Goal: Task Accomplishment & Management: Use online tool/utility

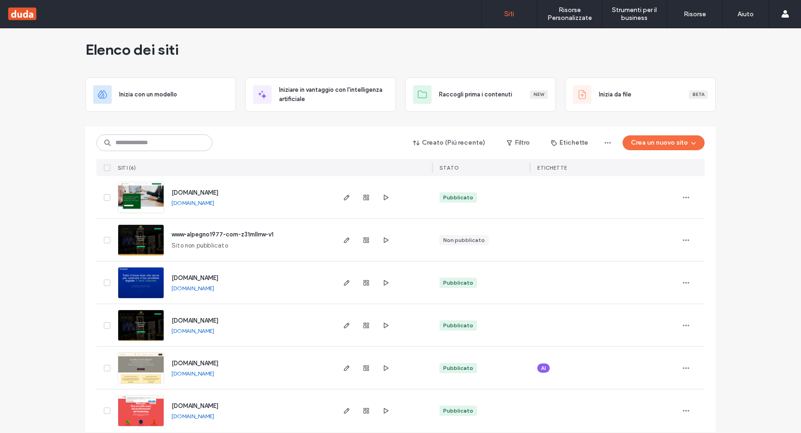
scroll to position [17, 0]
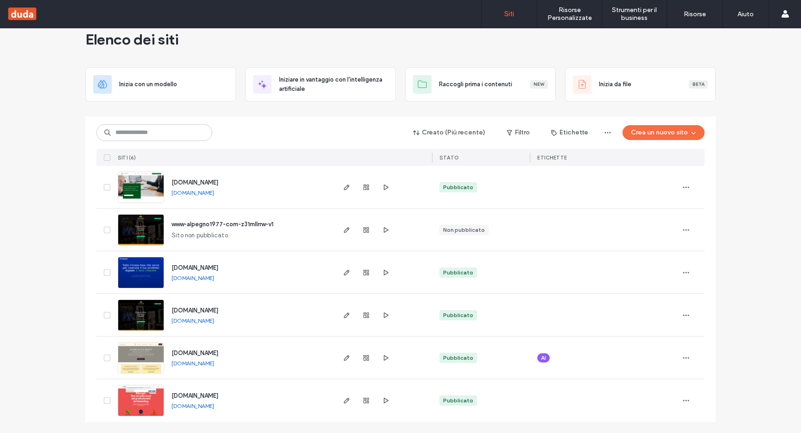
click at [150, 322] on img at bounding box center [140, 331] width 45 height 63
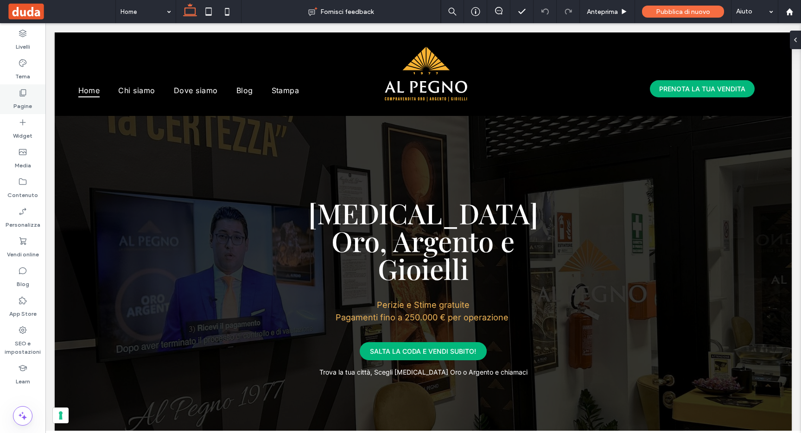
click at [28, 97] on div "Pagine" at bounding box center [22, 99] width 45 height 30
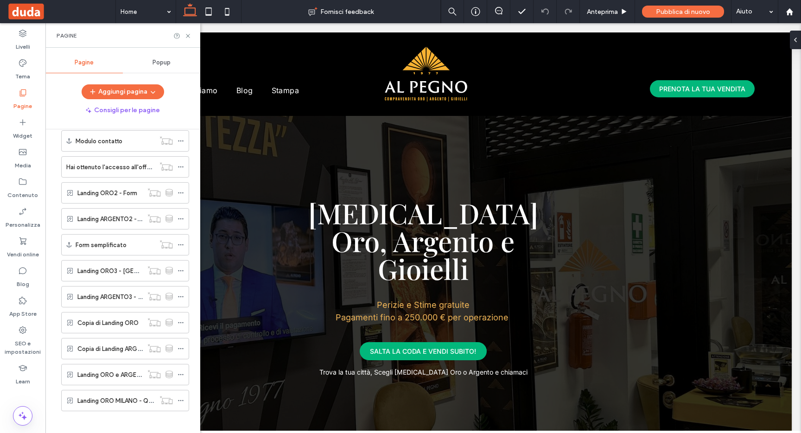
scroll to position [254, 0]
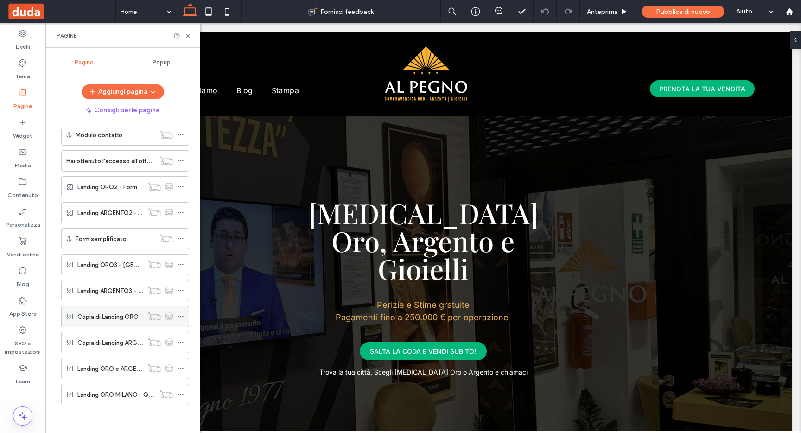
click at [87, 320] on label "Copia di Landing ORO" at bounding box center [107, 317] width 61 height 16
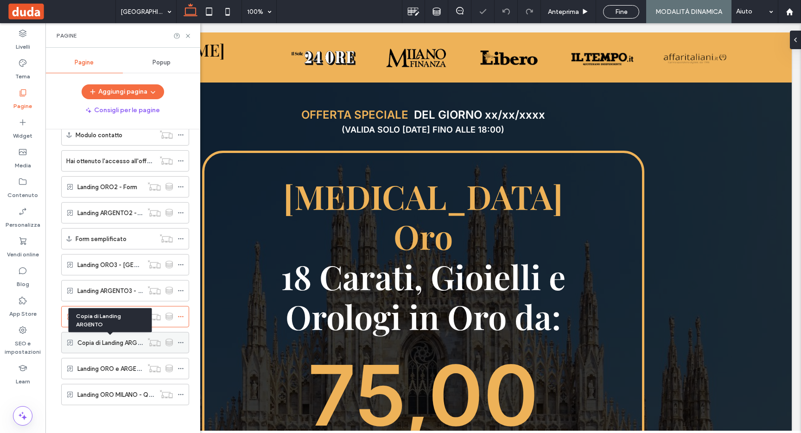
click at [94, 342] on label "Copia di Landing ARGENTO" at bounding box center [115, 343] width 76 height 16
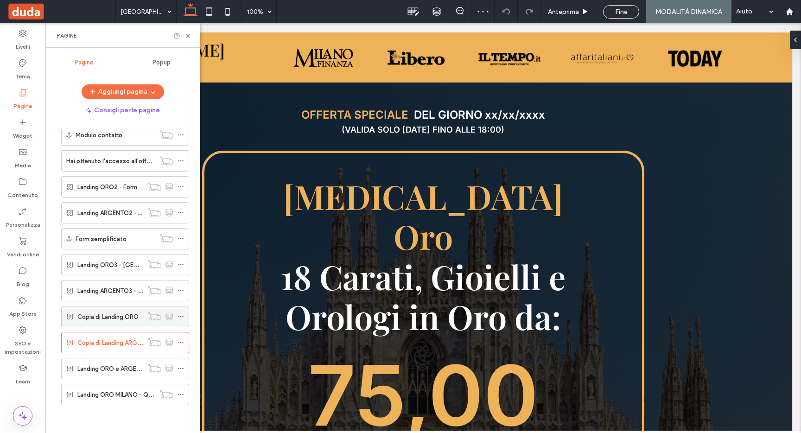
click at [102, 317] on label "Copia di Landing ORO" at bounding box center [107, 317] width 61 height 16
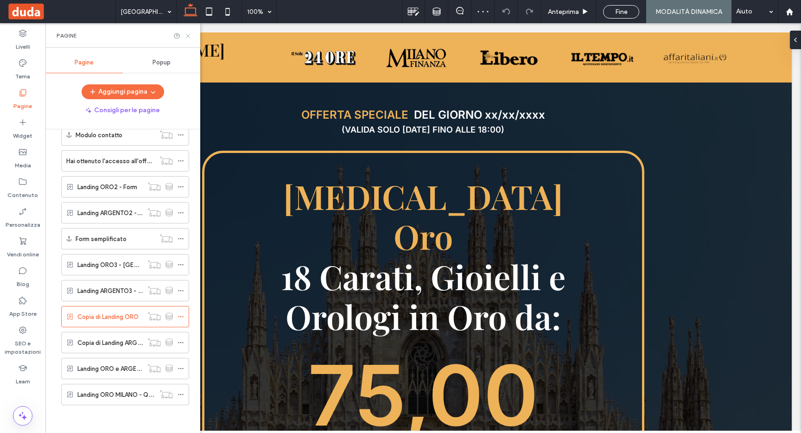
click at [189, 34] on icon at bounding box center [187, 35] width 7 height 7
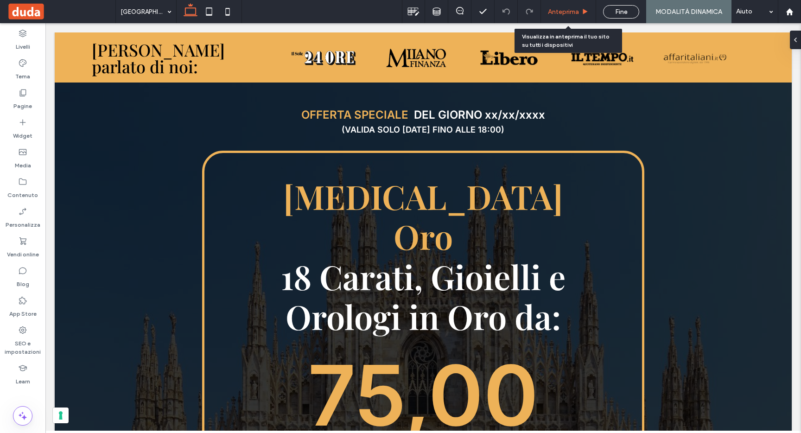
click at [555, 8] on span "Anteprima" at bounding box center [563, 12] width 31 height 8
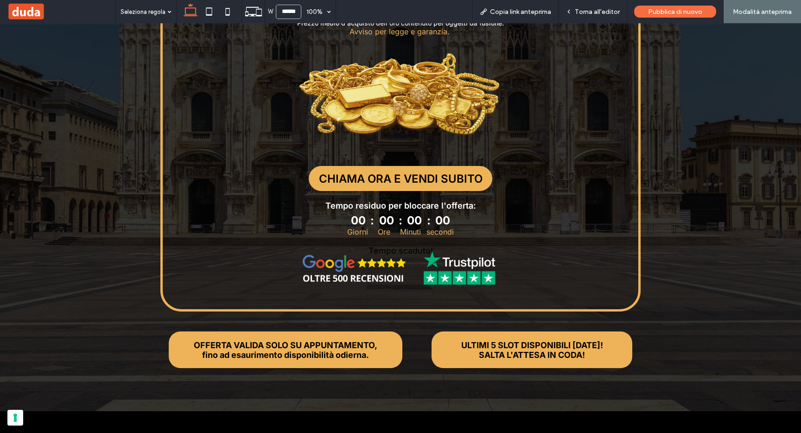
scroll to position [301, 0]
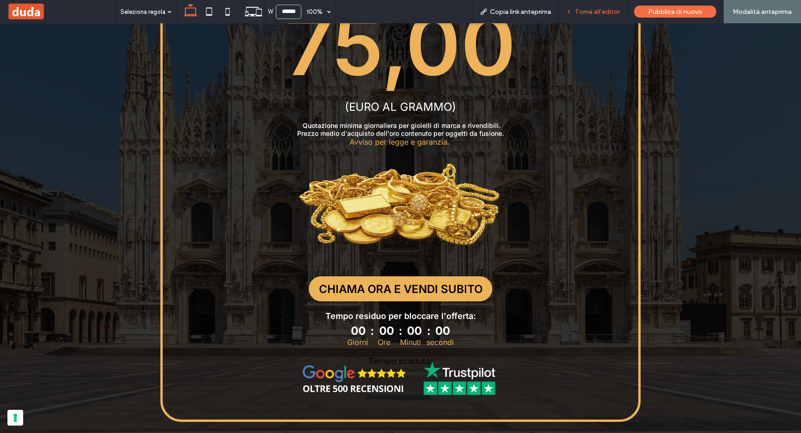
click at [613, 9] on span "Torna all'editor" at bounding box center [597, 12] width 45 height 8
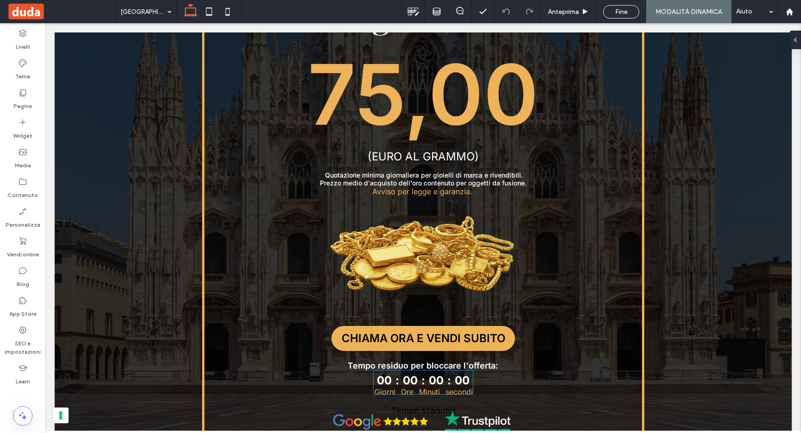
click at [445, 387] on div "secondi" at bounding box center [458, 391] width 27 height 9
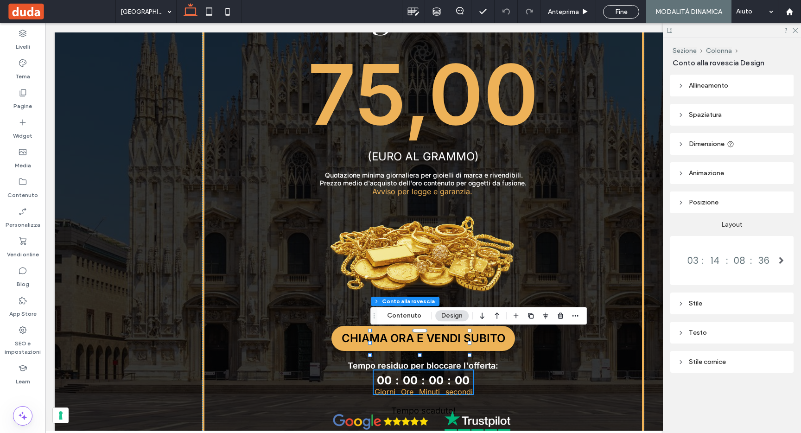
click at [693, 333] on div "Testo" at bounding box center [731, 332] width 108 height 8
click at [727, 273] on div at bounding box center [727, 260] width 101 height 28
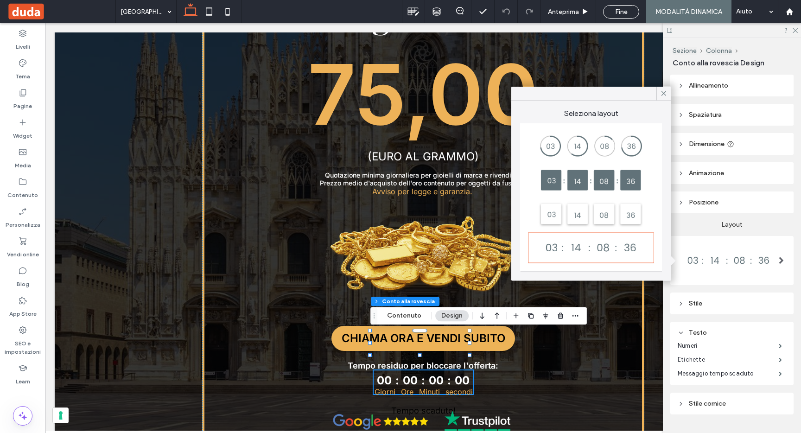
click at [727, 273] on div at bounding box center [727, 260] width 101 height 28
click at [702, 305] on div "Stile" at bounding box center [731, 303] width 108 height 8
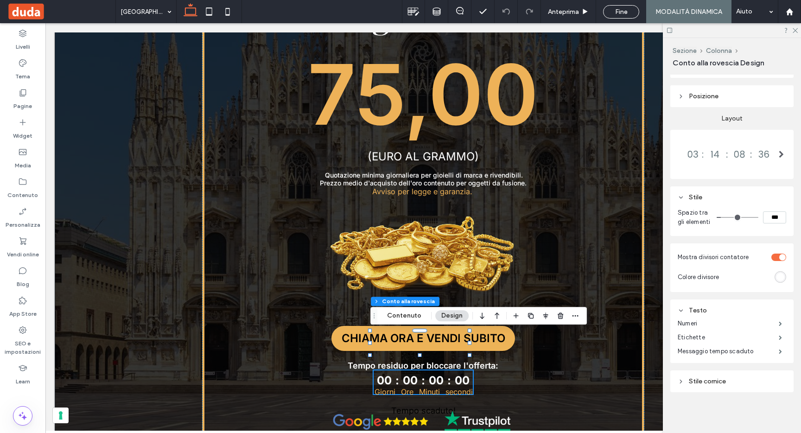
scroll to position [115, 0]
click at [392, 317] on button "Contenuto" at bounding box center [404, 315] width 46 height 11
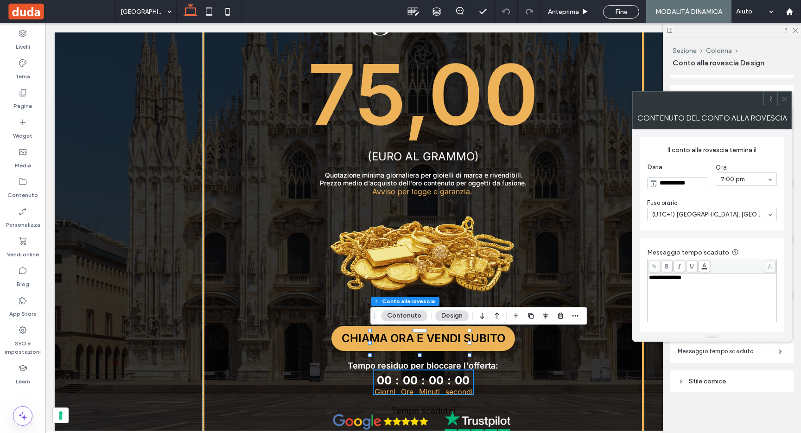
click at [706, 281] on div "**********" at bounding box center [712, 277] width 126 height 6
click at [684, 183] on input "**********" at bounding box center [682, 182] width 51 height 11
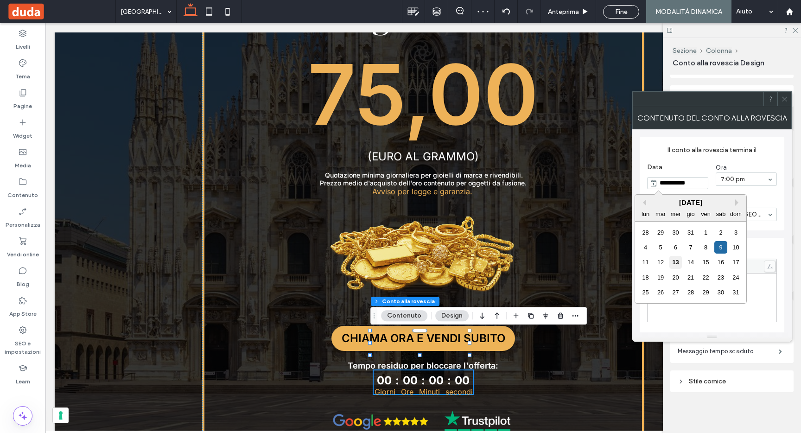
click at [677, 260] on div "13" at bounding box center [675, 262] width 13 height 13
type input "**********"
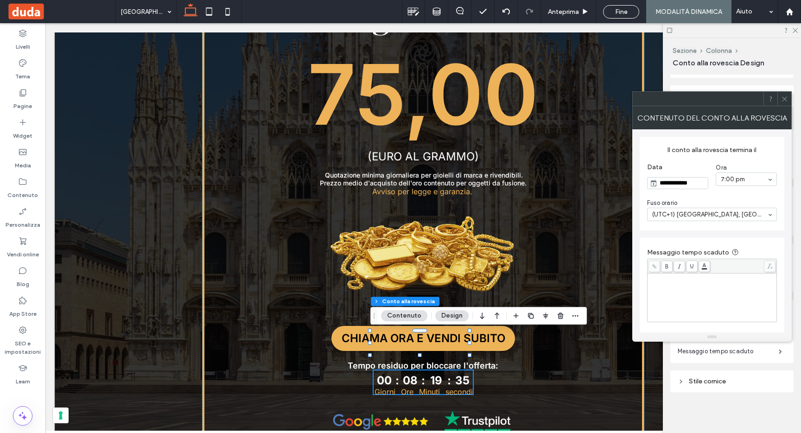
click at [772, 98] on icon at bounding box center [770, 98] width 7 height 7
click at [783, 96] on icon at bounding box center [784, 98] width 7 height 7
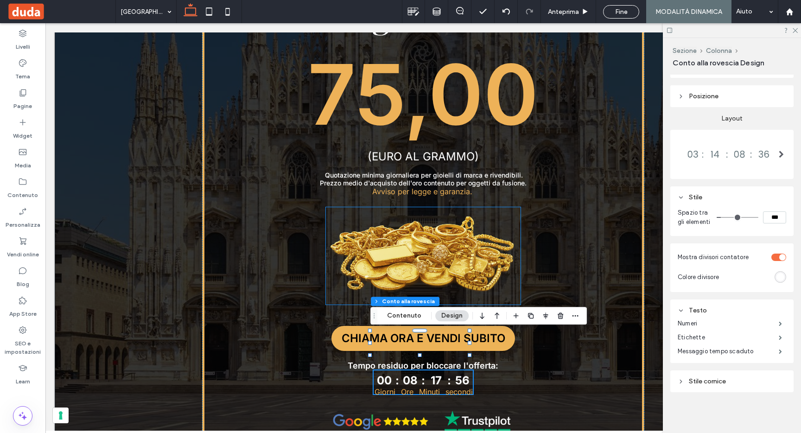
click at [479, 247] on img at bounding box center [423, 255] width 195 height 97
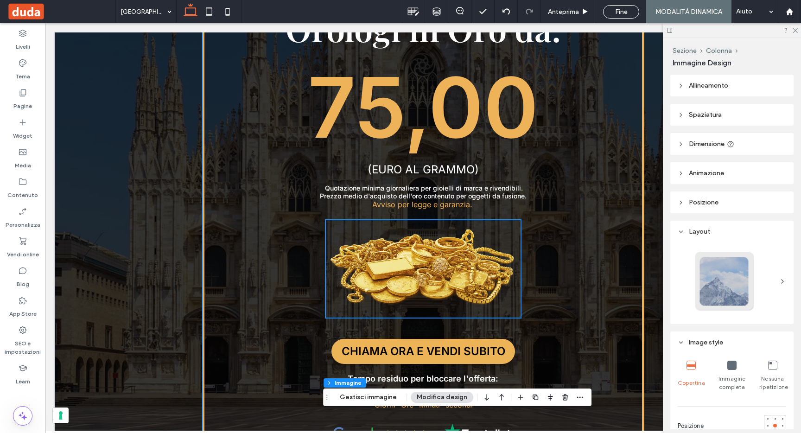
scroll to position [308, 0]
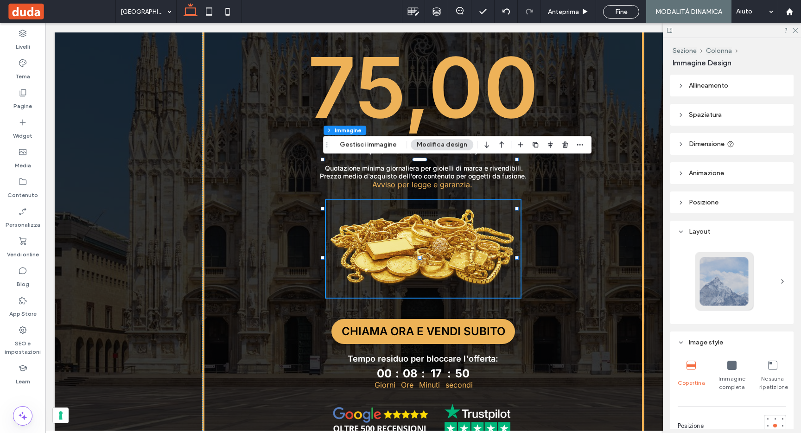
click at [668, 32] on icon at bounding box center [669, 30] width 7 height 7
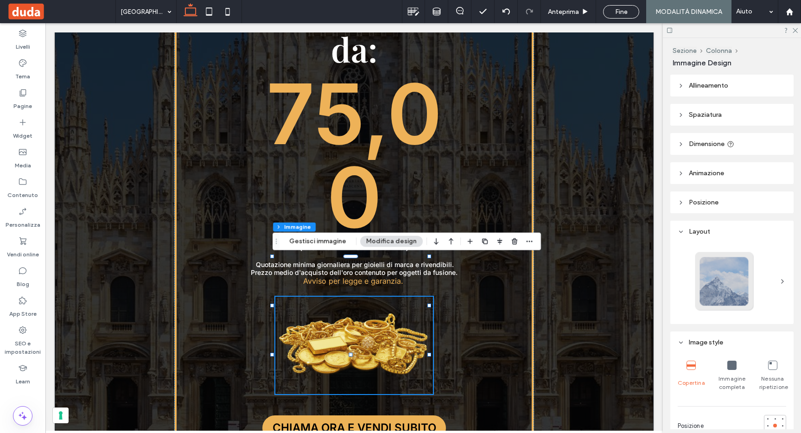
click at [670, 30] on icon at bounding box center [669, 30] width 7 height 7
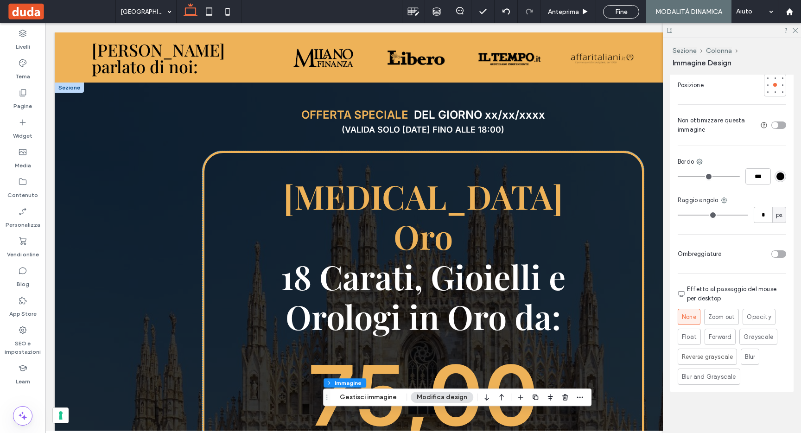
scroll to position [0, 0]
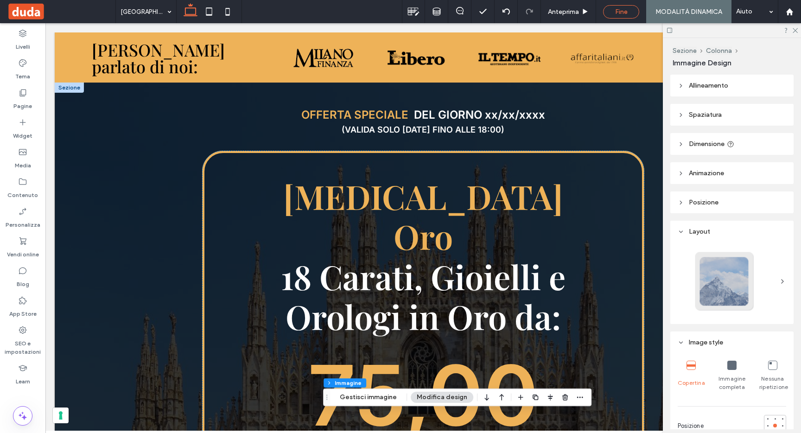
click at [621, 14] on span "Fine" at bounding box center [621, 12] width 13 height 8
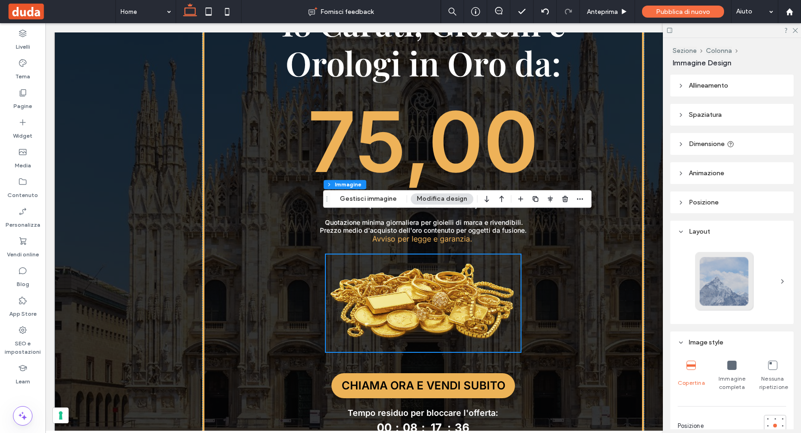
scroll to position [293, 0]
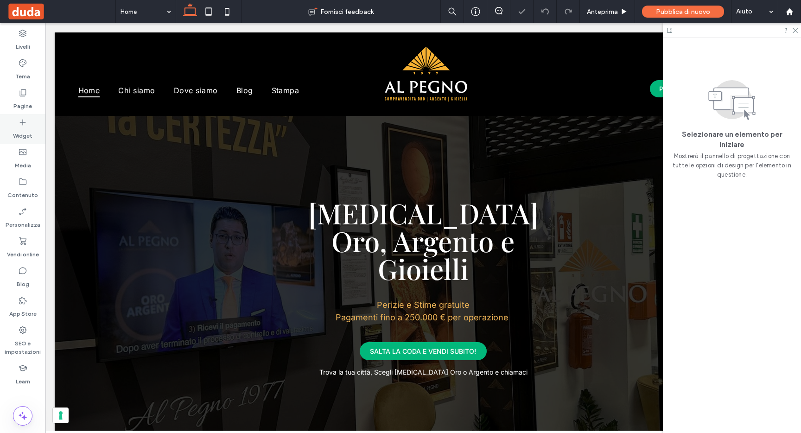
click at [34, 96] on div "Pagine" at bounding box center [22, 99] width 45 height 30
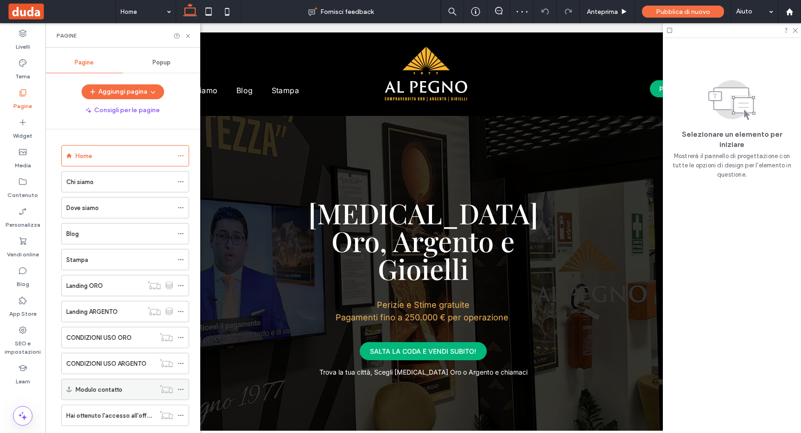
scroll to position [254, 0]
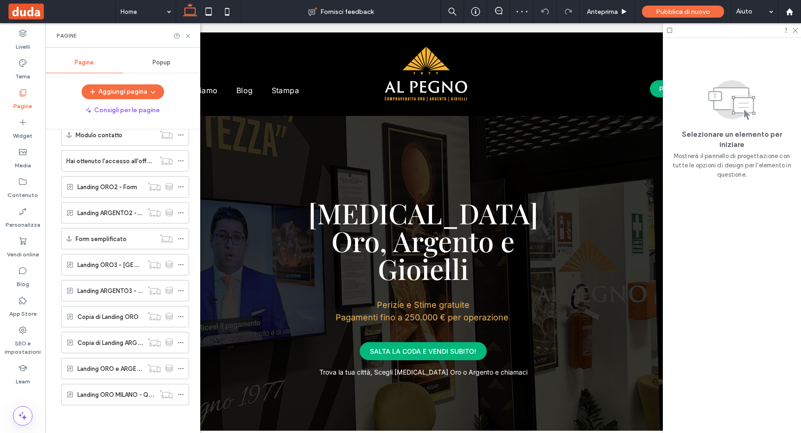
click at [100, 317] on label "Copia di Landing ORO" at bounding box center [107, 317] width 61 height 16
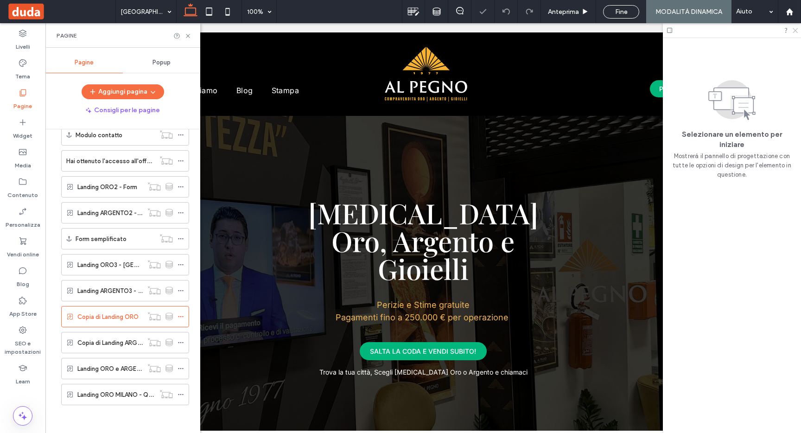
click at [796, 31] on icon at bounding box center [794, 30] width 6 height 6
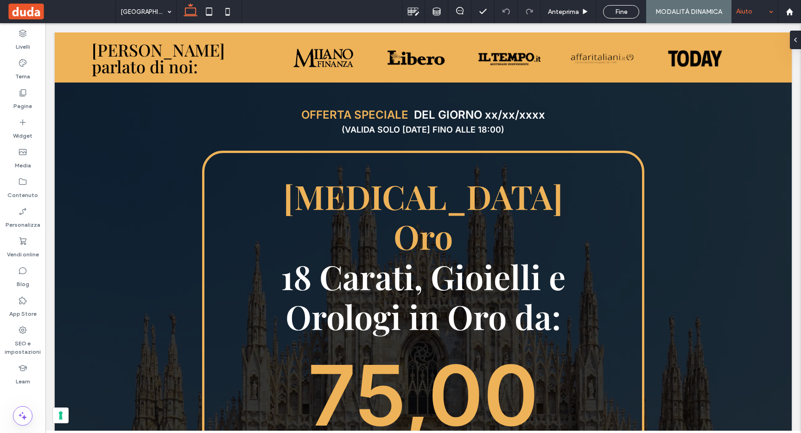
click at [744, 15] on div "Aiuto" at bounding box center [754, 11] width 46 height 23
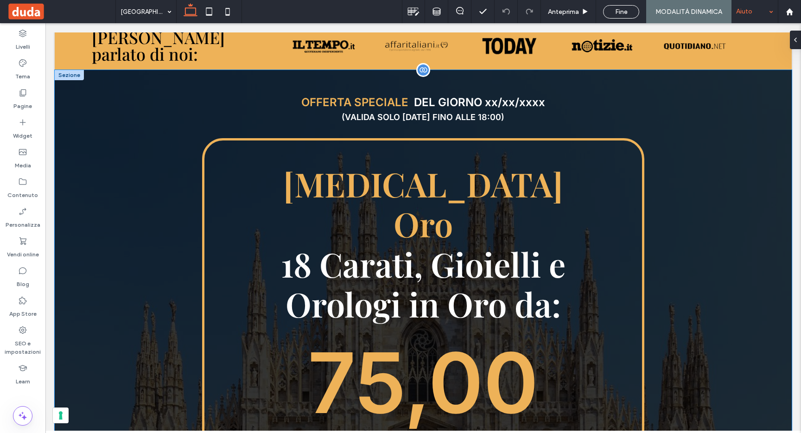
scroll to position [36, 0]
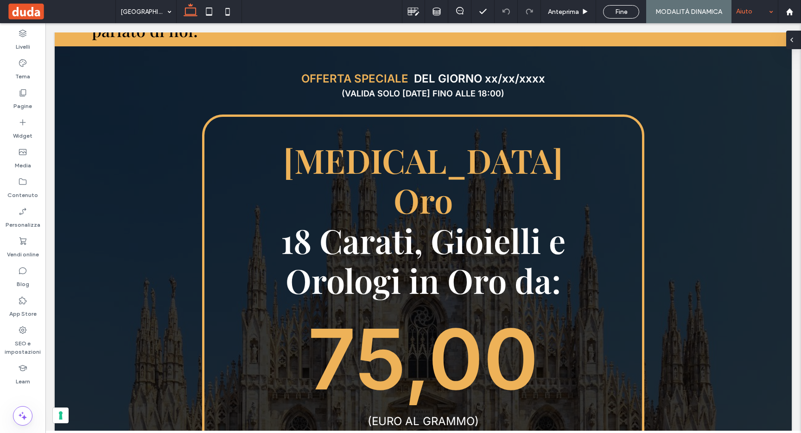
click at [792, 38] on use at bounding box center [791, 40] width 2 height 4
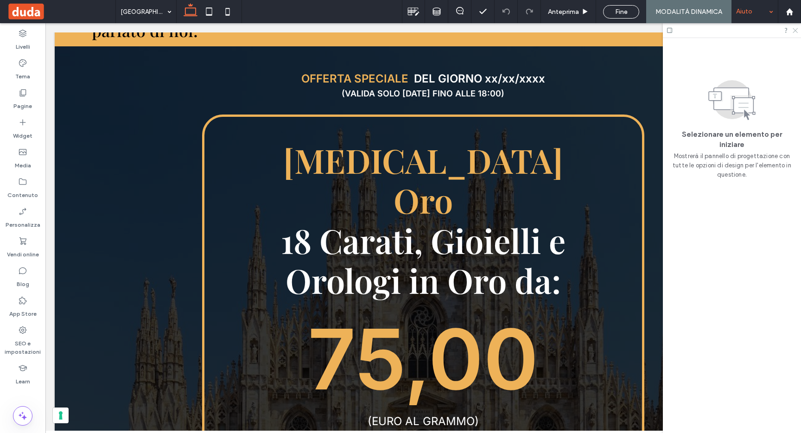
click at [795, 28] on icon at bounding box center [794, 30] width 6 height 6
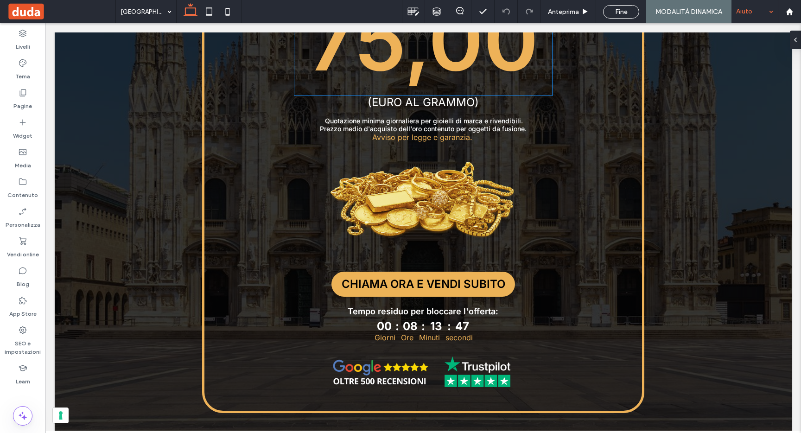
scroll to position [380, 0]
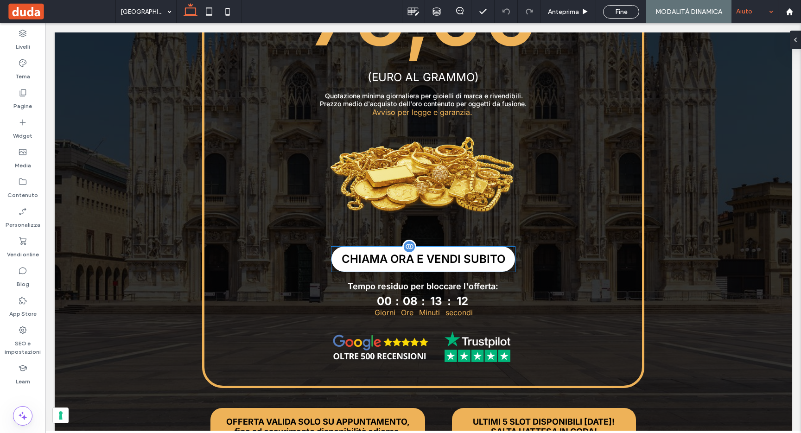
click at [488, 252] on span "CHIAMA ORA E VENDI SUBITO" at bounding box center [423, 258] width 164 height 13
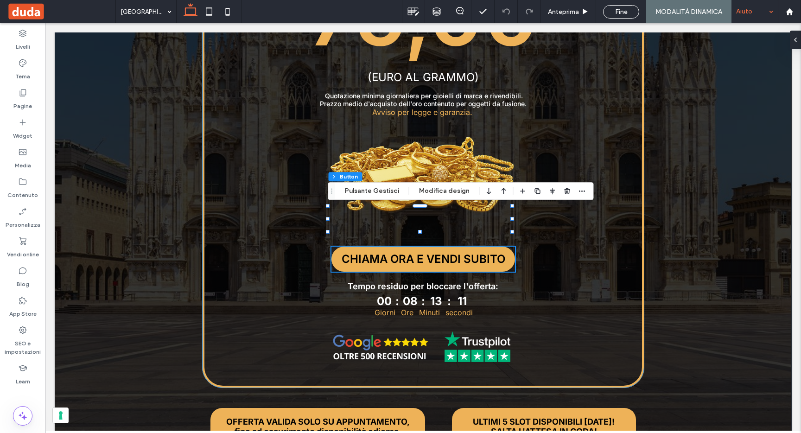
click at [657, 305] on div "OFFERTA SPECIALE DEL GIORNO xx/xx/xxxx (valida solo oggi FINO ALLE 18:00) CON P…" at bounding box center [423, 95] width 737 height 785
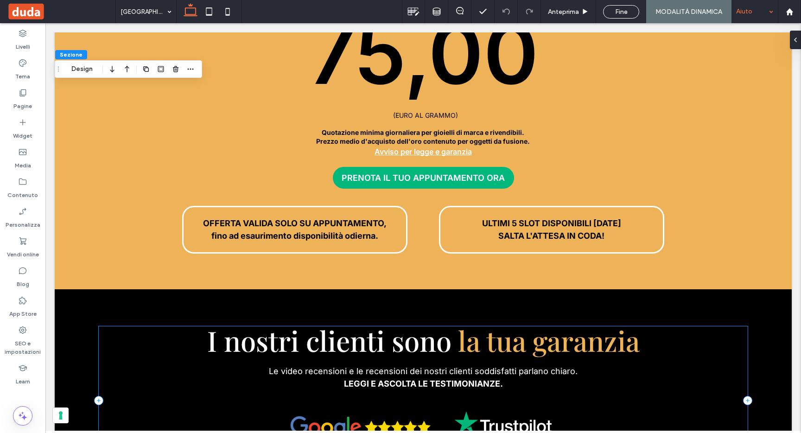
scroll to position [2155, 0]
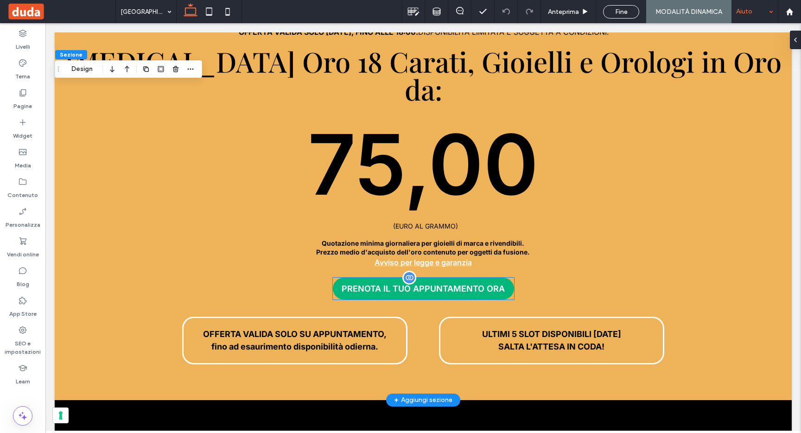
click at [442, 284] on span "PRENOTA IL TUO APPUNTAMENTO ORA" at bounding box center [422, 289] width 163 height 10
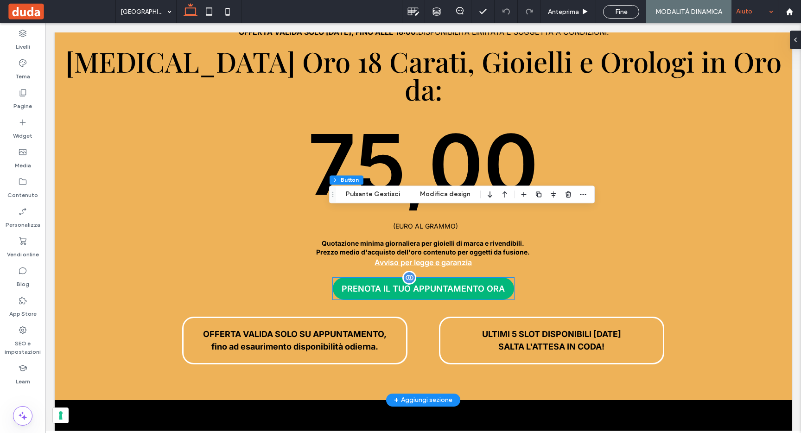
type input "**"
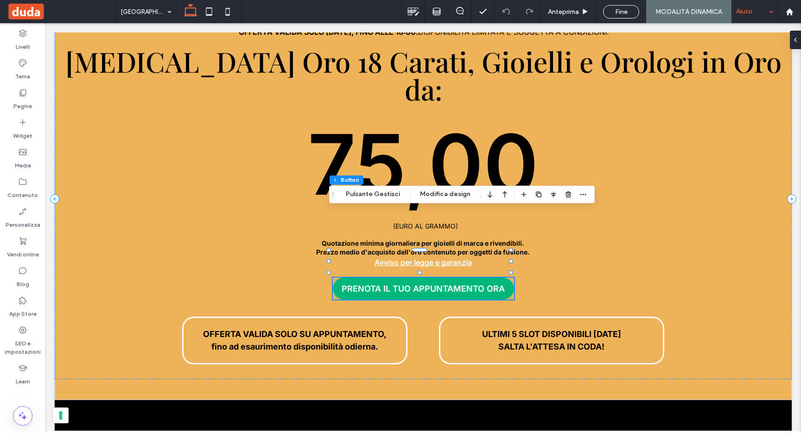
click at [535, 191] on icon "button" at bounding box center [538, 193] width 7 height 7
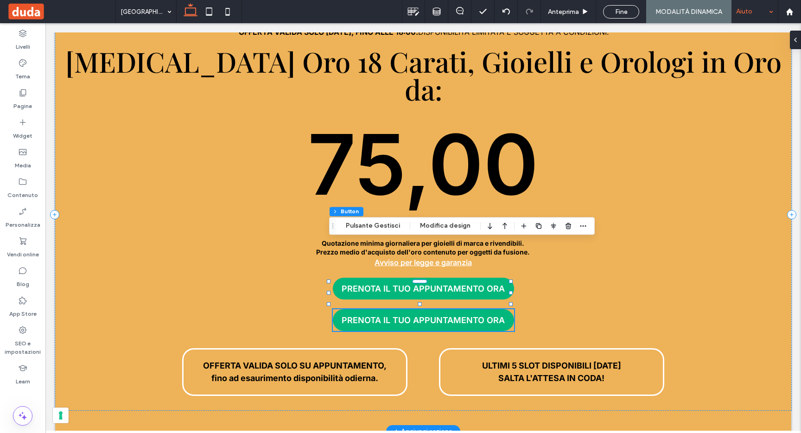
click at [417, 315] on span "PRENOTA IL TUO APPUNTAMENTO ORA" at bounding box center [422, 320] width 163 height 10
click at [368, 227] on button "Pulsante Gestisci" at bounding box center [373, 225] width 66 height 11
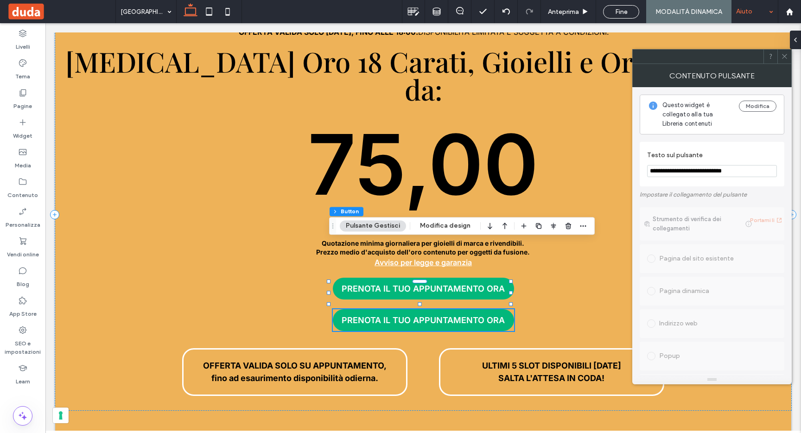
click at [714, 165] on input "**********" at bounding box center [712, 171] width 130 height 12
type input "**********"
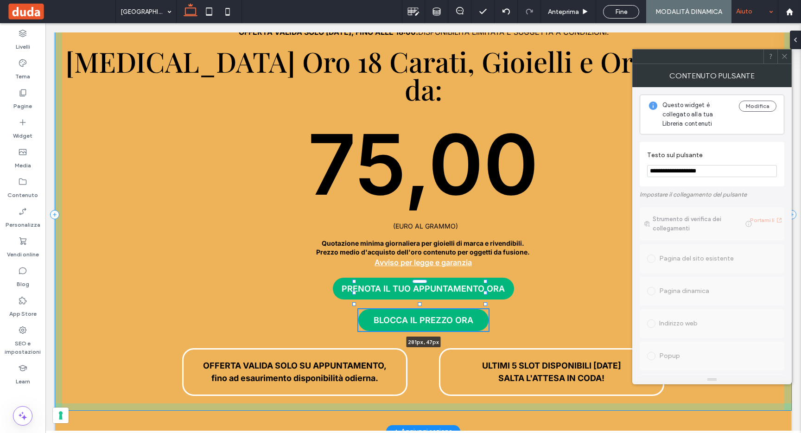
drag, startPoint x: 511, startPoint y: 252, endPoint x: 484, endPoint y: 251, distance: 26.9
click at [484, 291] on div at bounding box center [485, 293] width 4 height 4
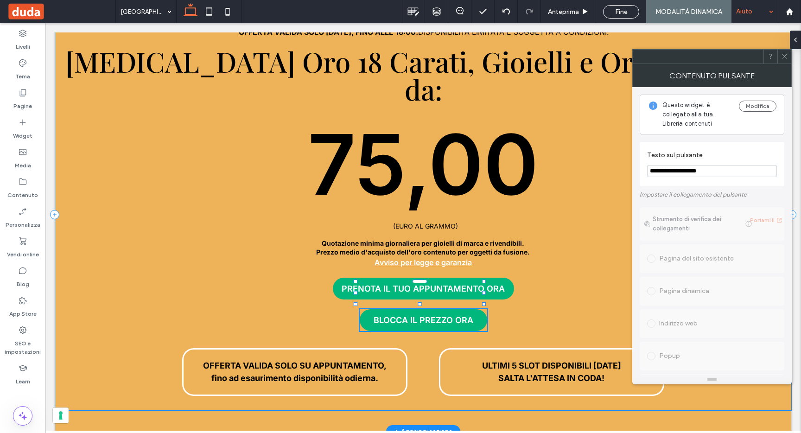
type input "***"
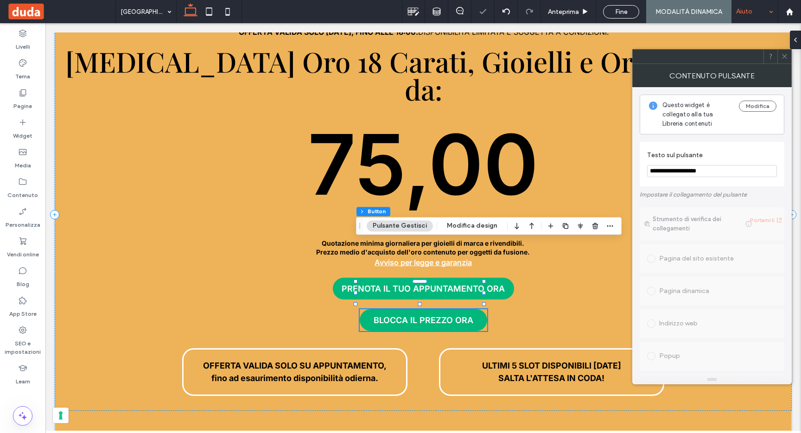
type input "**********"
click at [469, 232] on div "Sezione promessa ripetuta Colonna Button Pulsante Gestisci Modifica design" at bounding box center [488, 226] width 265 height 18
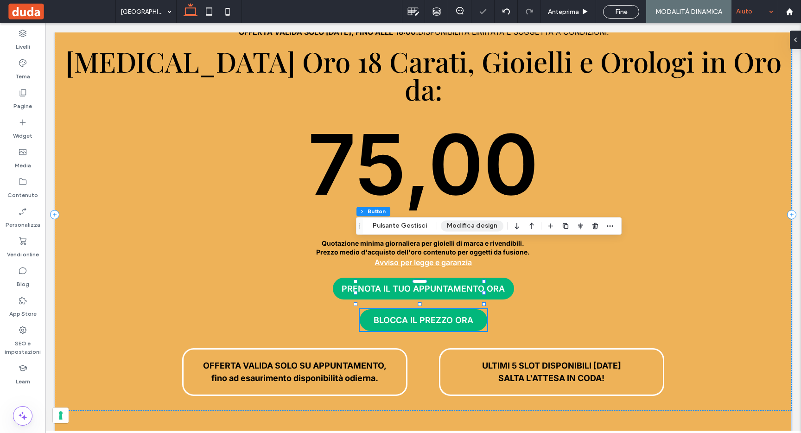
click at [470, 227] on button "Modifica design" at bounding box center [472, 225] width 63 height 11
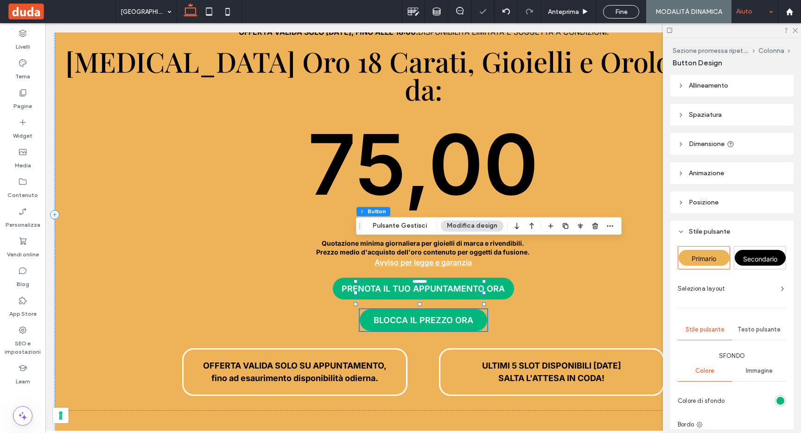
scroll to position [92, 0]
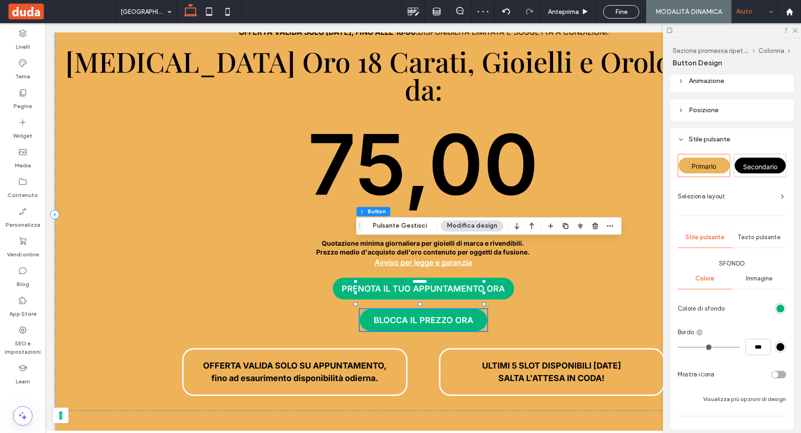
click at [774, 309] on div "rgb(2, 183, 123)" at bounding box center [780, 309] width 12 height 12
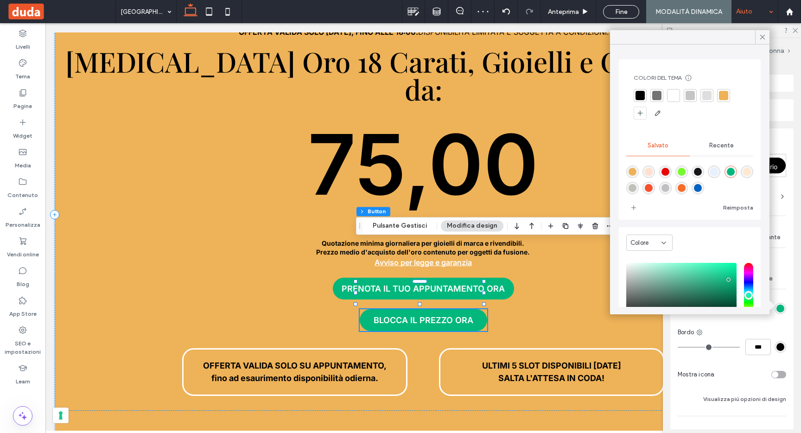
click at [688, 186] on div "rgba(247,109,40,1)" at bounding box center [681, 188] width 13 height 13
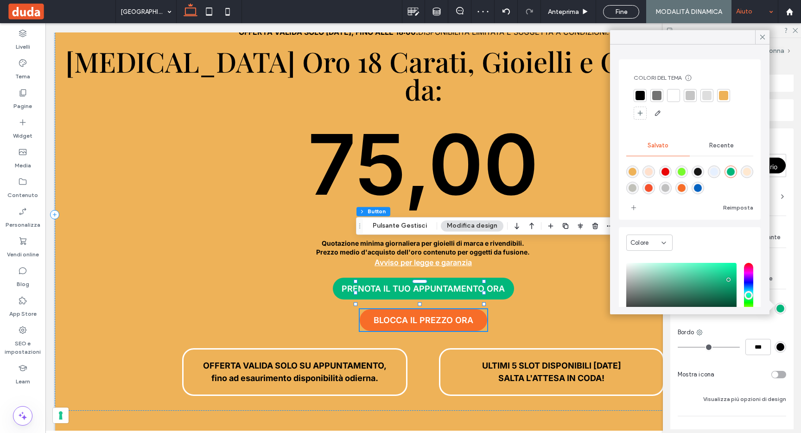
type input "*******"
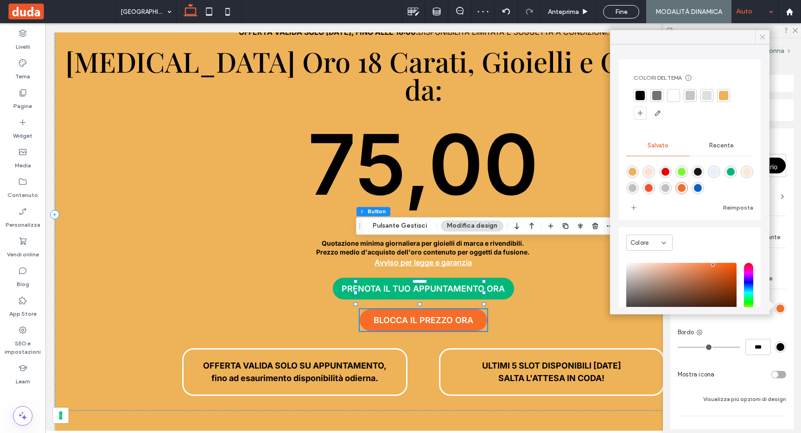
click at [761, 36] on icon at bounding box center [762, 37] width 8 height 8
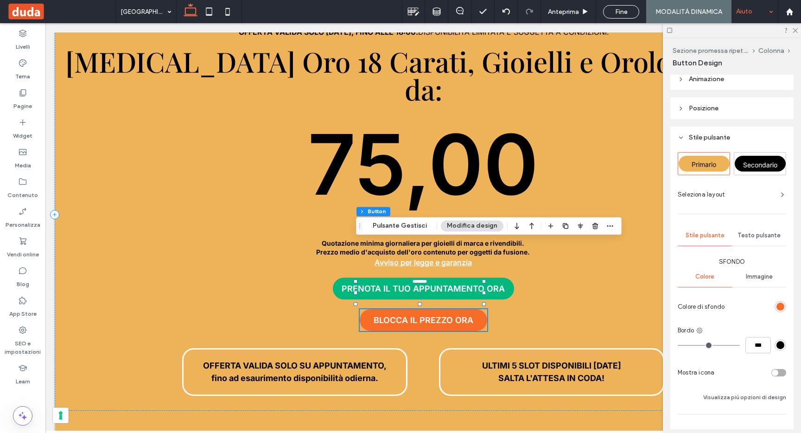
scroll to position [96, 0]
click at [711, 106] on span "Posizione" at bounding box center [703, 106] width 30 height 8
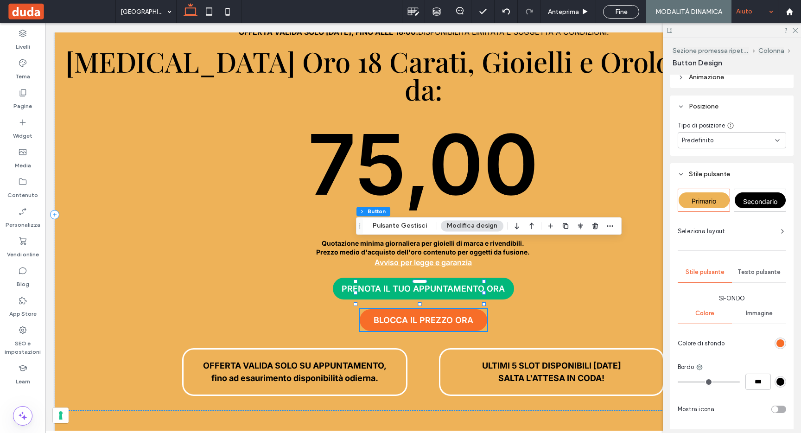
click at [701, 144] on span "Predefinito" at bounding box center [698, 140] width 32 height 9
click at [694, 173] on div "Fisso" at bounding box center [729, 172] width 102 height 16
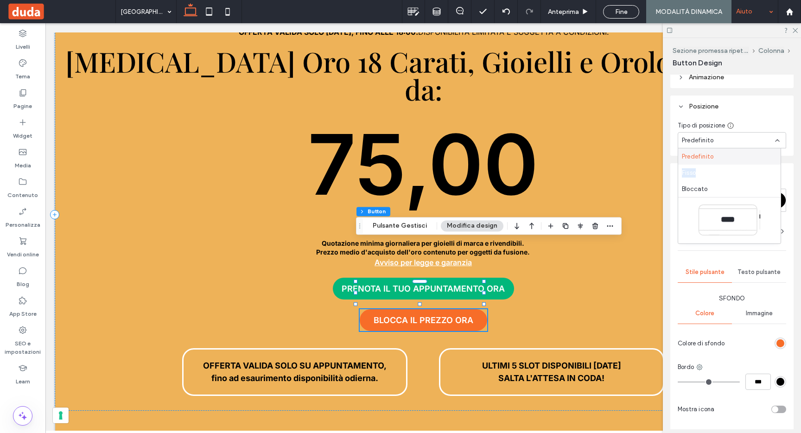
click at [694, 173] on div "Fisso" at bounding box center [729, 172] width 102 height 16
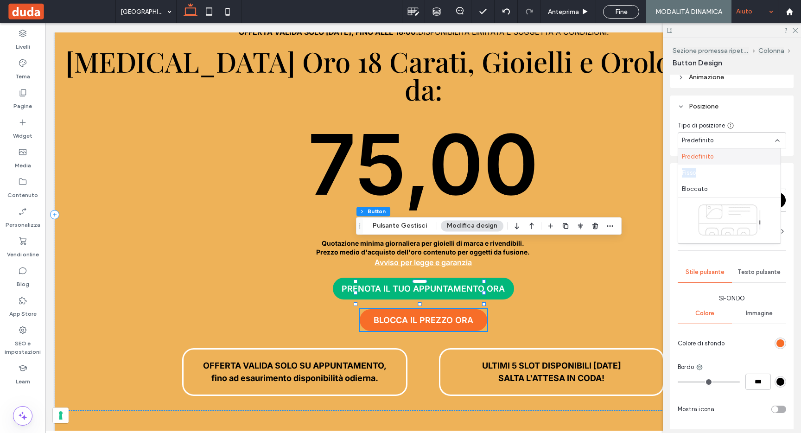
click at [694, 173] on div "Fisso" at bounding box center [729, 172] width 102 height 16
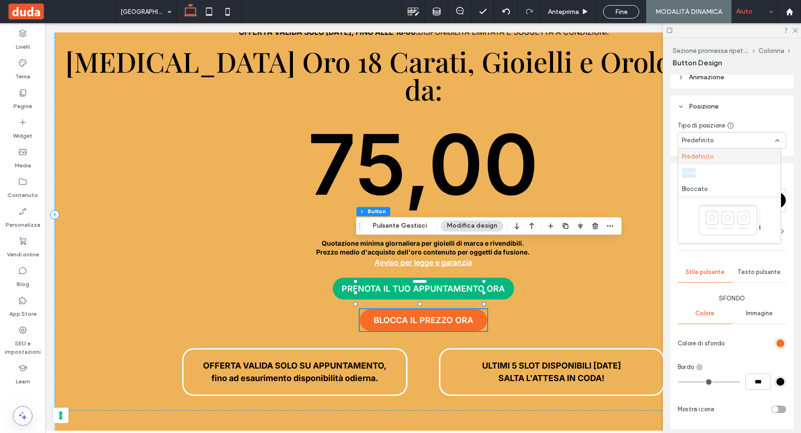
click at [694, 173] on div "Fisso" at bounding box center [729, 172] width 102 height 16
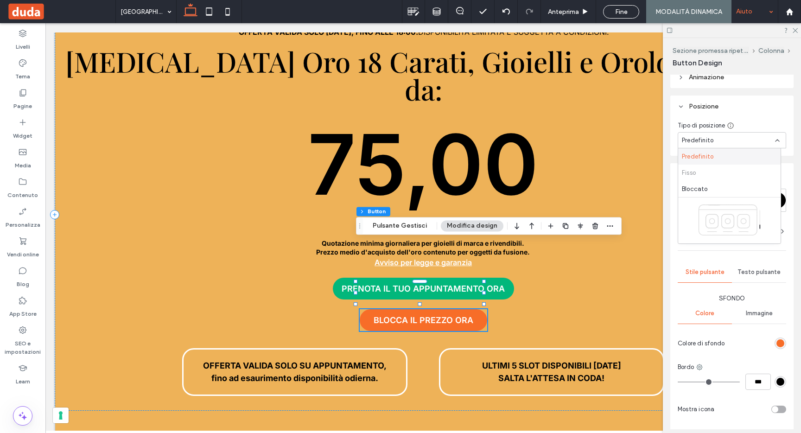
click at [766, 101] on header "Posizione" at bounding box center [731, 106] width 123 height 22
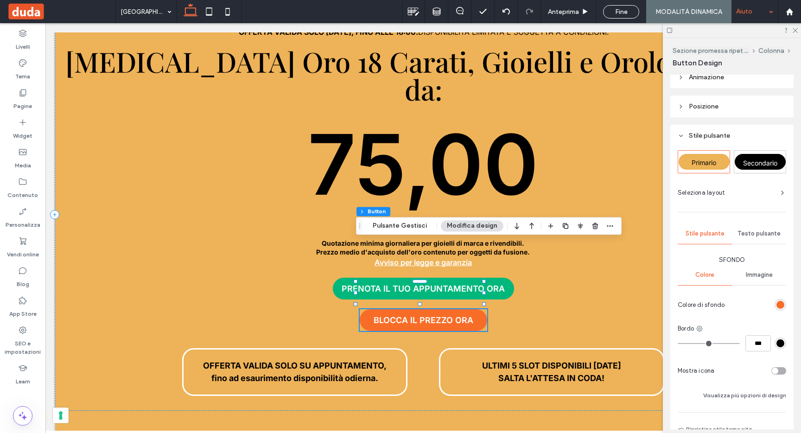
click at [766, 101] on header "Posizione" at bounding box center [731, 106] width 123 height 22
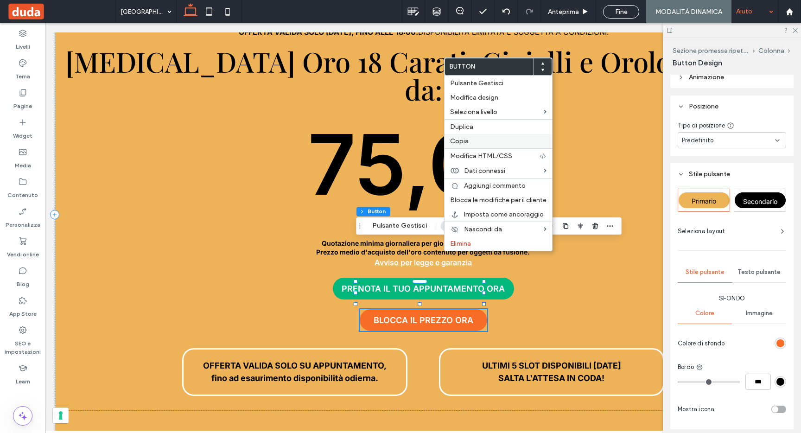
click at [466, 139] on span "Copia" at bounding box center [459, 141] width 19 height 8
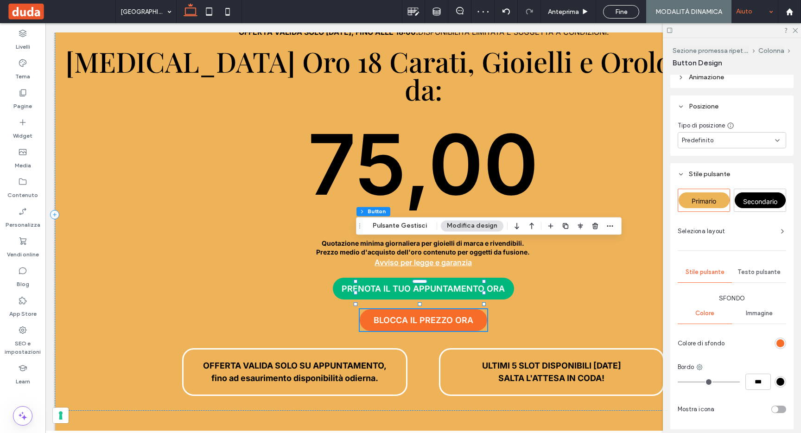
click at [713, 233] on span "Seleziona layout" at bounding box center [700, 231] width 47 height 9
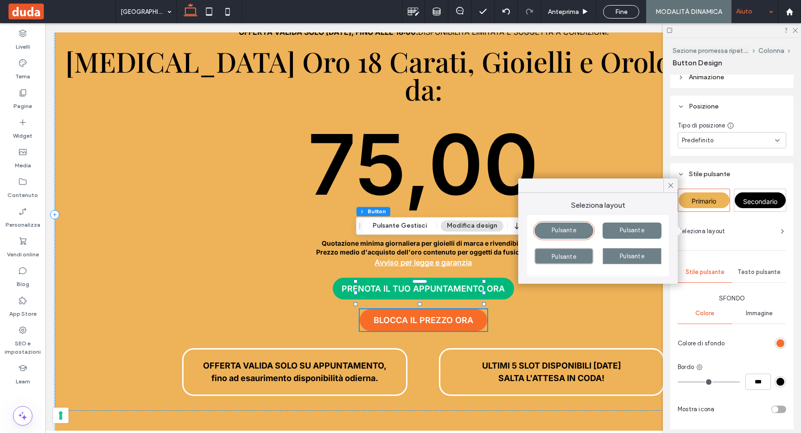
click at [713, 233] on span "Seleziona layout" at bounding box center [700, 231] width 47 height 9
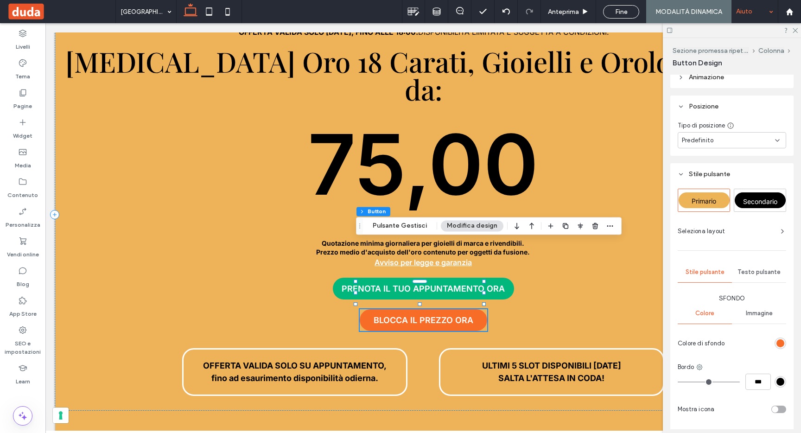
scroll to position [79, 0]
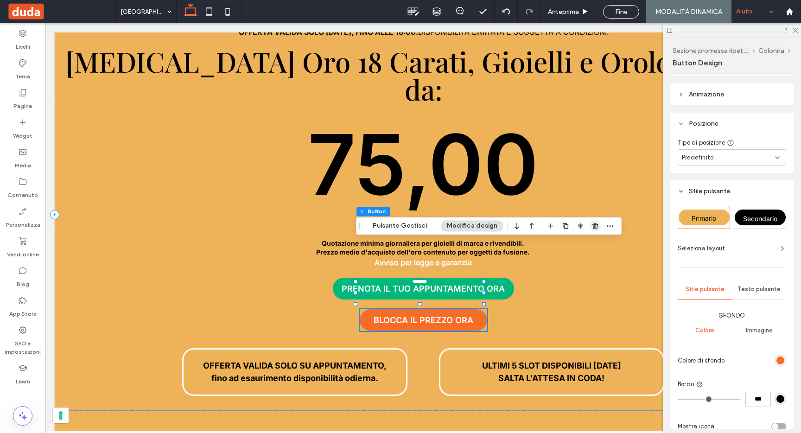
click at [591, 225] on icon "button" at bounding box center [594, 225] width 7 height 7
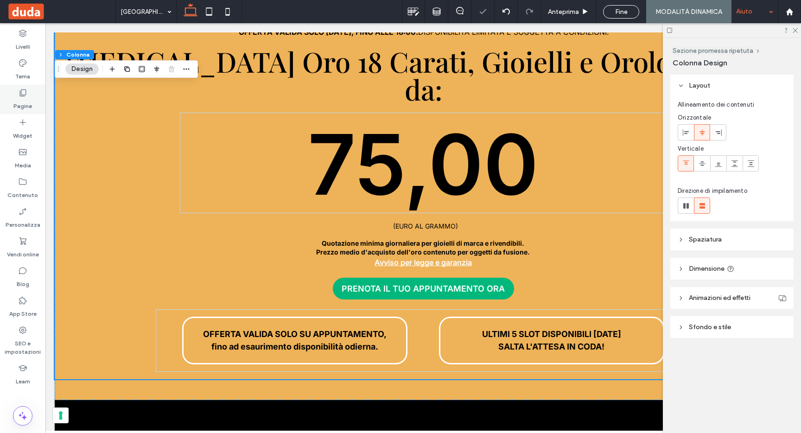
click at [32, 91] on div "Pagine" at bounding box center [22, 99] width 45 height 30
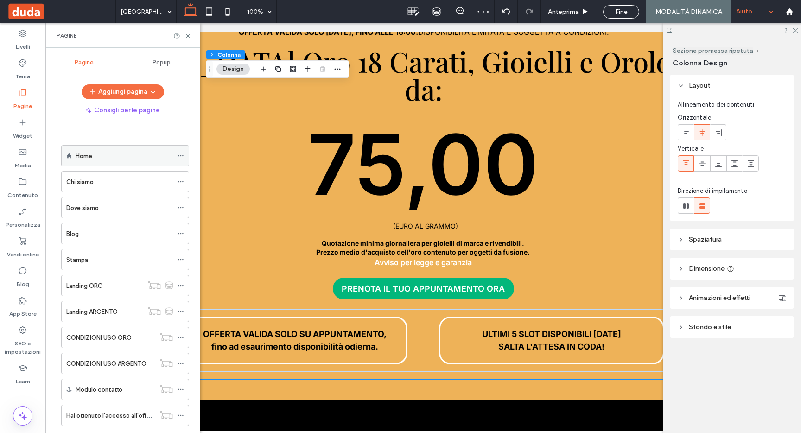
click at [96, 159] on div "Home" at bounding box center [124, 156] width 97 height 10
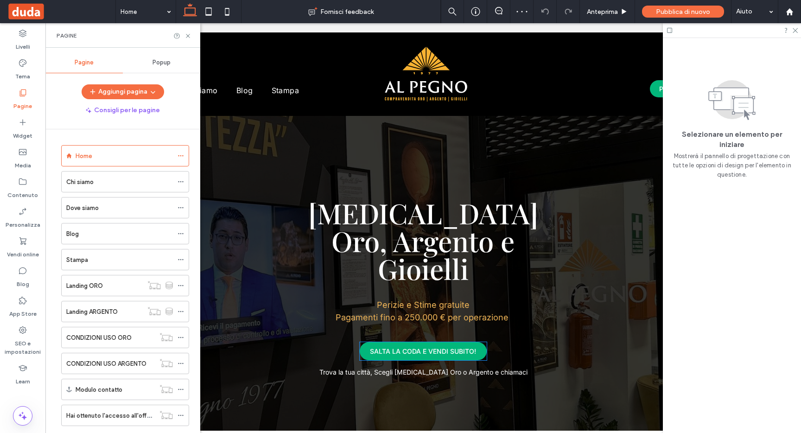
click at [444, 342] on span "SALTA LA CODA E VENDI SUBITO!" at bounding box center [423, 350] width 106 height 17
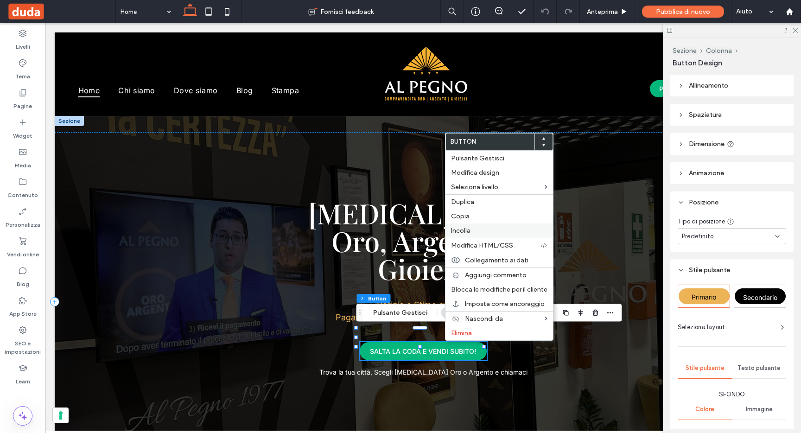
click at [470, 226] on div "Incolla" at bounding box center [498, 230] width 107 height 14
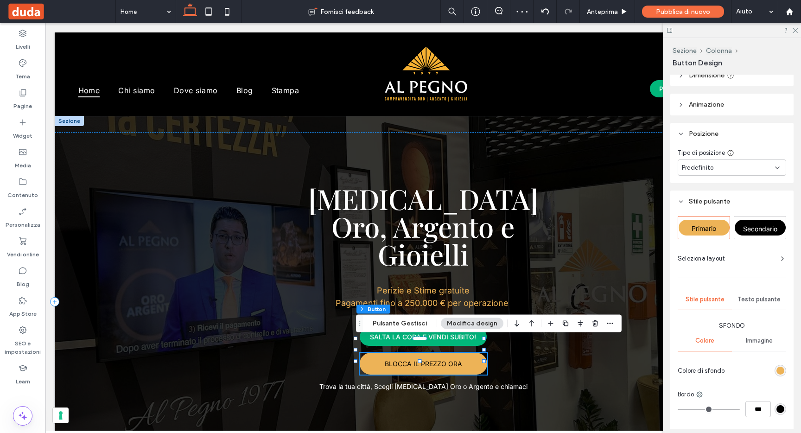
scroll to position [73, 0]
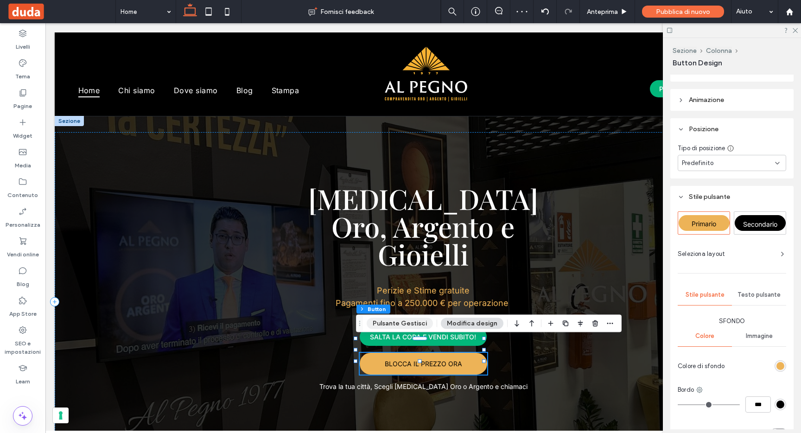
click at [401, 322] on button "Pulsante Gestisci" at bounding box center [399, 323] width 66 height 11
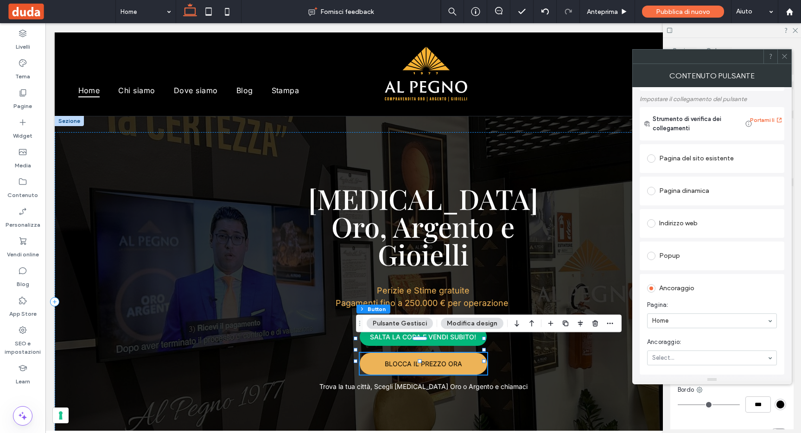
scroll to position [40, 0]
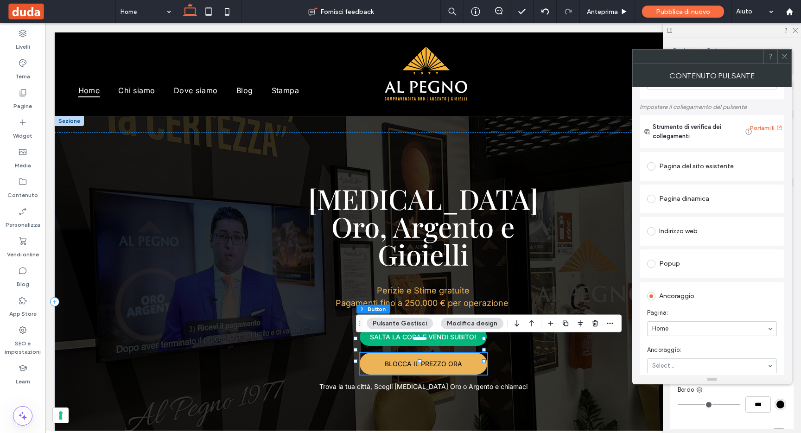
click at [785, 56] on icon at bounding box center [784, 56] width 7 height 7
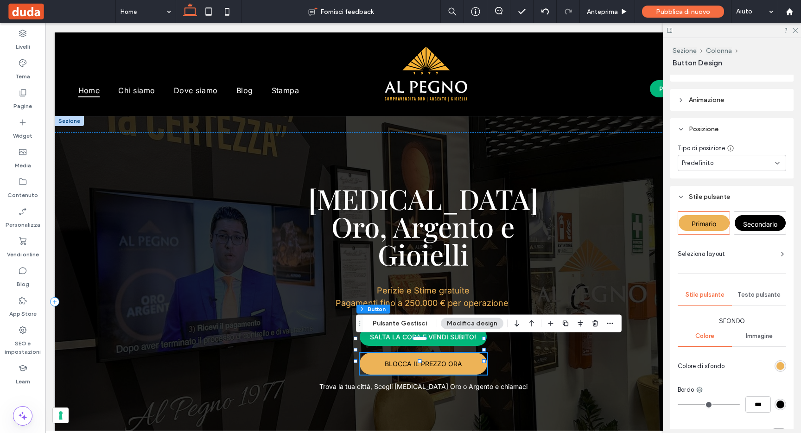
click at [776, 364] on div "rgb(237, 179, 87)" at bounding box center [780, 366] width 8 height 8
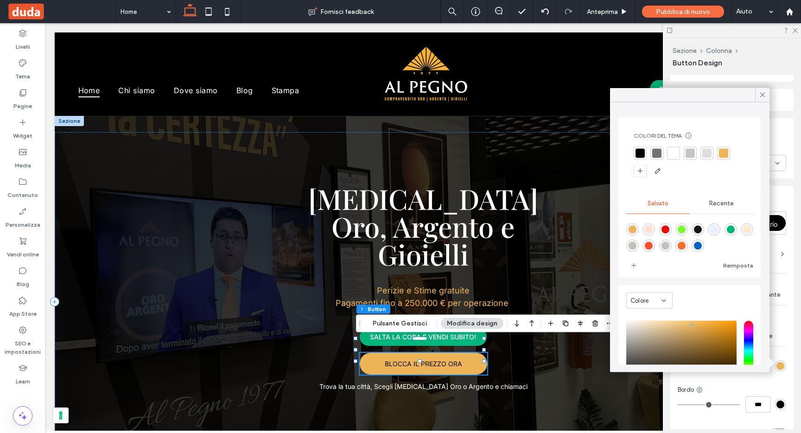
click at [685, 245] on div "rgba(247,109,40,1)" at bounding box center [681, 246] width 8 height 8
type input "*******"
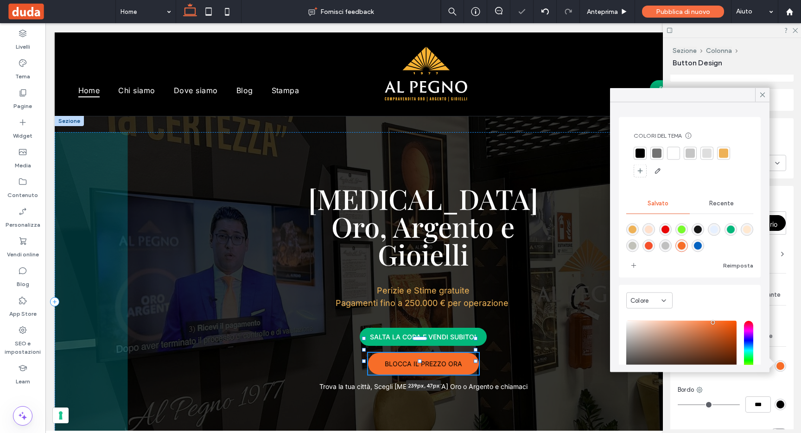
drag, startPoint x: 484, startPoint y: 350, endPoint x: 438, endPoint y: 357, distance: 46.4
click at [474, 350] on div at bounding box center [476, 350] width 4 height 4
type input "***"
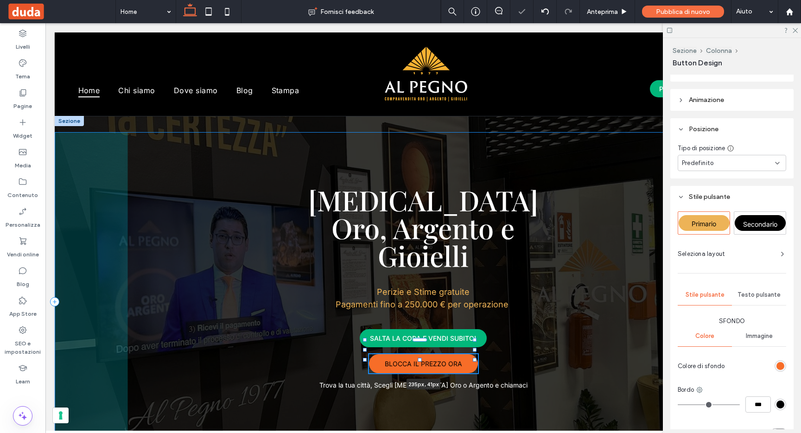
click at [419, 358] on div at bounding box center [420, 360] width 4 height 4
type input "**"
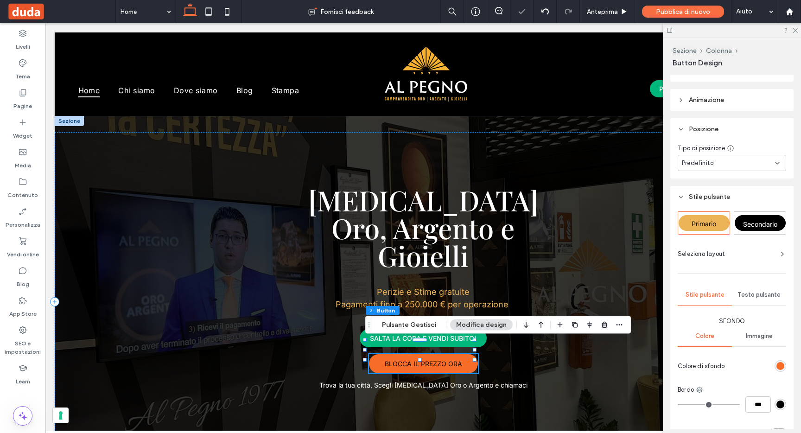
click at [753, 292] on span "Testo pulsante" at bounding box center [758, 294] width 43 height 7
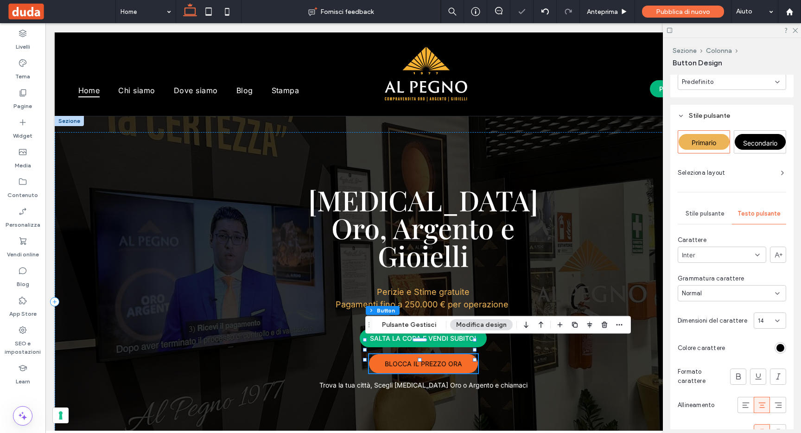
scroll to position [155, 0]
click at [776, 350] on div "rgb(0, 0, 0)" at bounding box center [780, 347] width 8 height 8
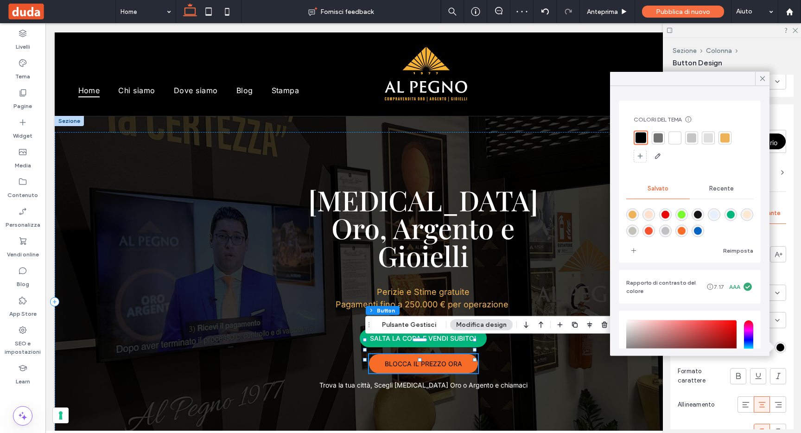
click at [674, 139] on div at bounding box center [674, 137] width 9 height 9
click at [764, 79] on icon at bounding box center [762, 79] width 8 height 8
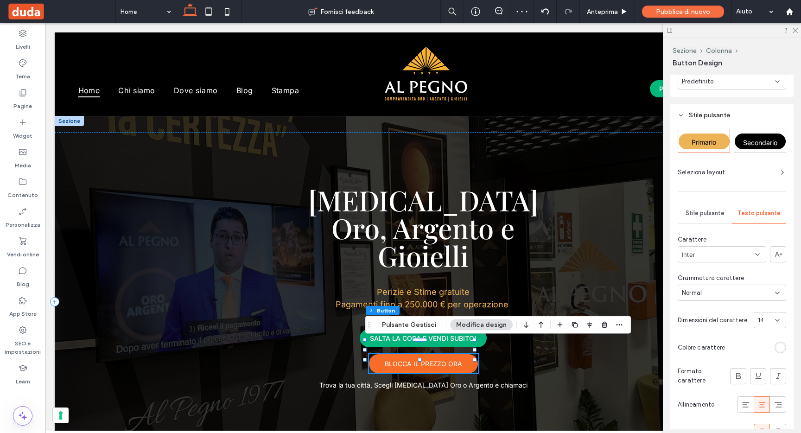
drag, startPoint x: 736, startPoint y: 376, endPoint x: 678, endPoint y: 376, distance: 57.5
click at [735, 376] on icon at bounding box center [737, 375] width 9 height 9
click at [484, 381] on span "Trova la tua città, Scegli Compro Oro o Argento e chiamaci" at bounding box center [423, 385] width 208 height 8
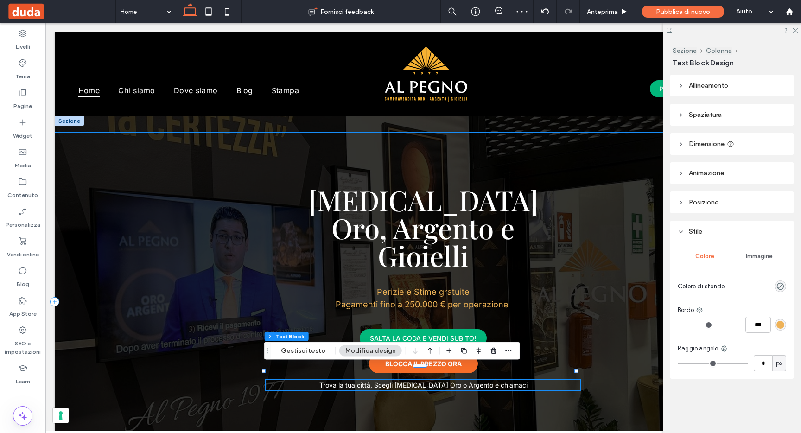
click at [452, 335] on div "Compro Oro, Argento e Gioielli Perizie e Stime gratuite Pagamenti fino a 250.00…" at bounding box center [423, 301] width 737 height 339
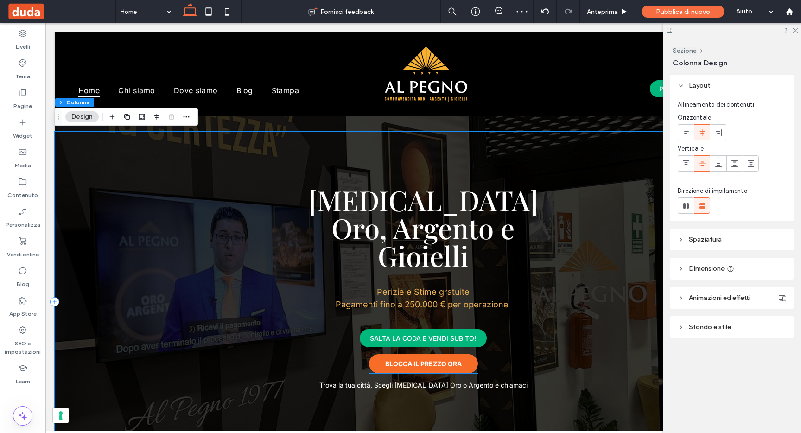
click at [452, 360] on span "BLOCCA IL PREZZO ORA" at bounding box center [423, 364] width 76 height 8
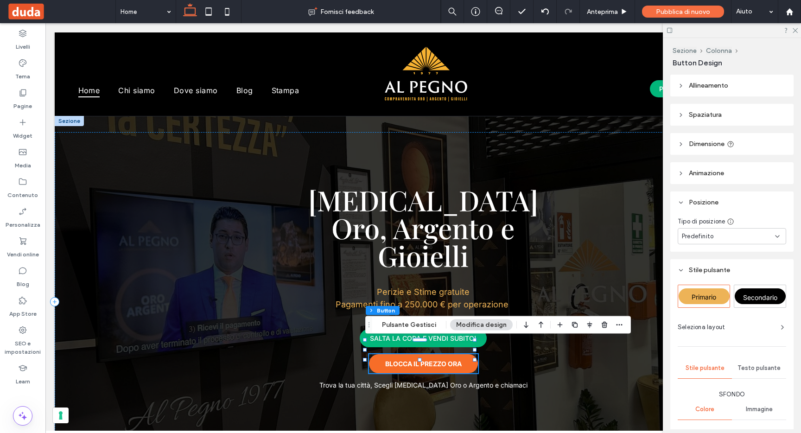
click at [704, 228] on div "Predefinito" at bounding box center [731, 236] width 108 height 16
click at [704, 262] on div "Fisso" at bounding box center [729, 269] width 102 height 16
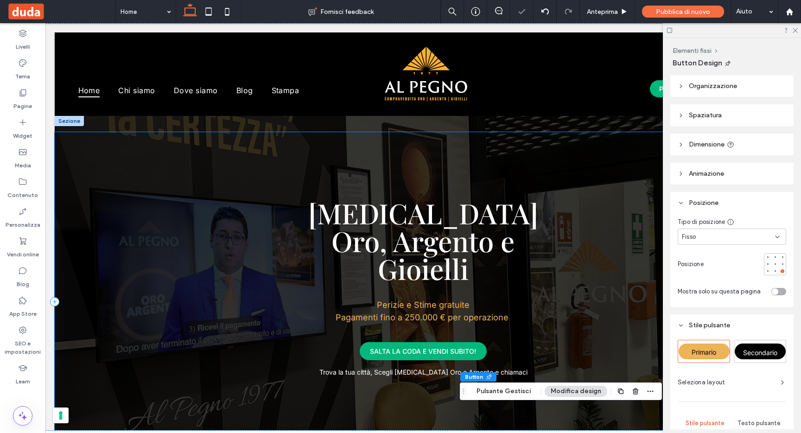
scroll to position [2, 0]
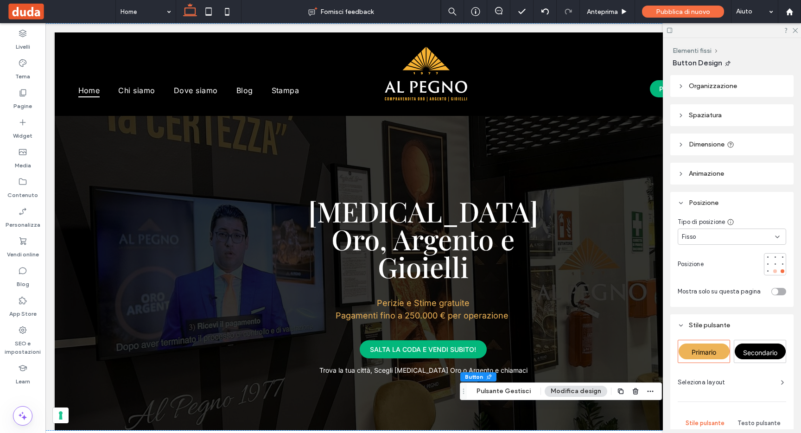
click at [773, 272] on div at bounding box center [775, 271] width 4 height 4
click at [771, 259] on div at bounding box center [774, 256] width 6 height 6
click at [773, 271] on div at bounding box center [775, 271] width 4 height 4
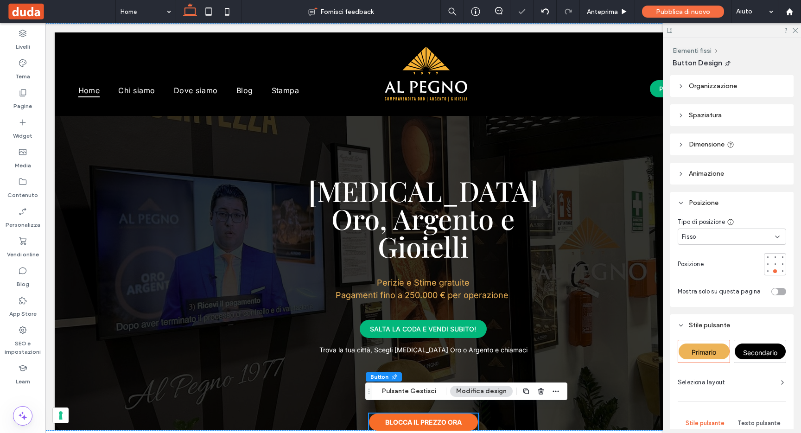
scroll to position [0, 0]
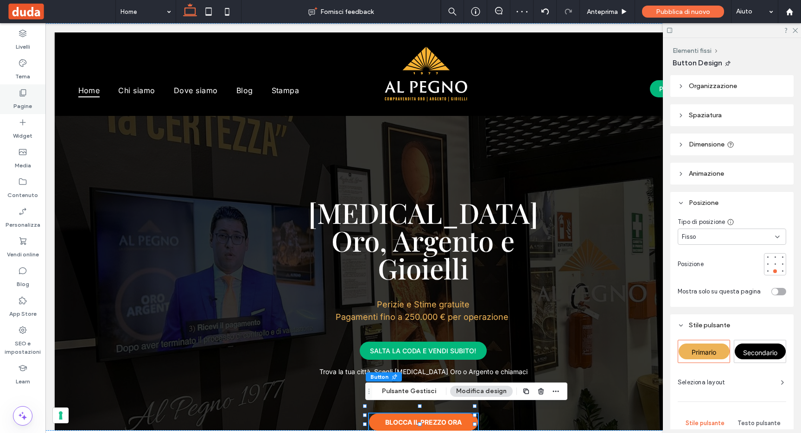
click at [18, 95] on icon at bounding box center [22, 92] width 9 height 9
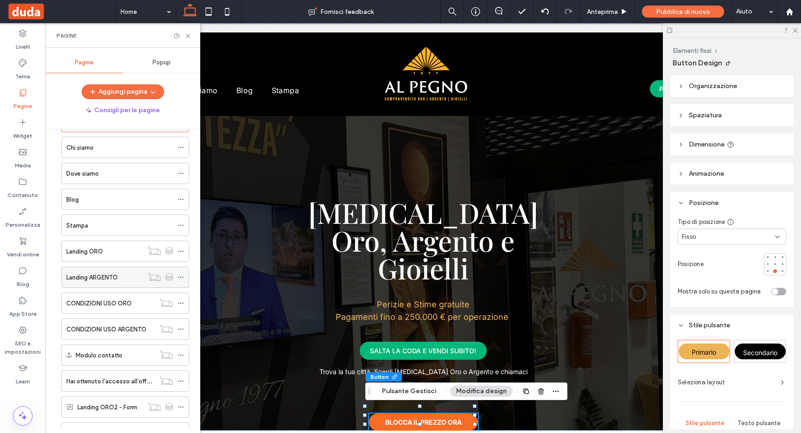
scroll to position [82, 0]
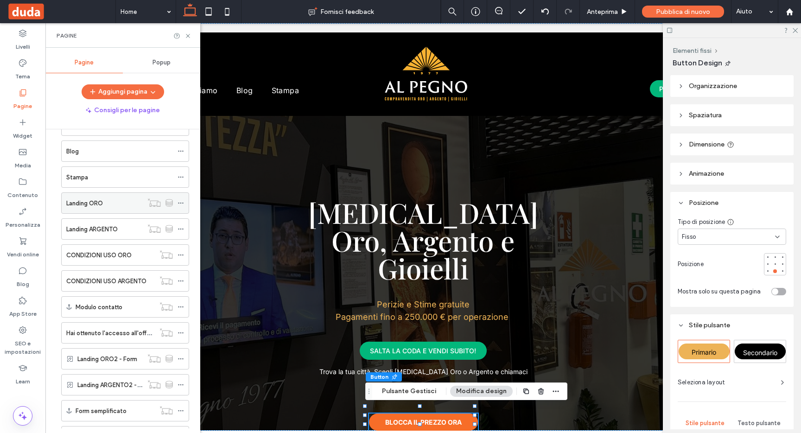
click at [95, 208] on div "Landing ORO" at bounding box center [104, 203] width 76 height 20
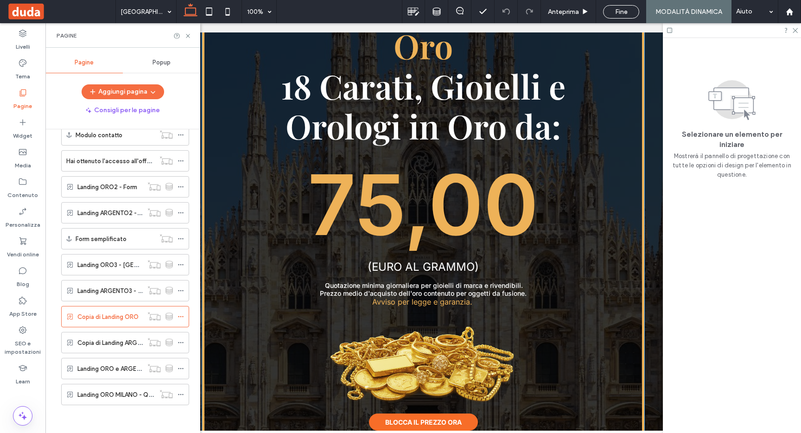
scroll to position [188, 0]
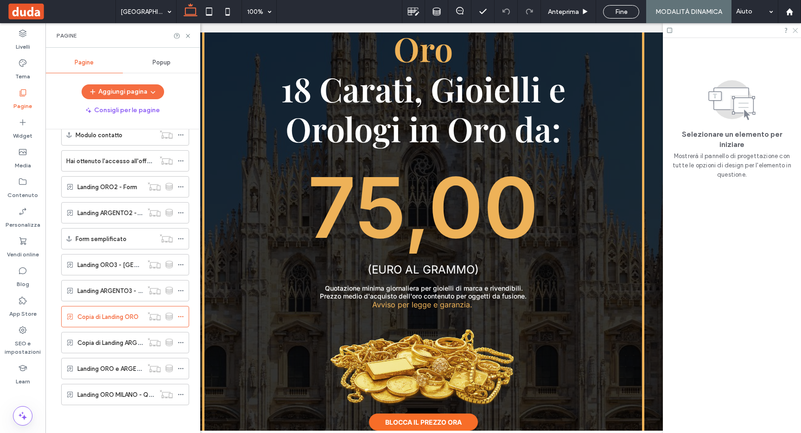
click at [796, 30] on icon at bounding box center [794, 30] width 6 height 6
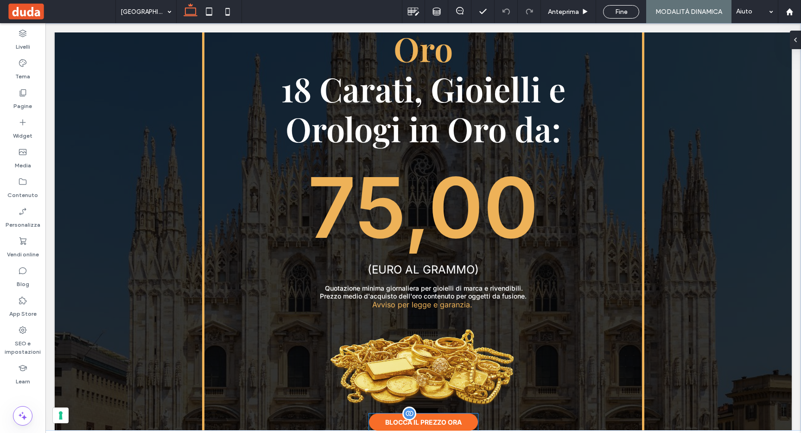
click at [429, 420] on span "BLOCCA IL PREZZO ORA" at bounding box center [423, 422] width 76 height 8
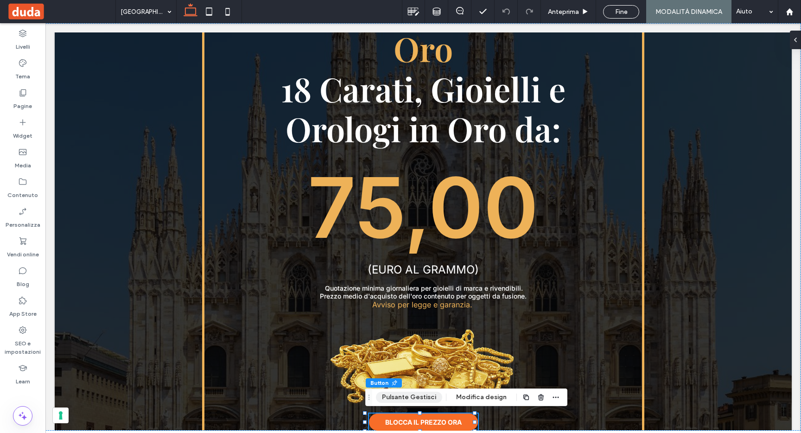
click at [421, 396] on button "Pulsante Gestisci" at bounding box center [409, 397] width 66 height 11
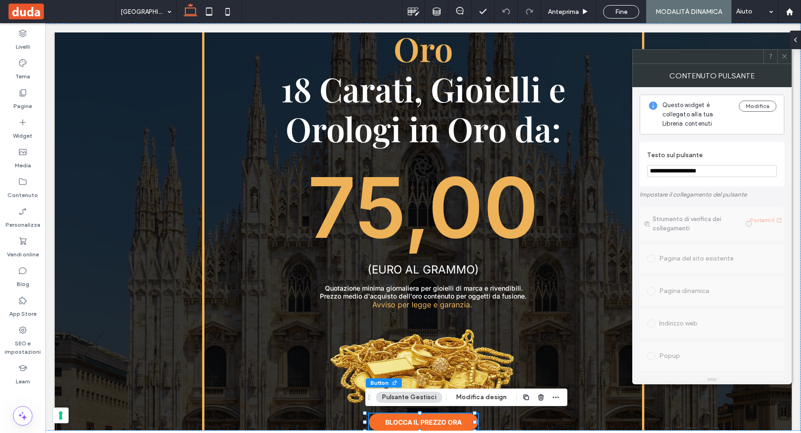
click at [782, 57] on icon at bounding box center [784, 56] width 7 height 7
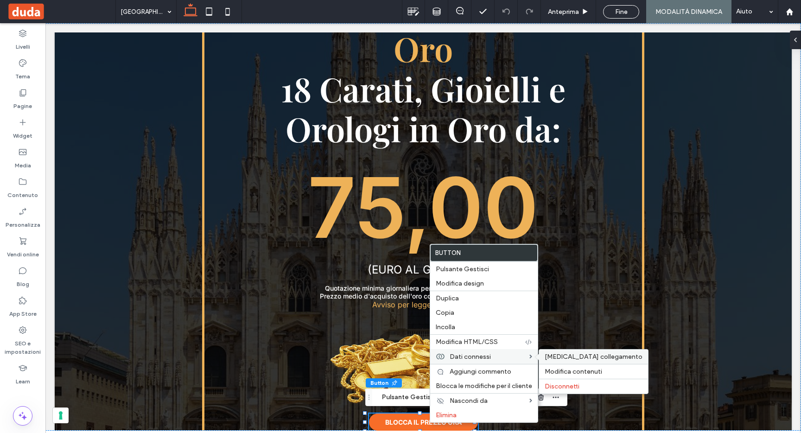
click at [572, 360] on span "Cambia collegamento" at bounding box center [593, 357] width 98 height 8
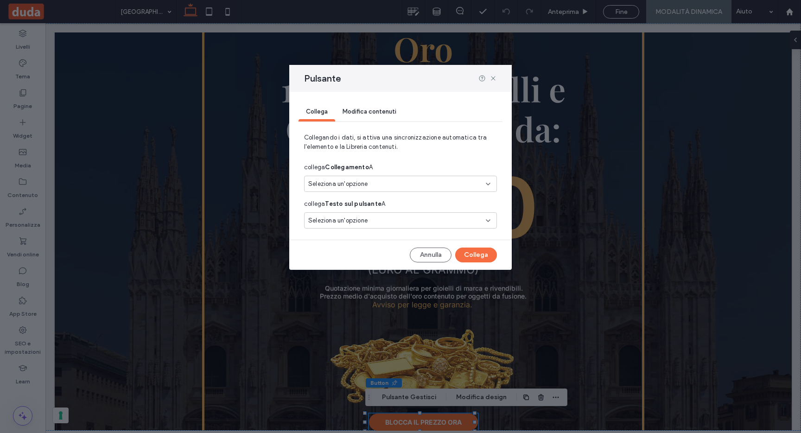
click at [363, 182] on span "Seleziona un'opzione" at bounding box center [337, 183] width 59 height 9
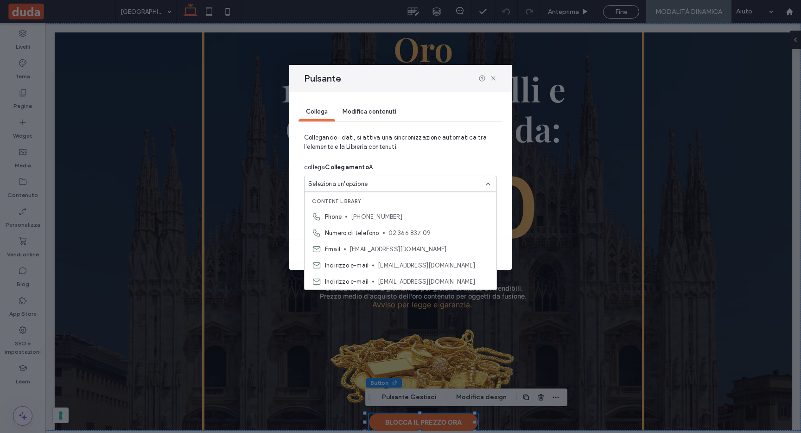
click at [410, 150] on span "Collegando i dati, si attiva una sincronizzazione automatica tra l'elemento e l…" at bounding box center [400, 146] width 193 height 26
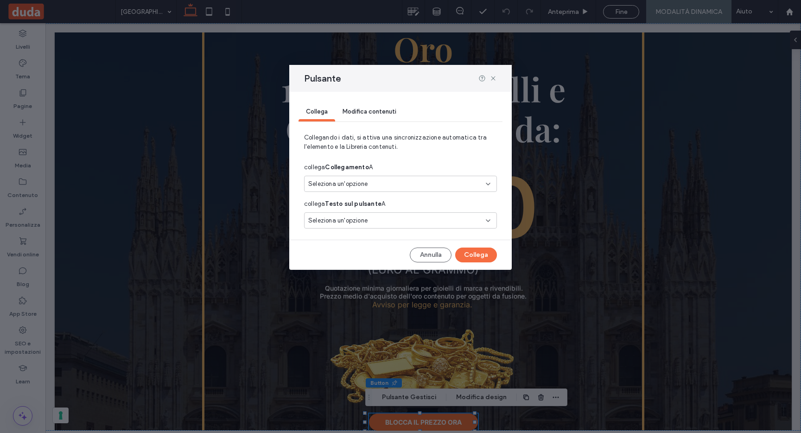
click at [379, 185] on div "Seleziona un'opzione" at bounding box center [394, 183] width 173 height 9
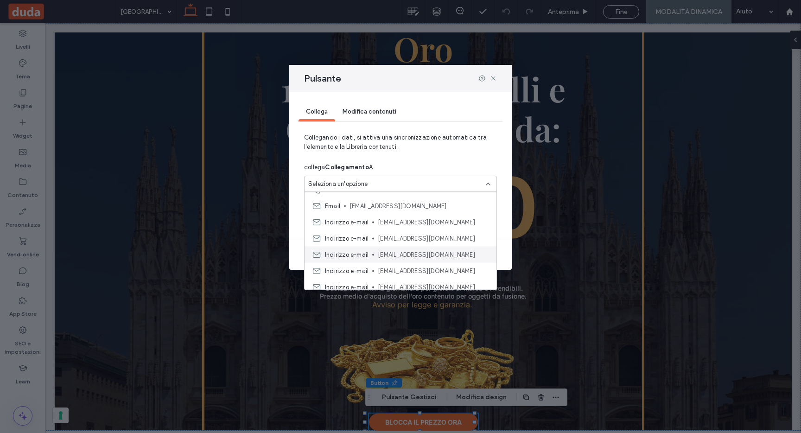
scroll to position [0, 0]
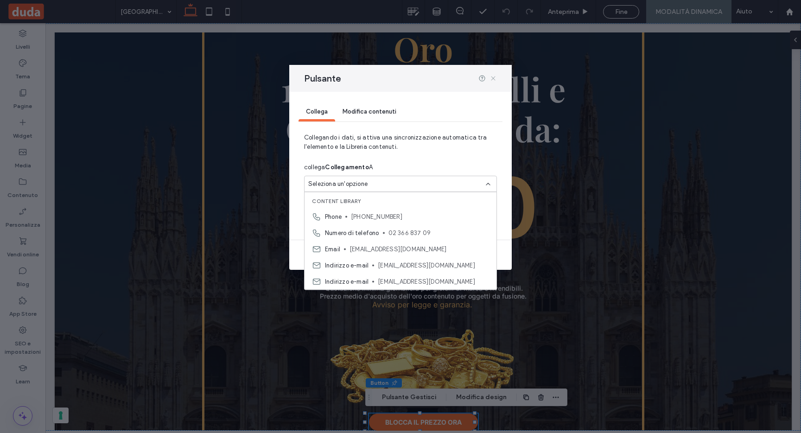
click at [492, 78] on icon at bounding box center [492, 78] width 7 height 7
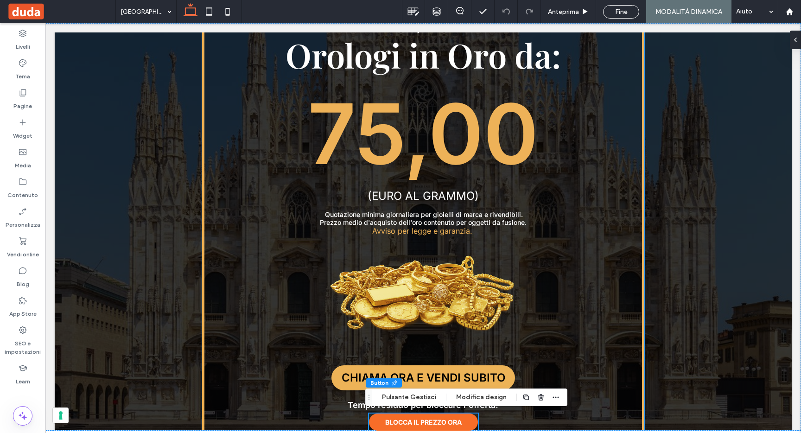
scroll to position [268, 0]
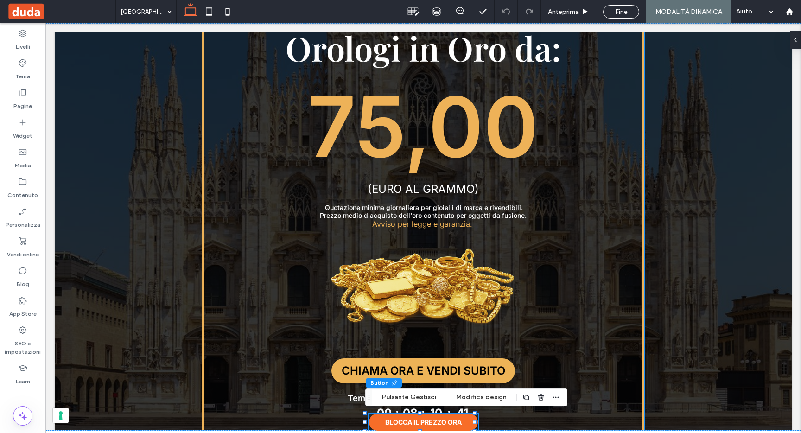
click at [556, 312] on div "CON PAGAMENTI FINO A 250.000 € ﻿ PER OGNI OPERAZIONE Compro Oro 18 Carati, Gioi…" at bounding box center [423, 190] width 442 height 617
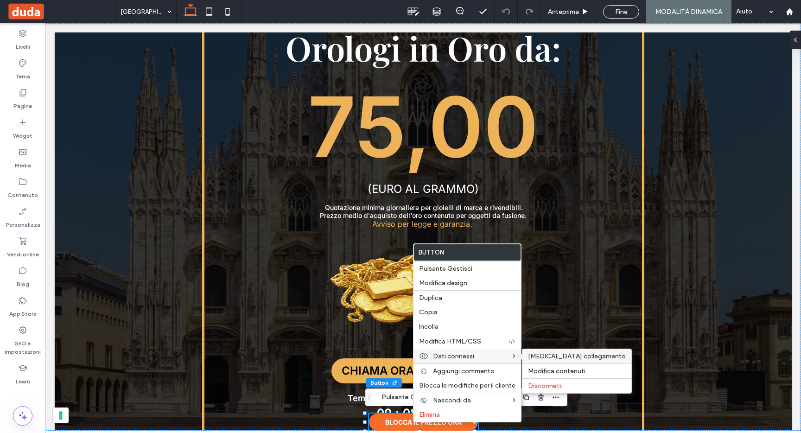
click at [554, 361] on div "Cambia collegamento" at bounding box center [576, 356] width 109 height 14
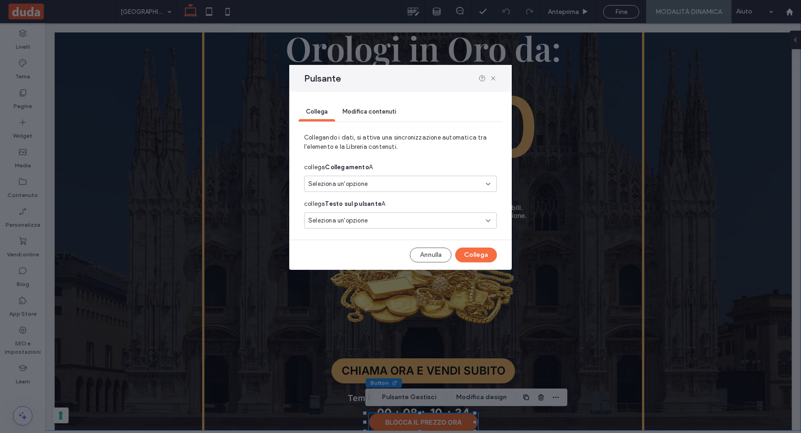
click at [493, 184] on div "Seleziona un'opzione" at bounding box center [400, 184] width 193 height 16
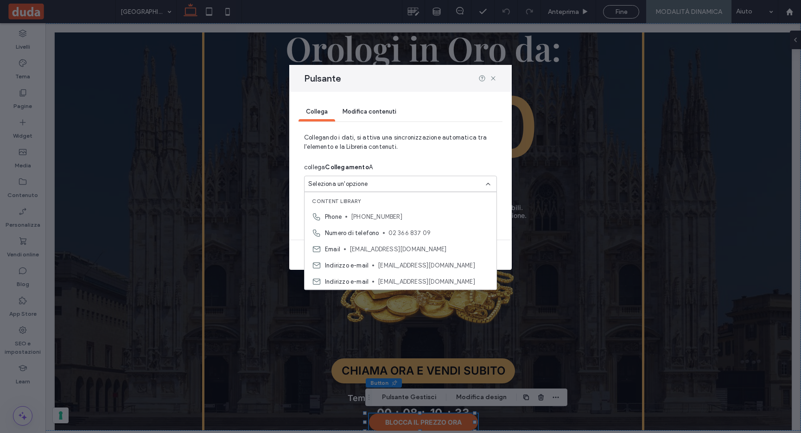
click at [493, 184] on div "Seleziona un'opzione" at bounding box center [400, 184] width 193 height 16
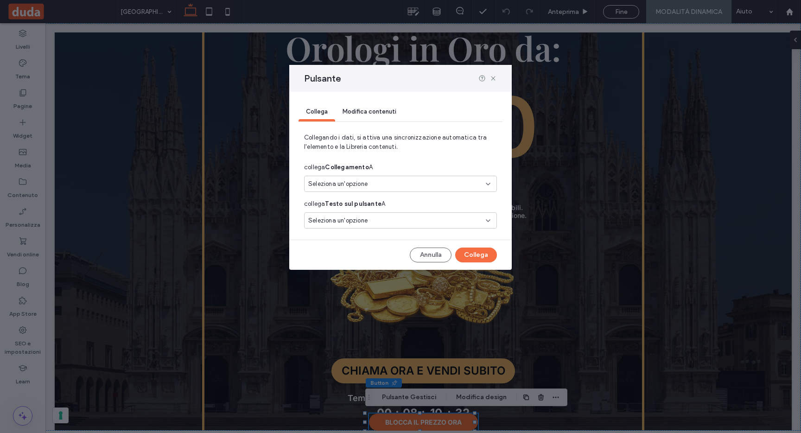
click at [480, 218] on div "Seleziona un'opzione" at bounding box center [394, 220] width 173 height 9
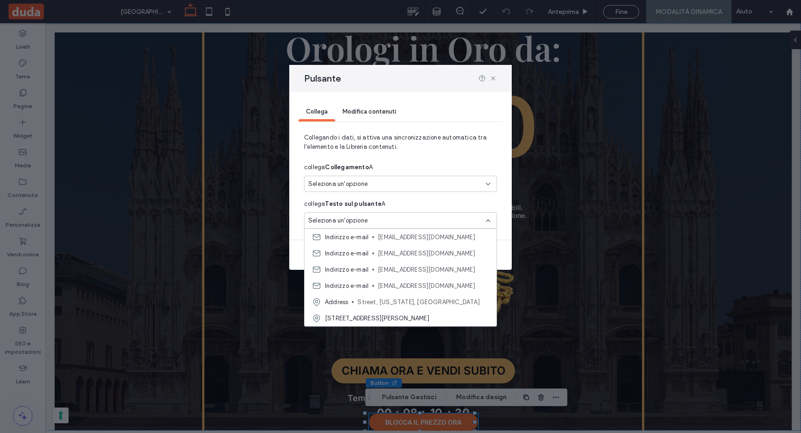
scroll to position [0, 0]
click at [458, 107] on div "Collega Modifica contenuti" at bounding box center [400, 112] width 204 height 19
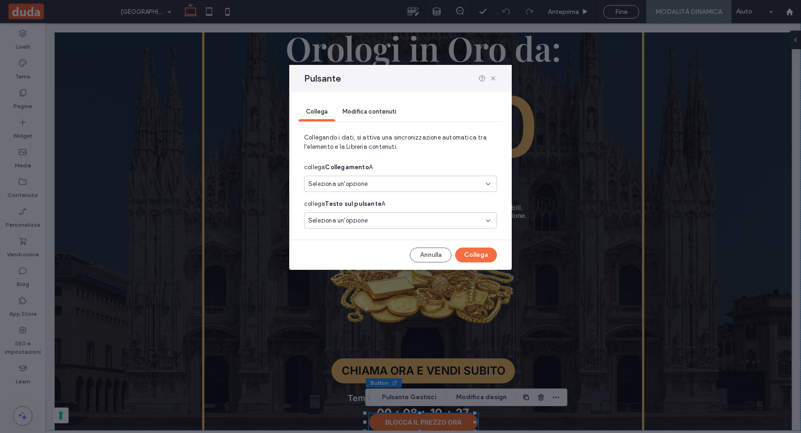
click at [352, 114] on span "Modifica contenuti" at bounding box center [369, 111] width 54 height 7
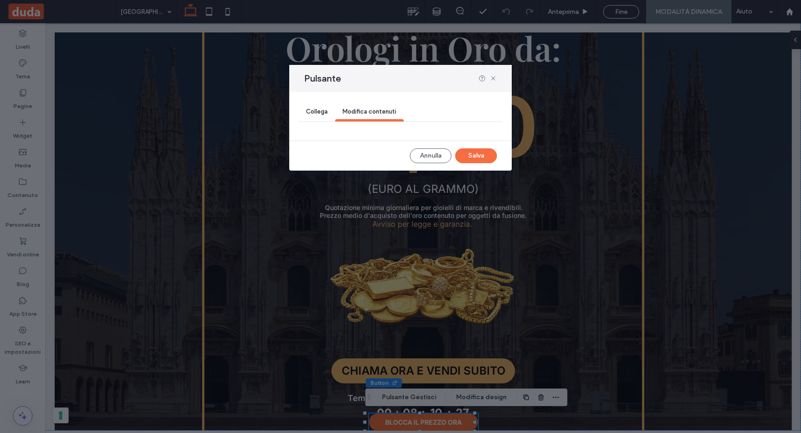
click at [305, 113] on div "Collega" at bounding box center [316, 112] width 37 height 19
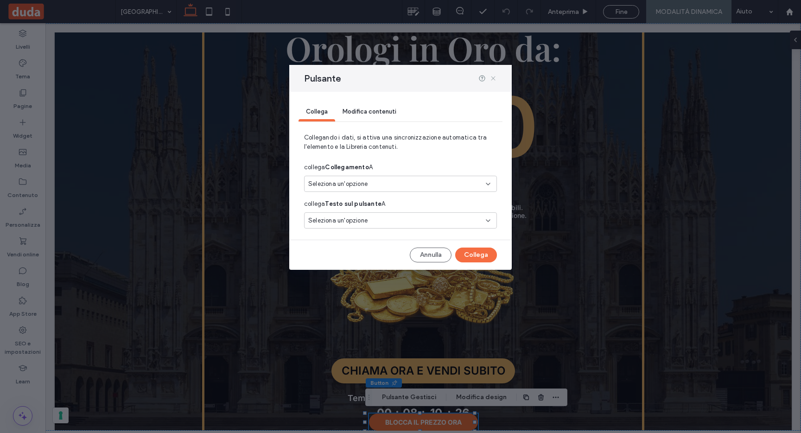
click at [494, 77] on icon at bounding box center [492, 78] width 7 height 7
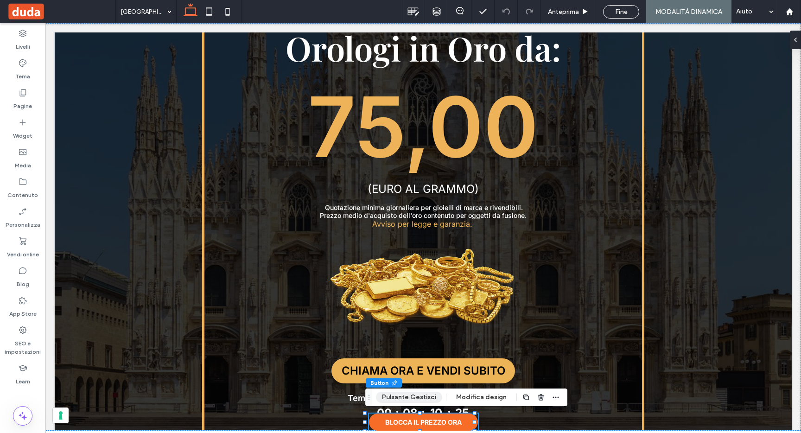
click at [420, 397] on button "Pulsante Gestisci" at bounding box center [409, 397] width 66 height 11
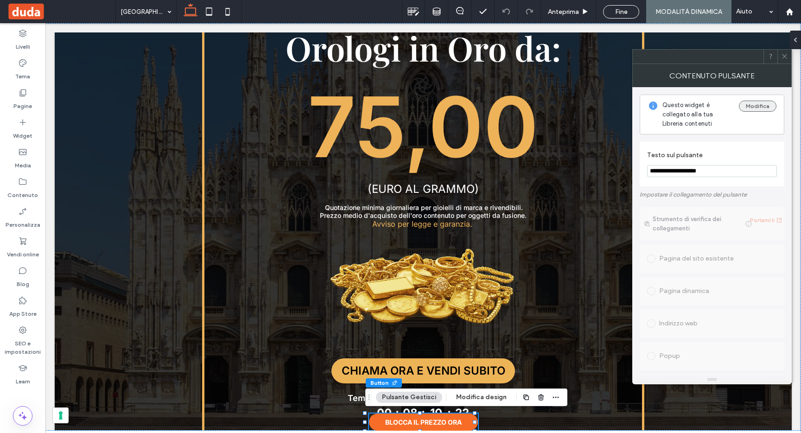
click at [754, 105] on button "Modifica" at bounding box center [758, 106] width 38 height 11
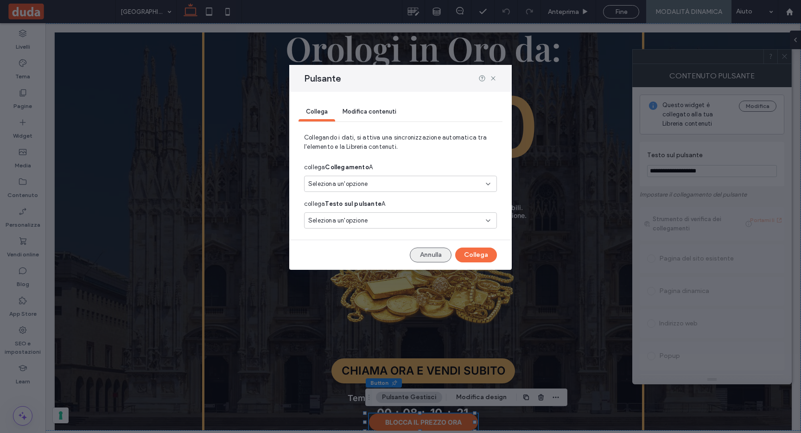
click at [438, 255] on button "Annulla" at bounding box center [431, 254] width 42 height 15
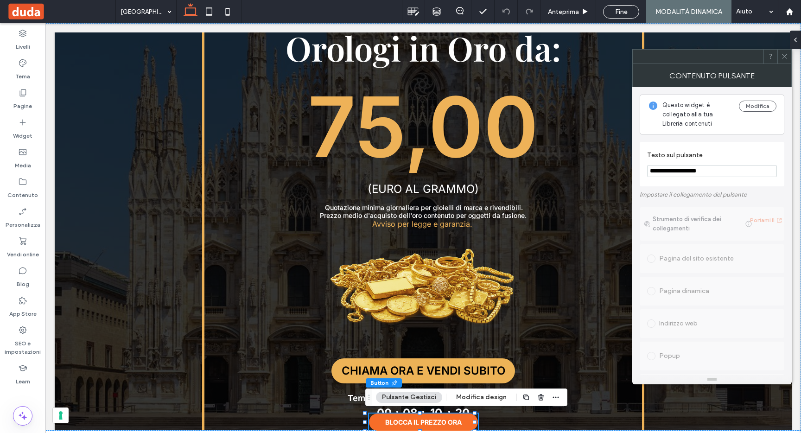
click at [783, 57] on icon at bounding box center [784, 56] width 7 height 7
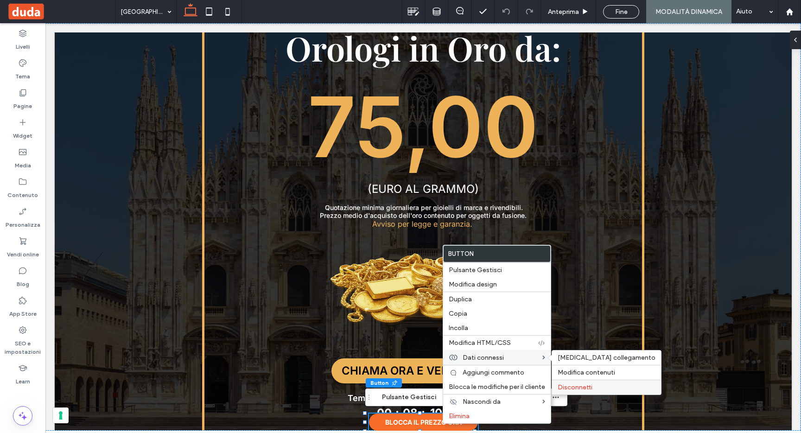
click at [569, 387] on span "Disconnetti" at bounding box center [574, 387] width 35 height 8
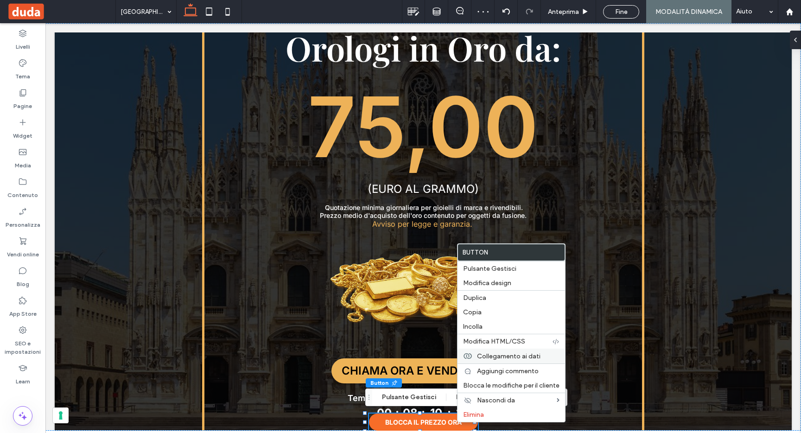
click at [491, 354] on span "Collegamento ai dati" at bounding box center [508, 356] width 63 height 8
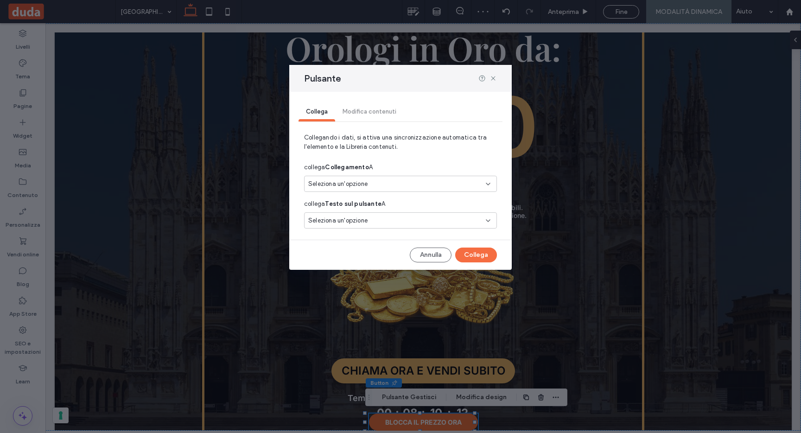
click at [347, 184] on span "Seleziona un'opzione" at bounding box center [337, 183] width 59 height 9
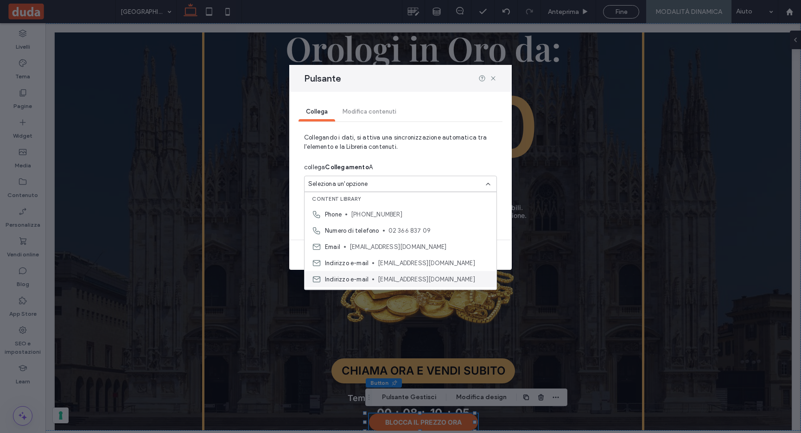
scroll to position [4, 0]
click at [389, 227] on span "02 366 837 09" at bounding box center [438, 228] width 101 height 9
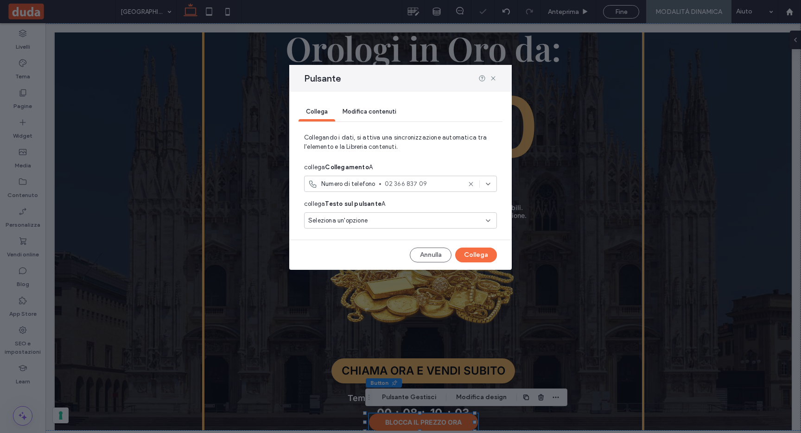
click at [389, 221] on div "Seleziona un'opzione" at bounding box center [394, 220] width 173 height 9
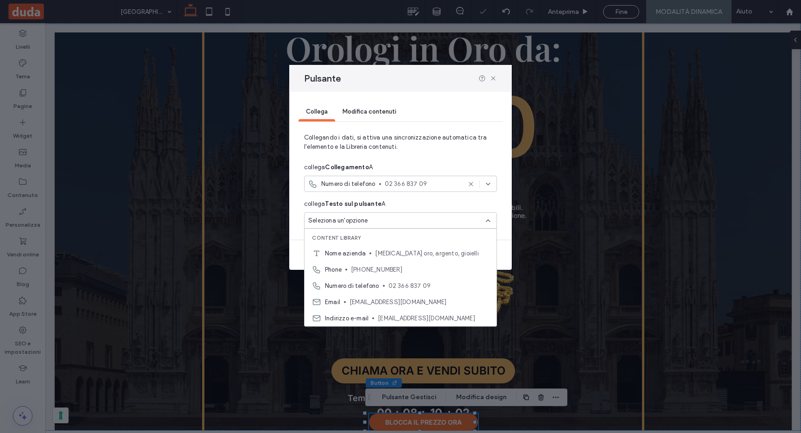
click at [435, 183] on span "02 366 837 09" at bounding box center [423, 183] width 76 height 9
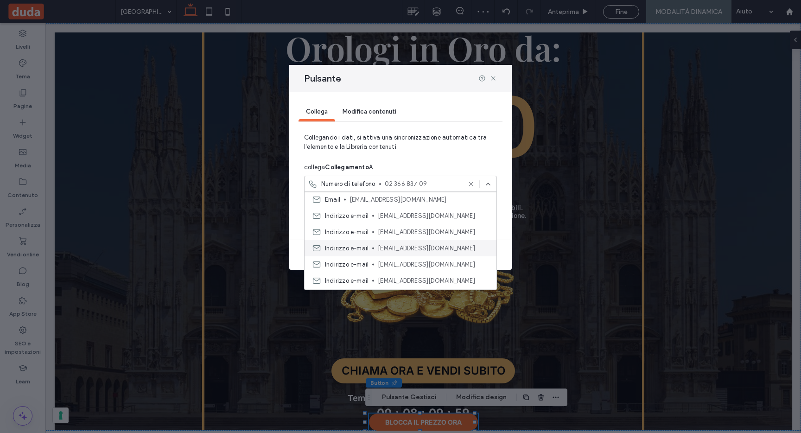
scroll to position [0, 0]
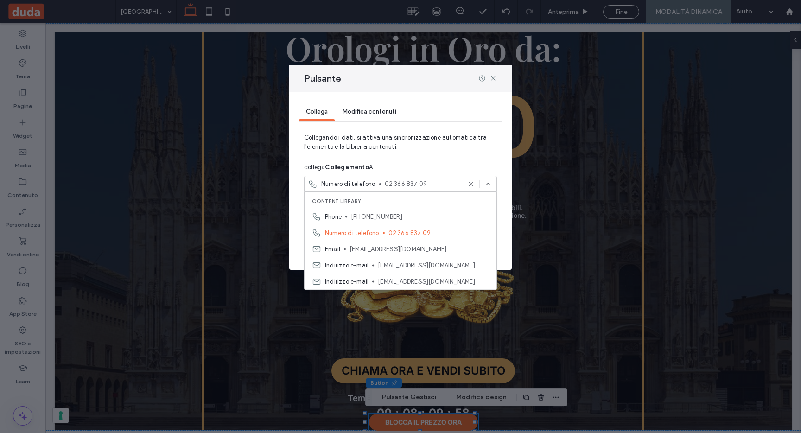
click at [447, 139] on span "Collegando i dati, si attiva una sincronizzazione automatica tra l'elemento e l…" at bounding box center [400, 146] width 193 height 26
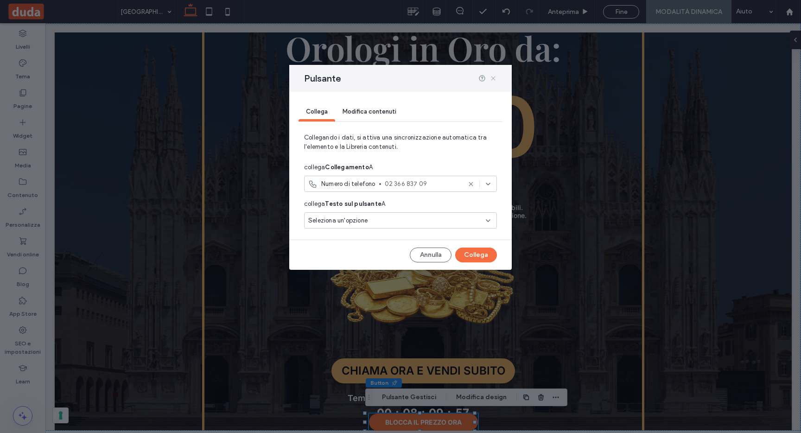
click at [492, 78] on use at bounding box center [493, 78] width 4 height 4
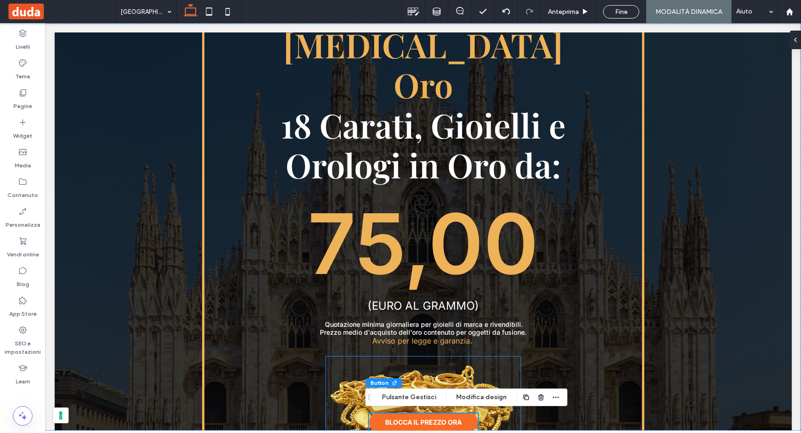
scroll to position [114, 0]
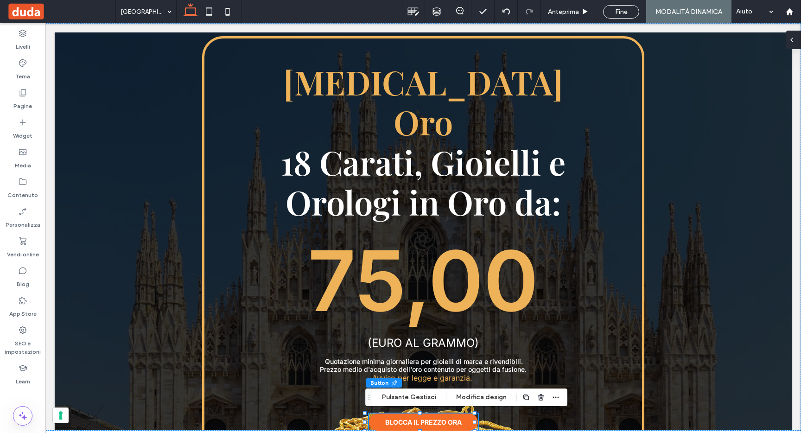
click at [796, 39] on div at bounding box center [793, 40] width 15 height 19
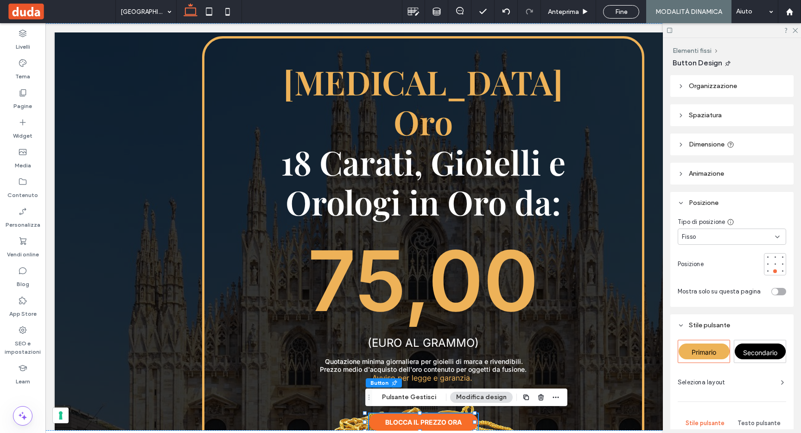
click at [771, 288] on div "toggle" at bounding box center [778, 291] width 15 height 7
click at [16, 96] on div "Pagine" at bounding box center [22, 99] width 45 height 30
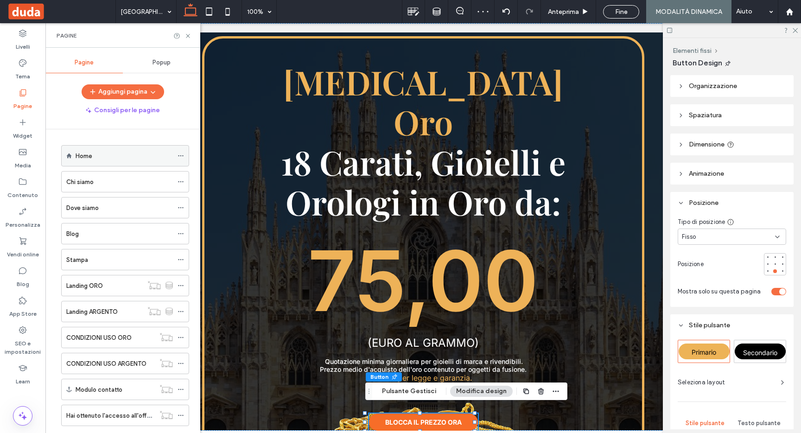
click at [86, 155] on label "Home" at bounding box center [84, 156] width 17 height 16
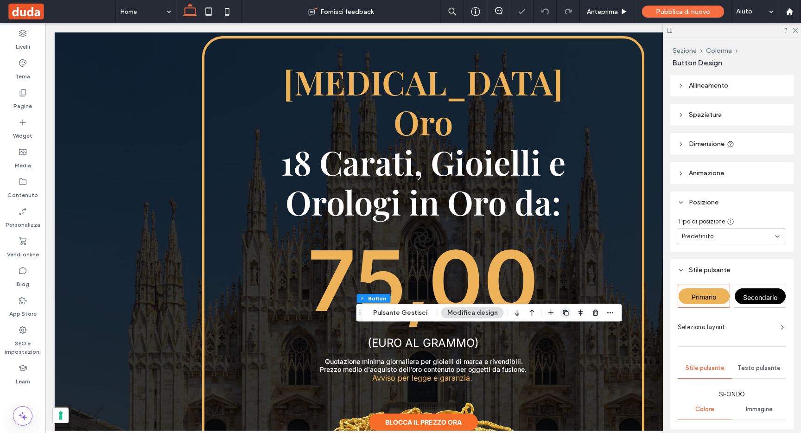
click at [562, 309] on icon "button" at bounding box center [565, 312] width 7 height 7
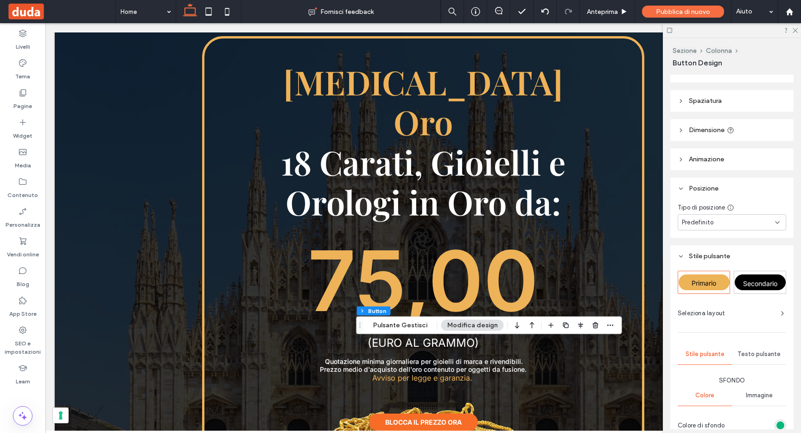
scroll to position [16, 0]
click at [712, 223] on span "Predefinito" at bounding box center [698, 220] width 32 height 9
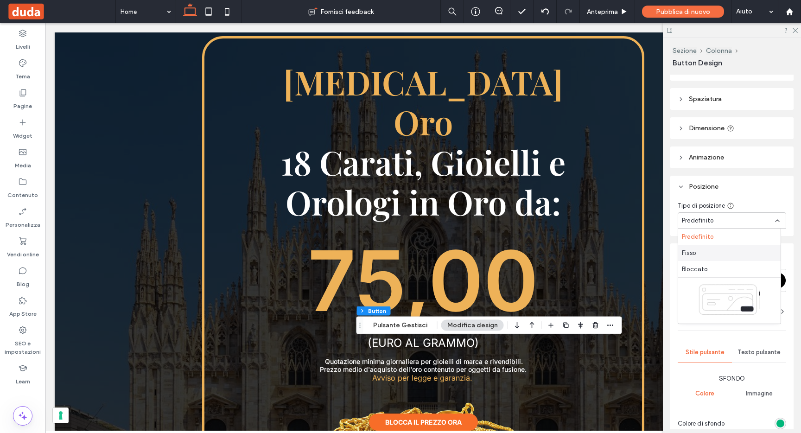
click at [702, 251] on div "Fisso" at bounding box center [729, 253] width 102 height 16
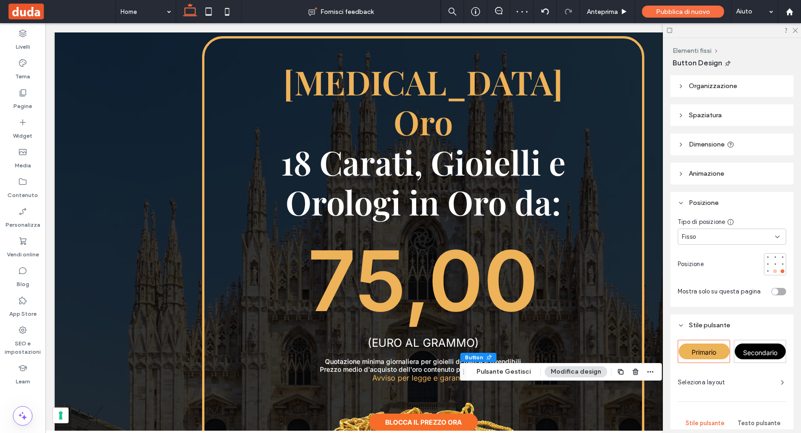
click at [771, 269] on div at bounding box center [774, 271] width 6 height 6
click at [25, 104] on label "Pagine" at bounding box center [22, 103] width 19 height 13
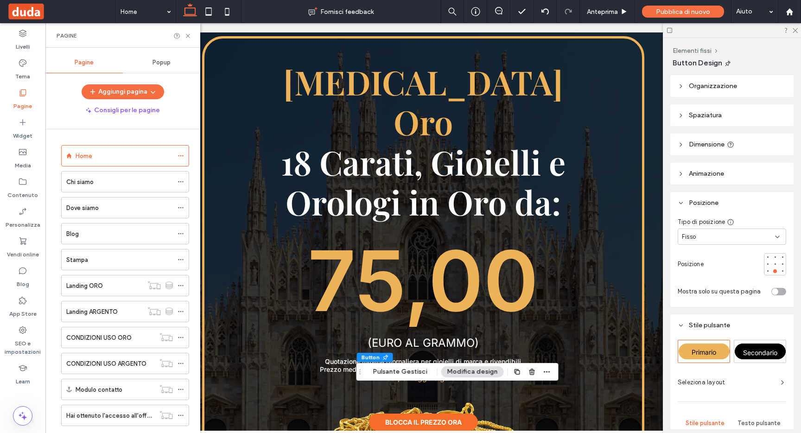
scroll to position [254, 0]
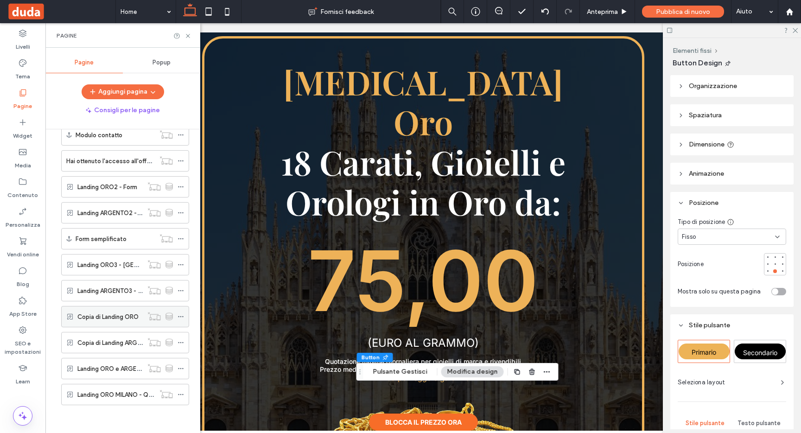
click at [125, 314] on label "Copia di Landing ORO" at bounding box center [107, 317] width 61 height 16
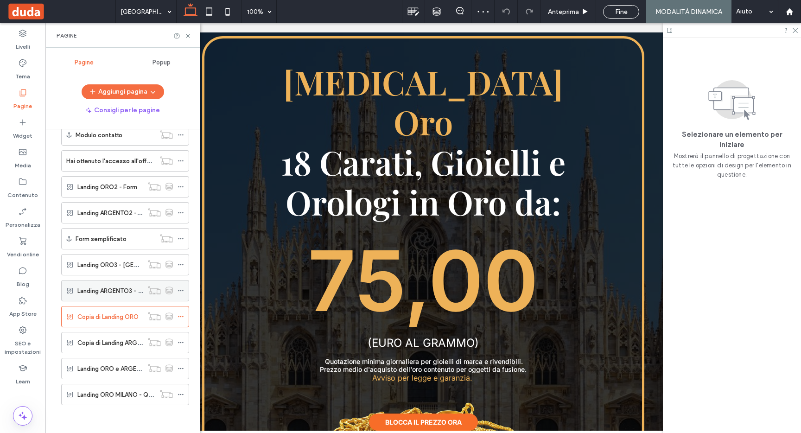
click at [103, 293] on label "Landing ARGENTO3 - [GEOGRAPHIC_DATA]" at bounding box center [138, 291] width 122 height 16
click at [127, 339] on label "Copia di Landing ARGENTO" at bounding box center [115, 343] width 76 height 16
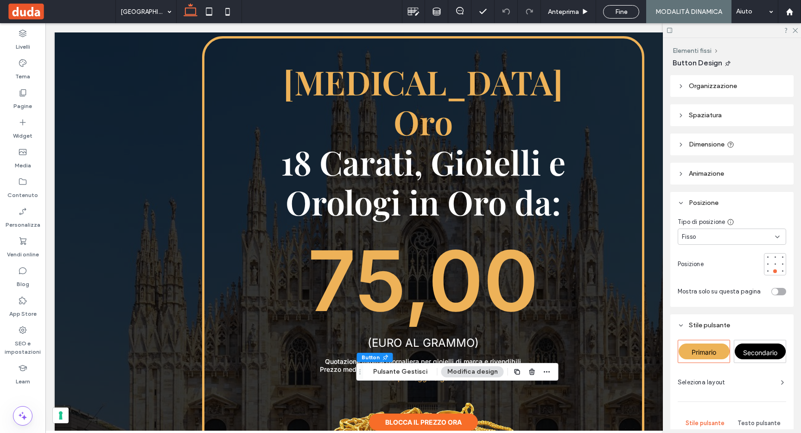
click at [774, 290] on div "toggle" at bounding box center [778, 291] width 15 height 7
click at [26, 105] on label "Pagine" at bounding box center [22, 103] width 19 height 13
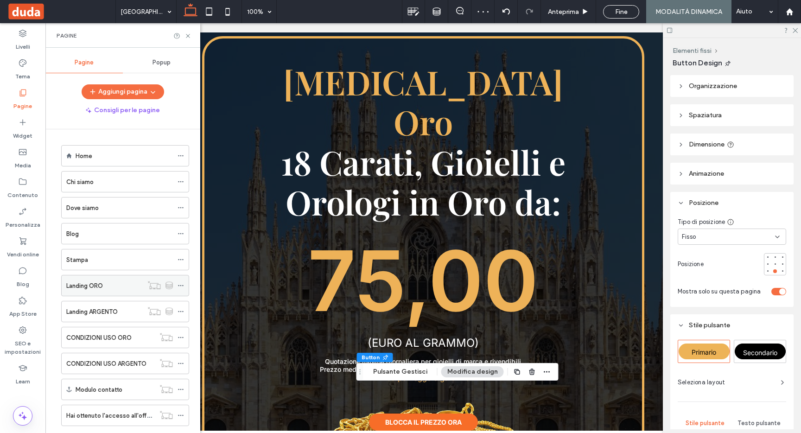
click at [105, 289] on div "Landing ORO" at bounding box center [104, 286] width 76 height 10
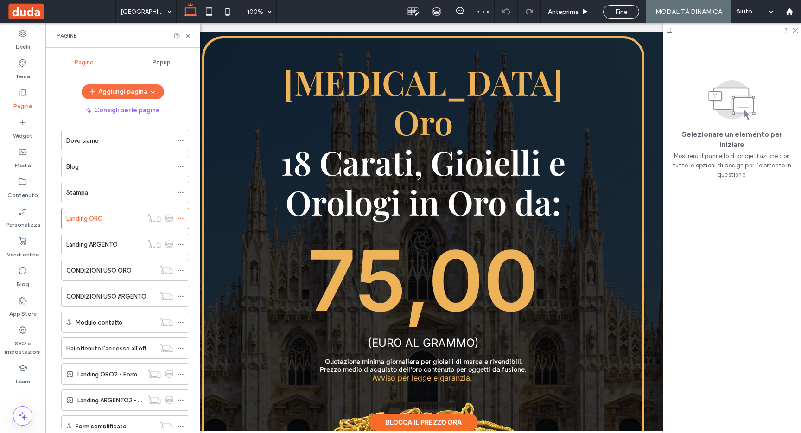
scroll to position [254, 0]
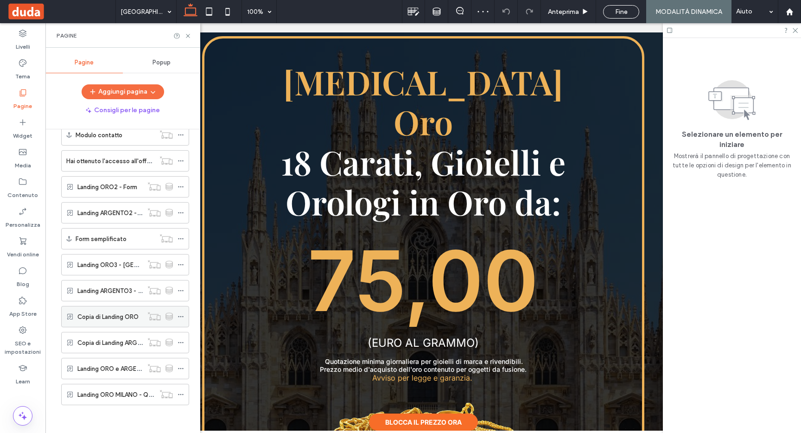
click at [118, 320] on label "Copia di Landing ORO" at bounding box center [107, 317] width 61 height 16
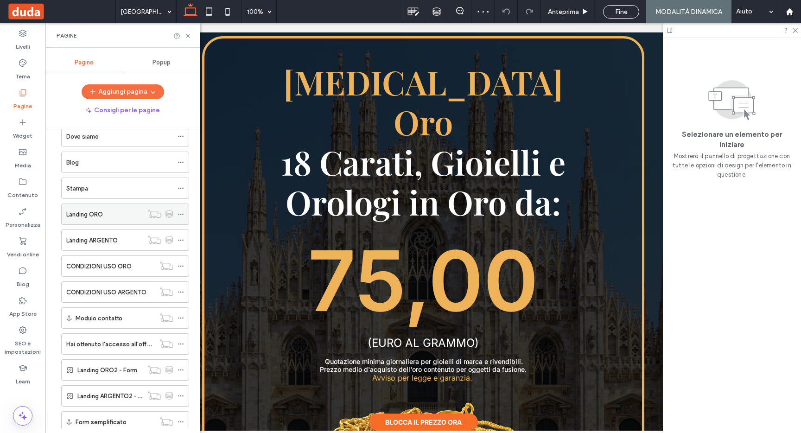
click at [103, 213] on label "Landing ORO" at bounding box center [84, 214] width 37 height 16
click at [98, 89] on div "Home" at bounding box center [124, 85] width 97 height 10
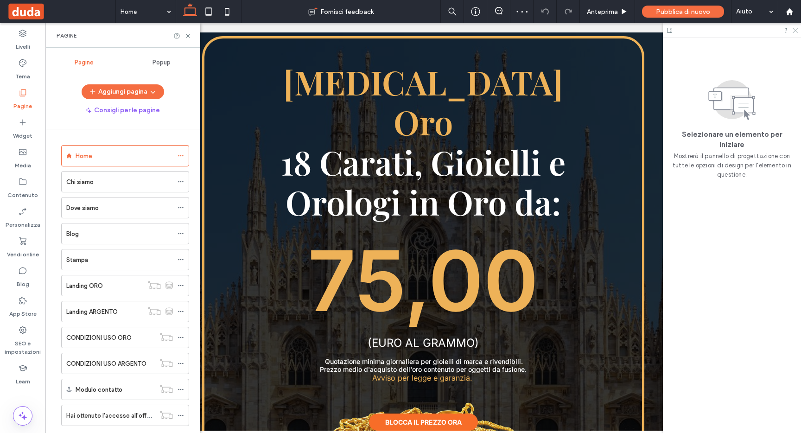
click at [797, 27] on icon at bounding box center [794, 30] width 6 height 6
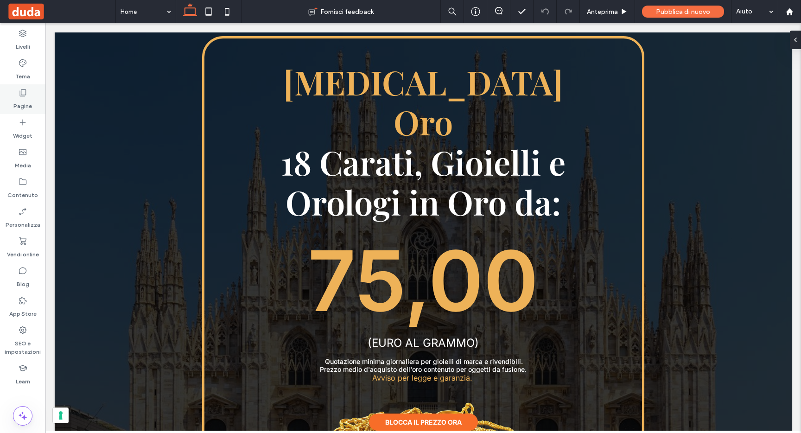
click at [28, 97] on div "Pagine" at bounding box center [22, 99] width 45 height 30
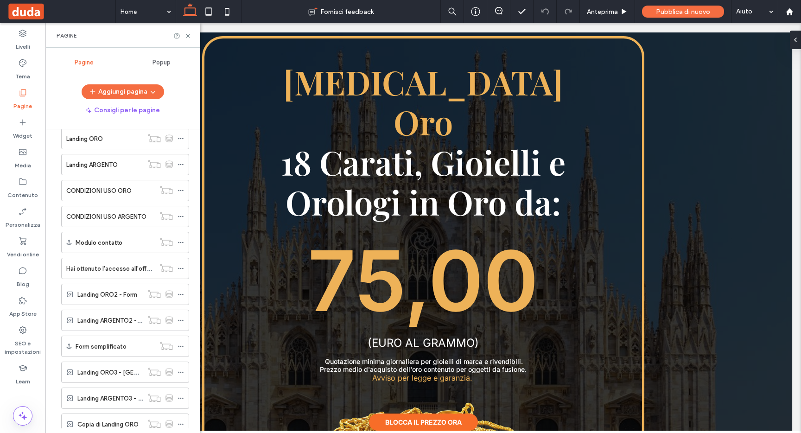
scroll to position [254, 0]
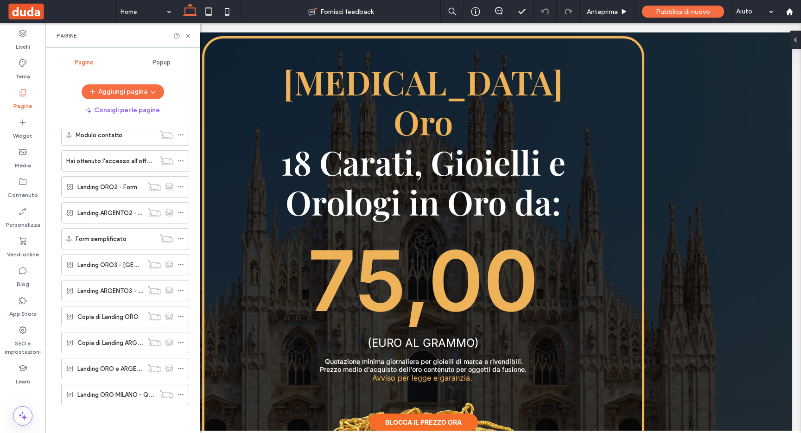
click at [104, 317] on label "Copia di Landing ORO" at bounding box center [107, 317] width 61 height 16
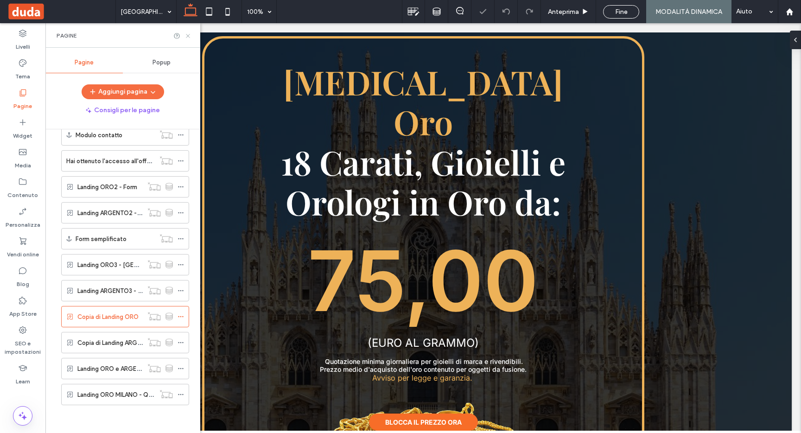
click at [189, 36] on icon at bounding box center [187, 35] width 7 height 7
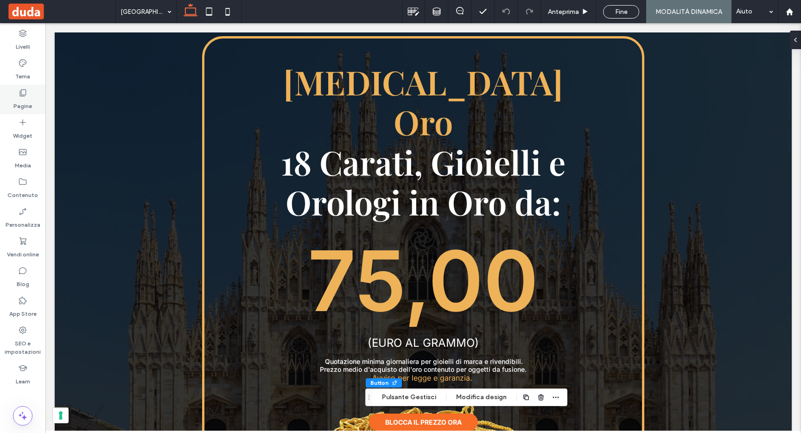
click at [19, 94] on icon at bounding box center [22, 92] width 9 height 9
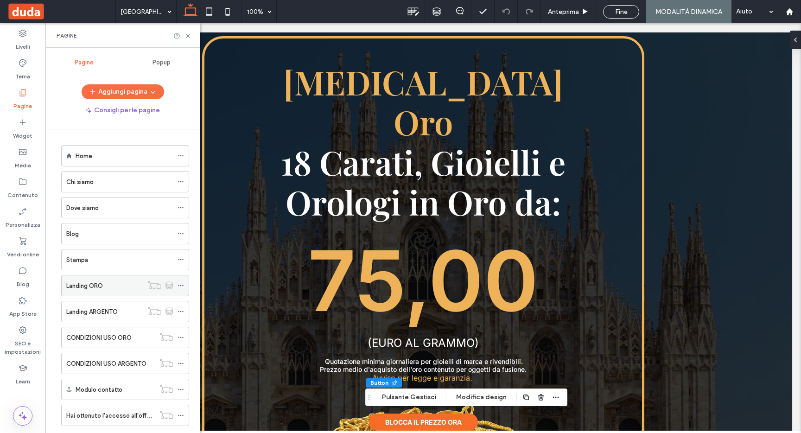
click at [95, 283] on label "Landing ORO" at bounding box center [84, 286] width 37 height 16
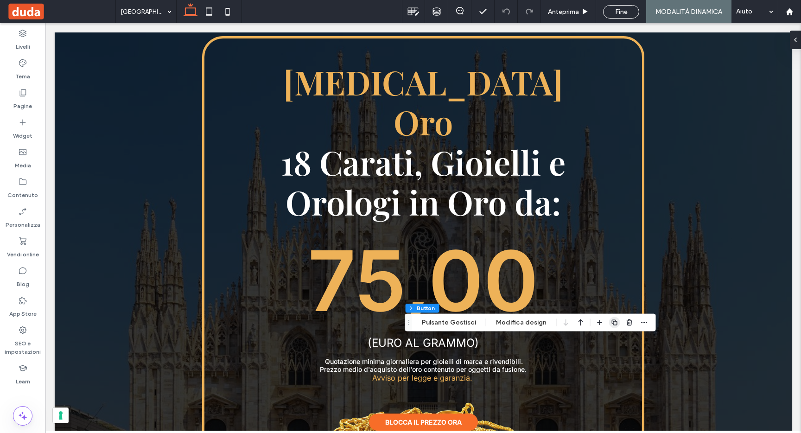
click at [612, 322] on icon "button" at bounding box center [614, 322] width 7 height 7
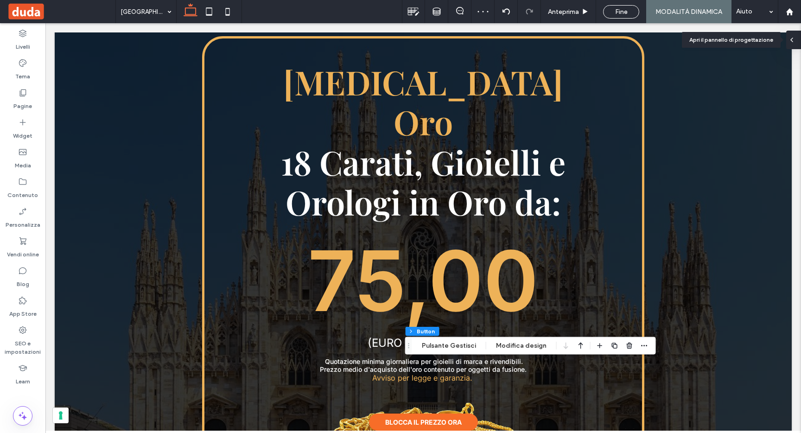
click at [795, 40] on icon at bounding box center [791, 39] width 7 height 7
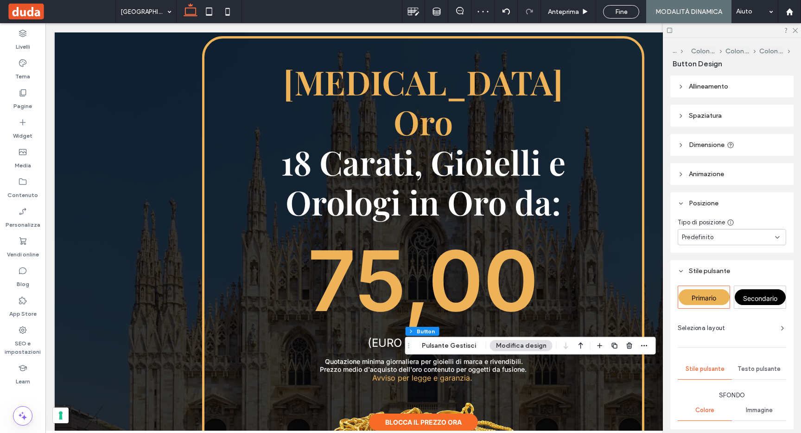
click at [712, 240] on span "Predefinito" at bounding box center [698, 237] width 32 height 9
click at [687, 272] on div "Fisso" at bounding box center [729, 270] width 102 height 16
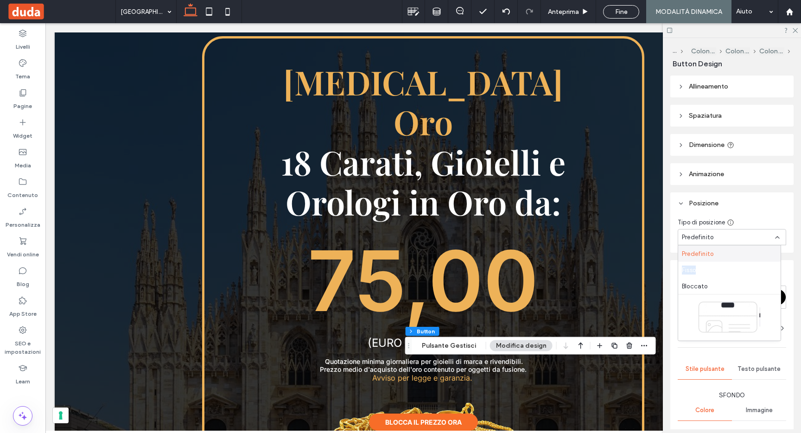
click at [687, 272] on div "Fisso" at bounding box center [729, 270] width 102 height 16
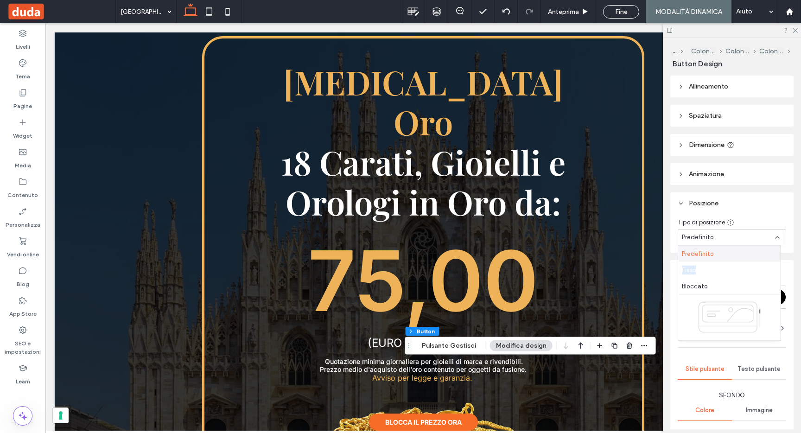
click at [687, 272] on div "Fisso" at bounding box center [729, 270] width 102 height 16
click at [732, 223] on icon at bounding box center [729, 222] width 7 height 7
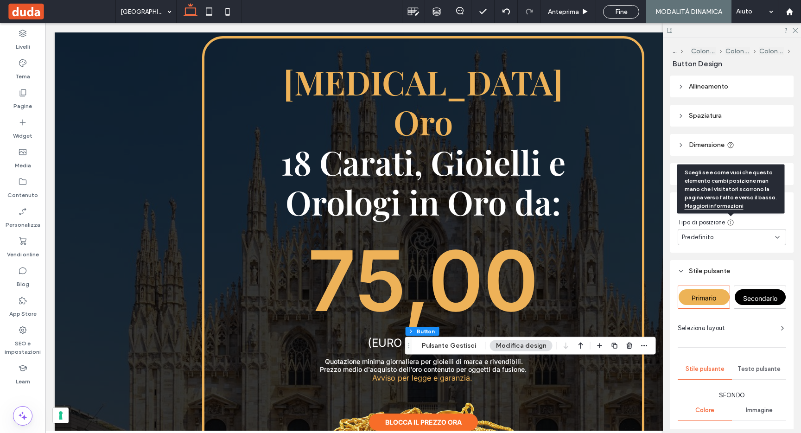
click at [731, 207] on link "Maggiori informazioni" at bounding box center [713, 205] width 59 height 7
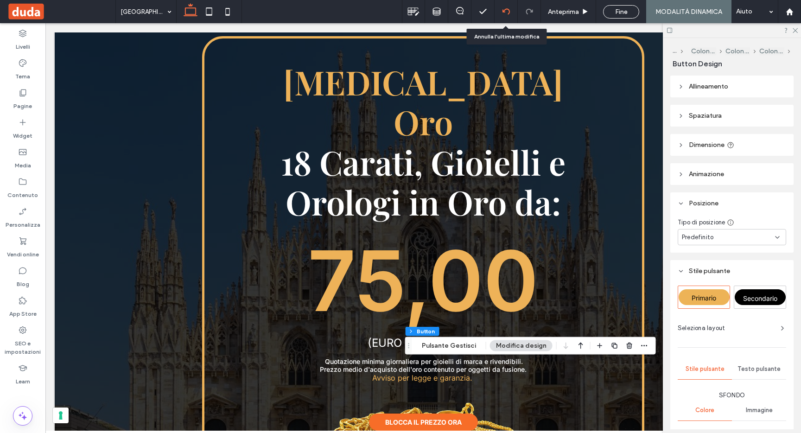
click at [505, 10] on icon at bounding box center [505, 11] width 7 height 7
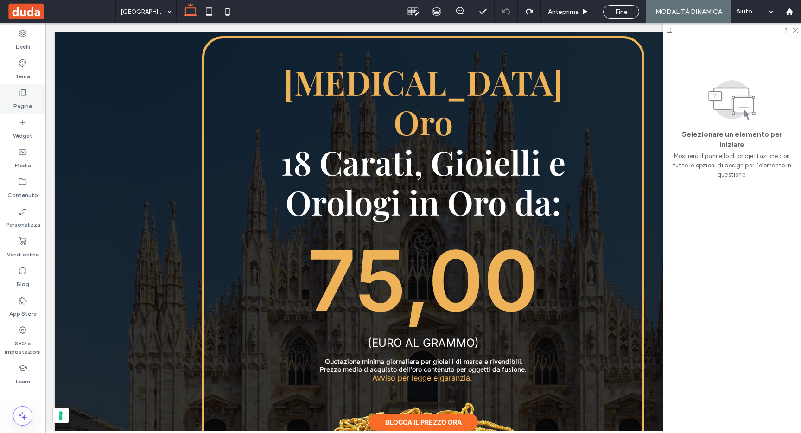
drag, startPoint x: 16, startPoint y: 90, endPoint x: 19, endPoint y: 96, distance: 6.5
click at [16, 90] on div "Pagine" at bounding box center [22, 99] width 45 height 30
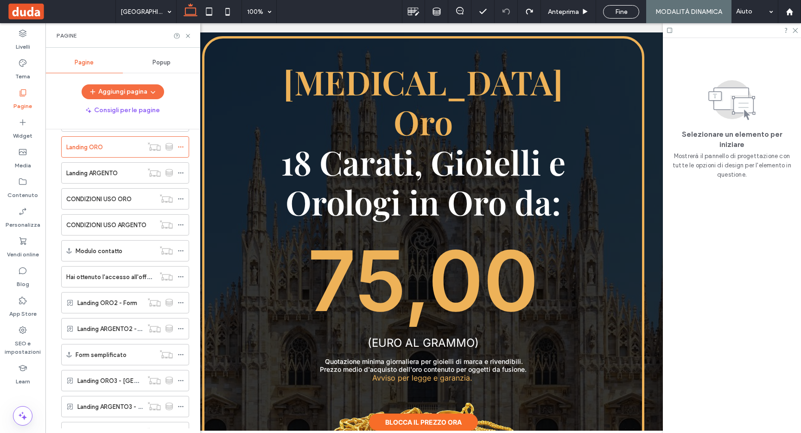
scroll to position [254, 0]
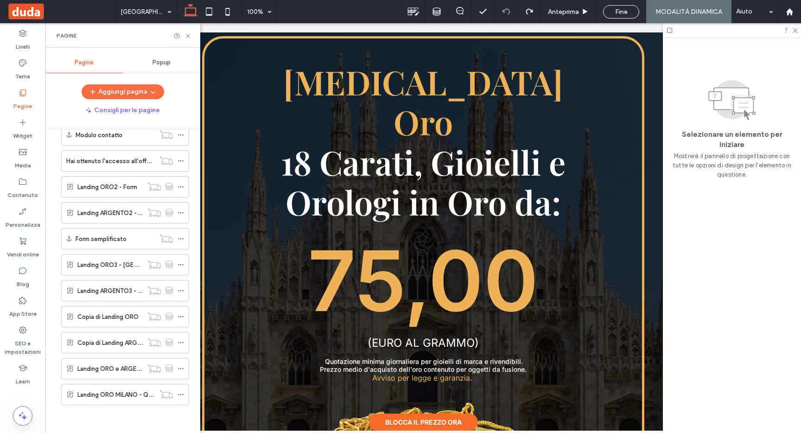
click at [101, 312] on label "Copia di Landing ORO" at bounding box center [107, 317] width 61 height 16
click at [187, 34] on icon at bounding box center [187, 35] width 7 height 7
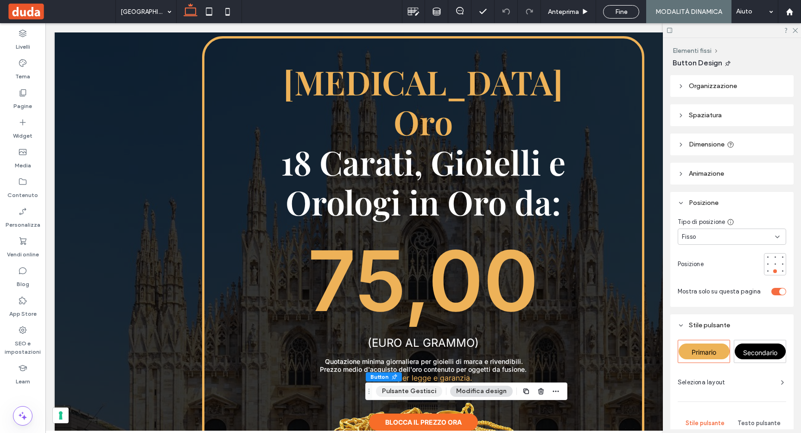
click at [417, 391] on button "Pulsante Gestisci" at bounding box center [409, 390] width 66 height 11
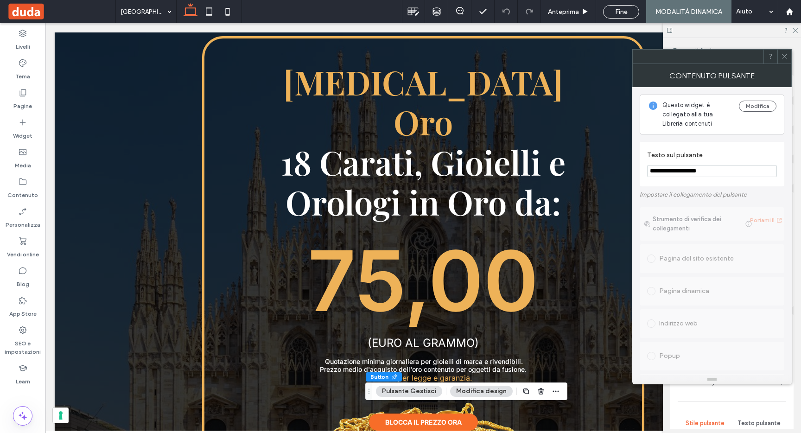
click at [491, 393] on button "Modifica design" at bounding box center [481, 390] width 63 height 11
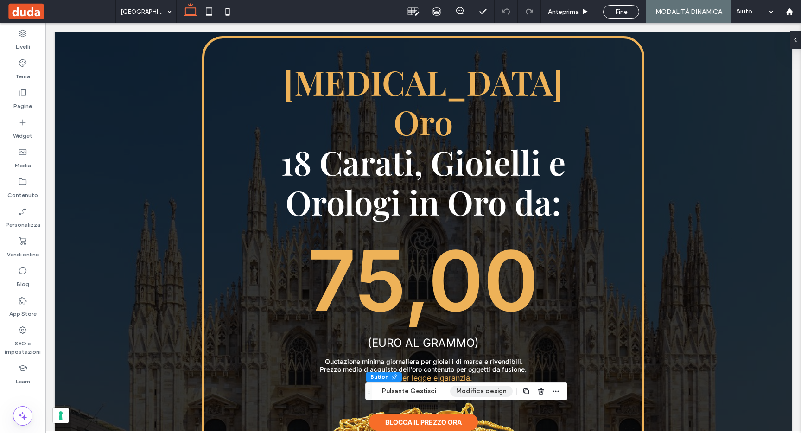
click at [491, 393] on button "Modifica design" at bounding box center [481, 390] width 63 height 11
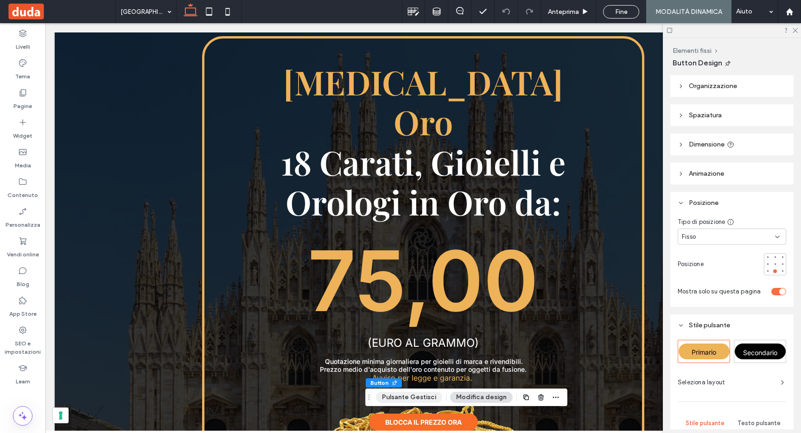
click at [419, 392] on button "Pulsante Gestisci" at bounding box center [409, 397] width 66 height 11
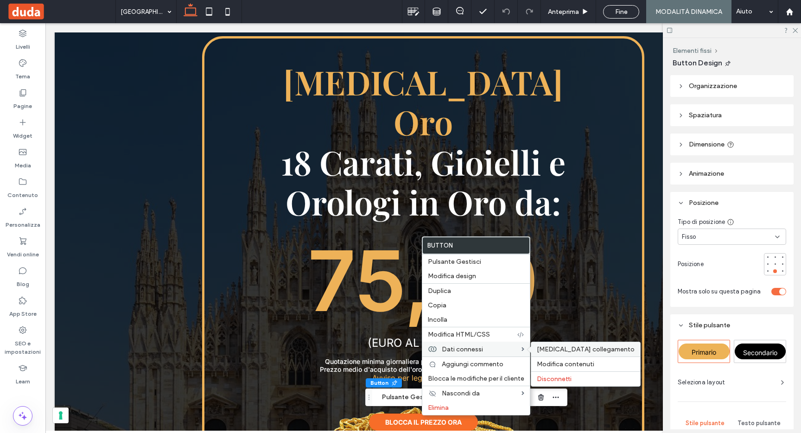
click at [577, 354] on div "Cambia collegamento" at bounding box center [585, 349] width 109 height 14
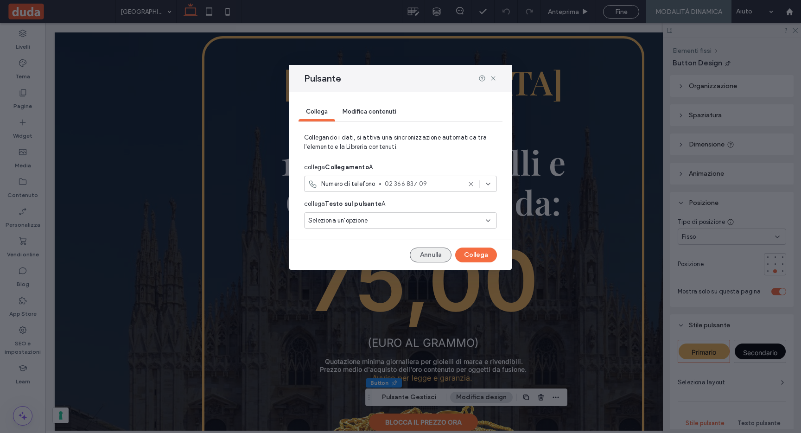
click at [431, 254] on button "Annulla" at bounding box center [431, 254] width 42 height 15
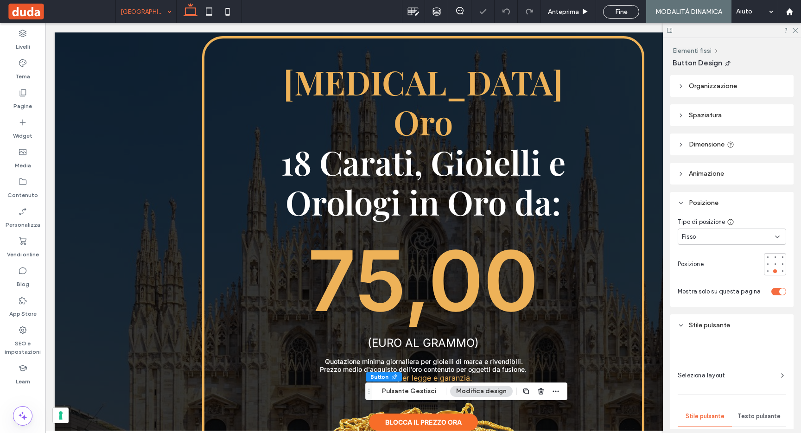
type input "**"
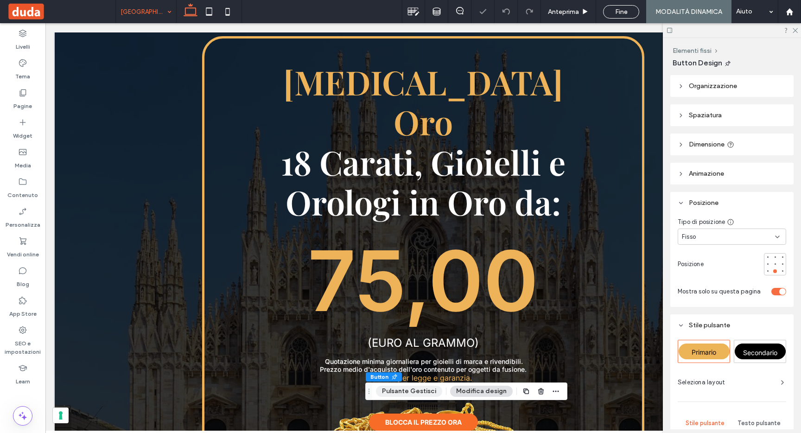
click at [413, 392] on button "Pulsante Gestisci" at bounding box center [409, 390] width 66 height 11
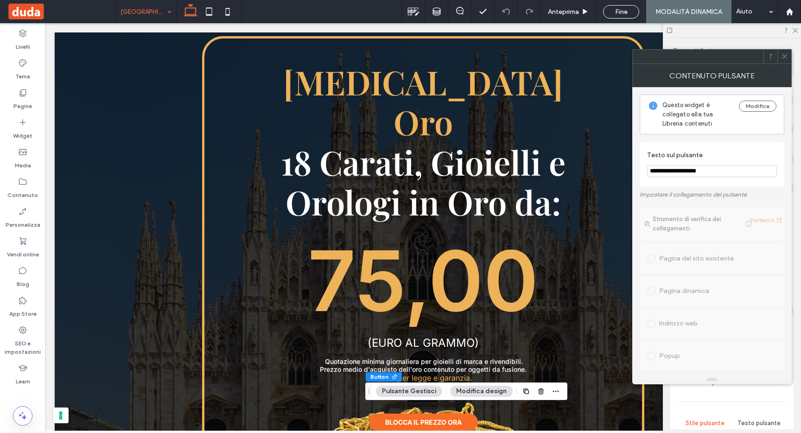
click at [429, 389] on button "Pulsante Gestisci" at bounding box center [409, 390] width 66 height 11
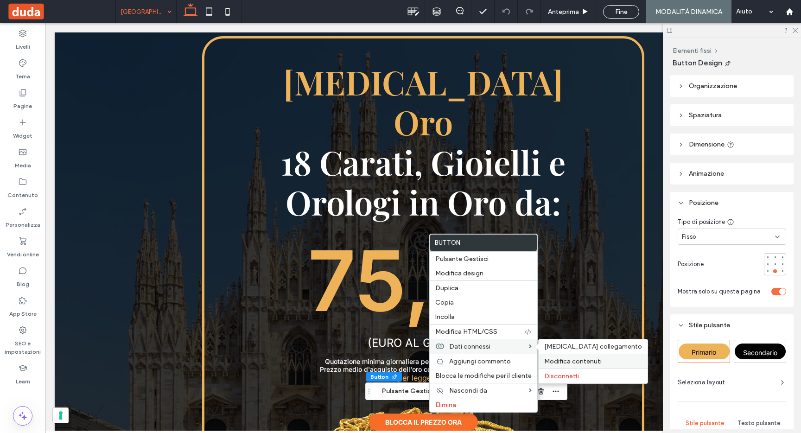
click at [581, 363] on span "Modifica contenuti" at bounding box center [572, 361] width 57 height 8
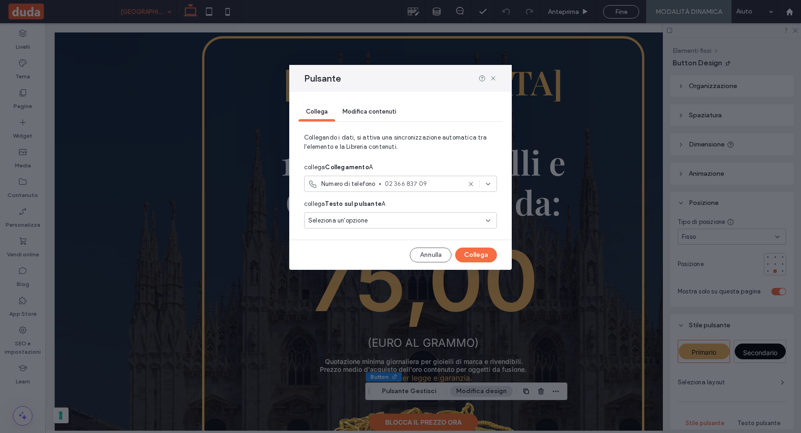
click at [325, 183] on span "Numero di telefono" at bounding box center [348, 183] width 54 height 9
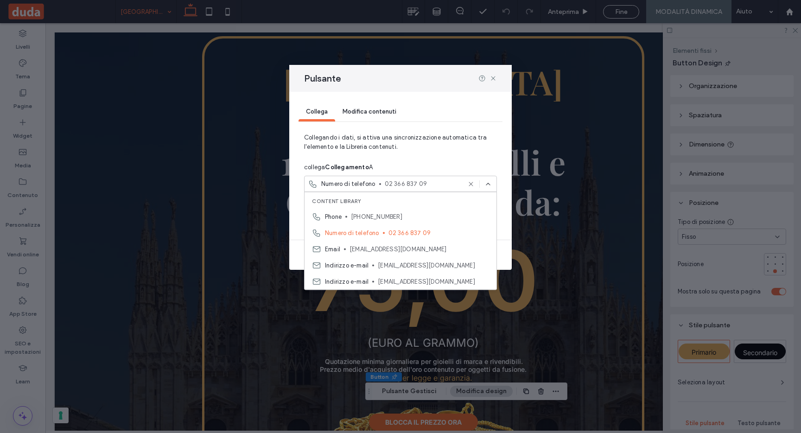
click at [432, 133] on div "Collega Modifica contenuti Collegando i dati, si attiva una sincronizzazione au…" at bounding box center [400, 181] width 222 height 178
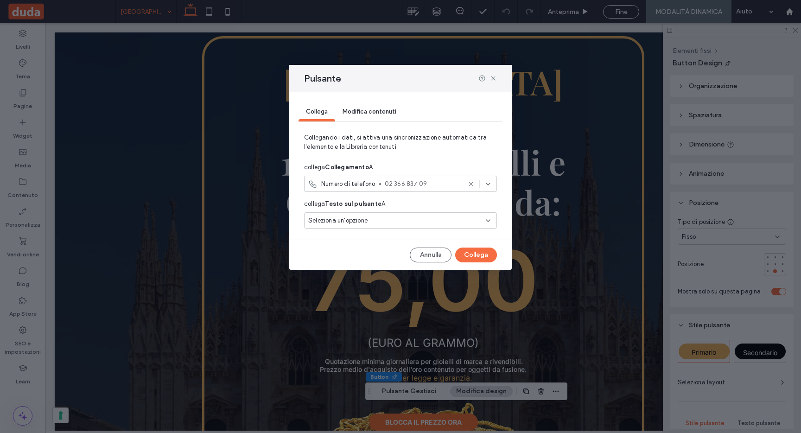
click at [397, 219] on div "Seleziona un'opzione" at bounding box center [394, 220] width 173 height 9
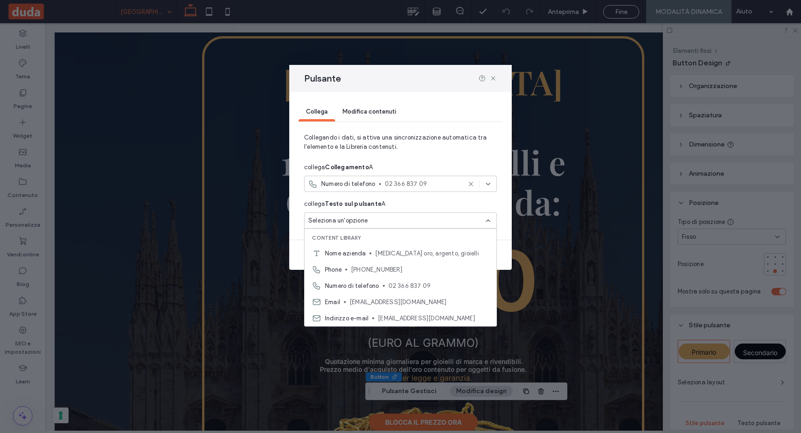
click at [386, 148] on span "Collegando i dati, si attiva una sincronizzazione automatica tra l'elemento e l…" at bounding box center [400, 146] width 193 height 26
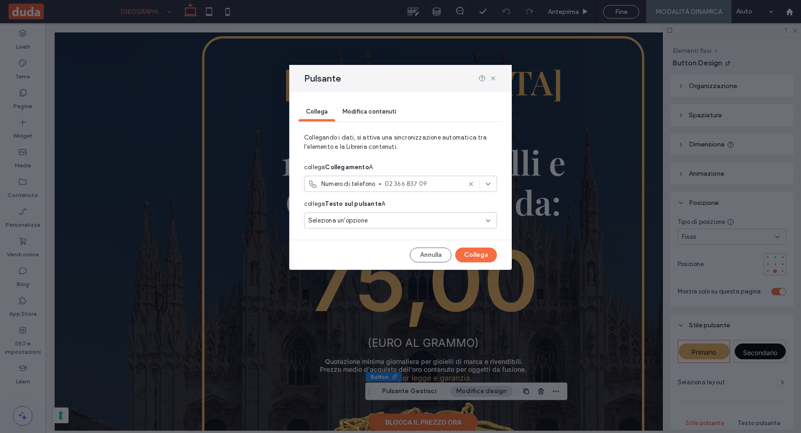
click at [376, 186] on div "Numero di telefono 02 366 837 09" at bounding box center [384, 183] width 152 height 9
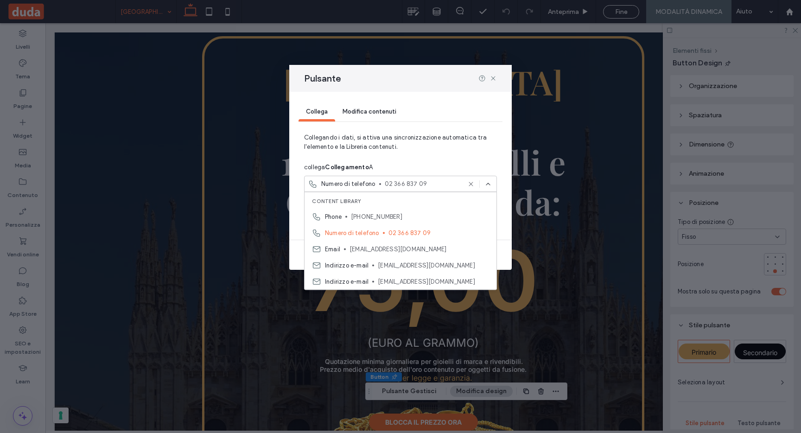
scroll to position [81, 0]
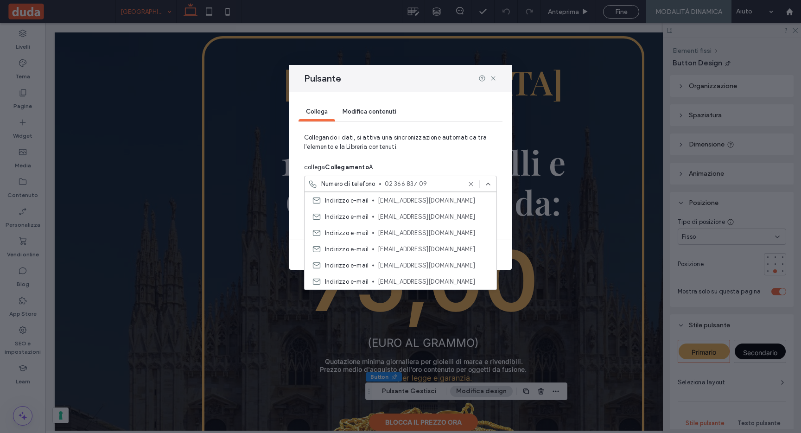
click at [461, 80] on div "Pulsante" at bounding box center [400, 78] width 222 height 27
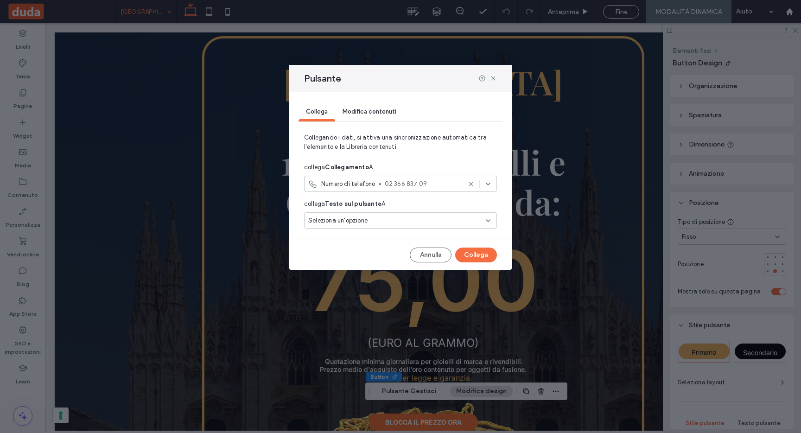
click at [491, 73] on div "Pulsante" at bounding box center [400, 78] width 222 height 27
click at [491, 76] on icon at bounding box center [492, 78] width 7 height 7
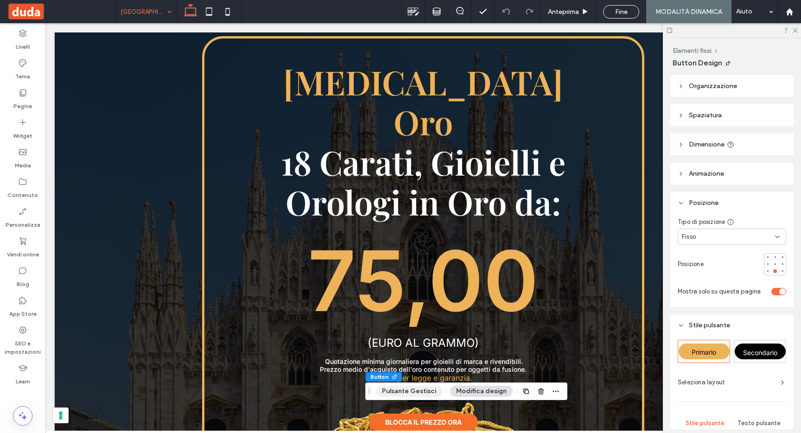
click at [420, 392] on button "Pulsante Gestisci" at bounding box center [409, 390] width 66 height 11
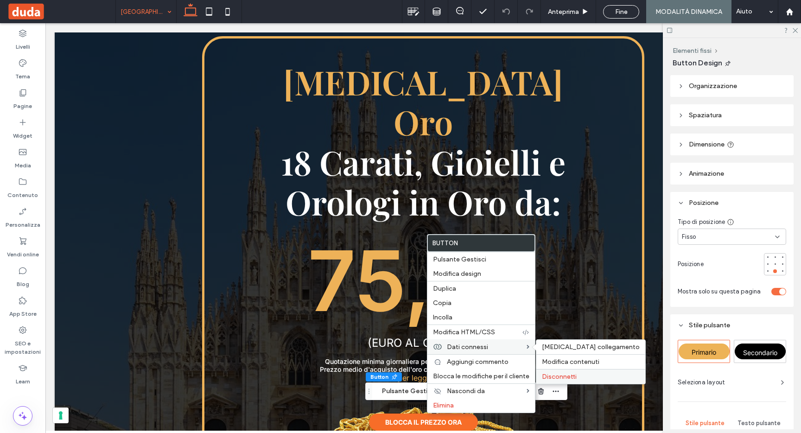
click at [600, 376] on label "Disconnetti" at bounding box center [591, 377] width 98 height 8
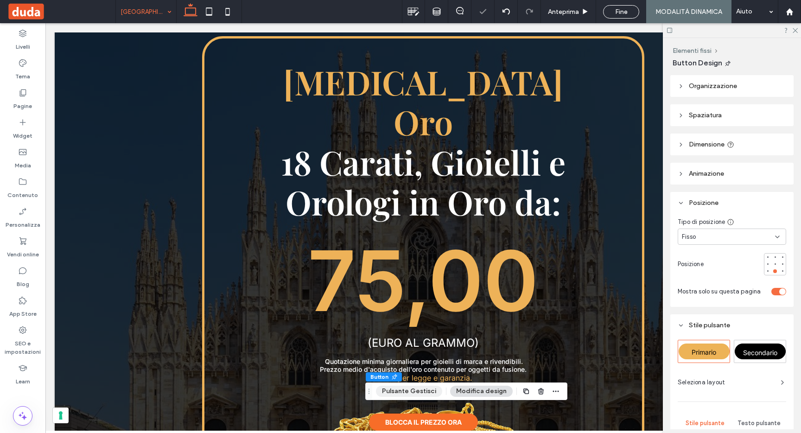
click at [414, 390] on button "Pulsante Gestisci" at bounding box center [409, 390] width 66 height 11
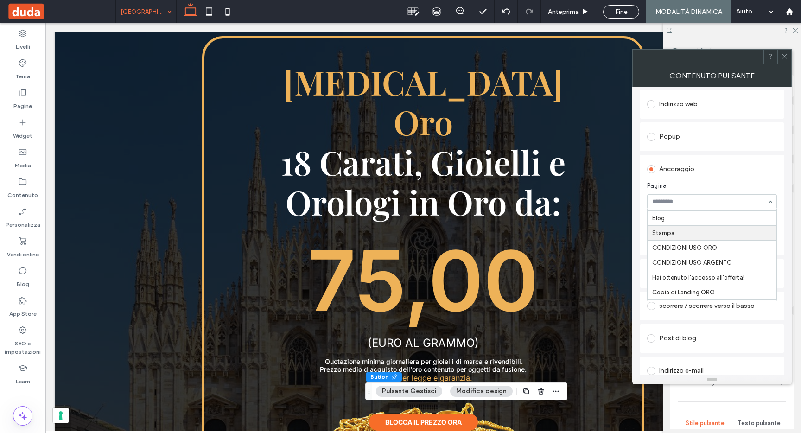
scroll to position [76, 0]
click at [725, 322] on div "Pagina del sito esistente Pagina dinamica Indirizzo web Popup Ancoraggio Pagina…" at bounding box center [711, 236] width 145 height 427
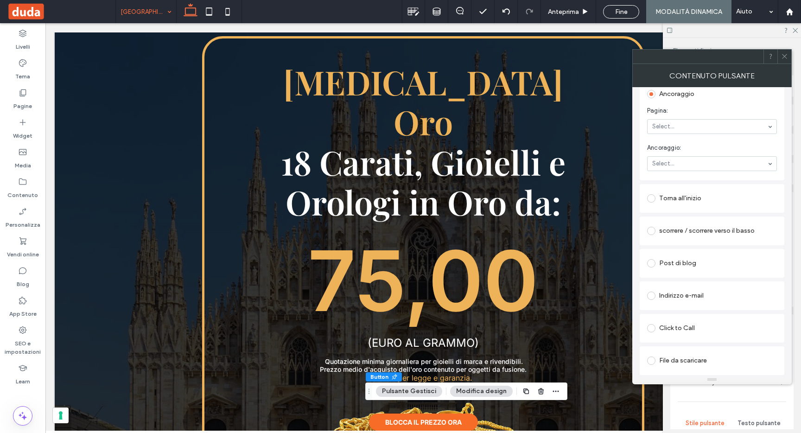
click at [690, 296] on div "Indirizzo e-mail" at bounding box center [712, 295] width 130 height 15
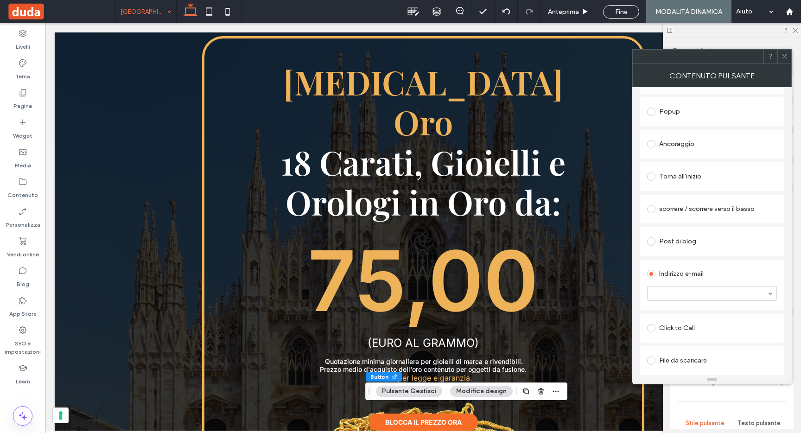
click at [684, 328] on div "Click to Call" at bounding box center [712, 328] width 130 height 15
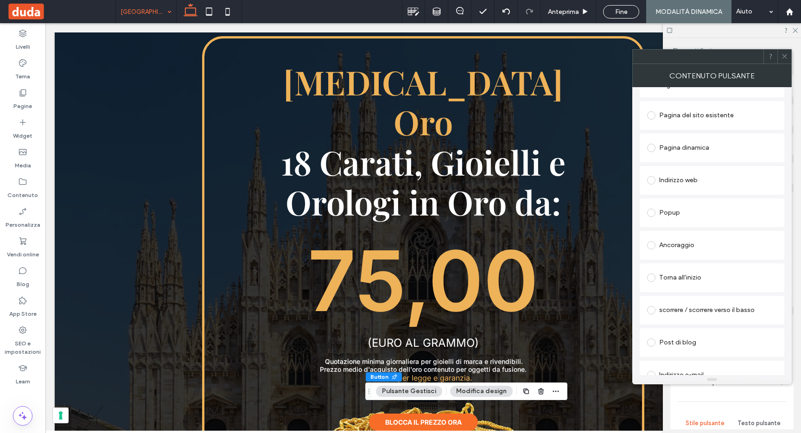
scroll to position [213, 0]
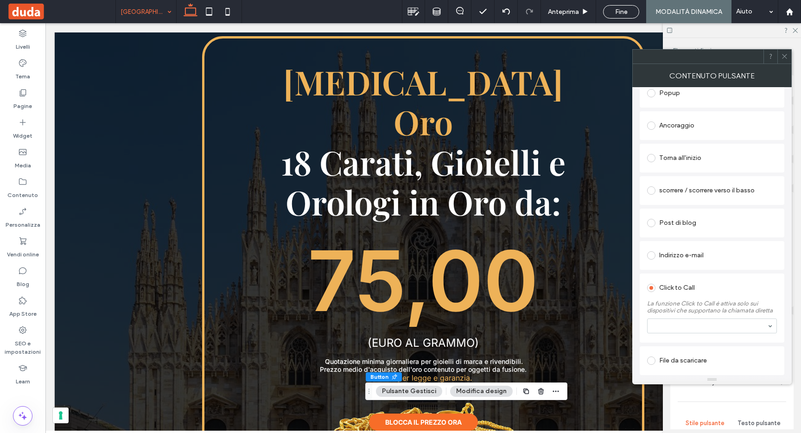
click at [675, 157] on div "Torna all'inizio" at bounding box center [712, 158] width 130 height 15
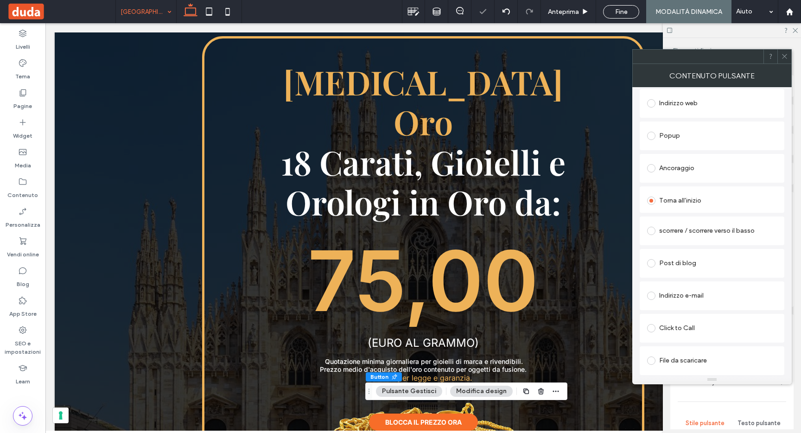
scroll to position [170, 0]
click at [787, 53] on div at bounding box center [784, 57] width 14 height 14
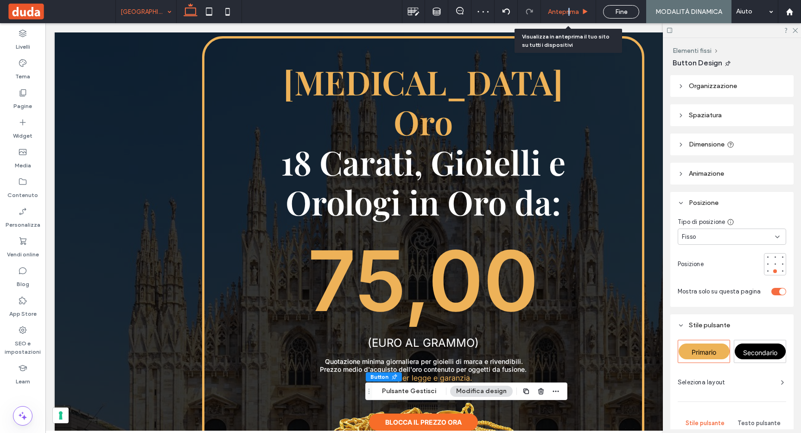
click at [568, 13] on span "Anteprima" at bounding box center [563, 12] width 31 height 8
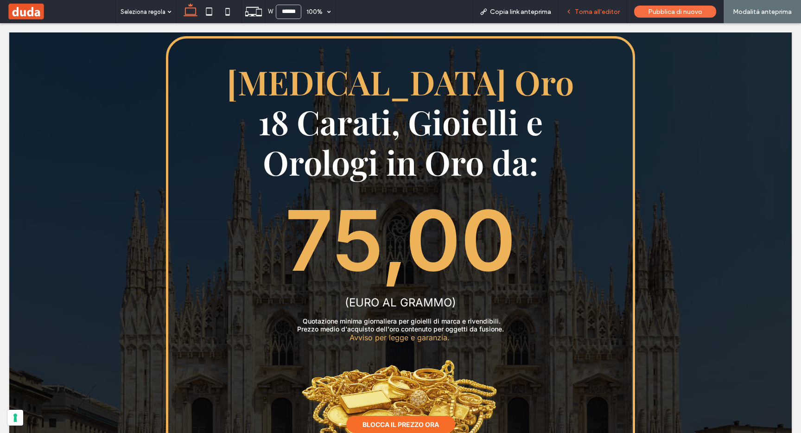
click at [589, 16] on div "Torna all'editor" at bounding box center [592, 11] width 69 height 23
click at [594, 13] on span "Torna all'editor" at bounding box center [597, 12] width 45 height 8
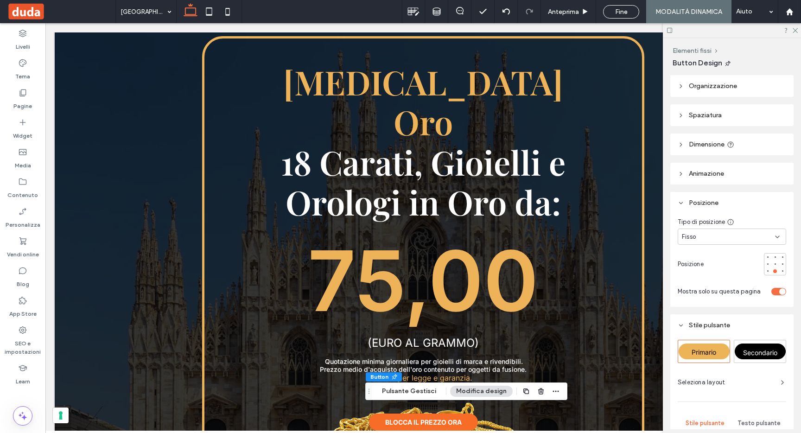
click at [418, 396] on button "Pulsante Gestisci" at bounding box center [409, 390] width 66 height 11
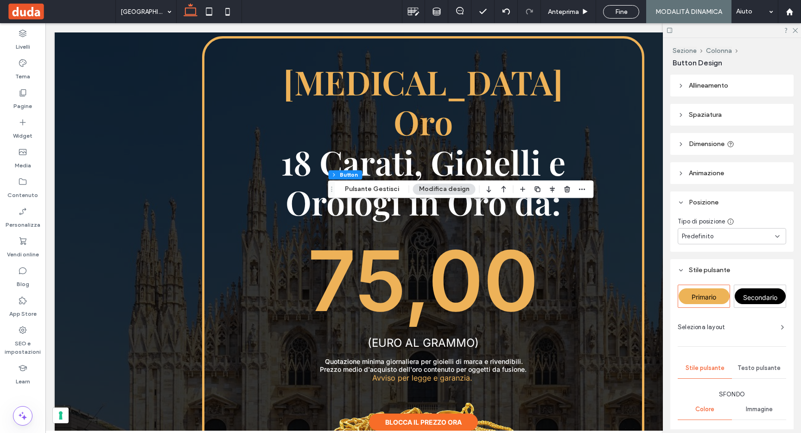
type input "**"
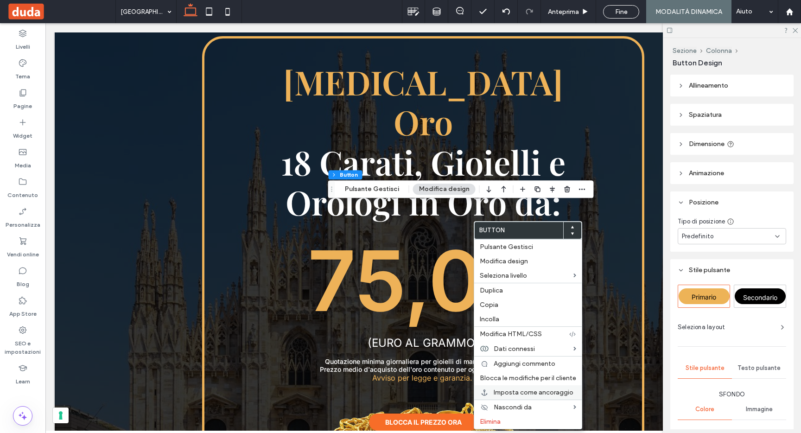
click at [499, 392] on span "Imposta come ancoraggio" at bounding box center [533, 392] width 80 height 8
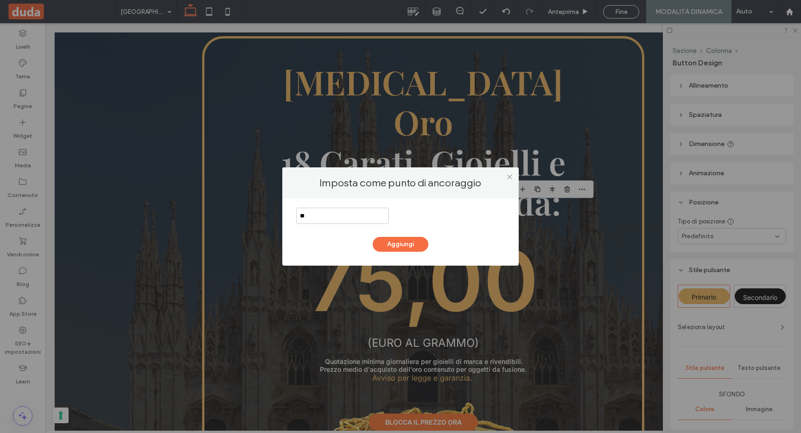
type input "*"
type input "**********"
click at [398, 246] on button "Aggiungi" at bounding box center [401, 244] width 56 height 15
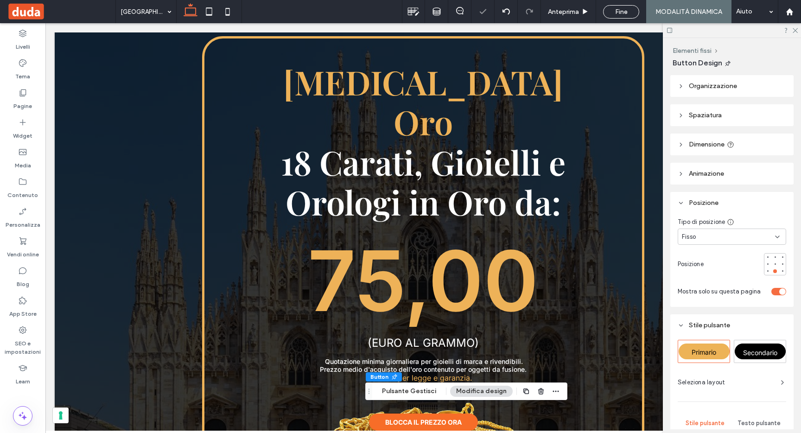
type input "**"
click at [416, 393] on button "Pulsante Gestisci" at bounding box center [409, 390] width 66 height 11
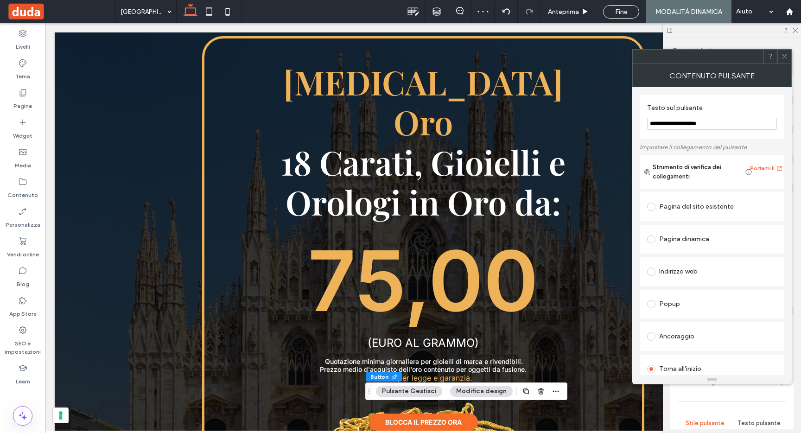
click at [681, 340] on div "Ancoraggio" at bounding box center [712, 336] width 130 height 15
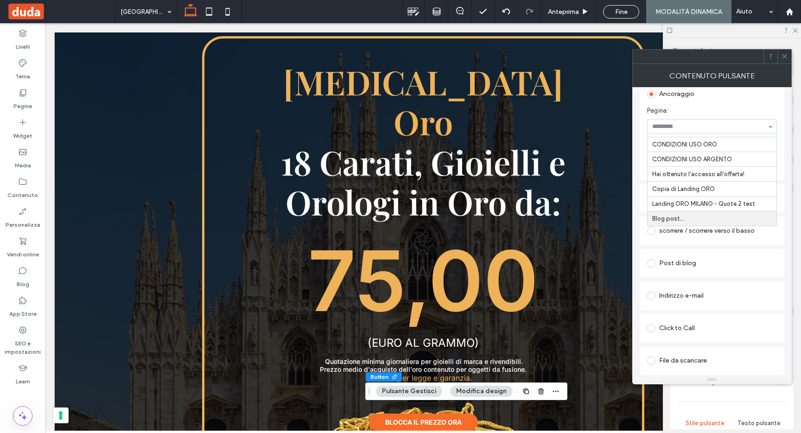
scroll to position [187, 0]
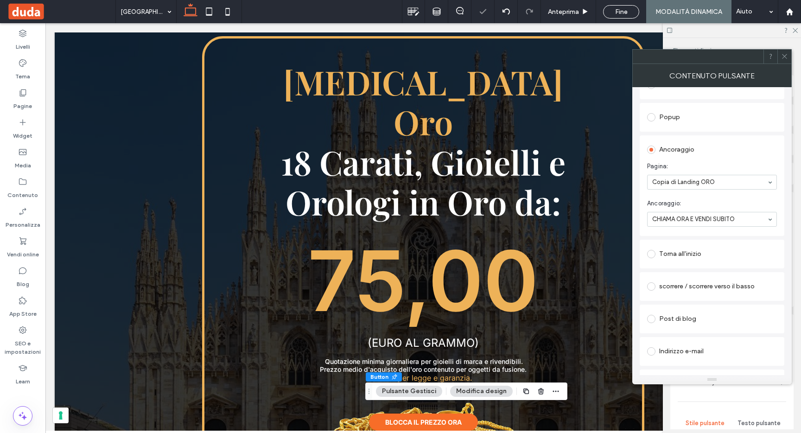
click at [784, 58] on icon at bounding box center [784, 56] width 7 height 7
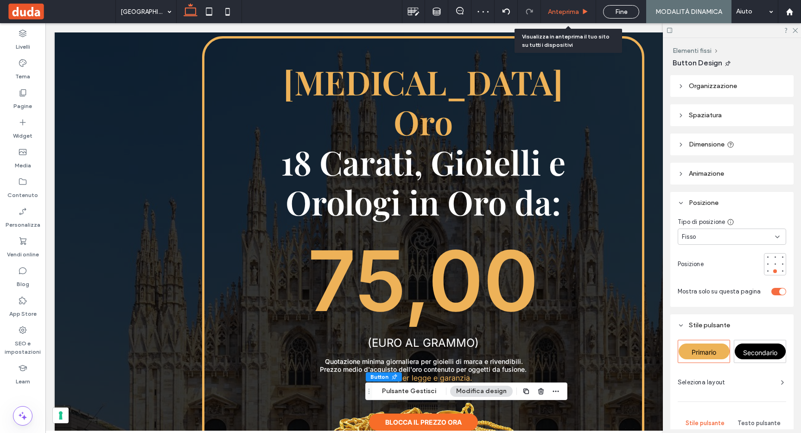
click at [562, 12] on span "Anteprima" at bounding box center [563, 12] width 31 height 8
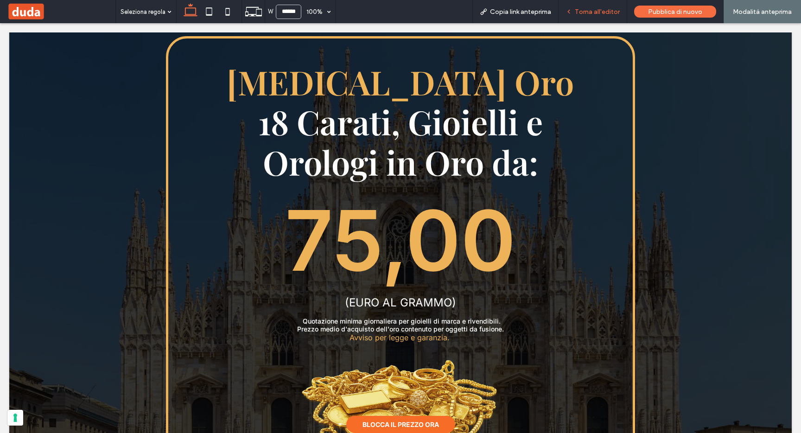
click at [606, 5] on div "Torna all'editor" at bounding box center [592, 11] width 69 height 23
click at [605, 10] on span "Torna all'editor" at bounding box center [597, 12] width 45 height 8
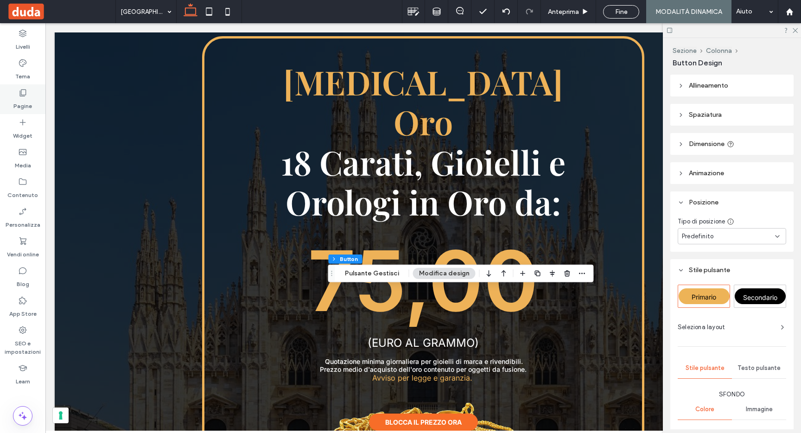
click at [23, 92] on icon at bounding box center [22, 92] width 9 height 9
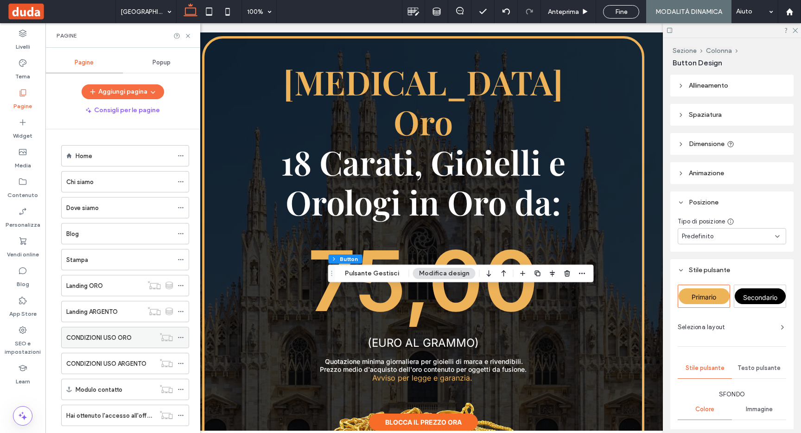
scroll to position [280, 0]
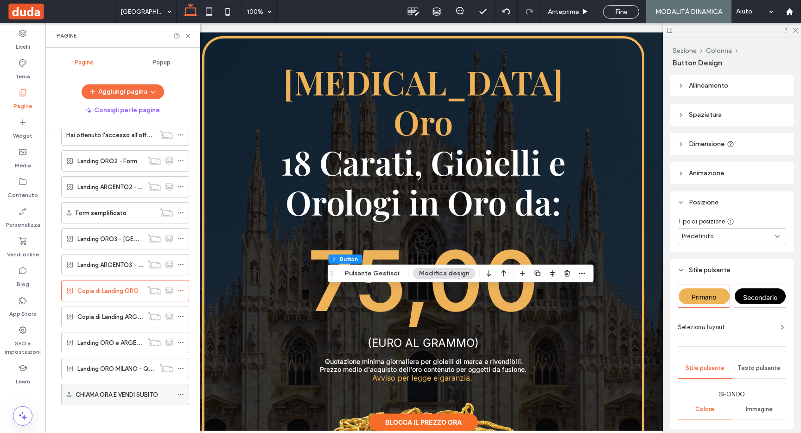
click at [181, 394] on icon at bounding box center [180, 394] width 6 height 6
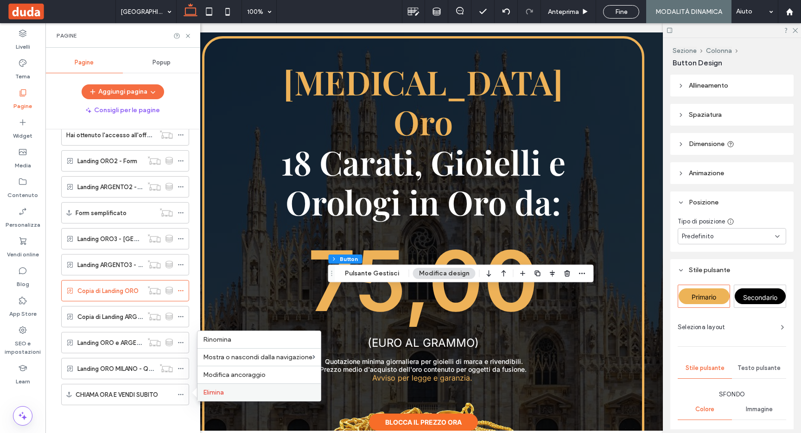
click at [207, 389] on span "Elimina" at bounding box center [213, 392] width 21 height 8
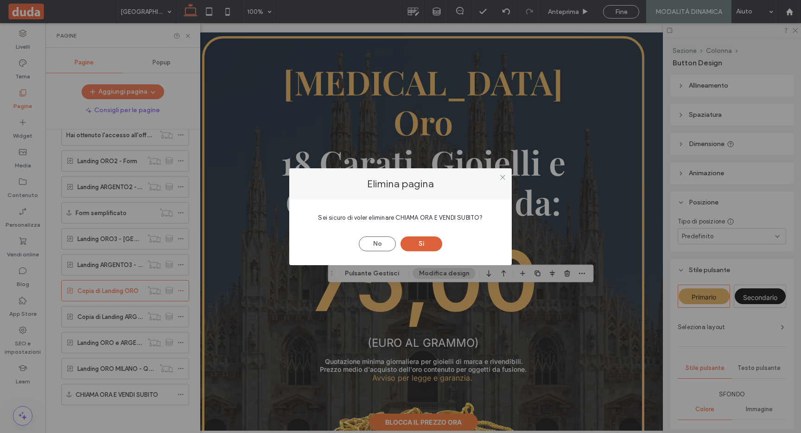
click at [422, 240] on button "Sì" at bounding box center [421, 243] width 42 height 15
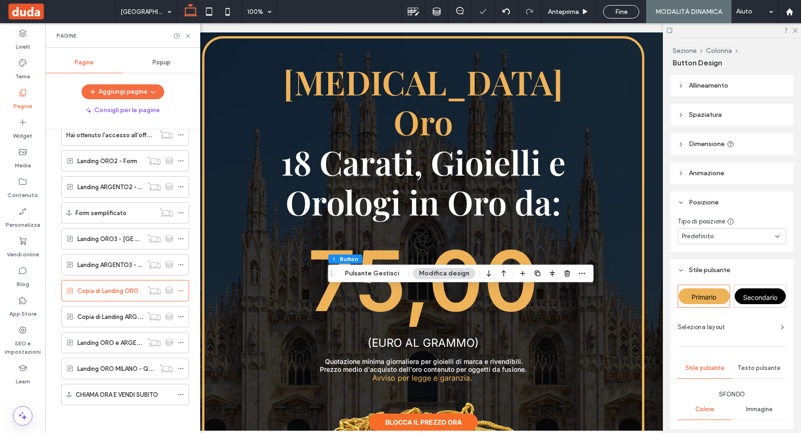
click at [0, 0] on div at bounding box center [0, 0] width 0 height 0
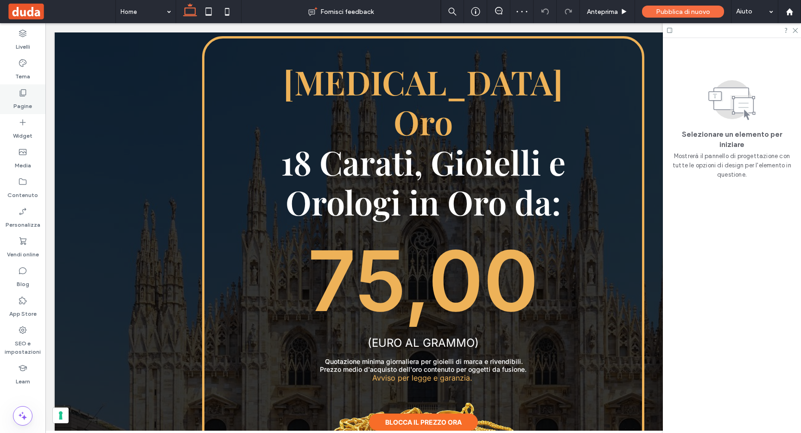
click at [32, 99] on div "Pagine" at bounding box center [22, 99] width 45 height 30
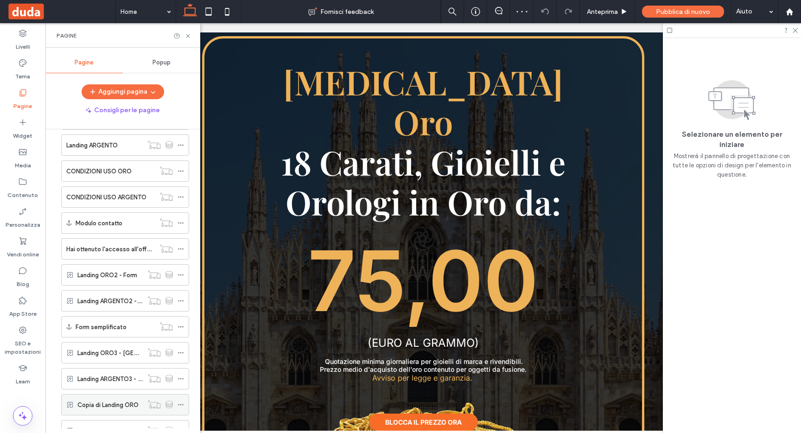
scroll to position [254, 0]
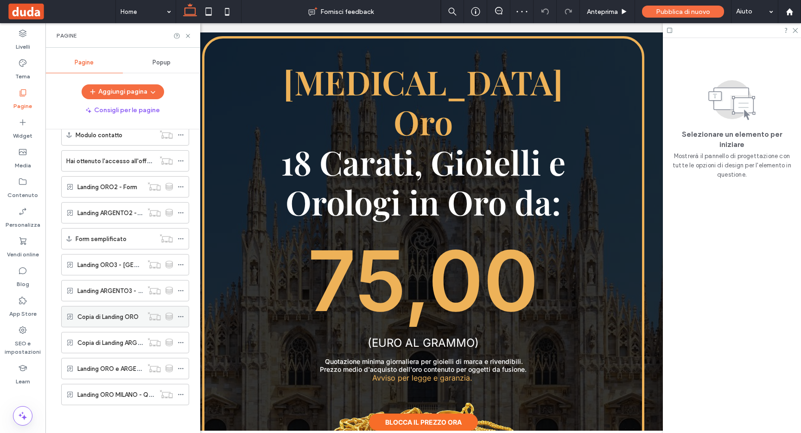
click at [122, 317] on label "Copia di Landing ORO" at bounding box center [107, 317] width 61 height 16
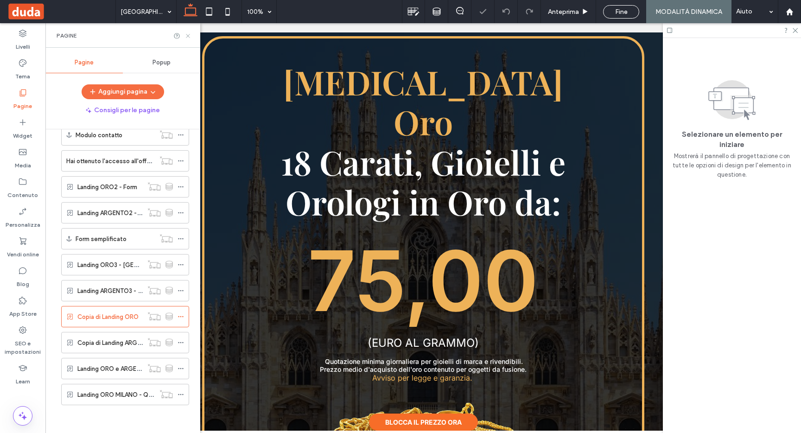
click at [186, 35] on icon at bounding box center [187, 35] width 7 height 7
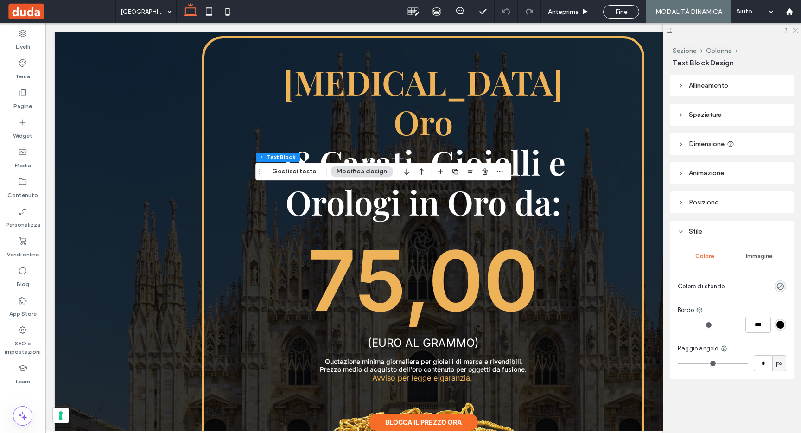
click at [793, 30] on icon at bounding box center [794, 30] width 6 height 6
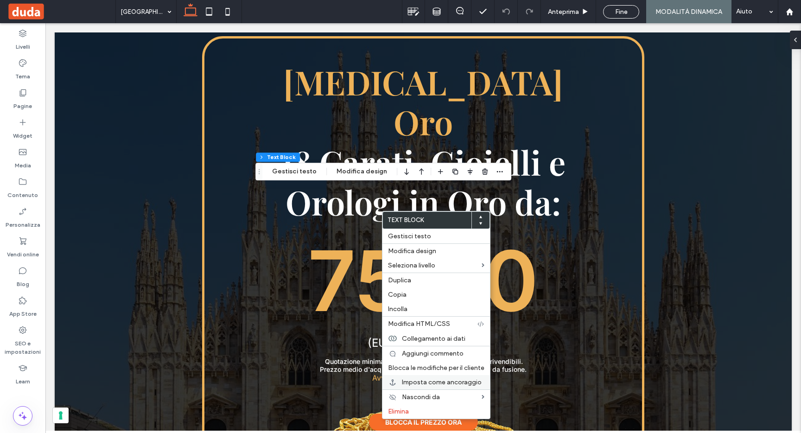
click at [417, 383] on span "Imposta come ancoraggio" at bounding box center [442, 382] width 80 height 8
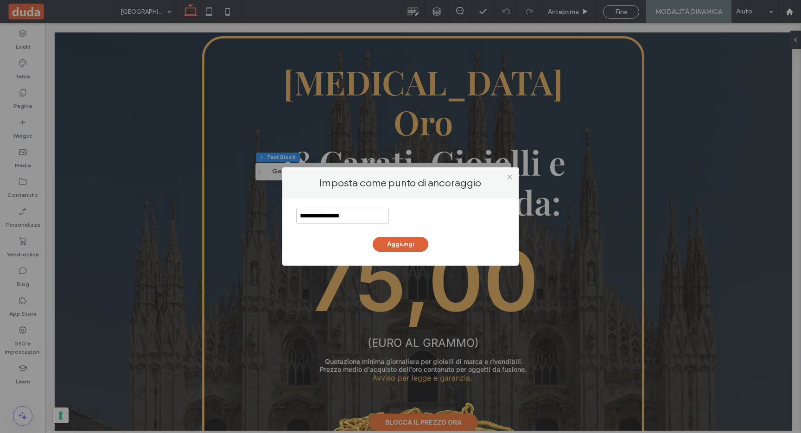
type input "**********"
click at [410, 244] on button "Aggiungi" at bounding box center [401, 244] width 56 height 15
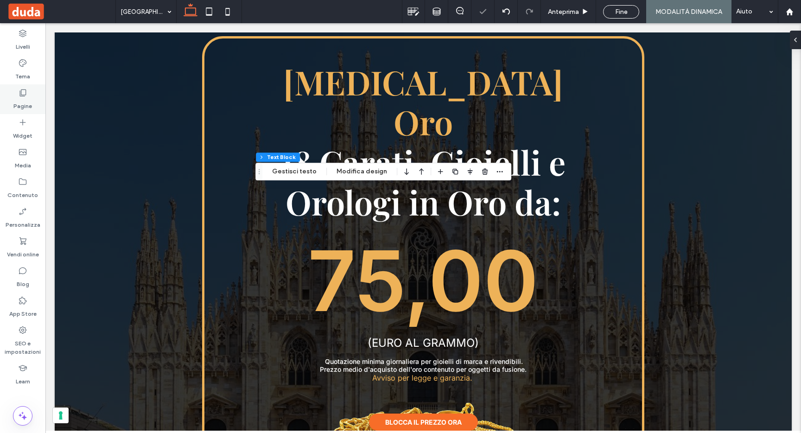
click at [25, 95] on icon at bounding box center [22, 92] width 9 height 9
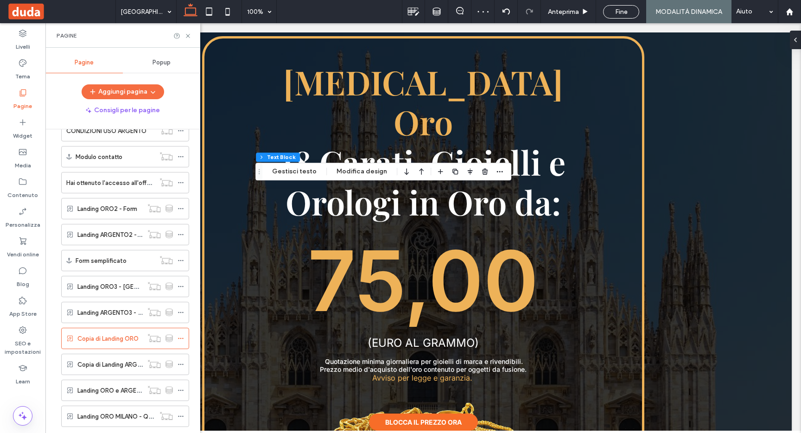
scroll to position [280, 0]
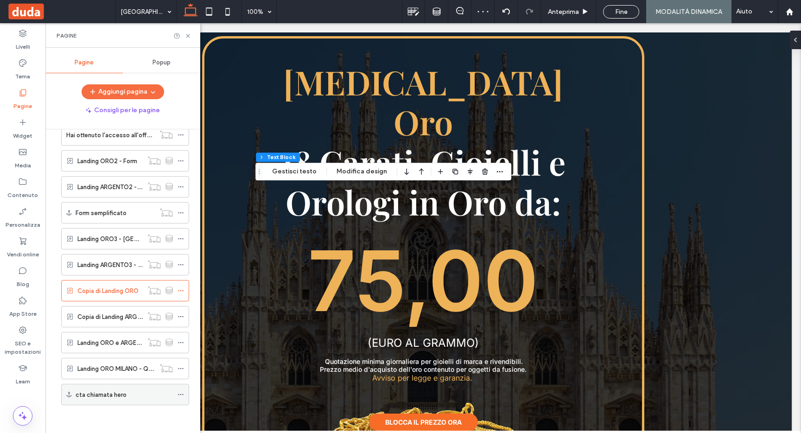
click at [178, 392] on icon at bounding box center [180, 394] width 6 height 6
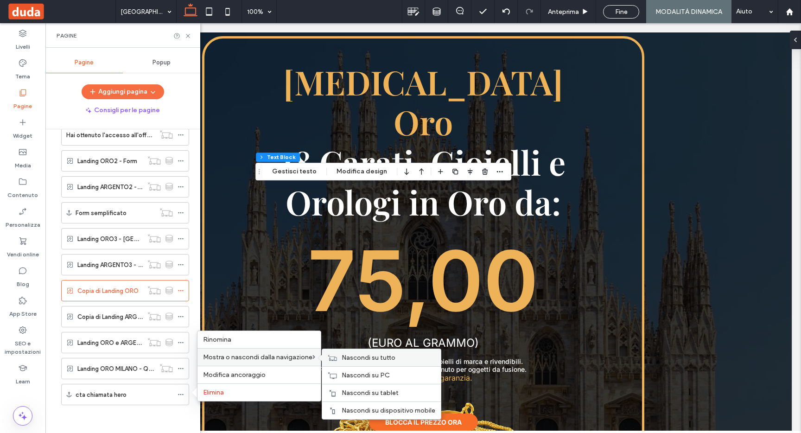
click at [347, 357] on span "Nascondi su tutto" at bounding box center [368, 358] width 54 height 8
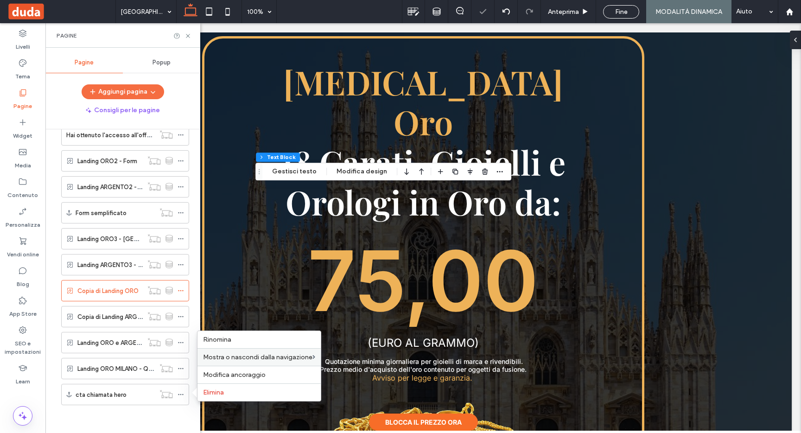
click at [133, 419] on div "Home Chi siamo Dove siamo Blog Stampa Landing ORO Landing ARGENTO CONDIZIONI US…" at bounding box center [123, 143] width 133 height 567
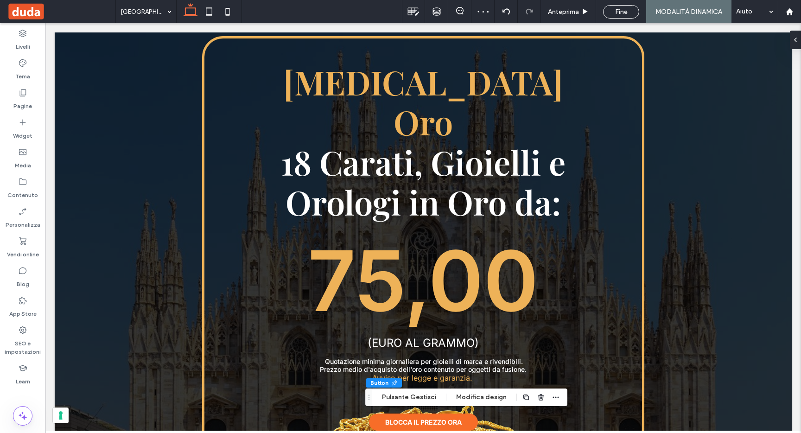
type input "**"
click at [400, 398] on button "Pulsante Gestisci" at bounding box center [409, 397] width 66 height 11
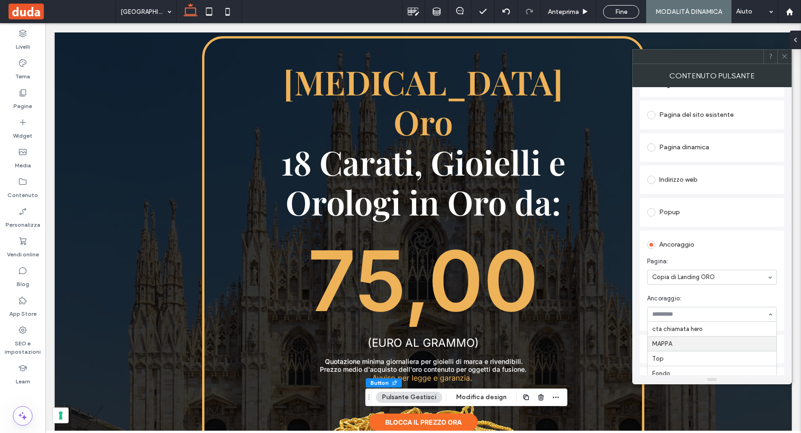
scroll to position [244, 0]
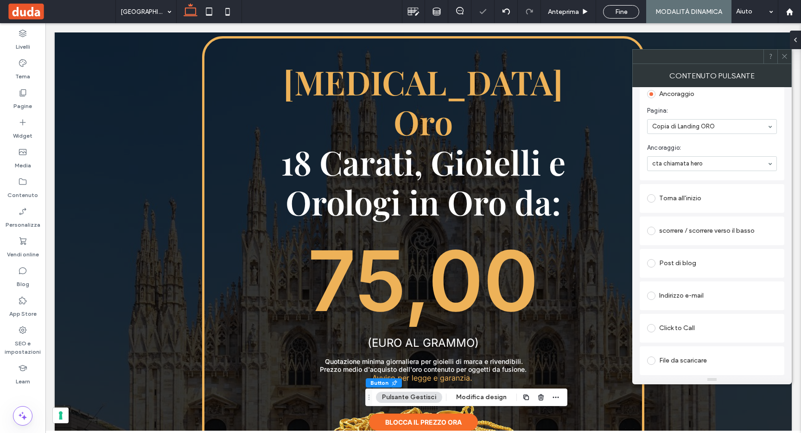
click at [780, 59] on div at bounding box center [784, 57] width 14 height 14
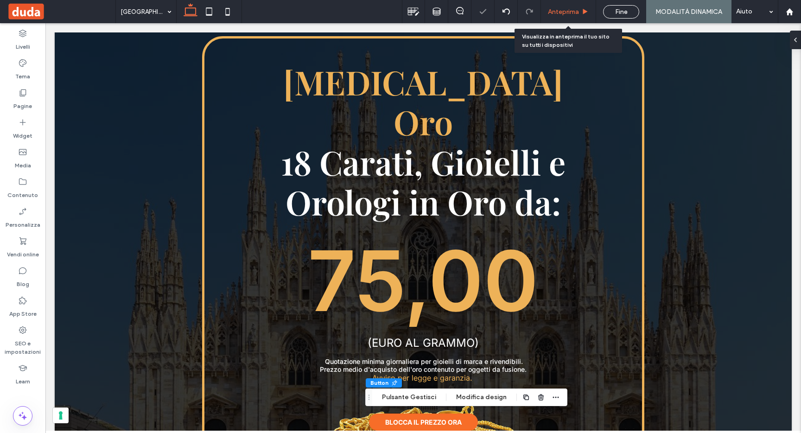
click at [564, 12] on span "Anteprima" at bounding box center [563, 12] width 31 height 8
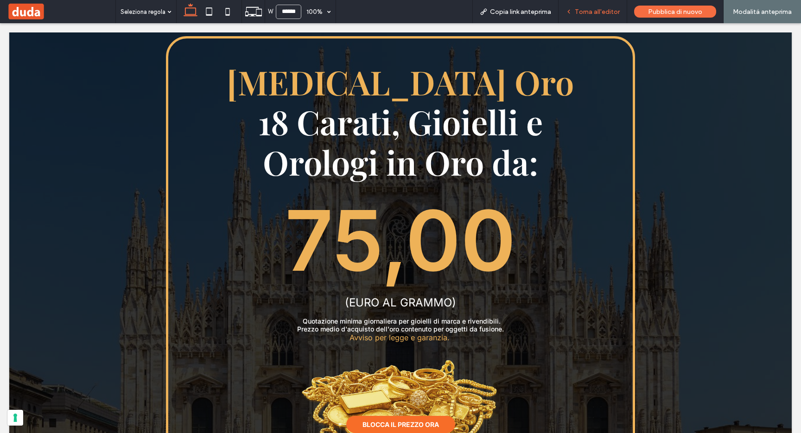
click at [603, 9] on span "Torna all'editor" at bounding box center [597, 12] width 45 height 8
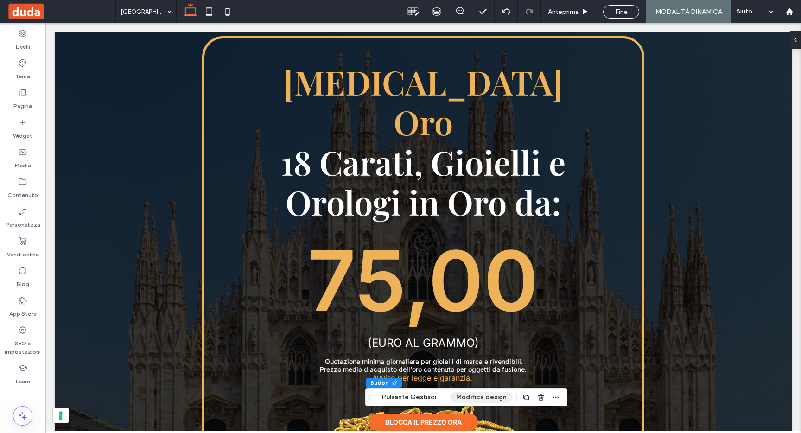
click at [482, 397] on button "Modifica design" at bounding box center [481, 397] width 63 height 11
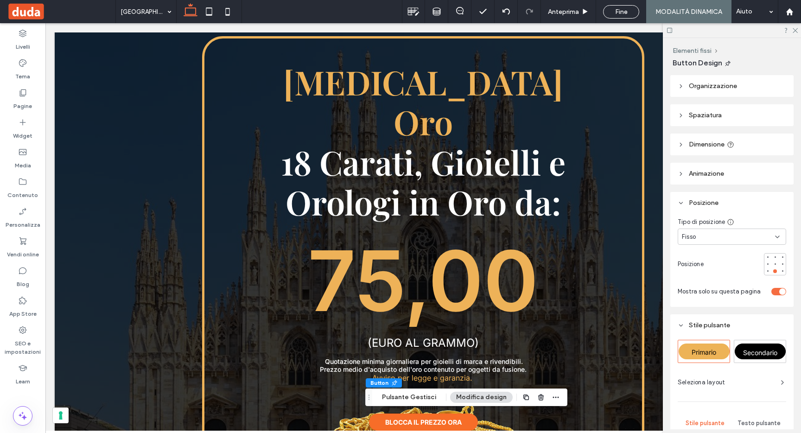
click at [703, 113] on span "Spaziatura" at bounding box center [704, 115] width 33 height 8
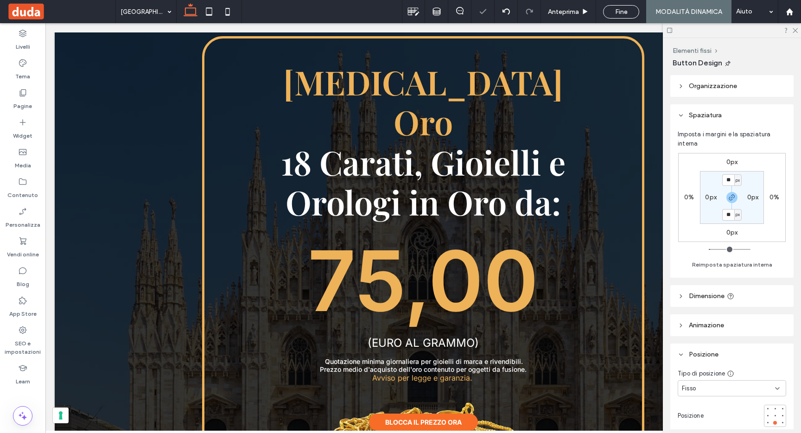
type input "***"
type input "**"
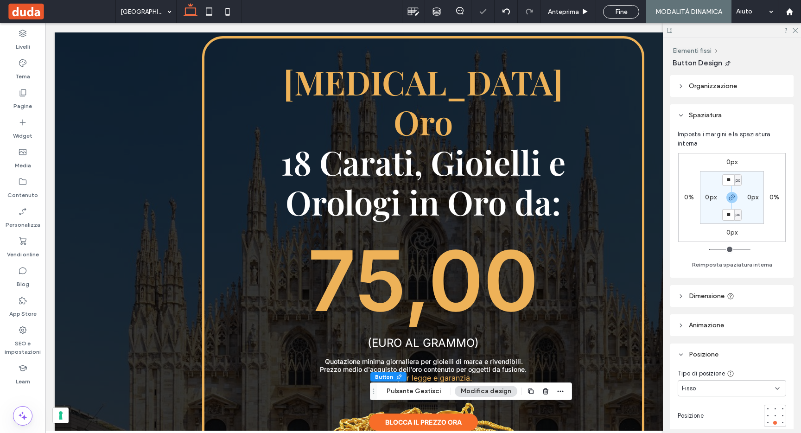
click at [726, 231] on label "0px" at bounding box center [732, 232] width 12 height 8
type input "*"
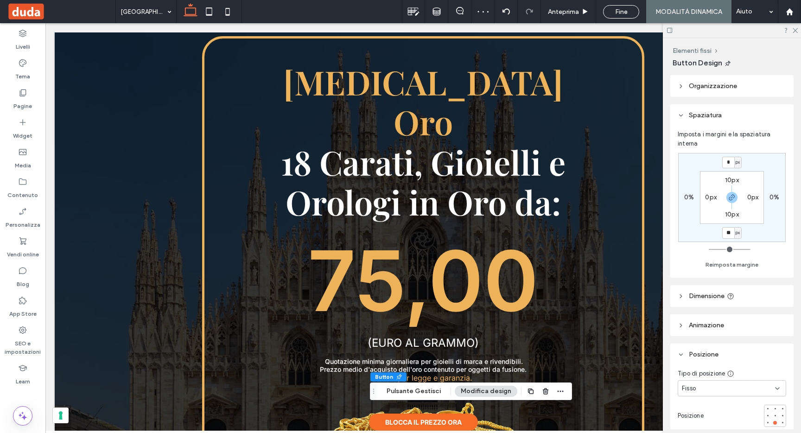
type input "**"
click at [730, 230] on input "**" at bounding box center [728, 233] width 12 height 12
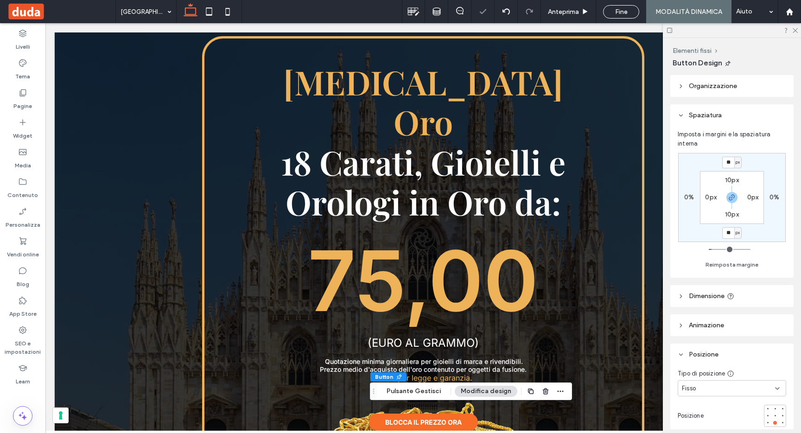
click at [730, 230] on input "**" at bounding box center [728, 233] width 12 height 12
type input "**"
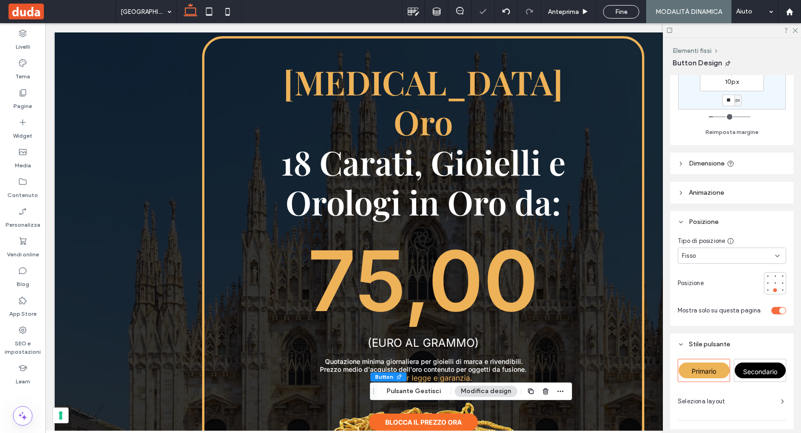
scroll to position [151, 0]
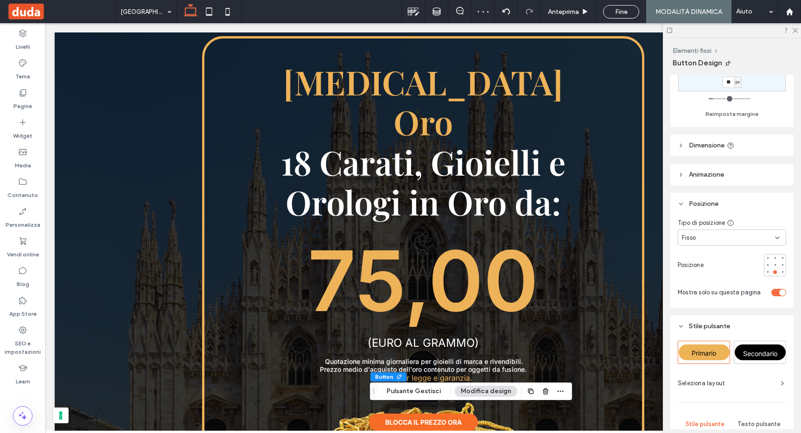
click at [702, 150] on header "Dimensione" at bounding box center [731, 145] width 123 height 22
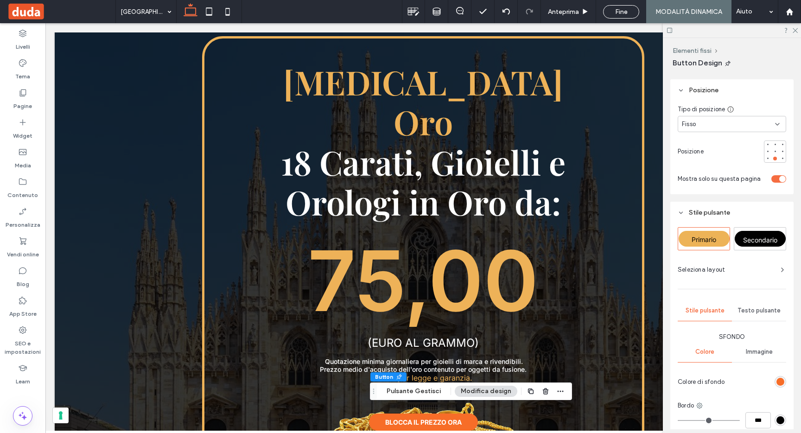
scroll to position [468, 0]
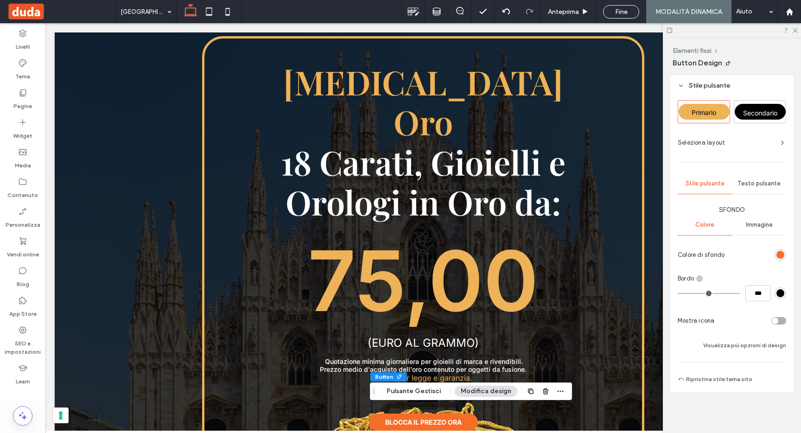
click at [751, 187] on span "Testo pulsante" at bounding box center [758, 183] width 43 height 7
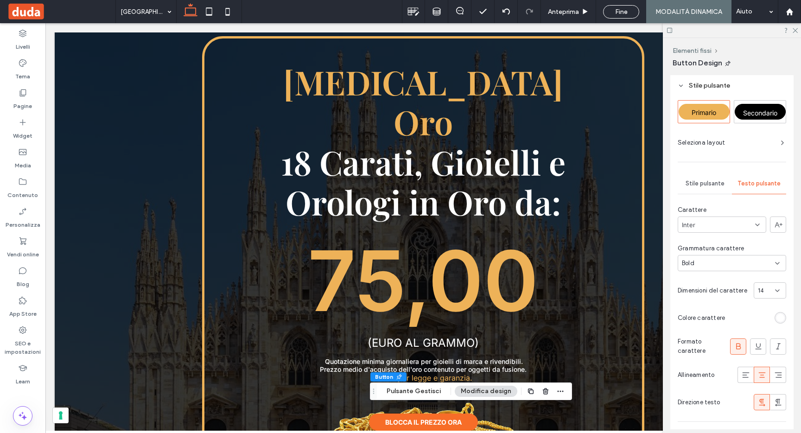
click at [760, 292] on div "14" at bounding box center [764, 290] width 13 height 9
click at [759, 351] on span "24" at bounding box center [755, 351] width 7 height 9
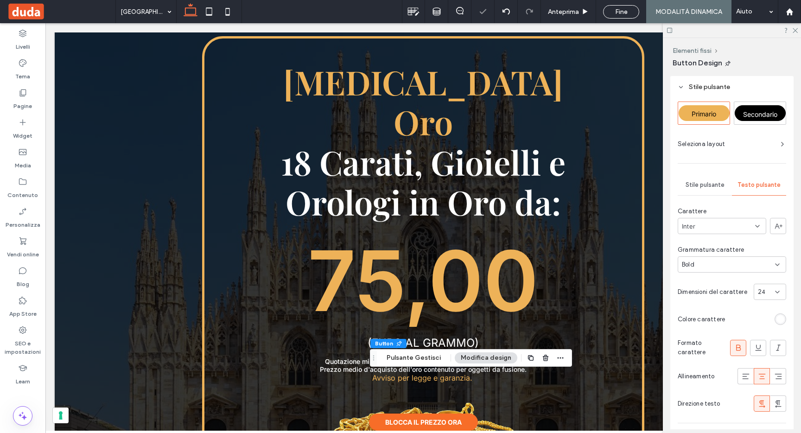
scroll to position [466, 0]
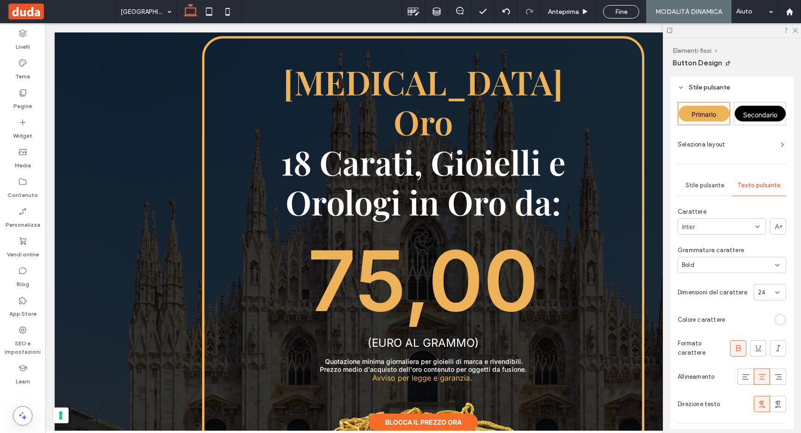
type input "***"
type input "**"
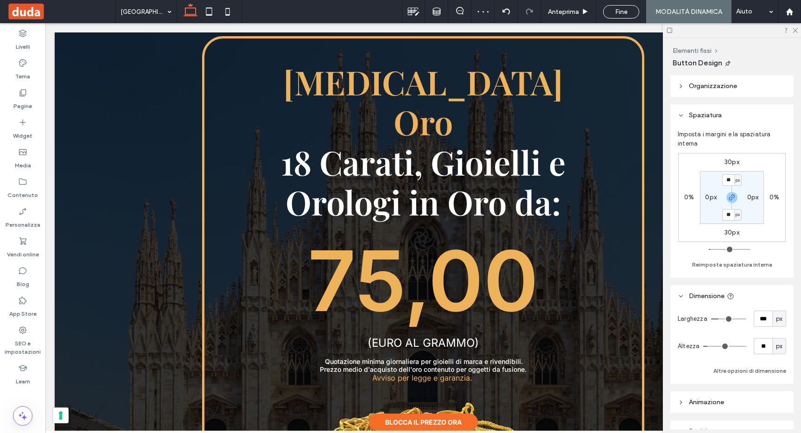
type input "***"
type input "**"
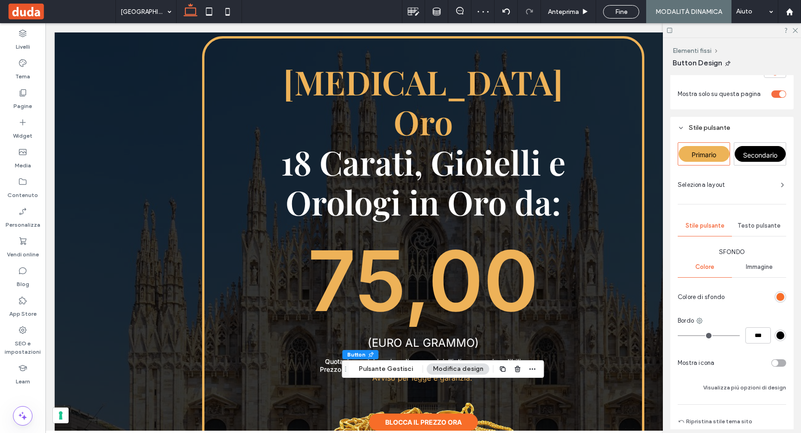
scroll to position [468, 0]
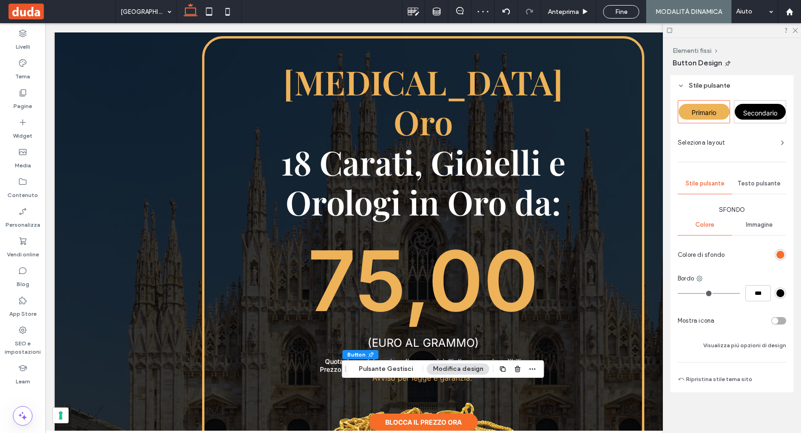
click at [750, 180] on span "Testo pulsante" at bounding box center [758, 183] width 43 height 7
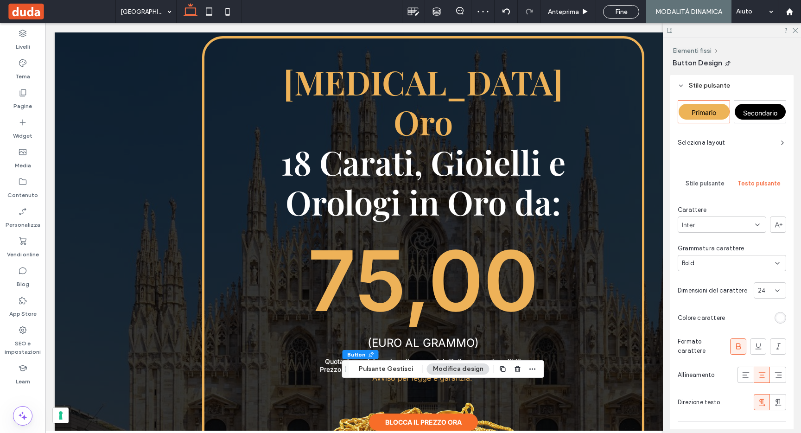
click at [758, 284] on div "24" at bounding box center [769, 290] width 32 height 16
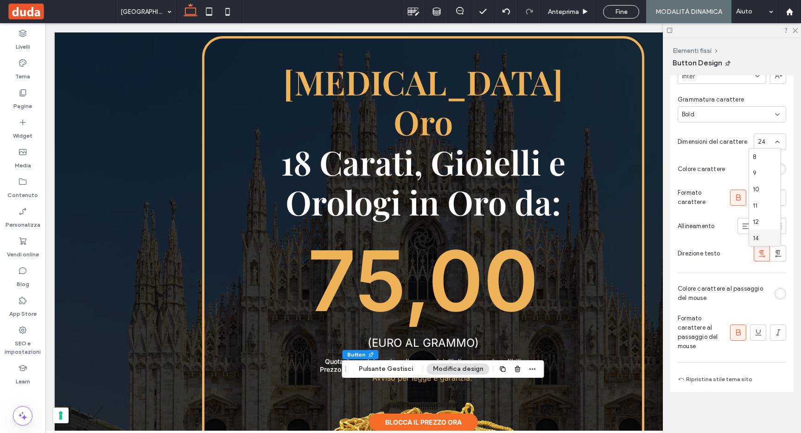
scroll to position [90, 0]
click at [758, 187] on div "18" at bounding box center [765, 180] width 32 height 16
click at [758, 141] on span "18" at bounding box center [761, 141] width 6 height 9
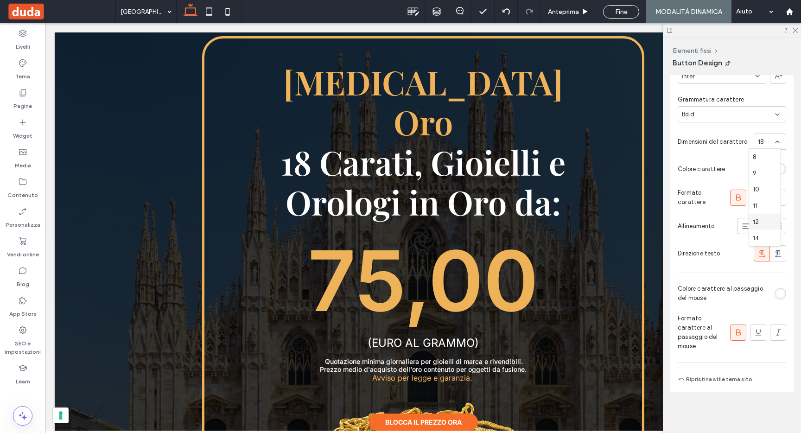
type input "***"
type input "**"
type input "***"
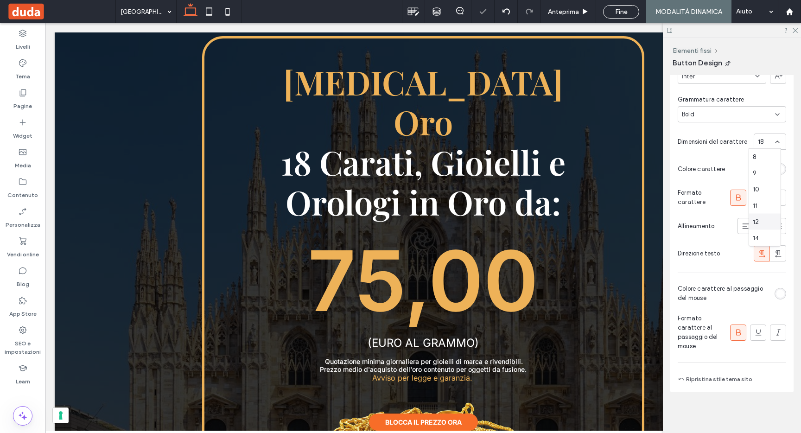
type input "***"
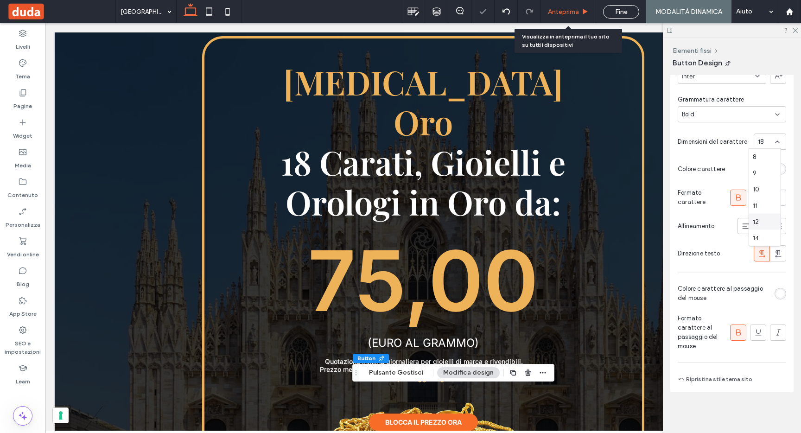
click at [561, 18] on div "Anteprima" at bounding box center [568, 11] width 55 height 23
click at [561, 15] on span "Anteprima" at bounding box center [563, 12] width 31 height 8
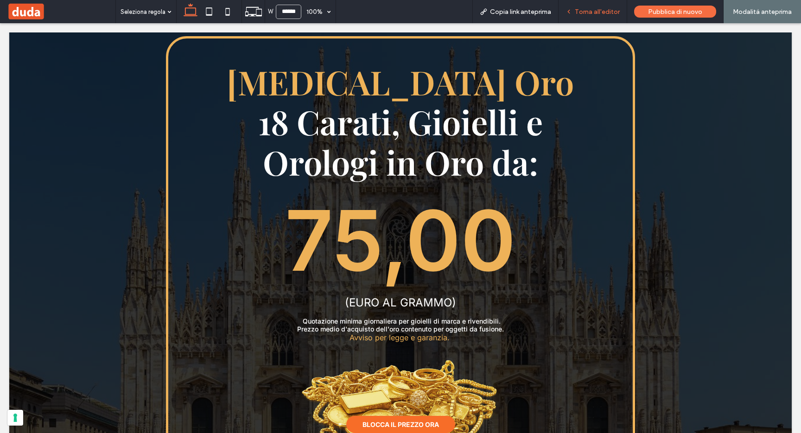
click at [591, 8] on span "Torna all'editor" at bounding box center [597, 12] width 45 height 8
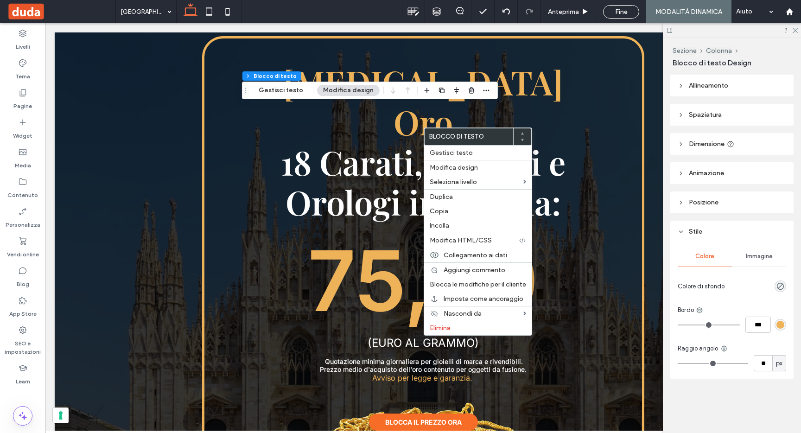
click at [704, 204] on span "Posizione" at bounding box center [703, 202] width 30 height 8
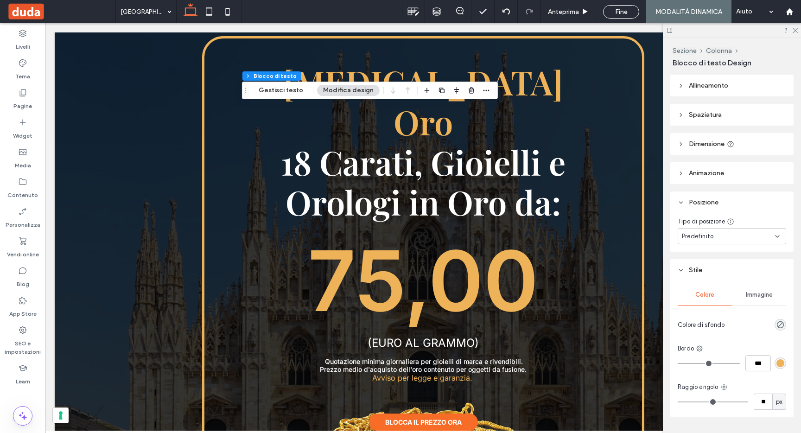
click at [704, 231] on div "Predefinito" at bounding box center [731, 236] width 108 height 16
click at [747, 200] on header "Posizione" at bounding box center [731, 202] width 123 height 22
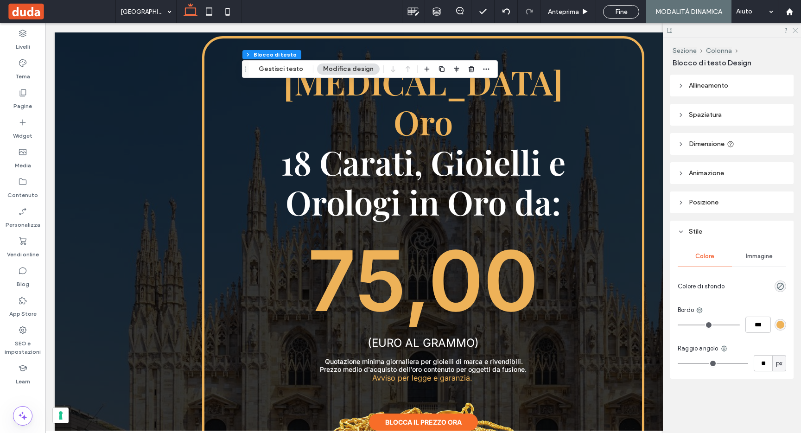
click at [792, 27] on icon at bounding box center [794, 30] width 6 height 6
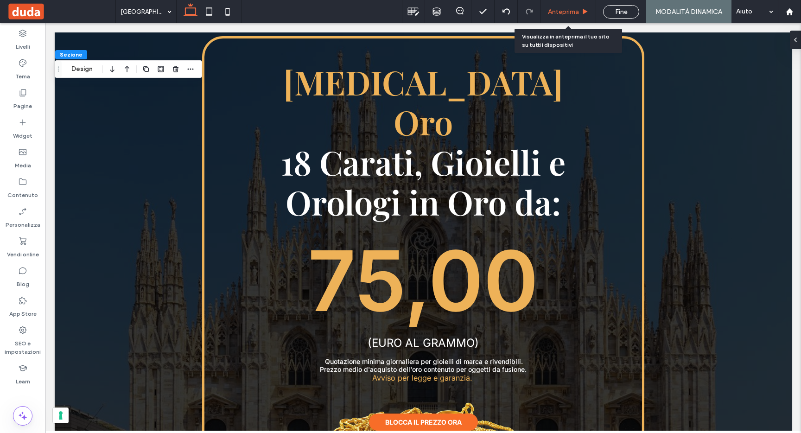
click at [567, 10] on span "Anteprima" at bounding box center [563, 12] width 31 height 8
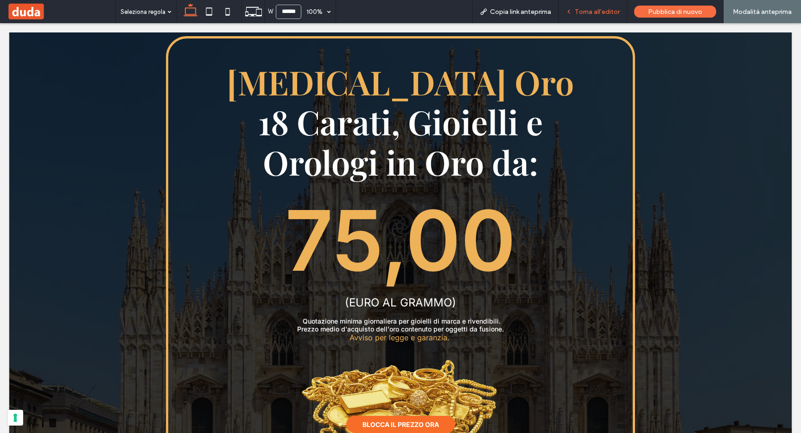
click at [592, 7] on div "Torna all'editor" at bounding box center [592, 11] width 69 height 23
click at [595, 12] on span "Torna all'editor" at bounding box center [597, 12] width 45 height 8
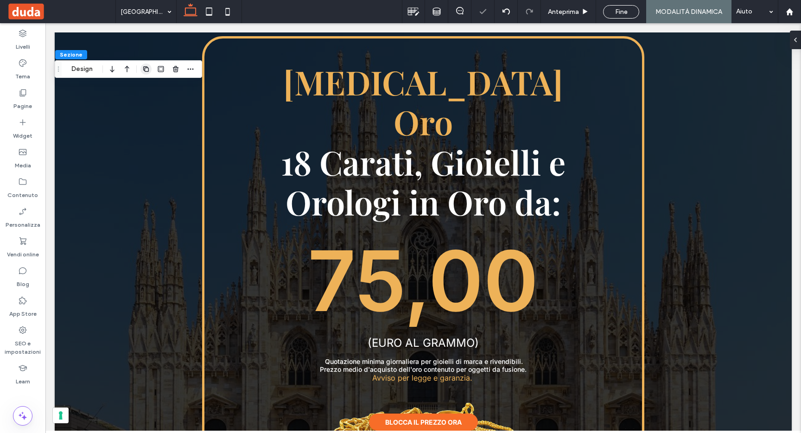
click at [146, 69] on icon "button" at bounding box center [145, 68] width 7 height 7
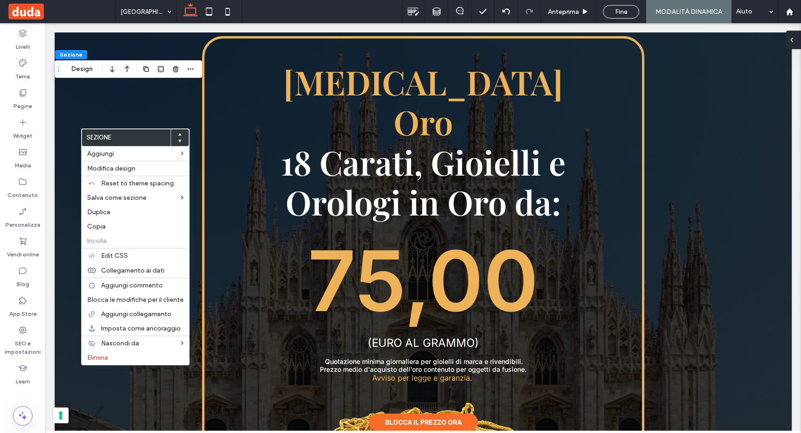
click at [796, 42] on div at bounding box center [793, 40] width 15 height 19
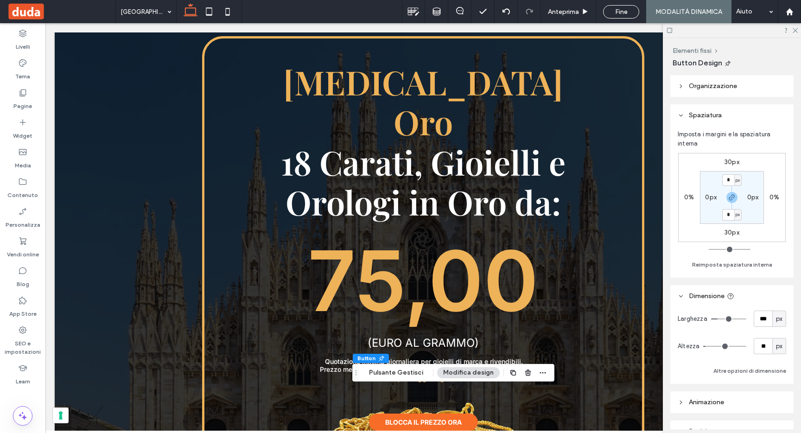
type input "**"
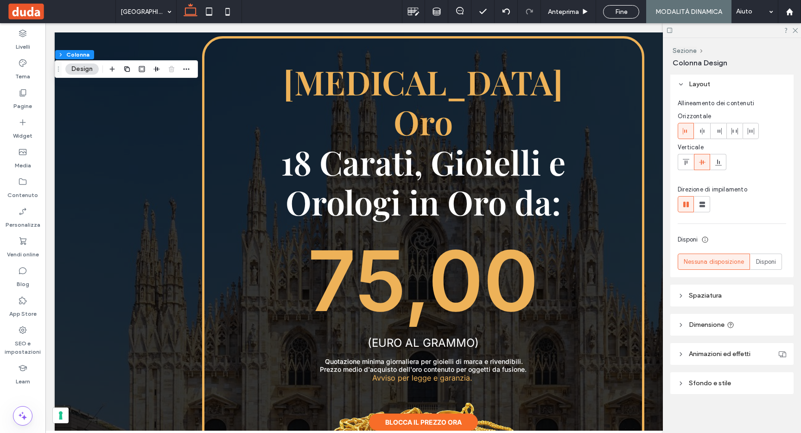
scroll to position [3, 0]
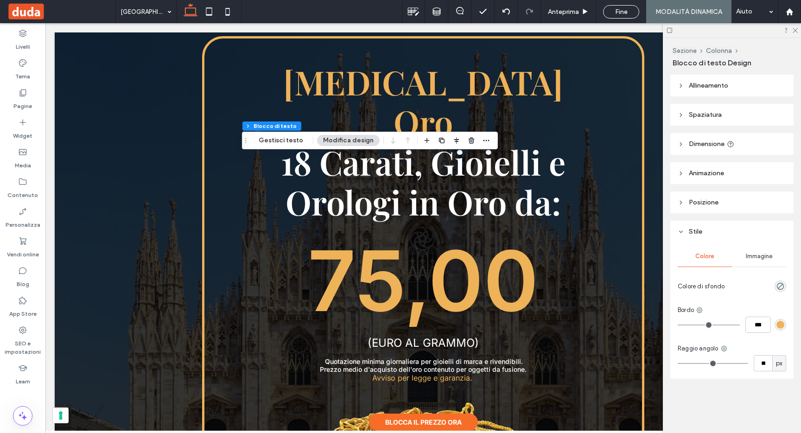
click at [701, 196] on header "Posizione" at bounding box center [731, 202] width 123 height 22
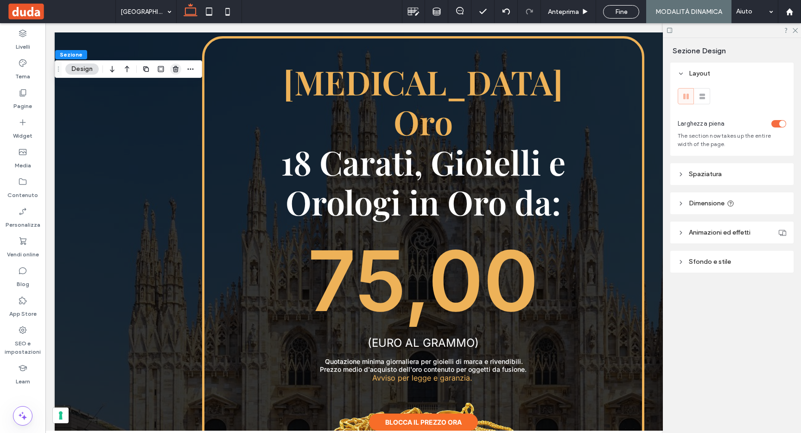
click at [178, 68] on use "button" at bounding box center [176, 69] width 6 height 6
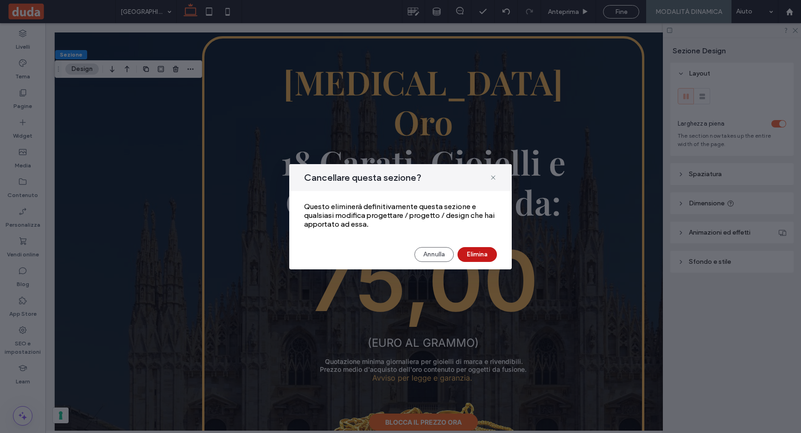
click at [479, 259] on button "Elimina" at bounding box center [476, 254] width 39 height 15
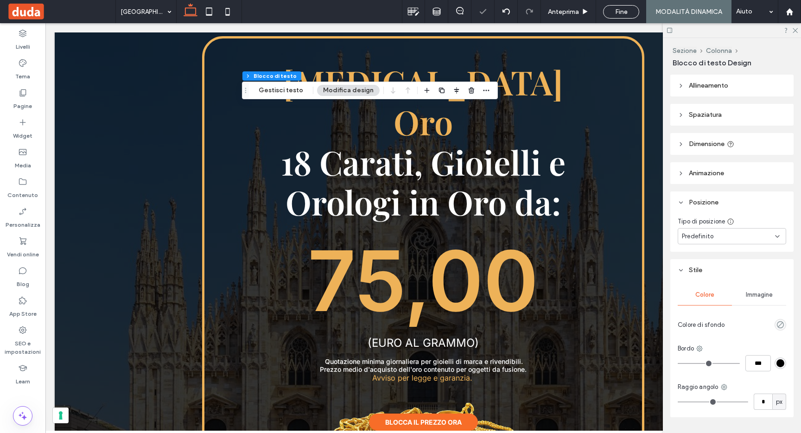
type input "**"
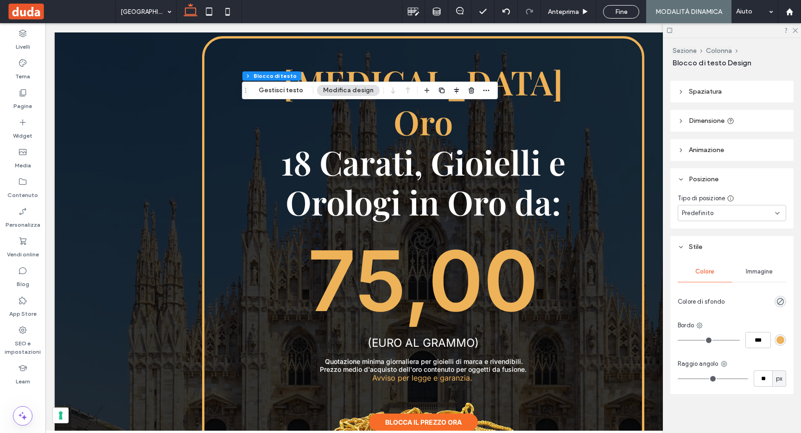
scroll to position [25, 0]
click at [438, 89] on icon "button" at bounding box center [441, 90] width 7 height 7
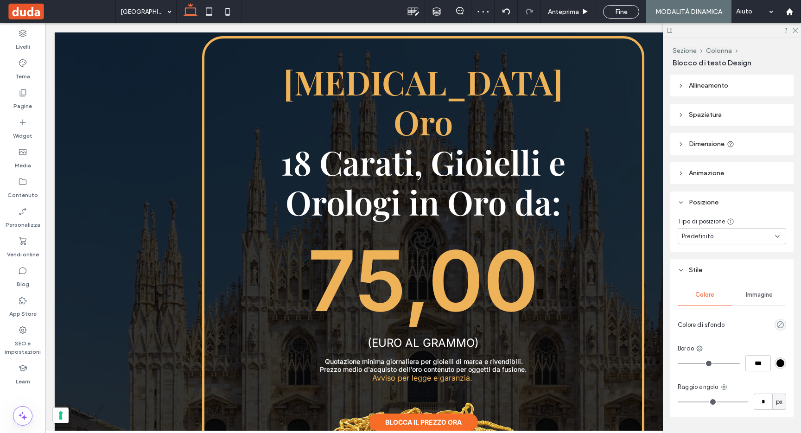
type input "**"
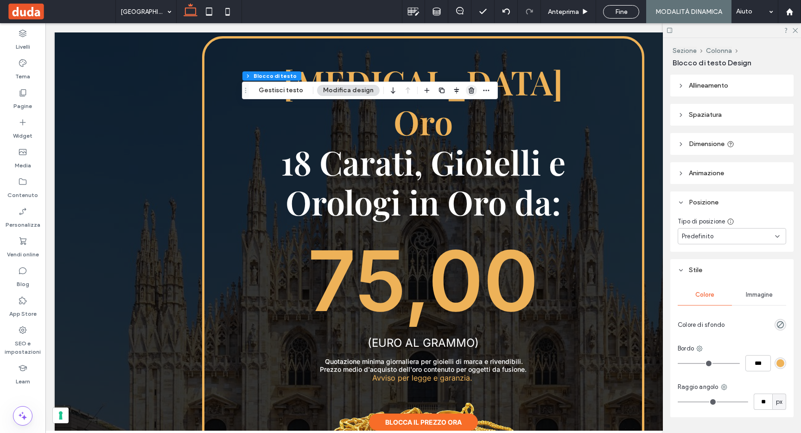
click at [467, 91] on icon "button" at bounding box center [470, 90] width 7 height 7
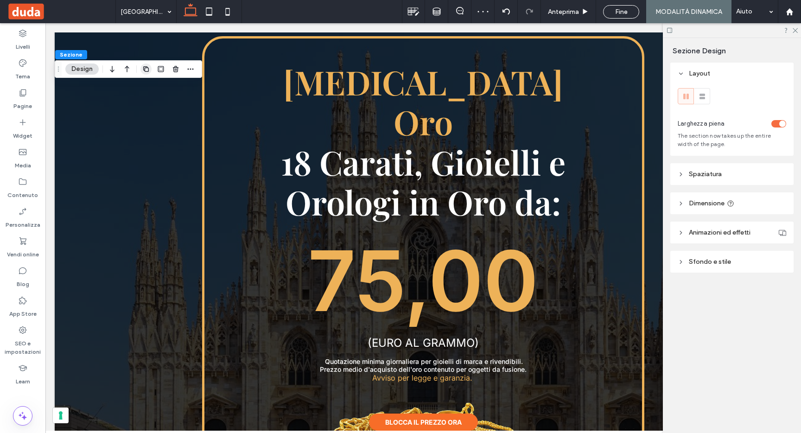
click at [147, 67] on icon "button" at bounding box center [145, 68] width 7 height 7
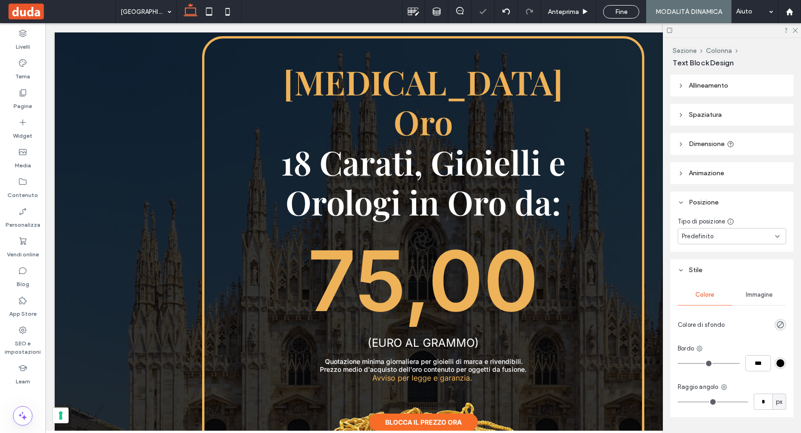
type input "**"
type input "****"
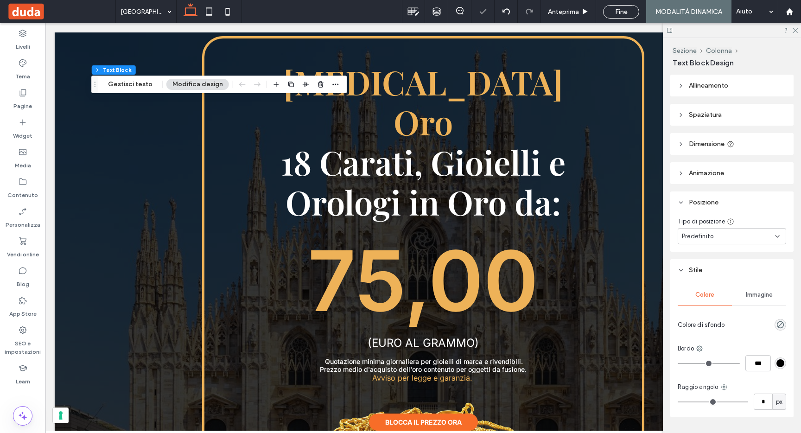
click at [707, 238] on span "Predefinito" at bounding box center [698, 236] width 32 height 9
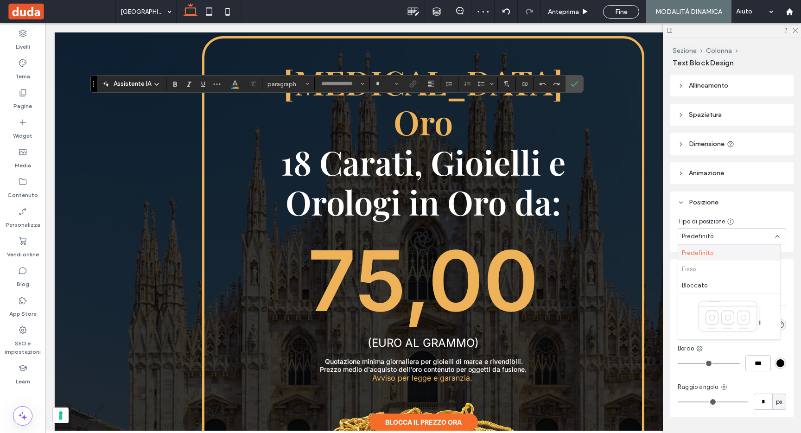
type input "**********"
type input "**"
click at [428, 85] on use "Allineamento" at bounding box center [431, 84] width 6 height 6
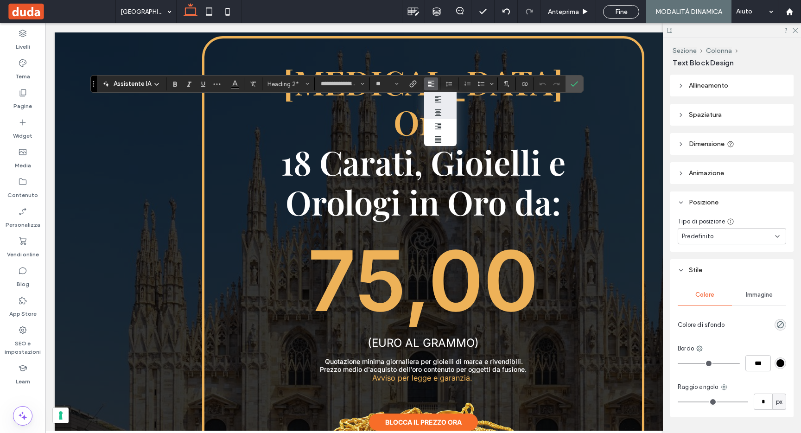
click at [434, 114] on icon "ui.textEditor.alignment.center" at bounding box center [437, 112] width 7 height 7
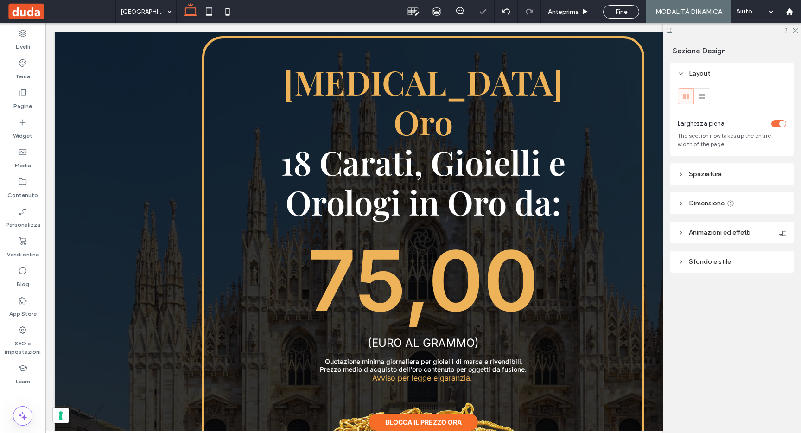
type input "**"
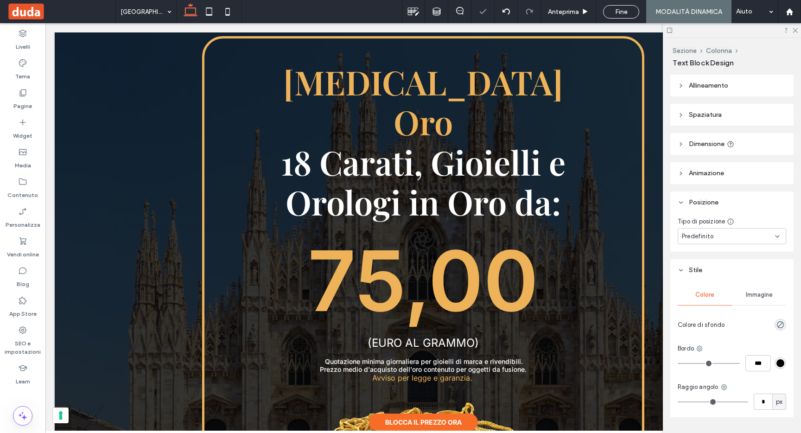
type input "**********"
type input "**"
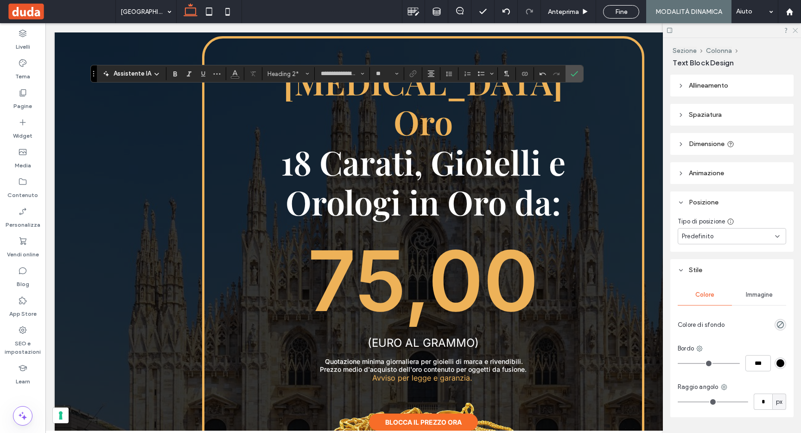
click at [795, 29] on icon at bounding box center [794, 30] width 6 height 6
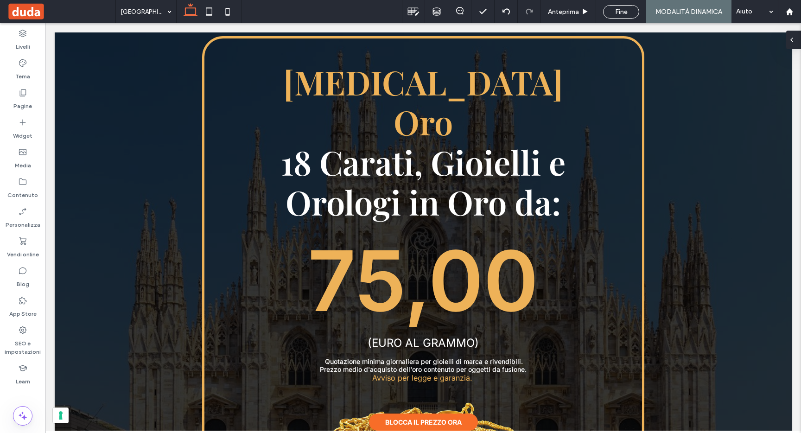
type input "***"
type input "****"
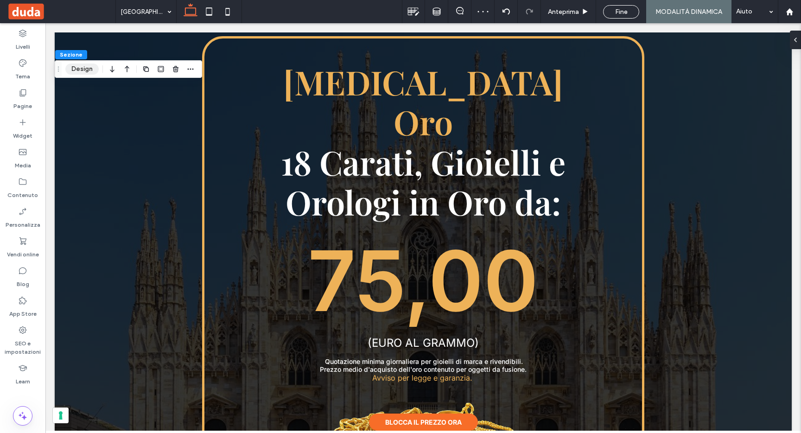
click at [78, 69] on button "Design" at bounding box center [81, 68] width 33 height 11
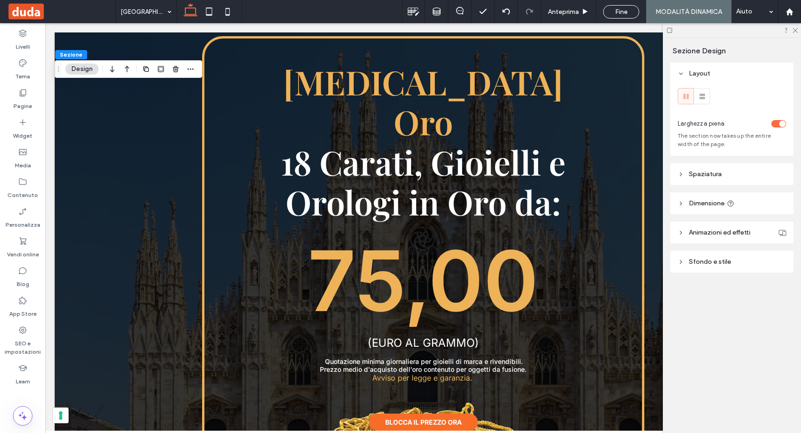
click at [719, 265] on span "Sfondo e stile" at bounding box center [709, 262] width 42 height 8
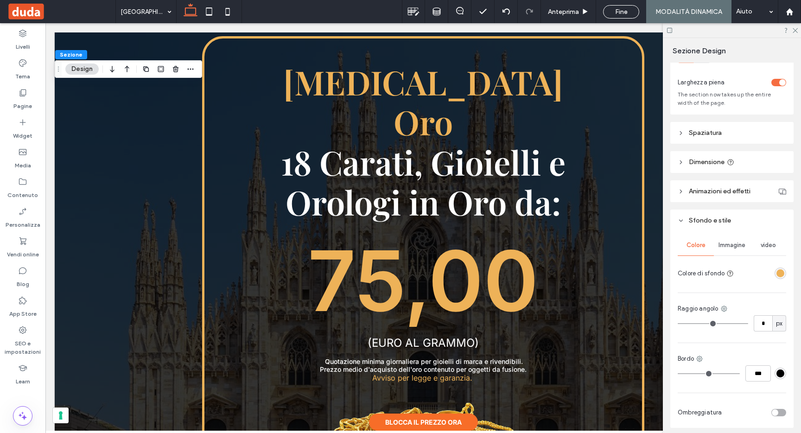
scroll to position [63, 0]
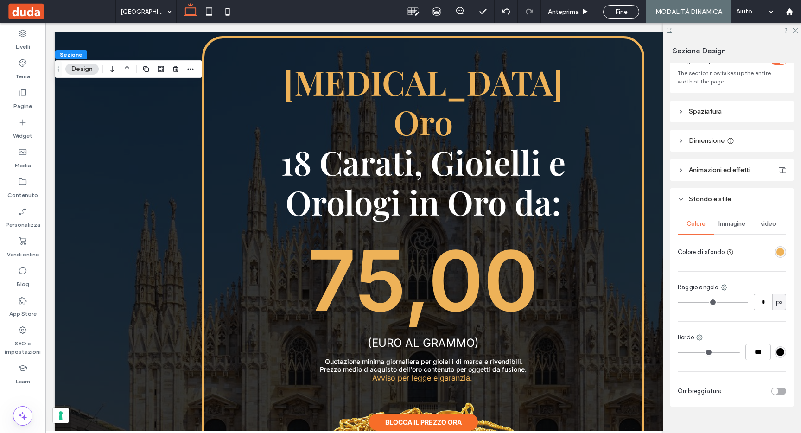
click at [776, 251] on div "rgba(238, 178, 88, 1)" at bounding box center [780, 252] width 8 height 8
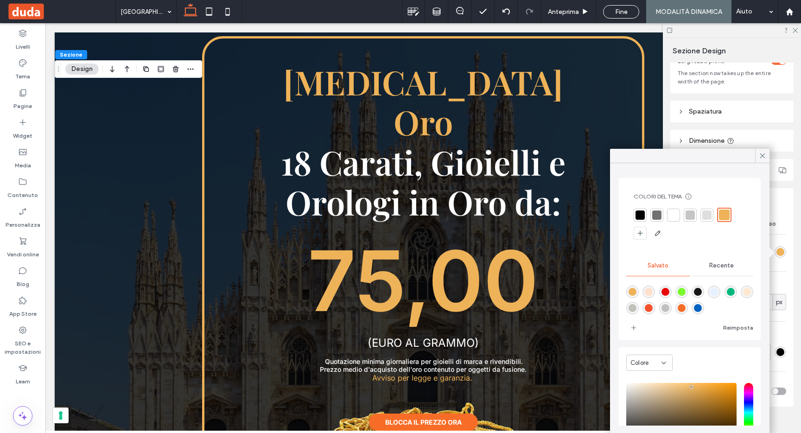
click at [685, 307] on div "rgba(247,109,40,1)" at bounding box center [681, 308] width 8 height 8
type input "*******"
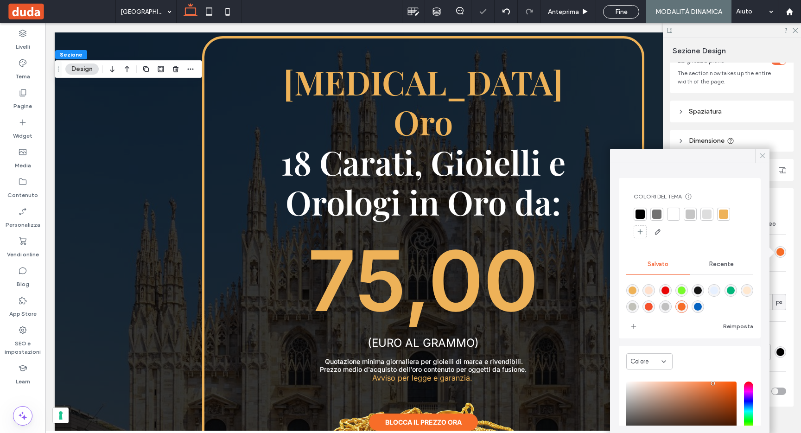
click at [764, 154] on use at bounding box center [762, 155] width 5 height 5
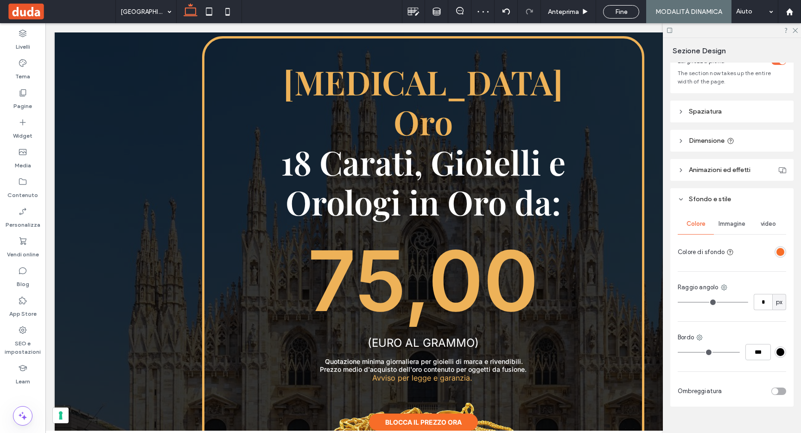
type input "**"
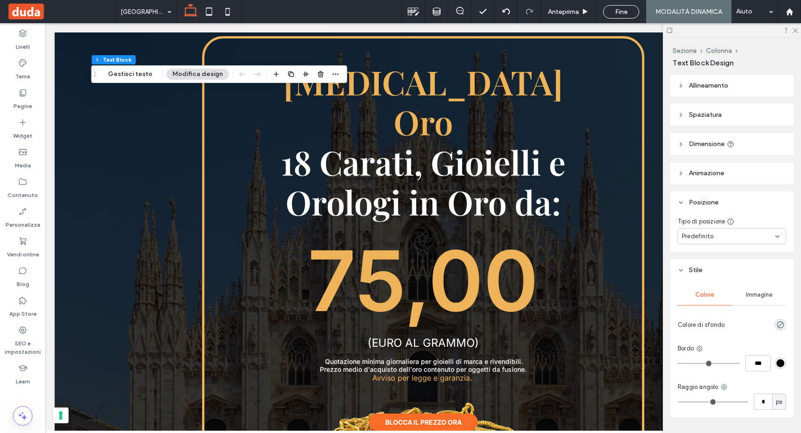
click at [702, 91] on header "Allineamento" at bounding box center [731, 86] width 123 height 22
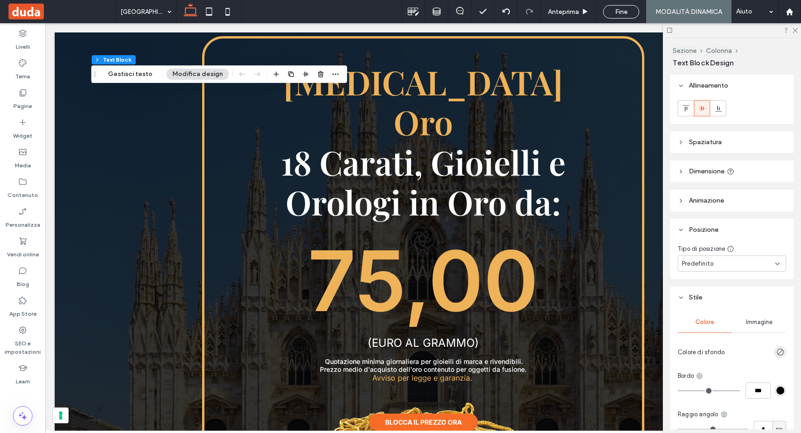
click at [700, 135] on header "Spaziatura" at bounding box center [731, 142] width 123 height 22
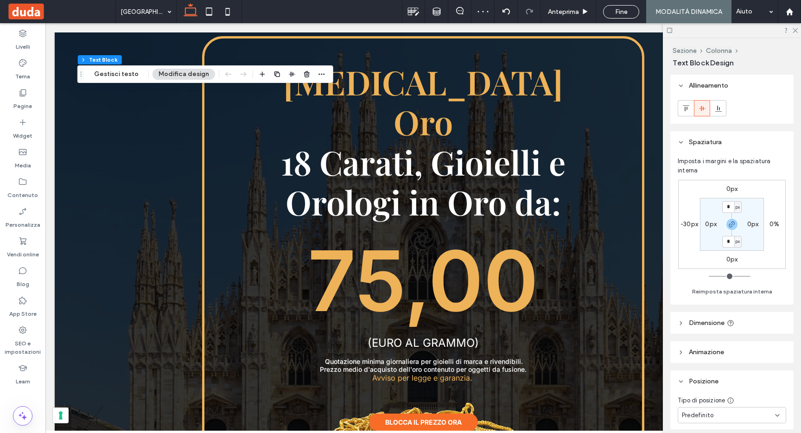
click at [688, 226] on label "-30px" at bounding box center [689, 224] width 18 height 8
type input "*"
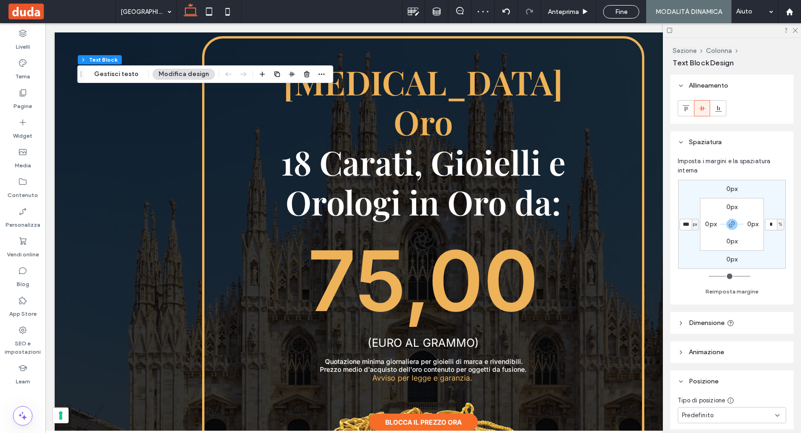
click at [688, 226] on input "***" at bounding box center [685, 225] width 12 height 12
type input "**"
type input "*"
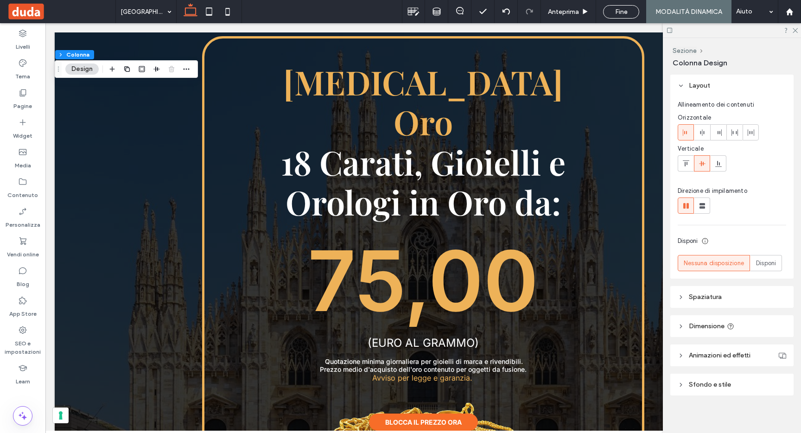
click at [699, 303] on header "Spaziatura" at bounding box center [731, 297] width 123 height 22
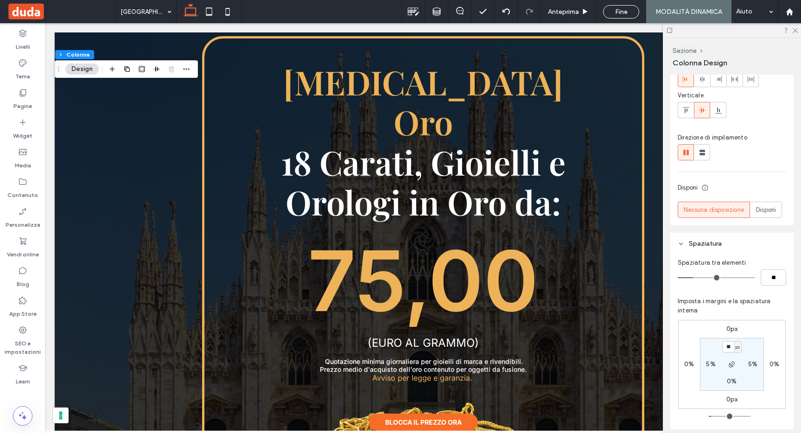
scroll to position [90, 0]
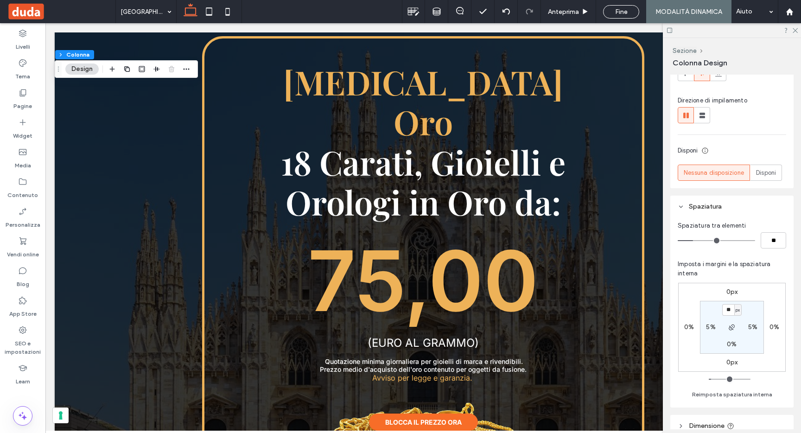
click at [713, 326] on label "5%" at bounding box center [710, 327] width 9 height 8
type input "*"
click at [713, 326] on div "%" at bounding box center [716, 327] width 7 height 12
click at [701, 322] on div "* %" at bounding box center [710, 327] width 19 height 12
click at [705, 329] on input "*" at bounding box center [707, 327] width 12 height 12
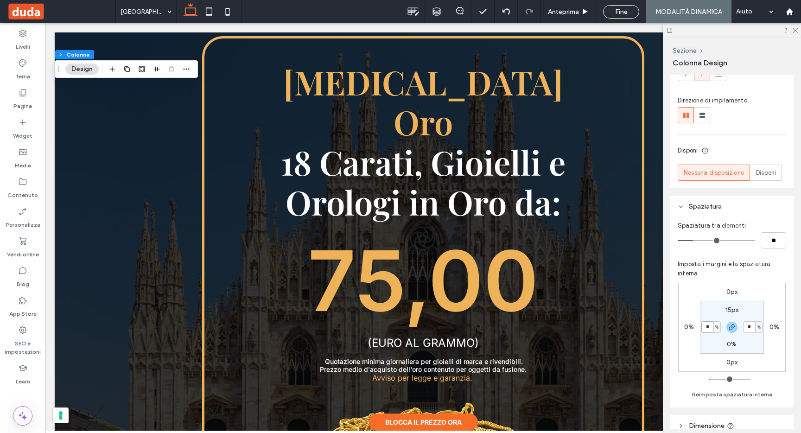
click at [705, 329] on input "*" at bounding box center [707, 327] width 12 height 12
type input "*"
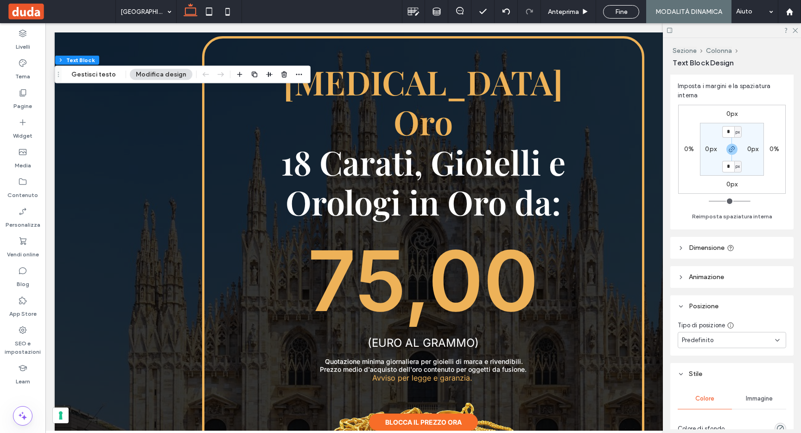
scroll to position [79, 0]
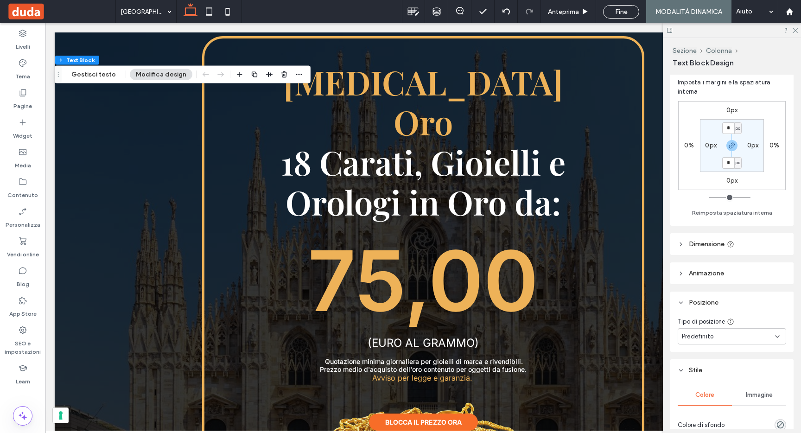
click at [740, 335] on div "Predefinito" at bounding box center [728, 336] width 93 height 9
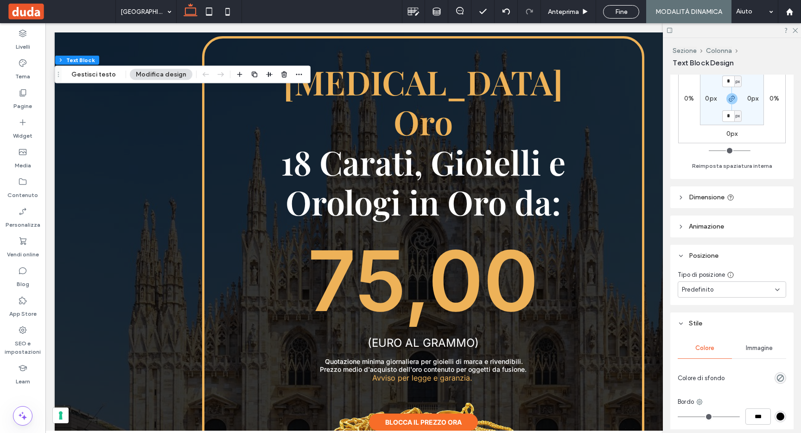
scroll to position [204, 0]
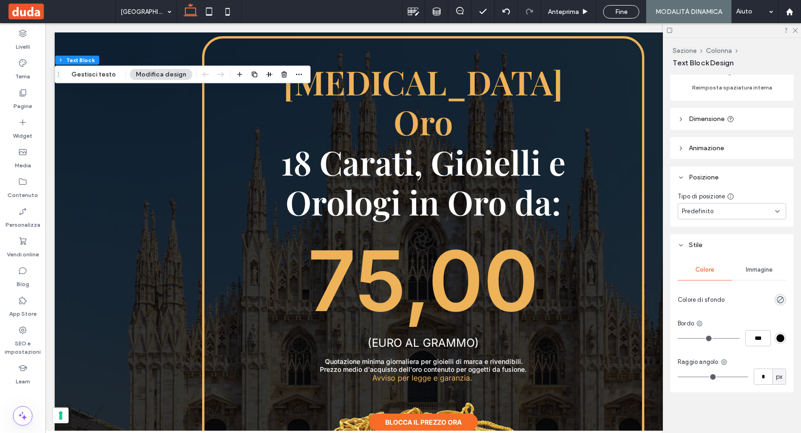
click at [774, 298] on div "rgba(0, 0, 0, 0)" at bounding box center [780, 300] width 12 height 12
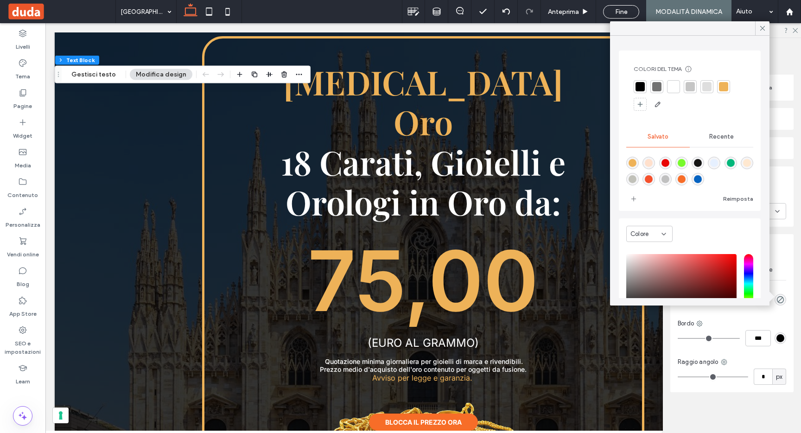
click at [685, 178] on div "rgba(247,109,40,1)" at bounding box center [681, 179] width 8 height 8
type input "*******"
type input "***"
type input "****"
click at [760, 31] on icon at bounding box center [762, 28] width 8 height 8
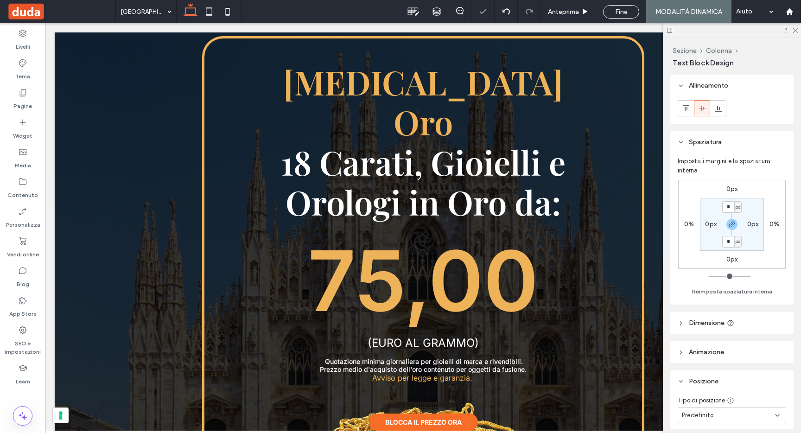
type input "***"
type input "**"
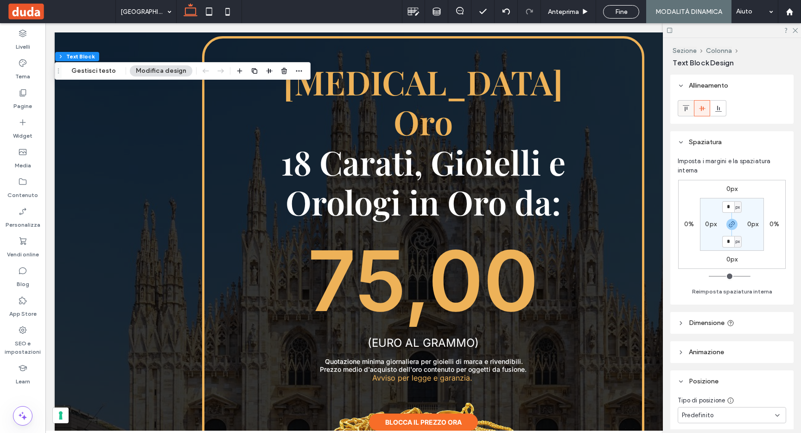
click at [690, 108] on div at bounding box center [685, 108] width 15 height 15
click at [704, 107] on icon at bounding box center [701, 108] width 7 height 7
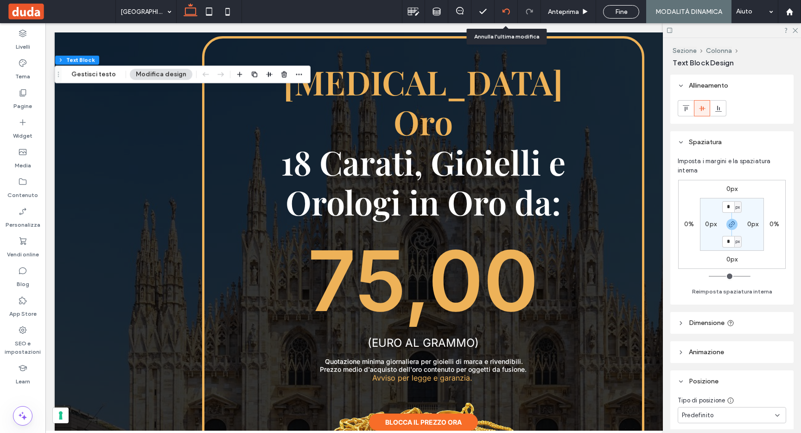
click at [502, 11] on use at bounding box center [505, 11] width 7 height 6
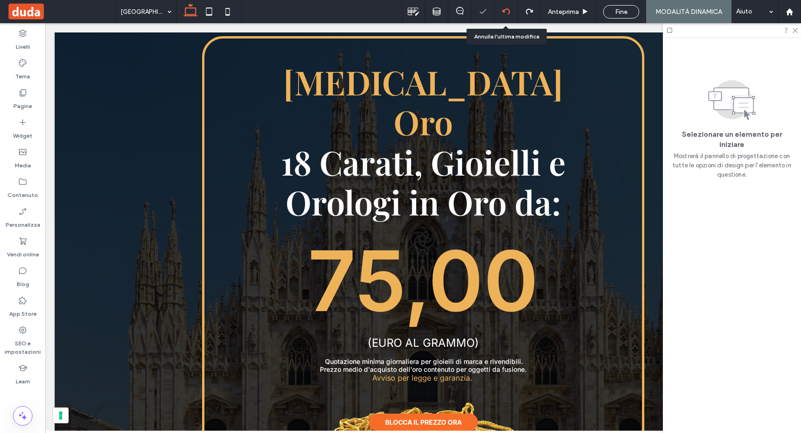
click at [502, 11] on use at bounding box center [505, 11] width 7 height 6
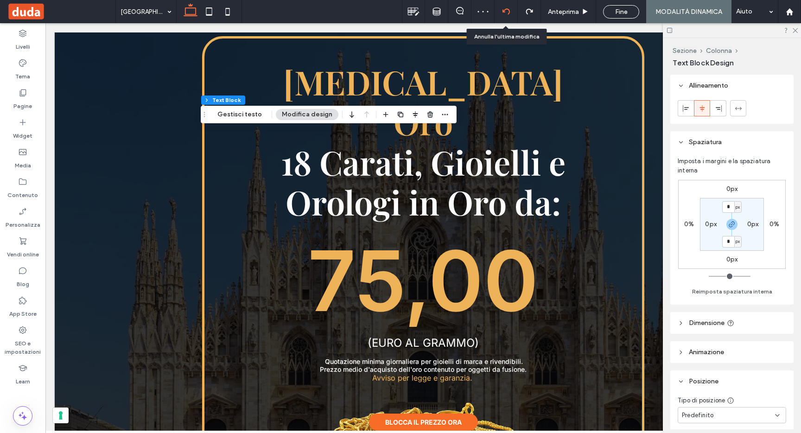
click at [502, 11] on use at bounding box center [505, 11] width 7 height 6
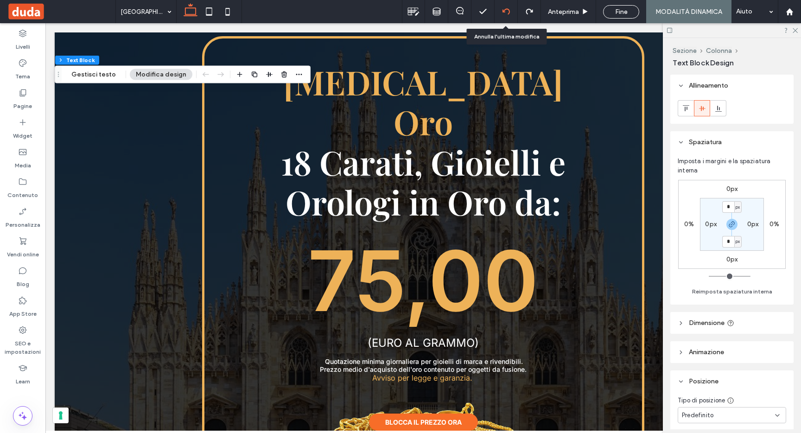
click at [502, 11] on use at bounding box center [505, 11] width 7 height 6
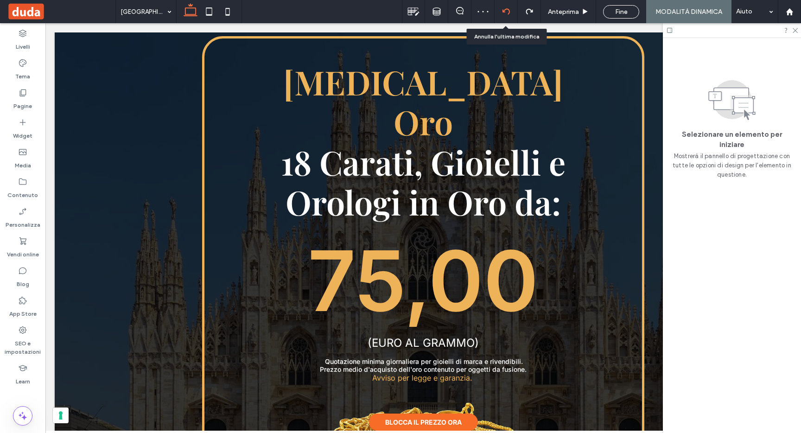
click at [502, 11] on use at bounding box center [505, 11] width 7 height 6
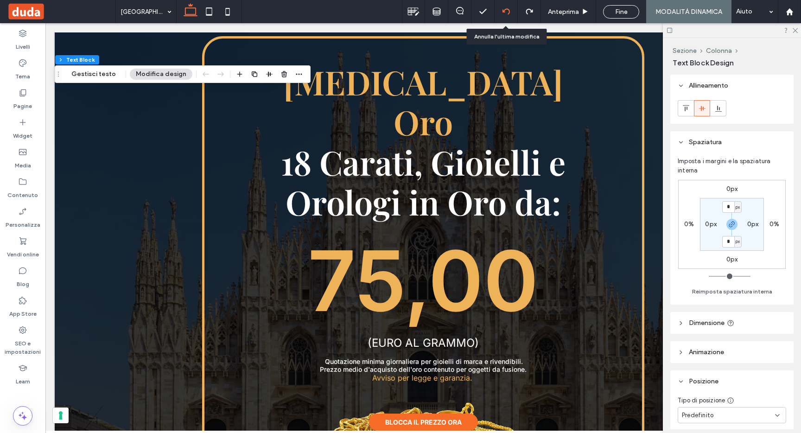
click at [507, 11] on icon at bounding box center [505, 11] width 7 height 7
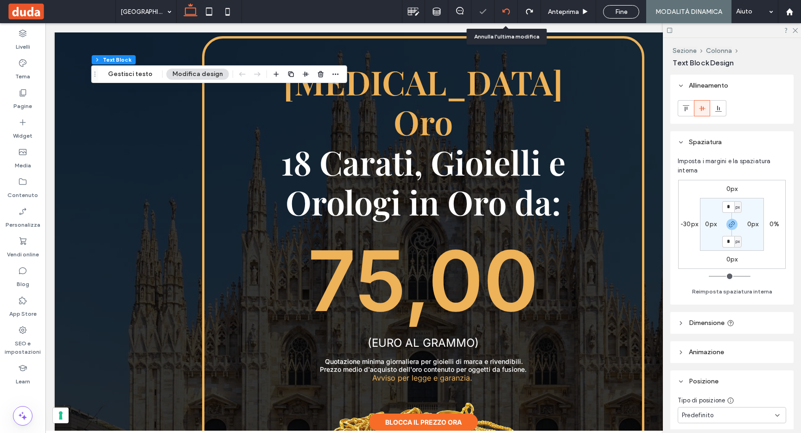
click at [507, 11] on icon at bounding box center [505, 11] width 7 height 7
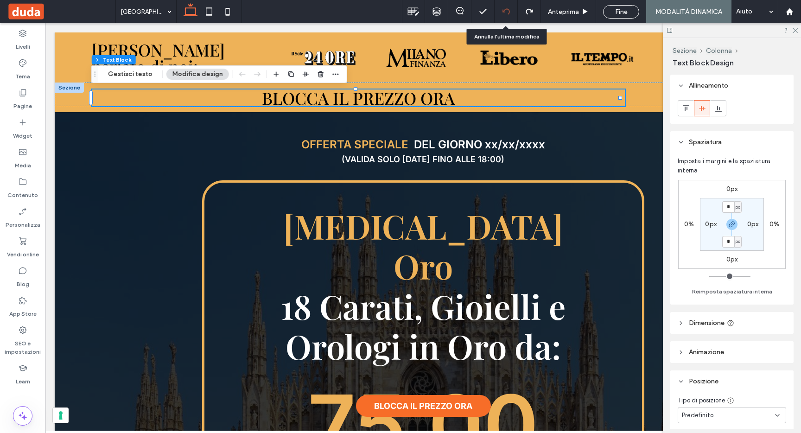
click at [505, 14] on icon at bounding box center [505, 11] width 7 height 7
click at [504, 13] on icon at bounding box center [505, 11] width 7 height 7
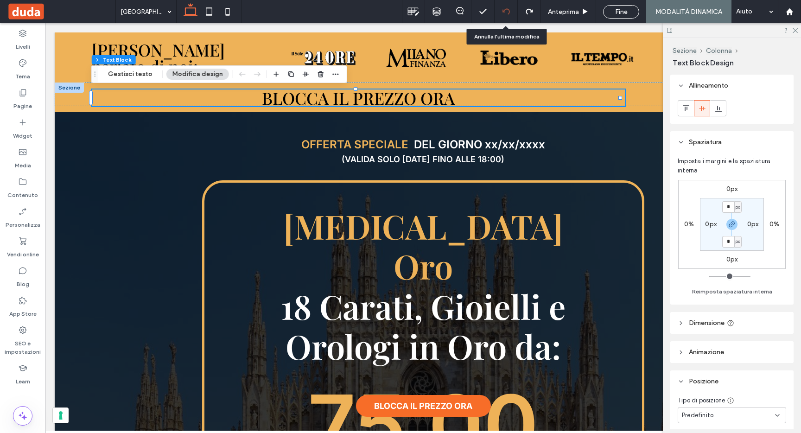
click at [504, 13] on icon at bounding box center [505, 11] width 7 height 7
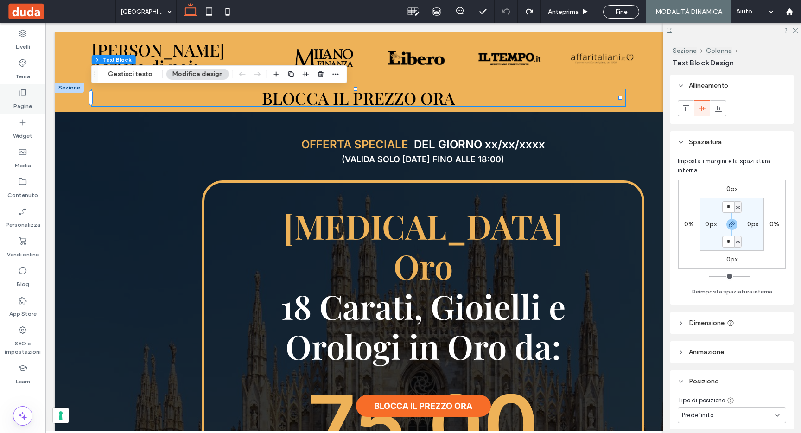
click at [29, 95] on div "Pagine" at bounding box center [22, 99] width 45 height 30
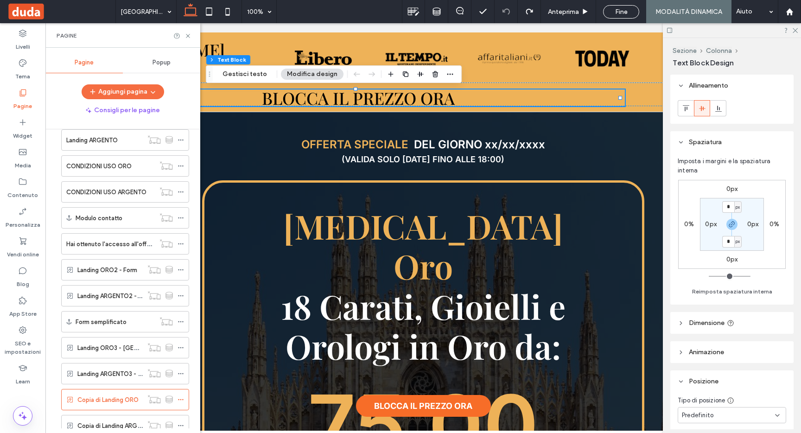
scroll to position [252, 0]
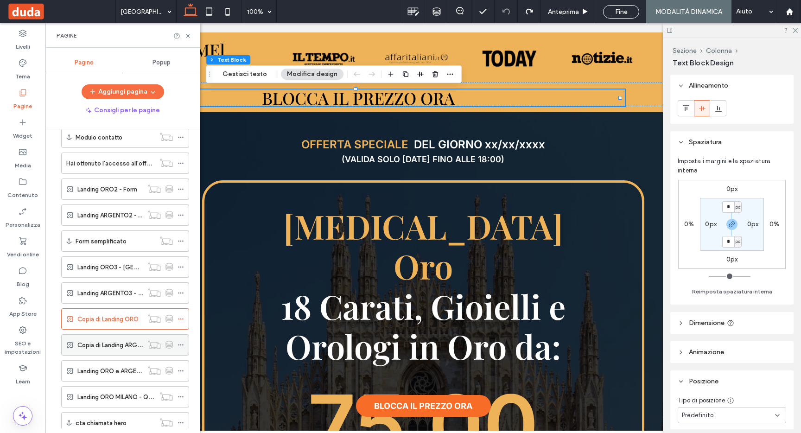
click at [113, 344] on label "Copia di Landing ARGENTO" at bounding box center [115, 345] width 76 height 16
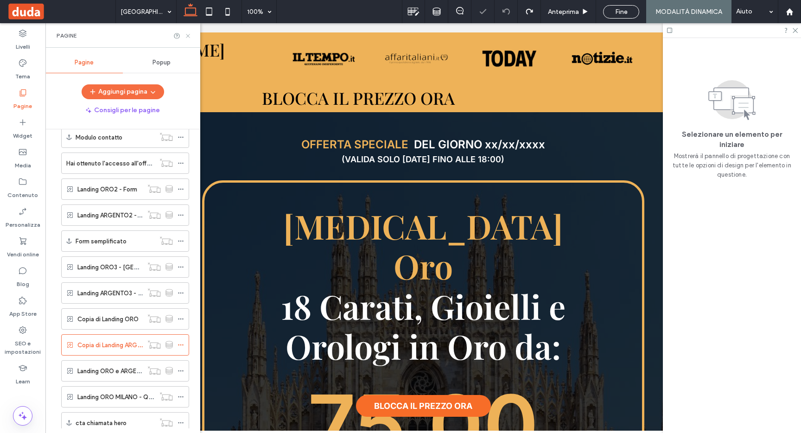
click at [187, 38] on icon at bounding box center [187, 35] width 7 height 7
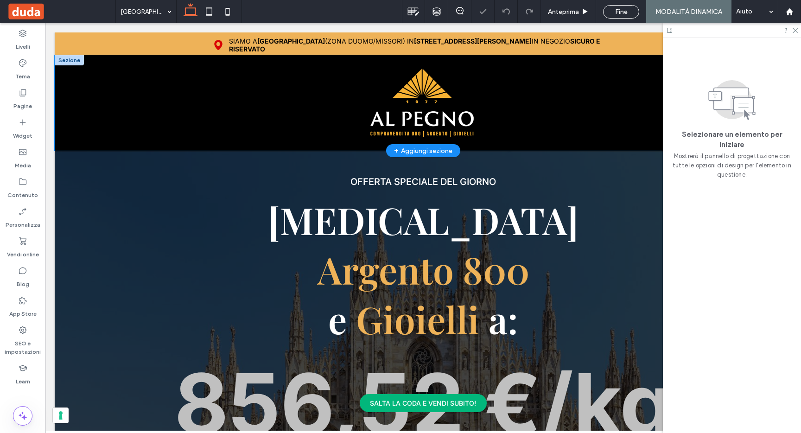
click at [62, 70] on div at bounding box center [423, 102] width 737 height 95
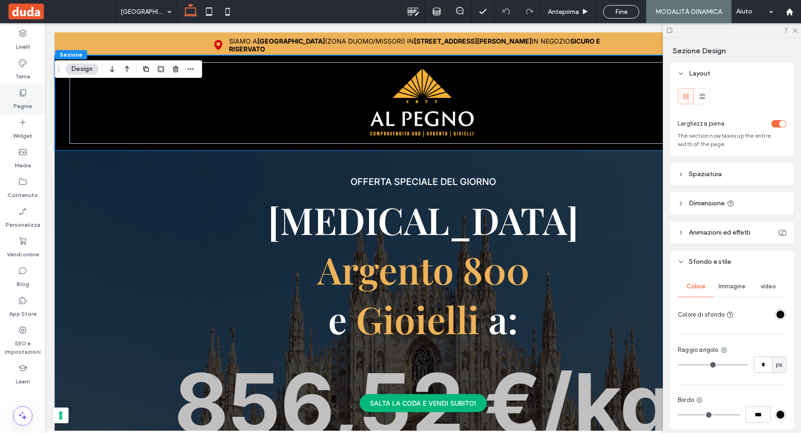
click at [24, 98] on label "Pagine" at bounding box center [22, 103] width 19 height 13
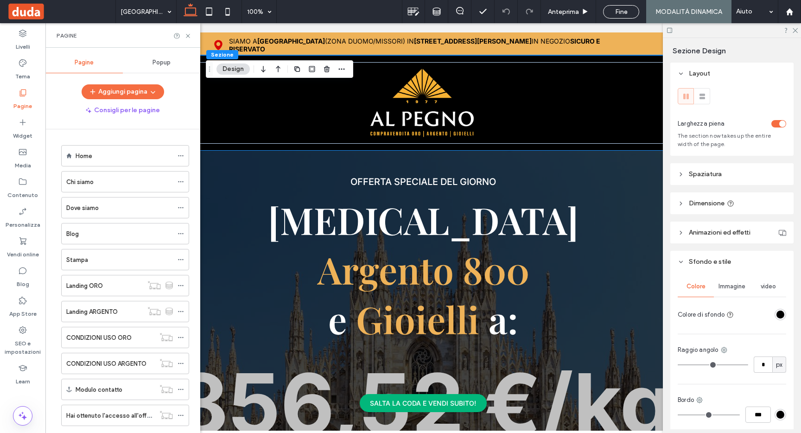
scroll to position [280, 0]
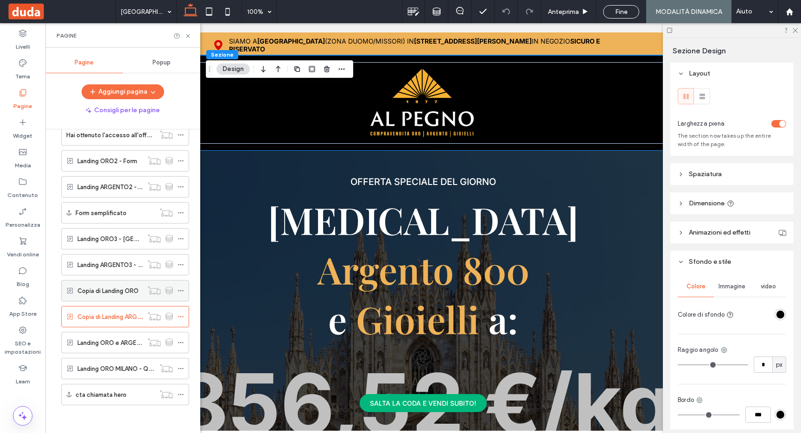
click at [119, 300] on div "Copia di Landing ORO" at bounding box center [109, 290] width 65 height 20
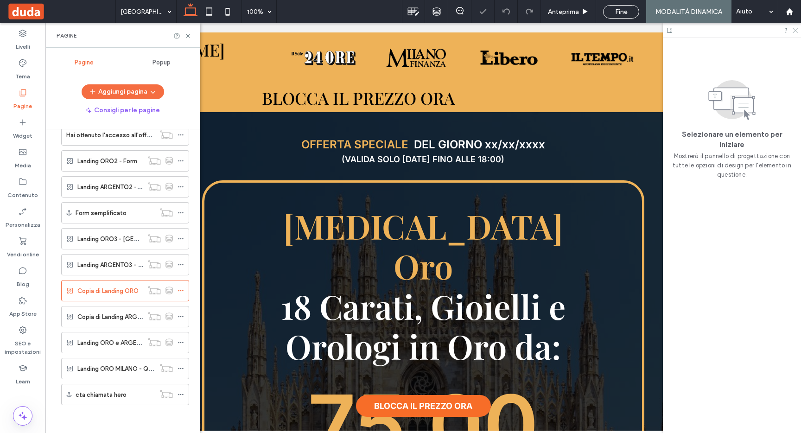
click at [794, 31] on icon at bounding box center [794, 30] width 6 height 6
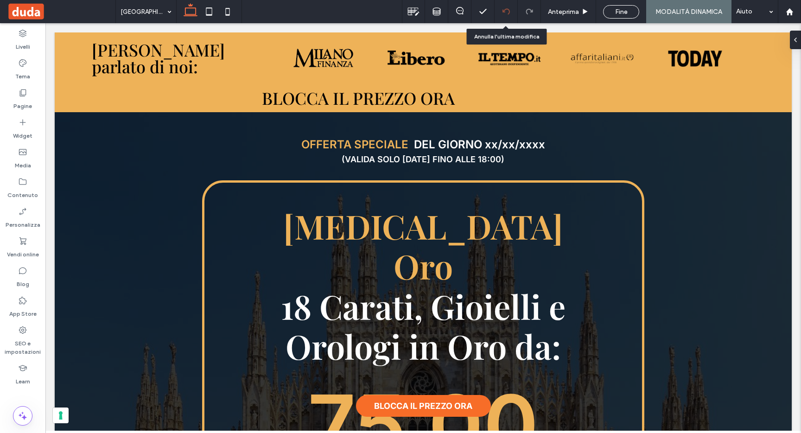
click at [507, 10] on icon at bounding box center [505, 11] width 7 height 7
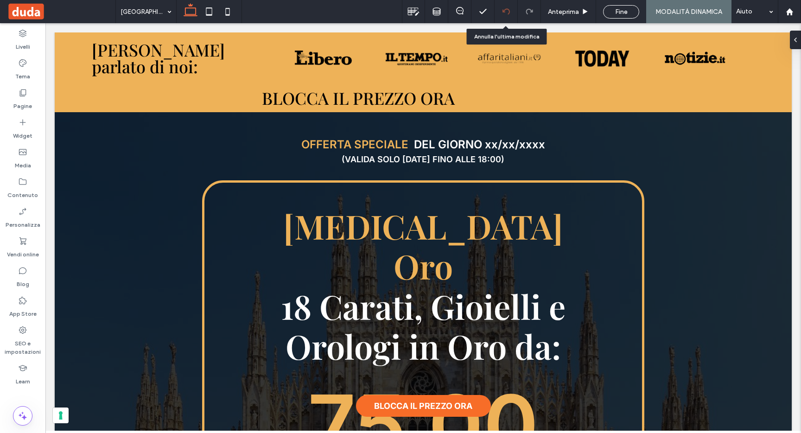
click at [505, 11] on icon at bounding box center [505, 11] width 7 height 7
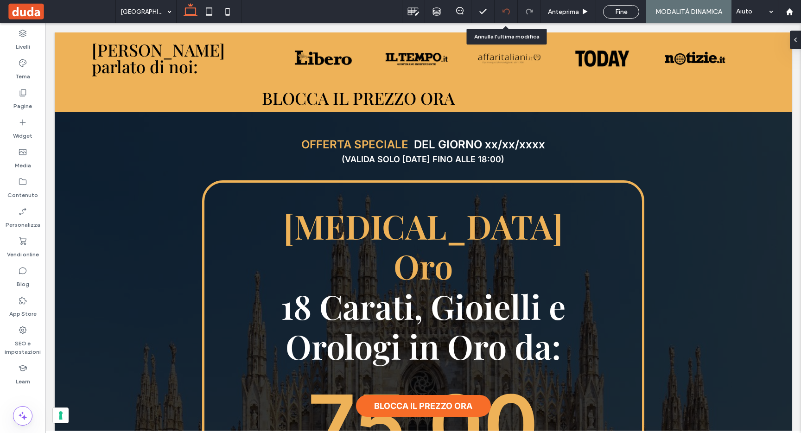
click at [505, 11] on icon at bounding box center [505, 11] width 7 height 7
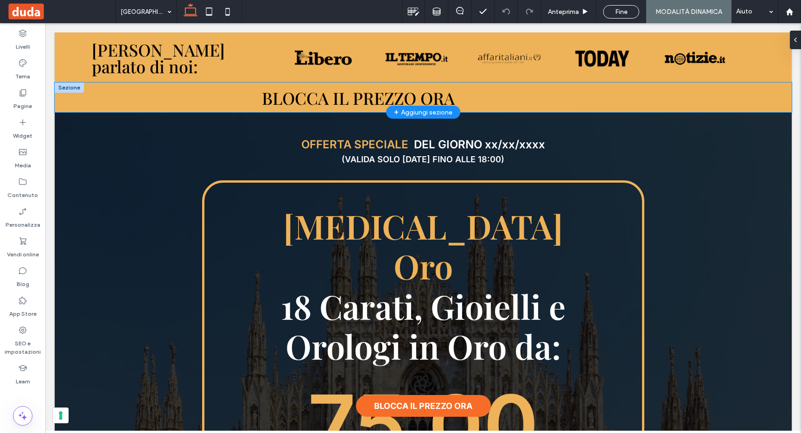
click at [83, 107] on div "BLOCCA IL PREZZO ORA" at bounding box center [423, 97] width 737 height 30
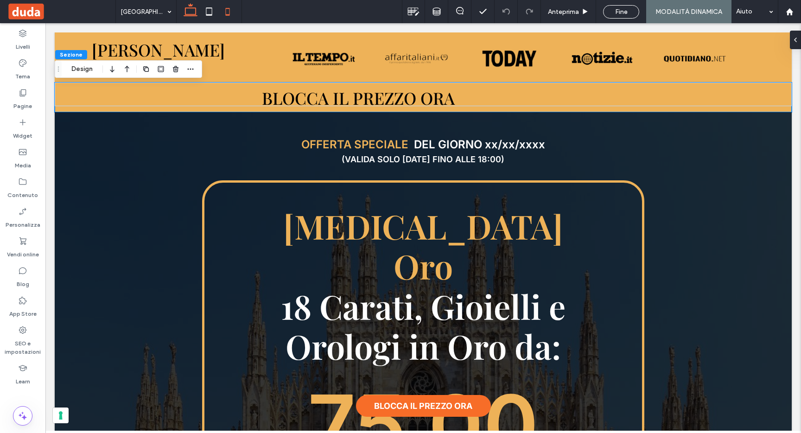
click at [214, 11] on icon at bounding box center [209, 11] width 19 height 19
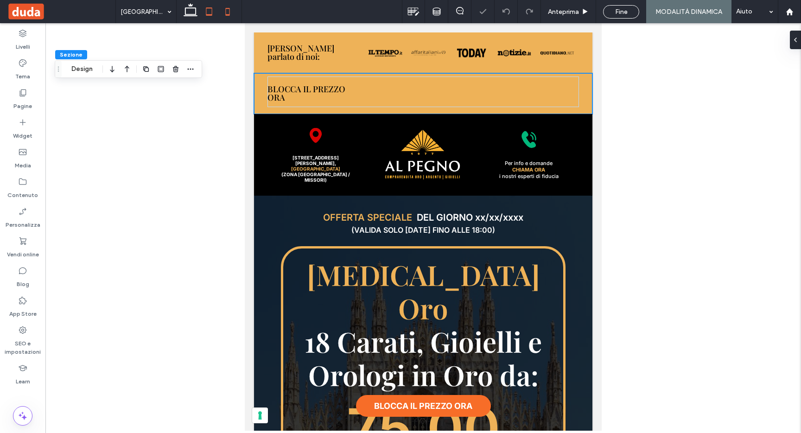
type input "*"
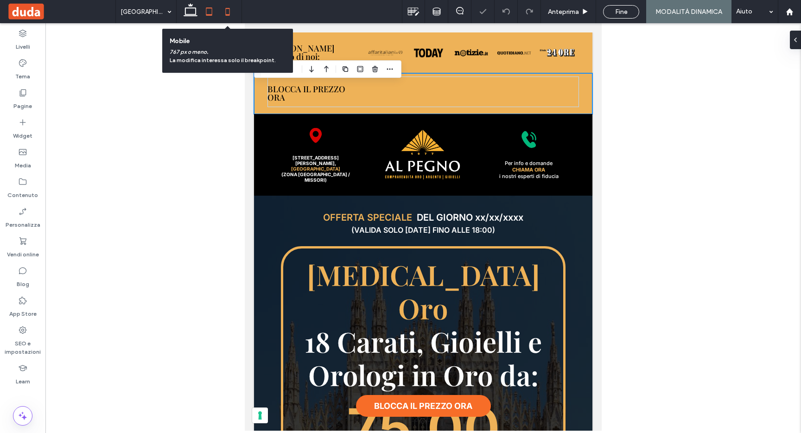
click at [229, 12] on icon at bounding box center [227, 11] width 19 height 19
type input "*"
type input "**"
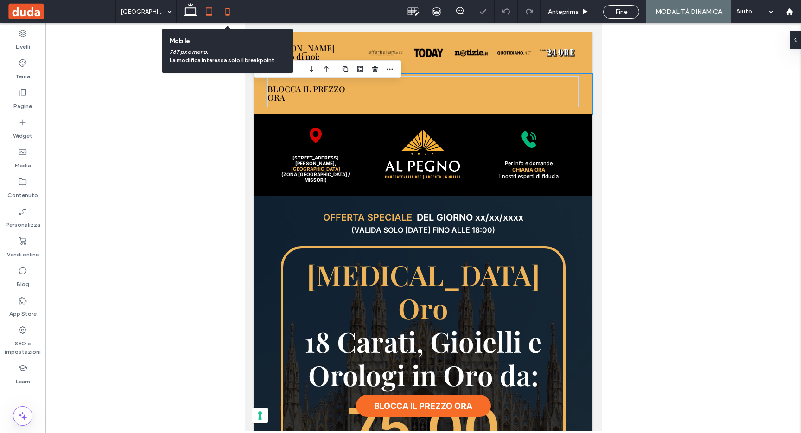
type input "****"
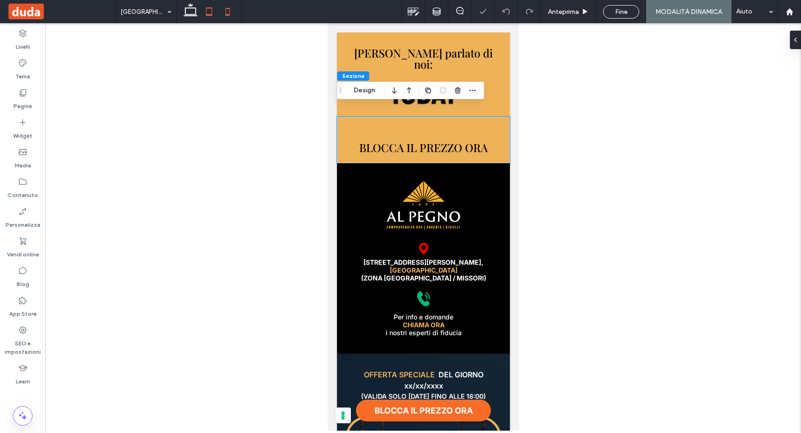
click at [203, 15] on icon at bounding box center [209, 11] width 19 height 19
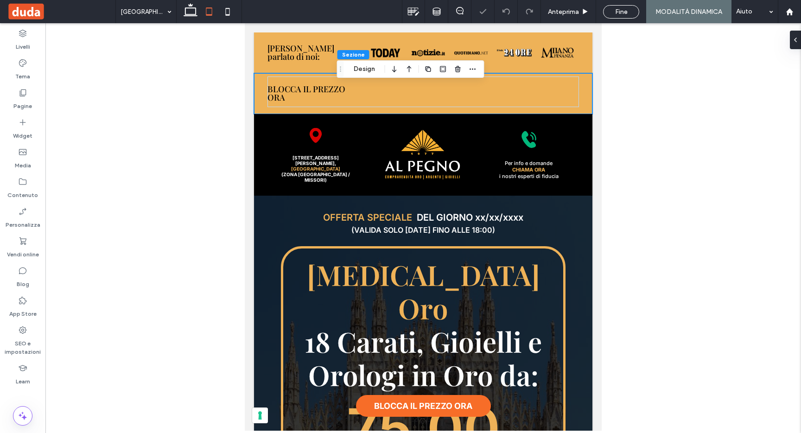
type input "*"
type input "**"
type input "****"
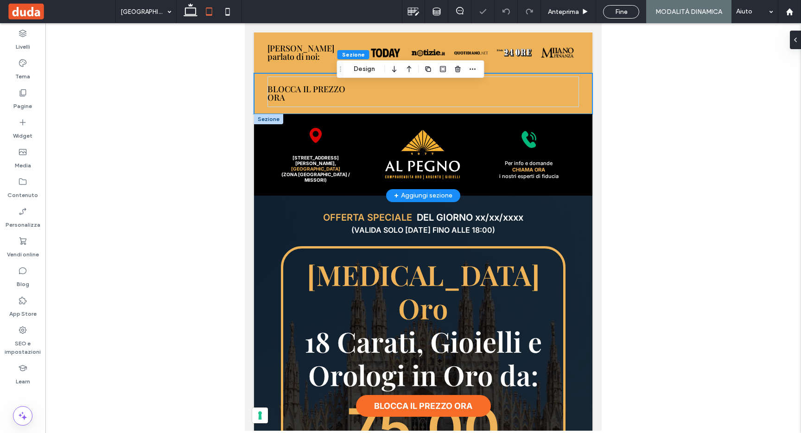
click at [263, 118] on div at bounding box center [268, 119] width 29 height 10
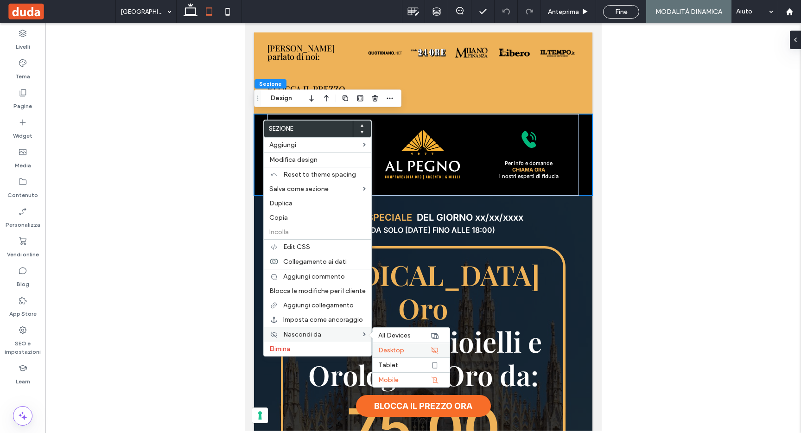
click at [435, 349] on icon at bounding box center [434, 350] width 7 height 7
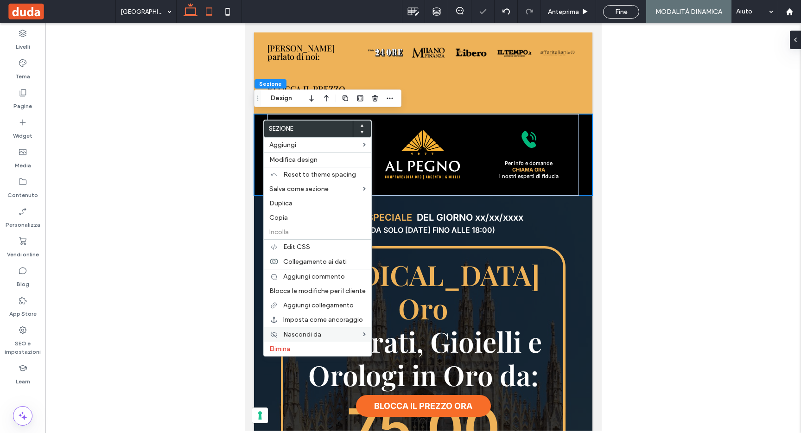
click at [193, 11] on icon at bounding box center [190, 11] width 19 height 19
type input "**"
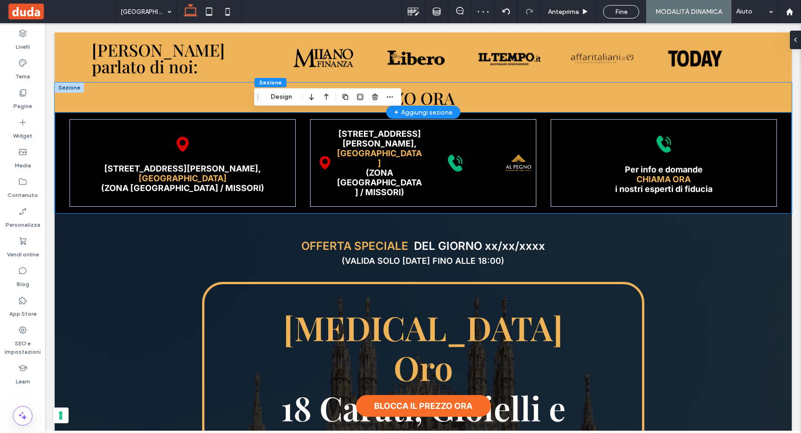
click at [729, 108] on div "BLOCCA IL PREZZO ORA" at bounding box center [423, 97] width 737 height 30
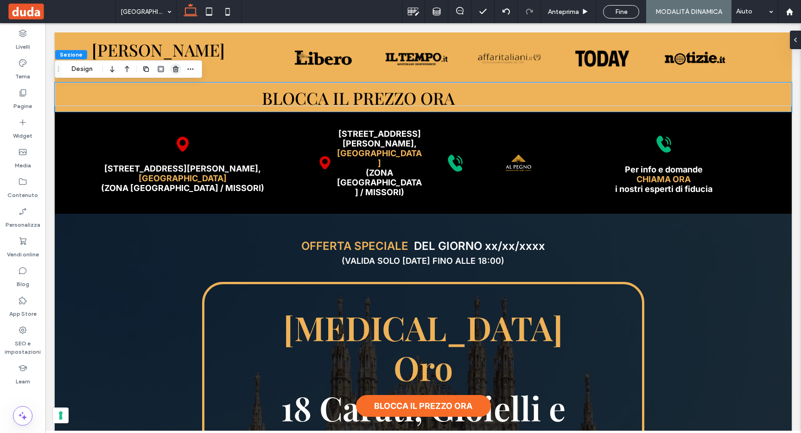
click at [177, 69] on use "button" at bounding box center [176, 69] width 6 height 6
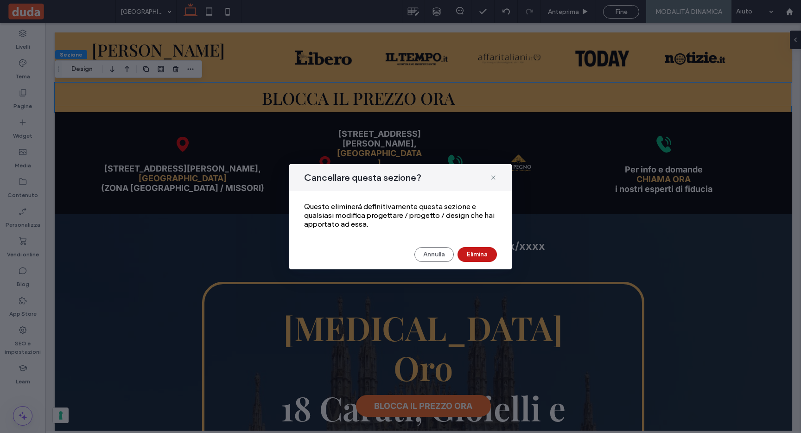
click at [466, 253] on button "Elimina" at bounding box center [476, 254] width 39 height 15
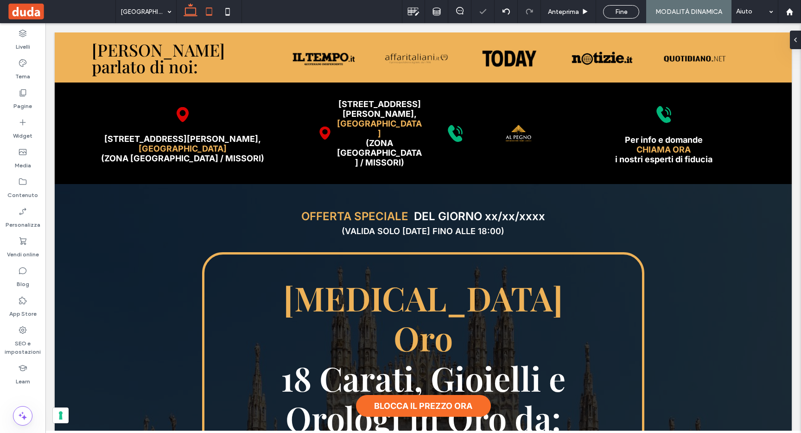
click at [208, 10] on icon at bounding box center [209, 11] width 19 height 19
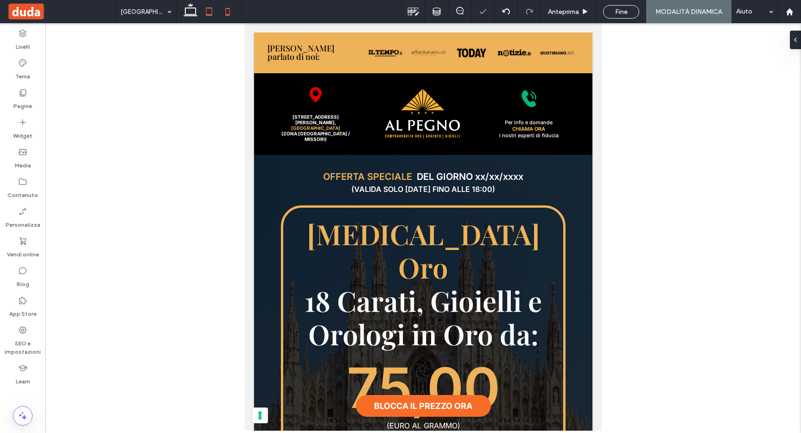
click at [229, 10] on use at bounding box center [227, 11] width 4 height 7
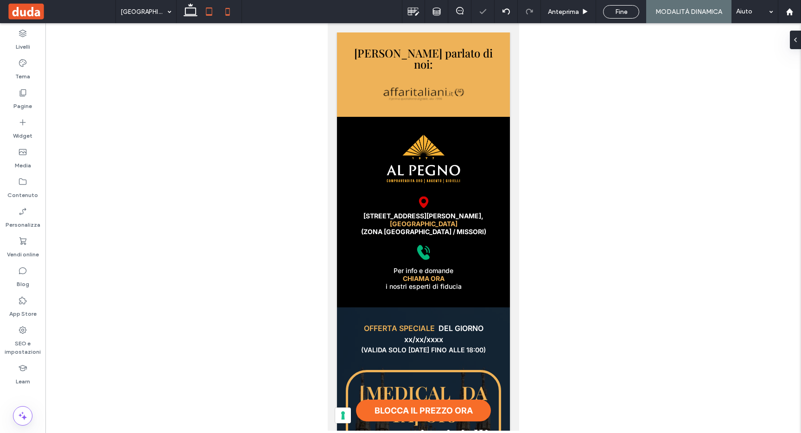
click at [209, 11] on icon at bounding box center [209, 11] width 19 height 19
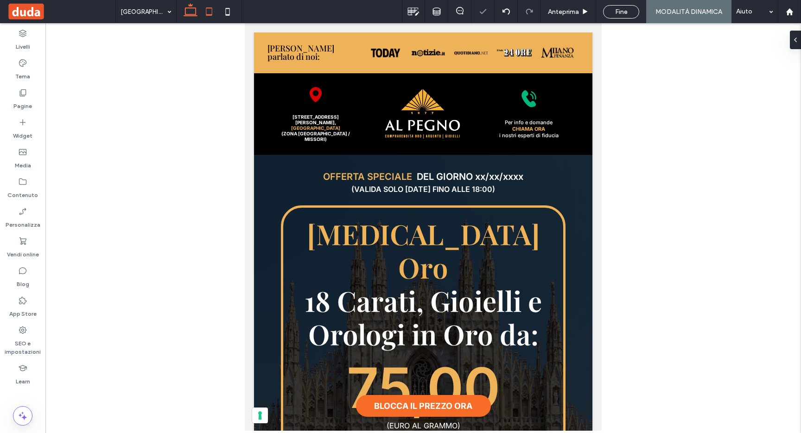
click at [199, 10] on icon at bounding box center [190, 11] width 19 height 19
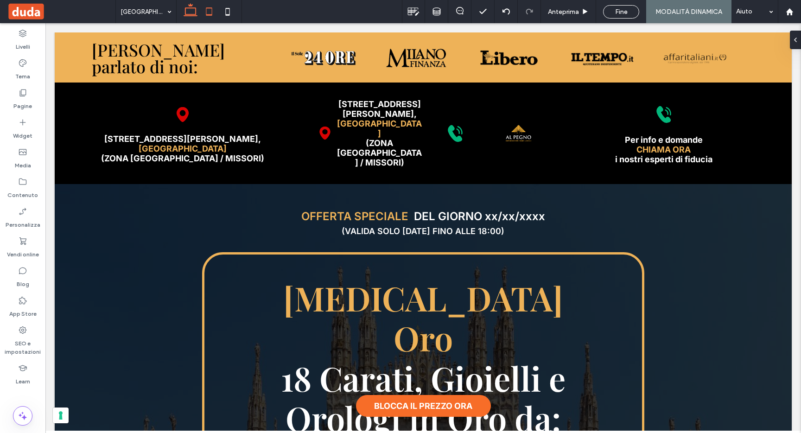
click at [207, 13] on icon at bounding box center [209, 11] width 19 height 19
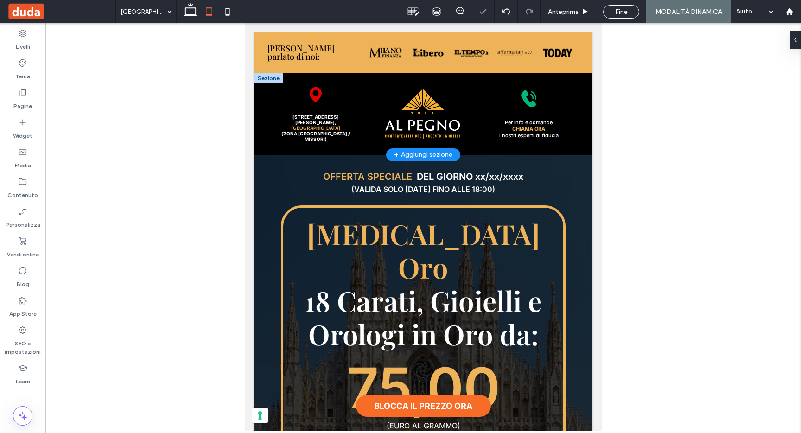
click at [256, 74] on div at bounding box center [268, 78] width 29 height 10
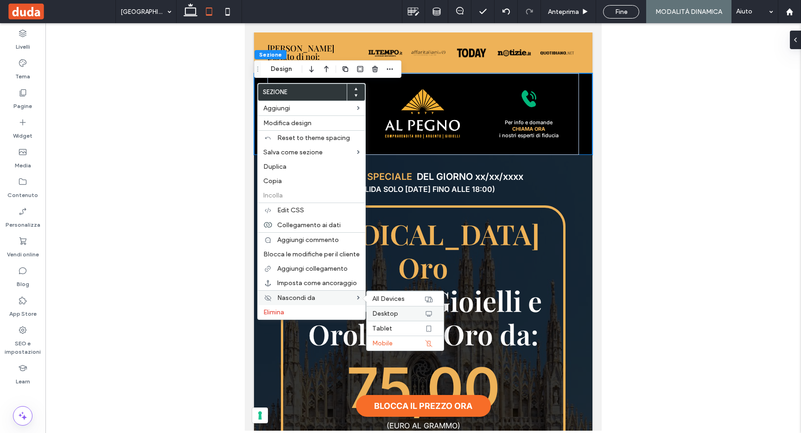
click at [429, 313] on icon at bounding box center [428, 313] width 7 height 7
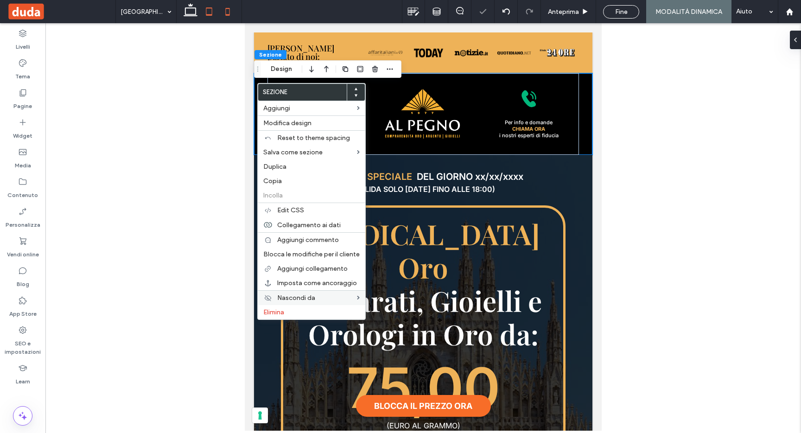
click at [230, 11] on icon at bounding box center [227, 11] width 19 height 19
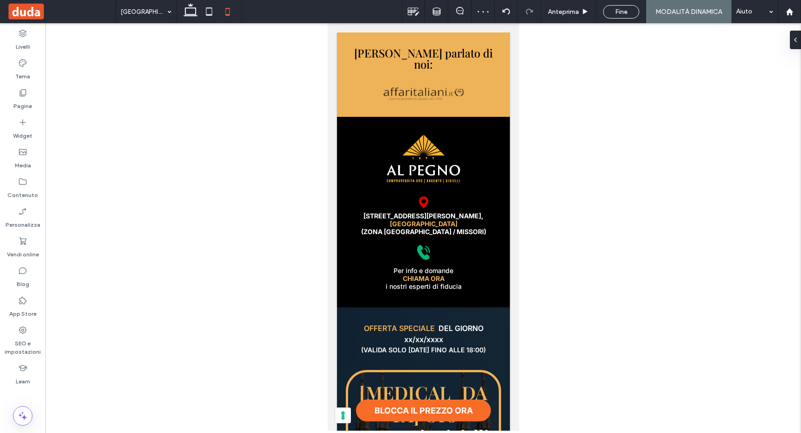
type input "*"
type input "***"
type input "*"
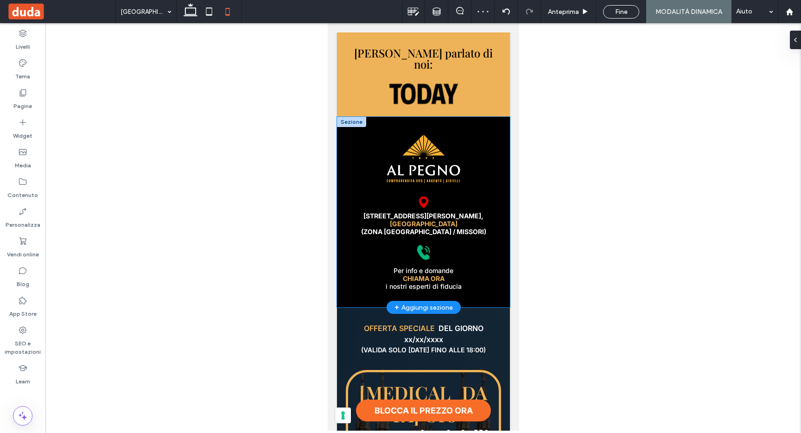
click at [341, 124] on div "Via Flavio Baracchini 7, 20123, MILANO CENTRO (ZONA PIAZZA DUOMO / MISSORI) Via…" at bounding box center [422, 212] width 173 height 190
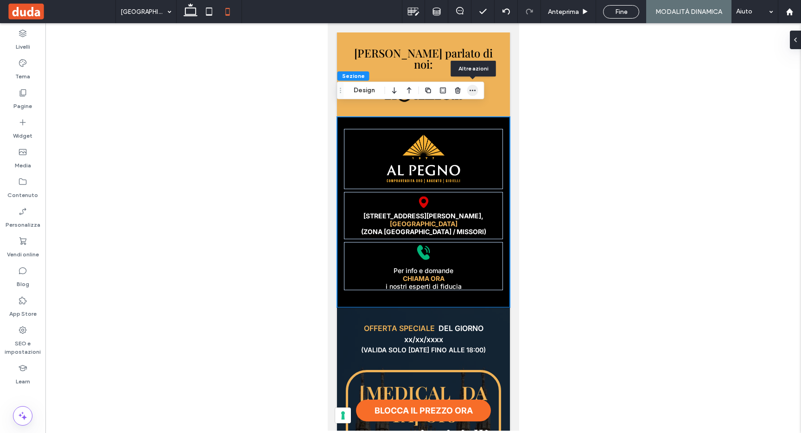
click at [474, 90] on use "button" at bounding box center [472, 90] width 6 height 1
drag, startPoint x: 204, startPoint y: 13, endPoint x: 199, endPoint y: 12, distance: 5.1
click at [203, 13] on icon at bounding box center [209, 11] width 19 height 19
type input "**"
type input "****"
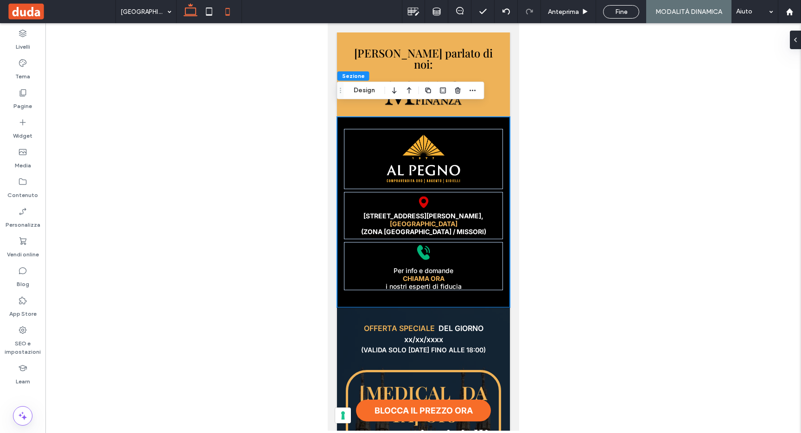
type input "*"
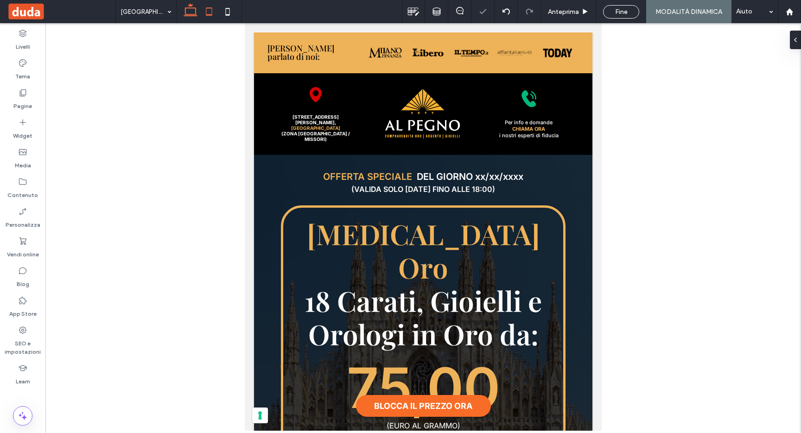
click at [196, 12] on icon at bounding box center [190, 11] width 19 height 19
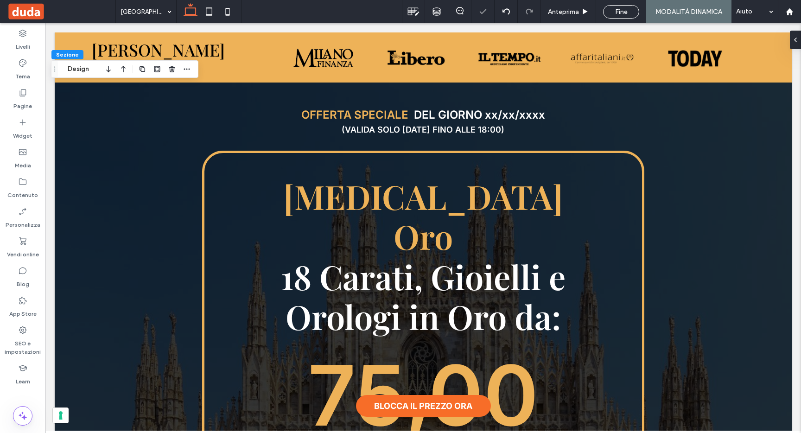
type input "**"
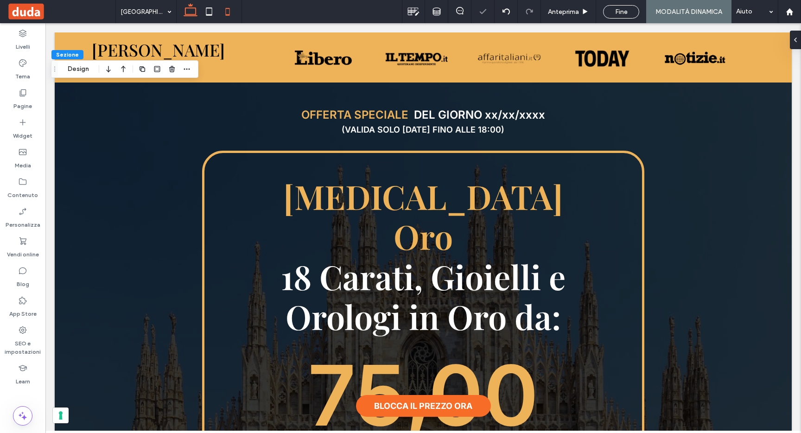
drag, startPoint x: 209, startPoint y: 6, endPoint x: 223, endPoint y: 12, distance: 14.7
click at [209, 6] on icon at bounding box center [209, 11] width 19 height 19
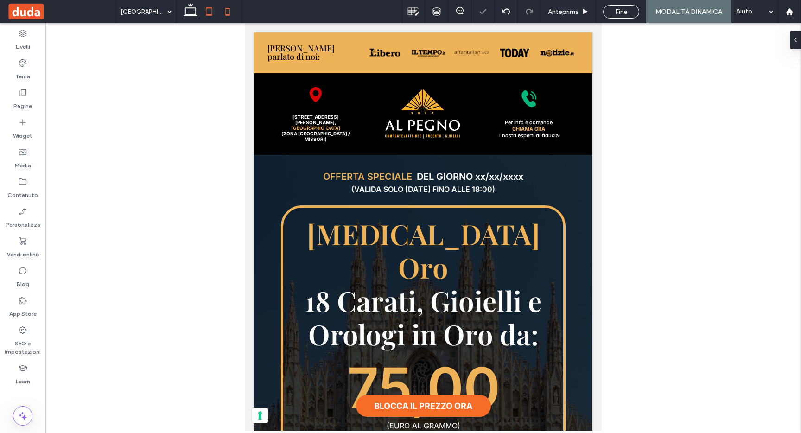
type input "*"
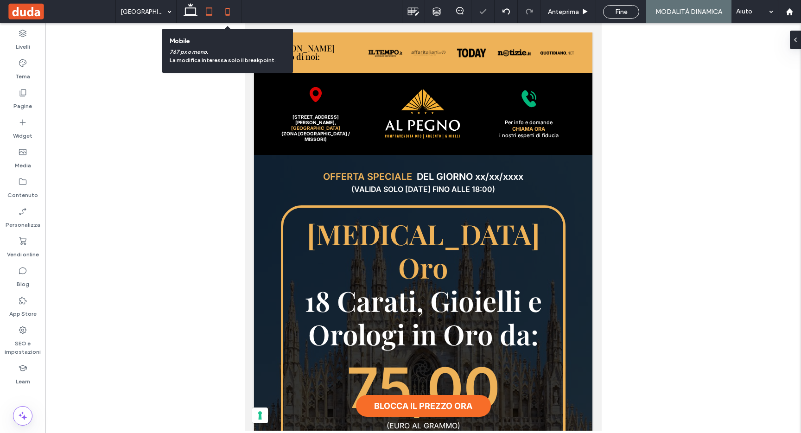
click at [230, 12] on icon at bounding box center [227, 11] width 19 height 19
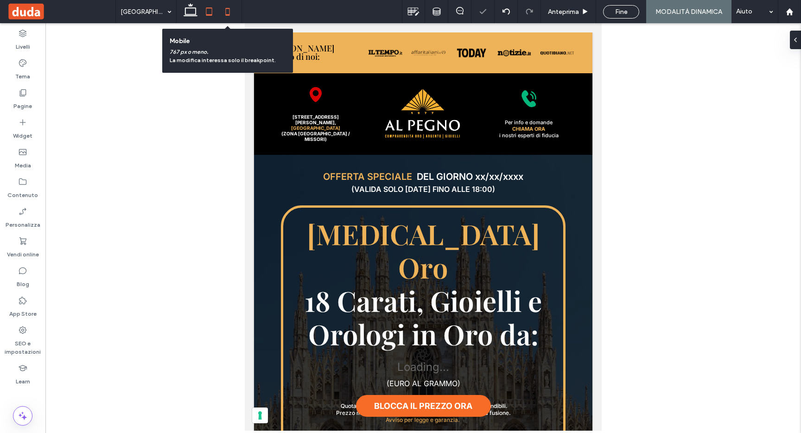
type input "*"
type input "**"
type input "*"
type input "***"
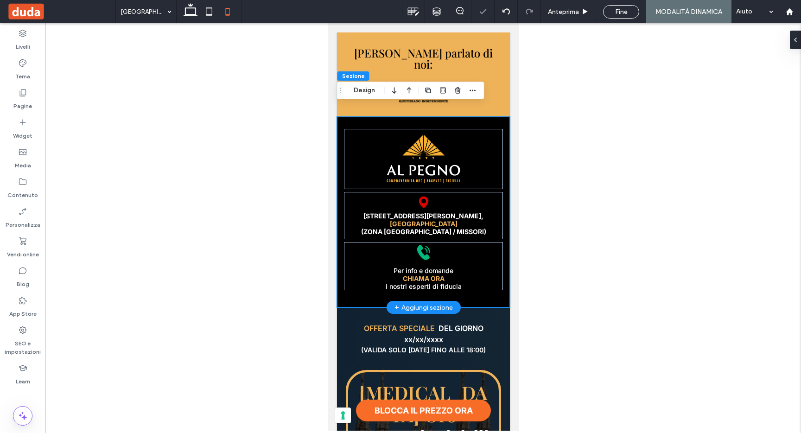
click at [358, 117] on div "Via Flavio Baracchini 7, 20123, MILANO CENTRO (ZONA PIAZZA DUOMO / MISSORI) Via…" at bounding box center [422, 212] width 173 height 190
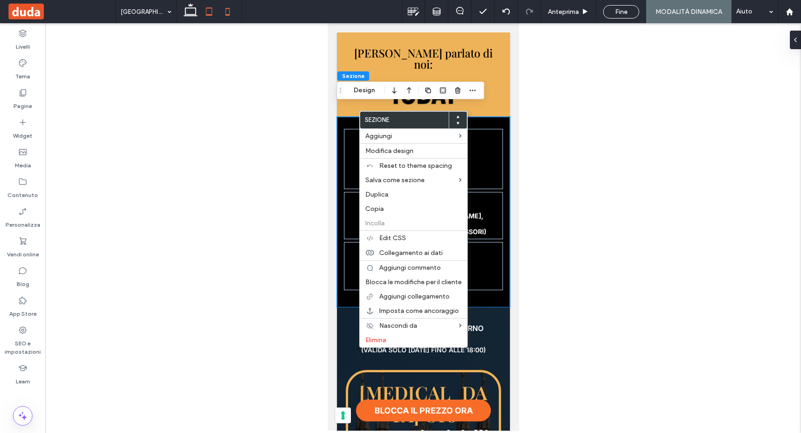
click at [210, 14] on use at bounding box center [209, 11] width 6 height 8
type input "*"
type input "**"
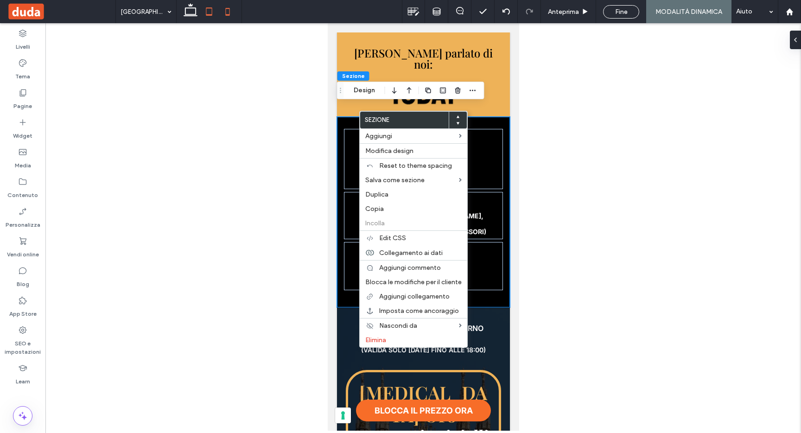
type input "****"
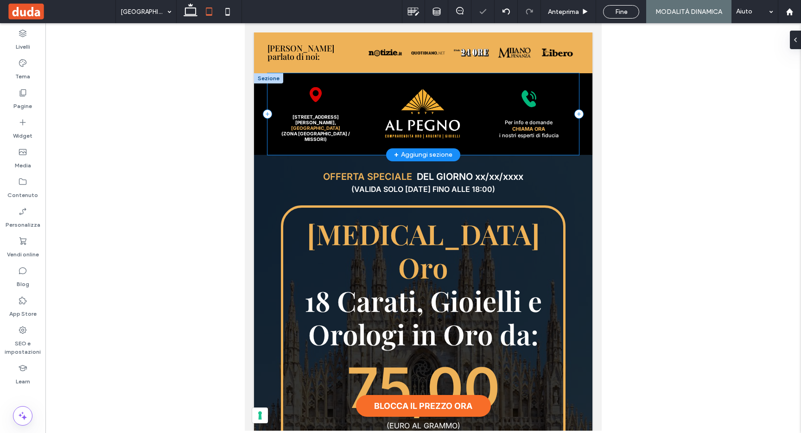
click at [295, 79] on div "Via Flavio Baracchini 7, 20123, MILANO CENTRO (ZONA PIAZZA DUOMO / MISSORI) Per…" at bounding box center [422, 114] width 311 height 82
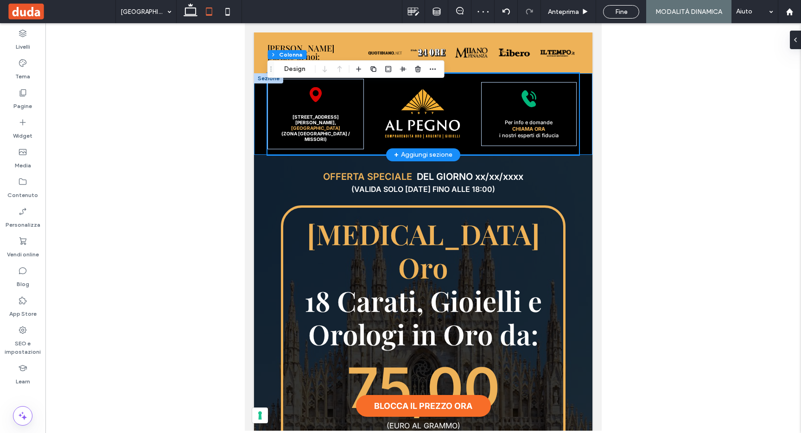
click at [263, 99] on div "Via Flavio Baracchini 7, 20123, MILANO CENTRO (ZONA PIAZZA DUOMO / MISSORI) Via…" at bounding box center [423, 114] width 338 height 82
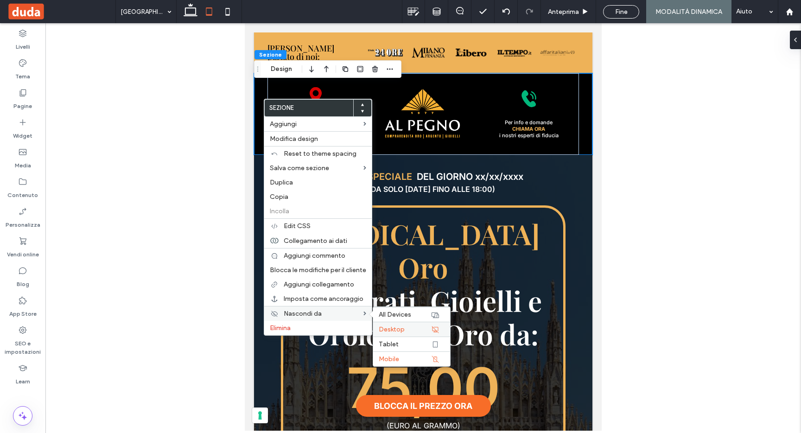
click at [435, 331] on icon at bounding box center [434, 329] width 7 height 7
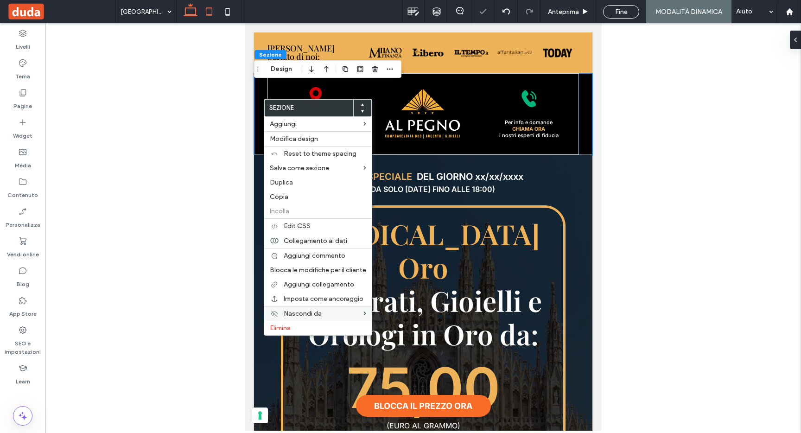
click at [196, 13] on icon at bounding box center [190, 11] width 19 height 19
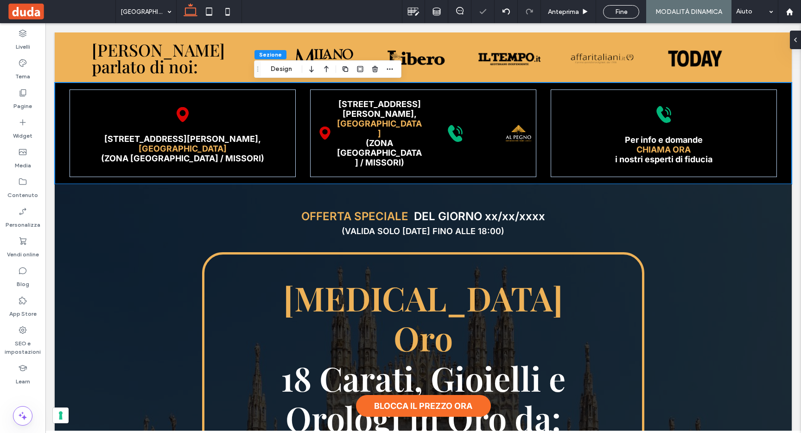
type input "**"
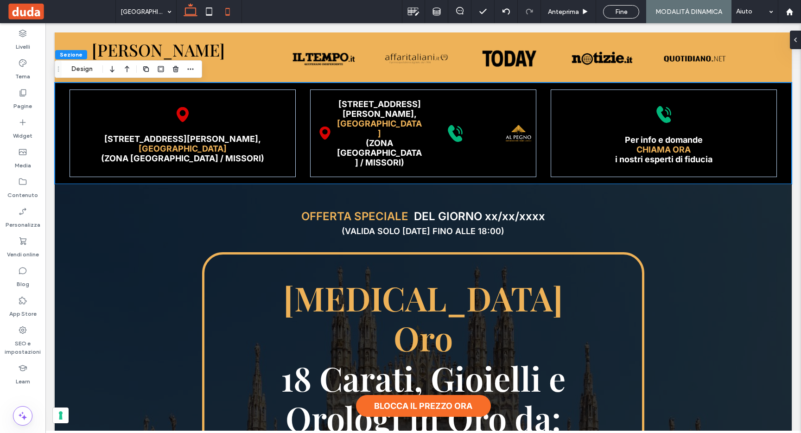
click at [219, 11] on icon at bounding box center [227, 11] width 19 height 19
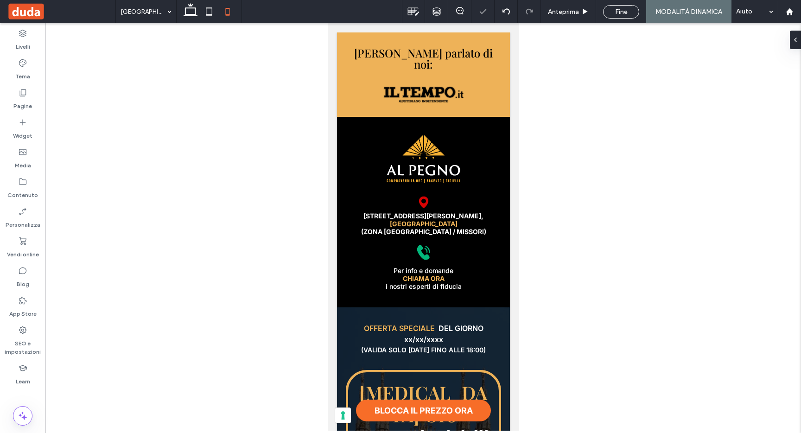
type input "*"
click at [212, 10] on icon at bounding box center [209, 11] width 19 height 19
type input "*"
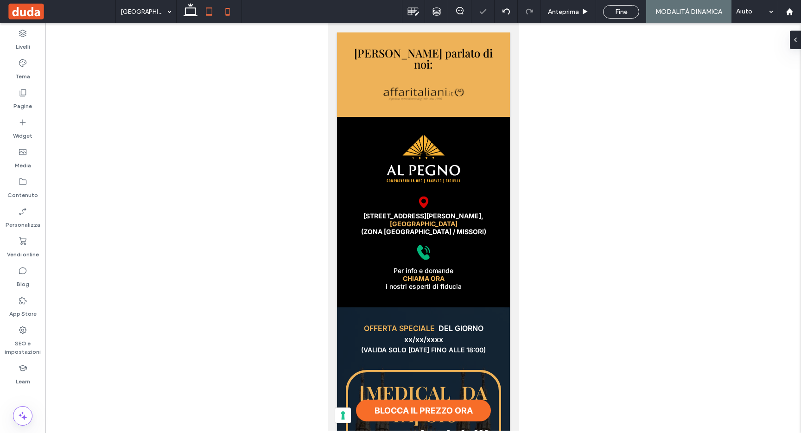
type input "*"
type input "**"
type input "****"
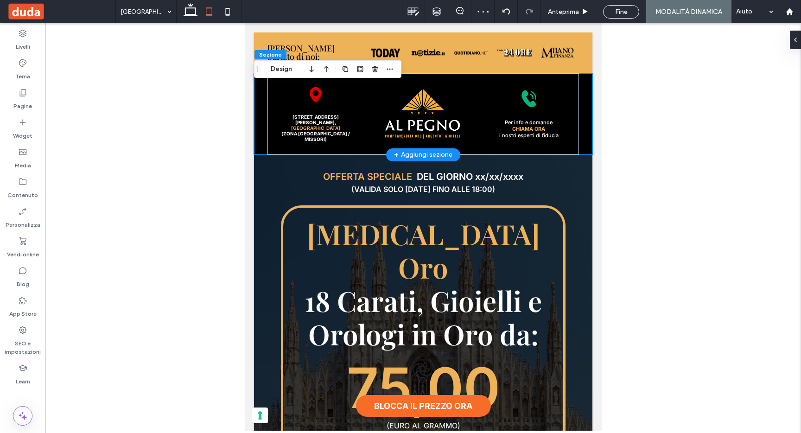
click at [257, 117] on div "Via Flavio Baracchini 7, 20123, MILANO CENTRO (ZONA PIAZZA DUOMO / MISSORI) Via…" at bounding box center [423, 114] width 338 height 82
click at [345, 69] on icon "button" at bounding box center [344, 68] width 7 height 7
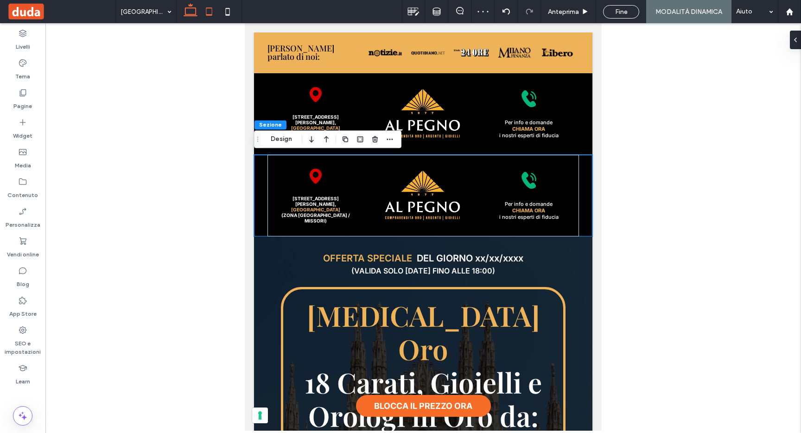
click at [189, 12] on icon at bounding box center [190, 11] width 19 height 19
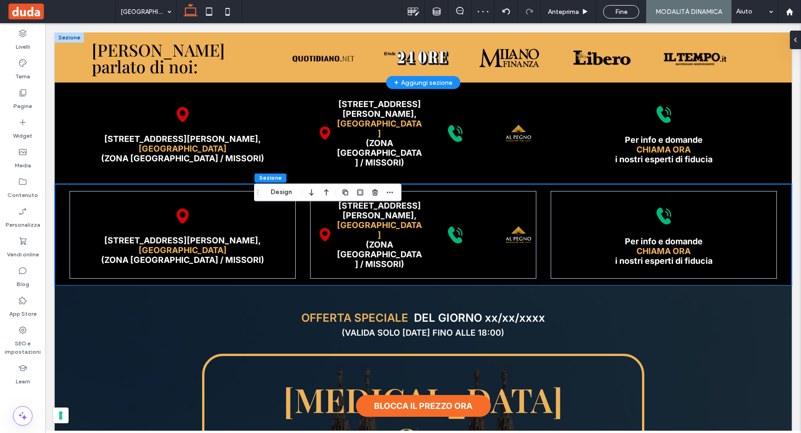
type input "**"
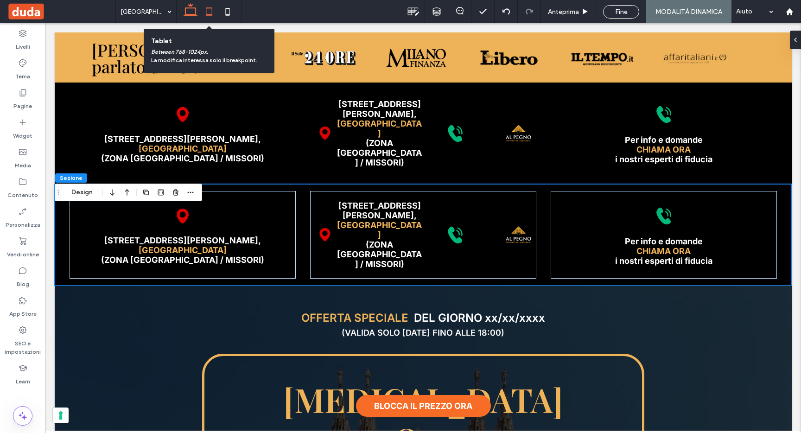
click at [213, 15] on icon at bounding box center [209, 11] width 19 height 19
type input "*"
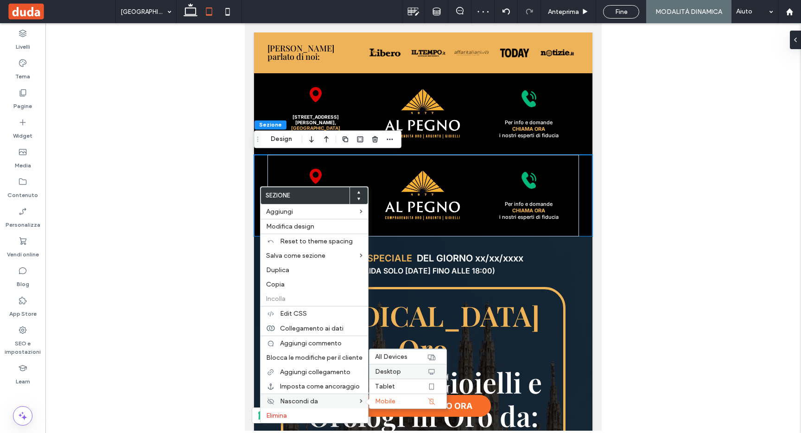
click at [430, 371] on icon at bounding box center [431, 371] width 7 height 7
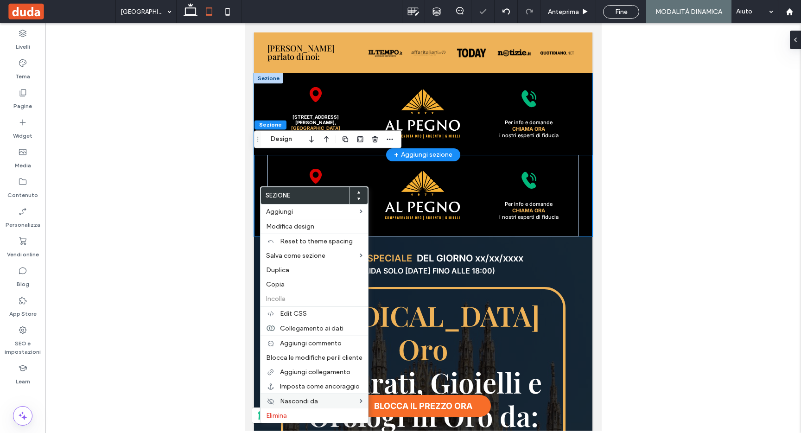
click at [577, 118] on div "Via Flavio Baracchini 7, 20123, MILANO CENTRO (ZONA PIAZZA DUOMO / MISSORI) Via…" at bounding box center [423, 114] width 338 height 82
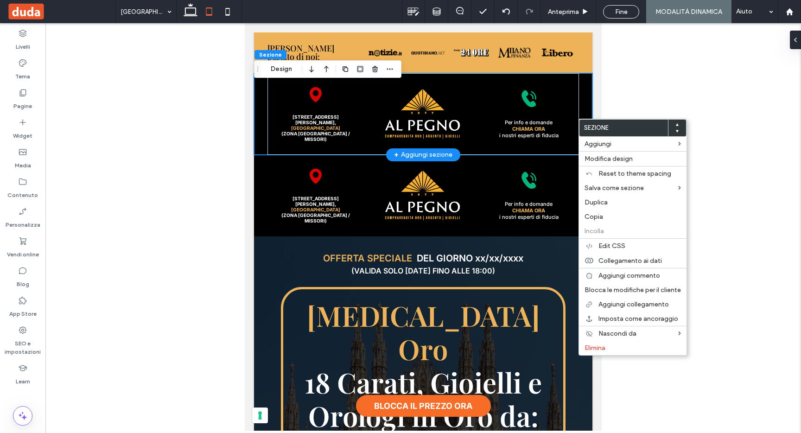
click at [579, 99] on div "Via Flavio Baracchini 7, 20123, MILANO CENTRO (ZONA PIAZZA DUOMO / MISSORI) Via…" at bounding box center [423, 114] width 338 height 82
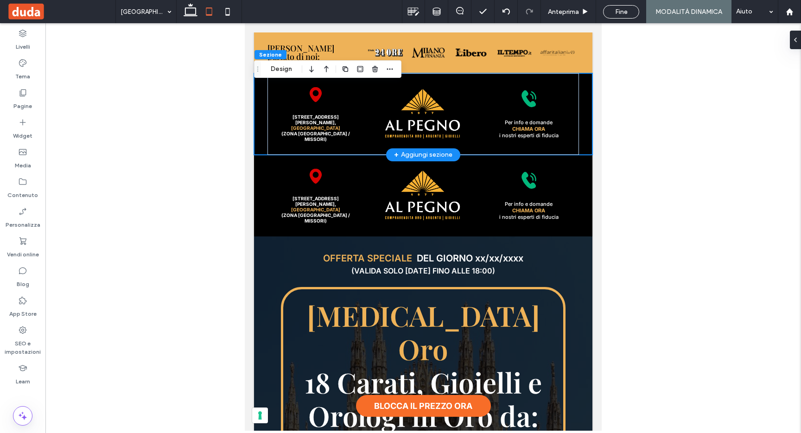
click at [578, 136] on div "Via Flavio Baracchini 7, 20123, MILANO CENTRO (ZONA PIAZZA DUOMO / MISSORI) Via…" at bounding box center [423, 114] width 338 height 82
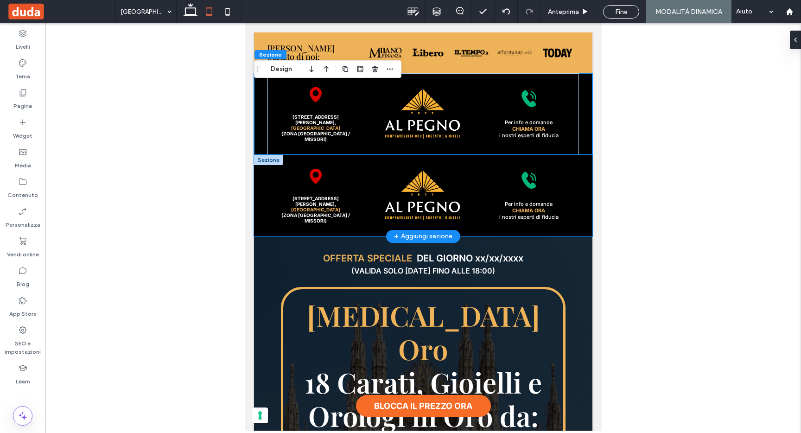
click at [257, 166] on div "Via Flavio Baracchini 7, 20123, MILANO CENTRO (ZONA PIAZZA DUOMO / MISSORI) Via…" at bounding box center [423, 196] width 338 height 82
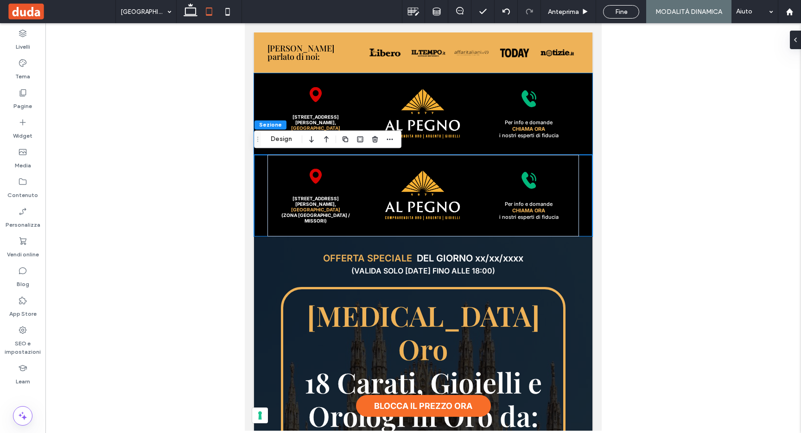
click at [256, 88] on div "Via Flavio Baracchini 7, 20123, MILANO CENTRO (ZONA PIAZZA DUOMO / MISSORI) Via…" at bounding box center [423, 114] width 338 height 82
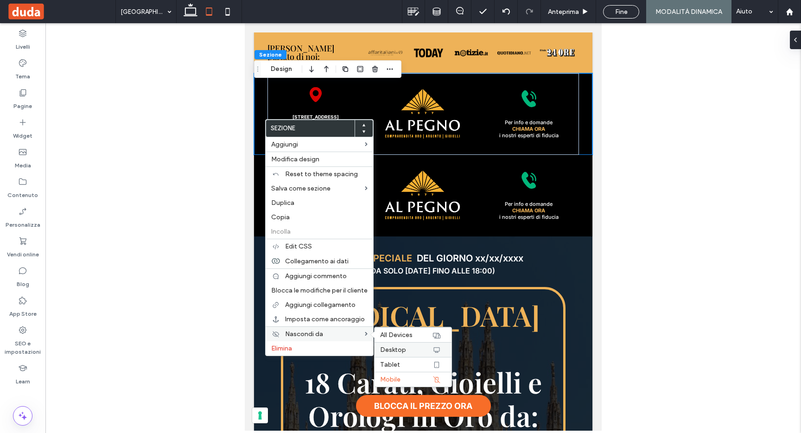
click at [435, 349] on icon at bounding box center [436, 349] width 7 height 7
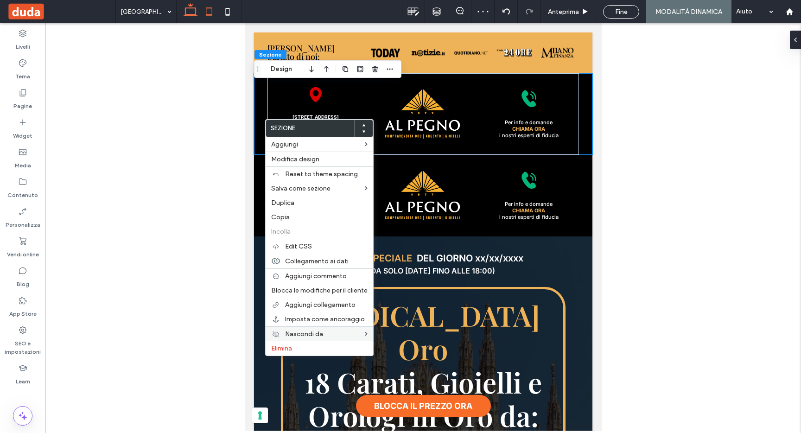
click at [190, 13] on icon at bounding box center [190, 11] width 19 height 19
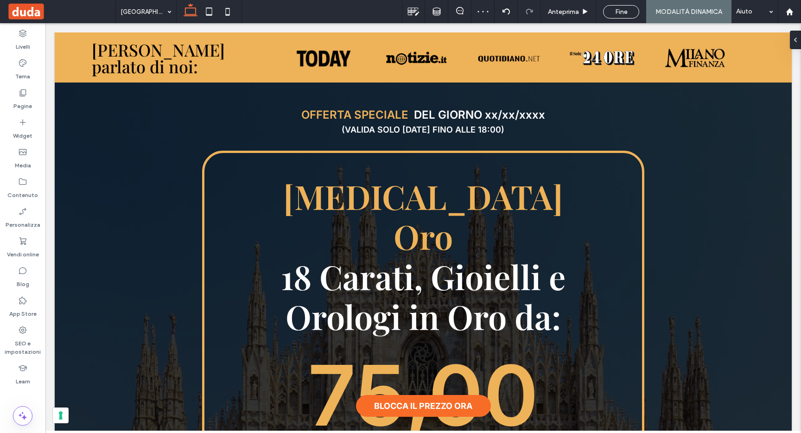
type input "**"
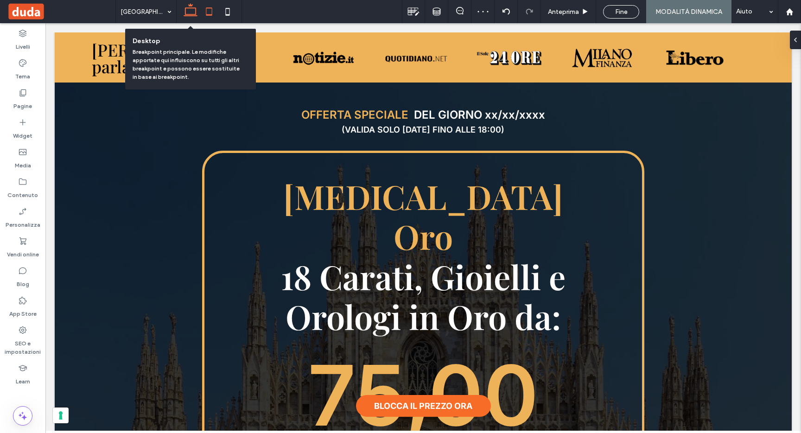
click at [205, 11] on icon at bounding box center [209, 11] width 19 height 19
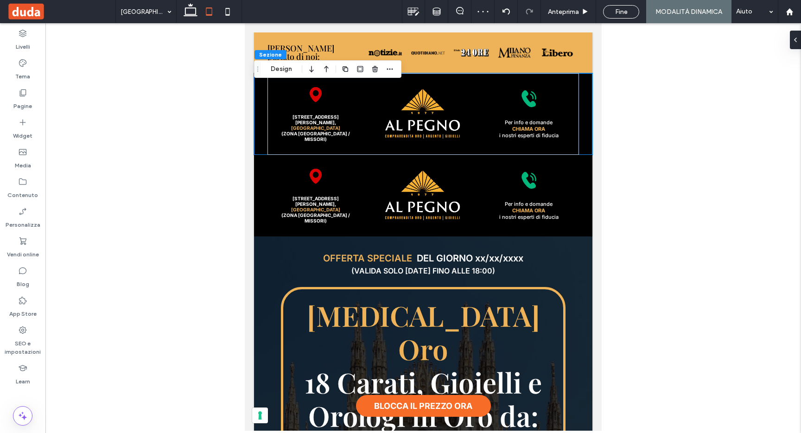
type input "*"
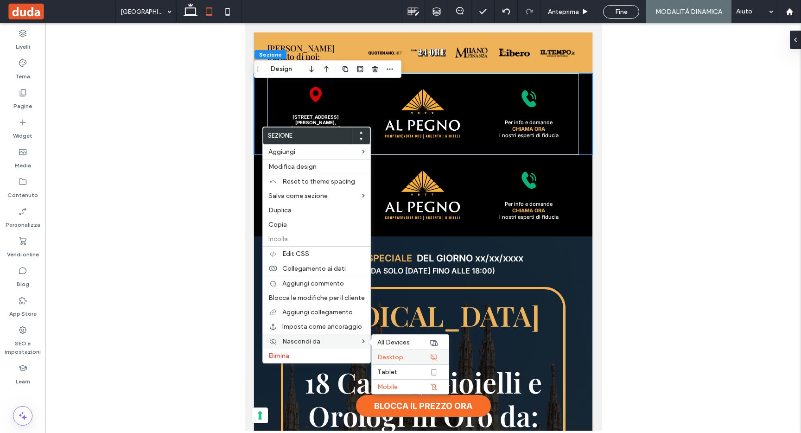
click at [431, 357] on icon at bounding box center [433, 357] width 7 height 7
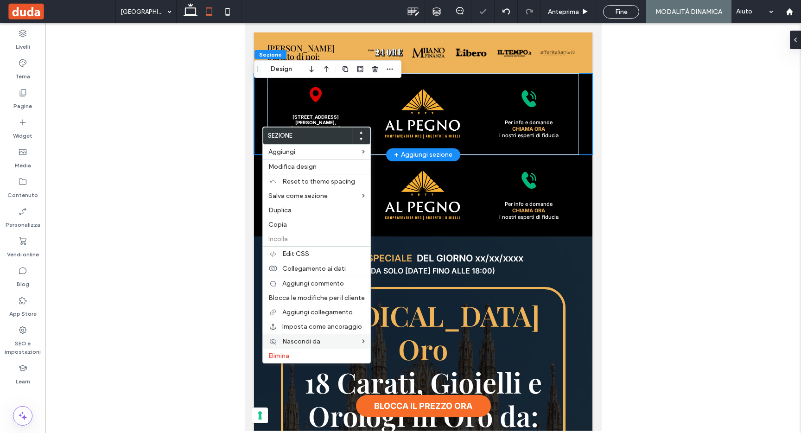
click at [581, 123] on div "Via Flavio Baracchini 7, 20123, MILANO CENTRO (ZONA PIAZZA DUOMO / MISSORI) Via…" at bounding box center [423, 114] width 338 height 82
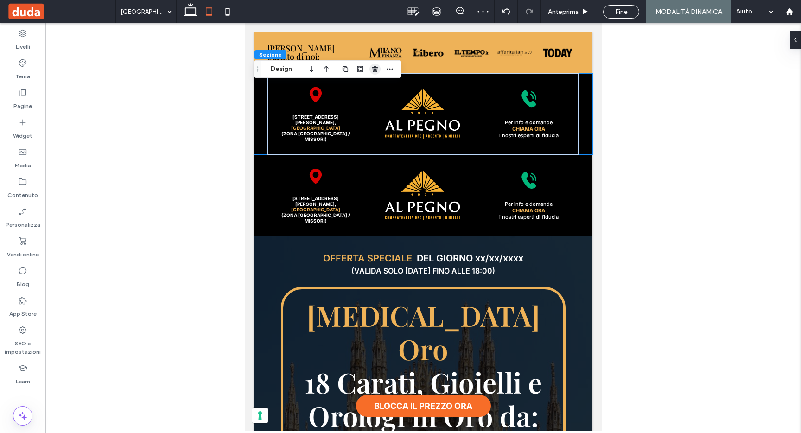
click at [375, 66] on use "button" at bounding box center [375, 69] width 6 height 6
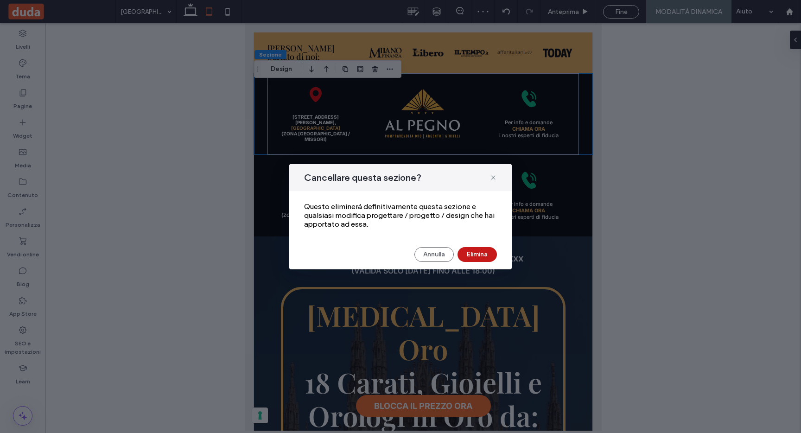
click at [481, 254] on button "Elimina" at bounding box center [476, 254] width 39 height 15
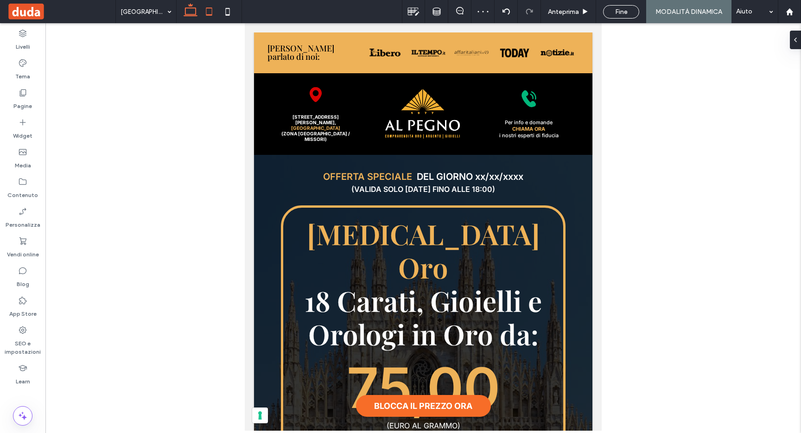
click at [190, 15] on use at bounding box center [190, 9] width 14 height 13
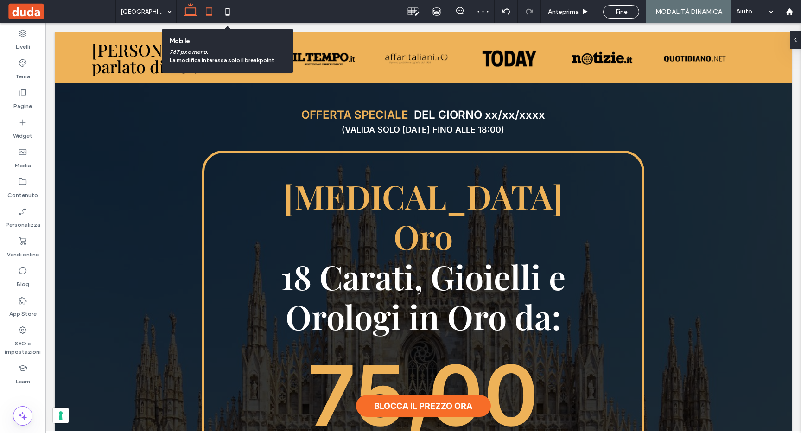
drag, startPoint x: 226, startPoint y: 10, endPoint x: 209, endPoint y: 9, distance: 16.7
click at [225, 10] on icon at bounding box center [227, 11] width 19 height 19
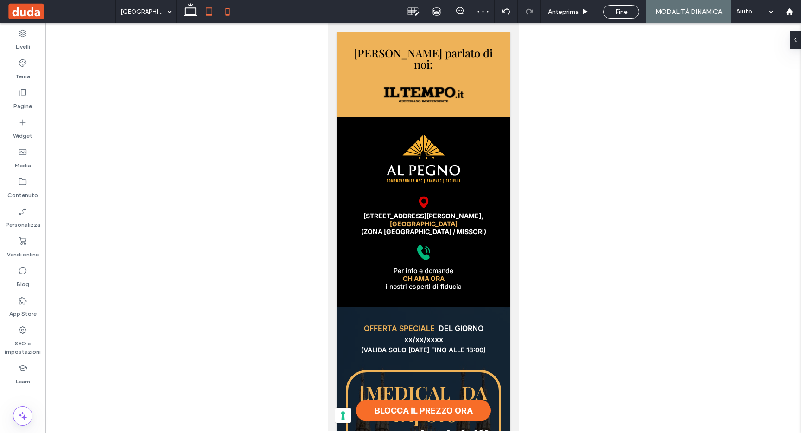
click at [209, 9] on icon at bounding box center [209, 11] width 19 height 19
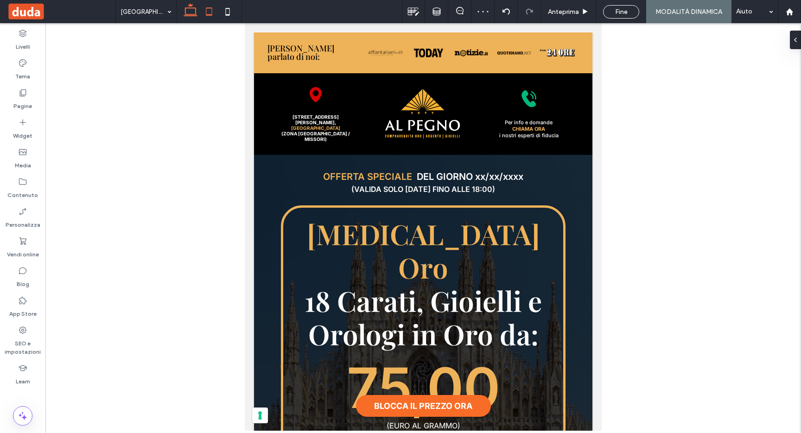
click at [194, 7] on use at bounding box center [190, 9] width 14 height 13
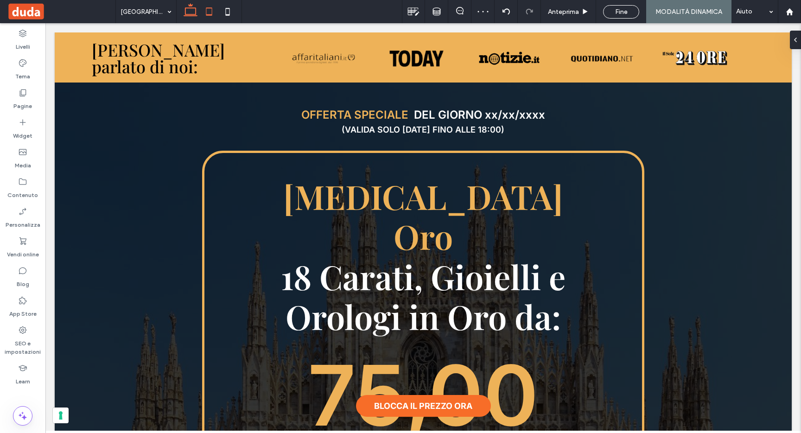
click at [207, 11] on icon at bounding box center [209, 11] width 19 height 19
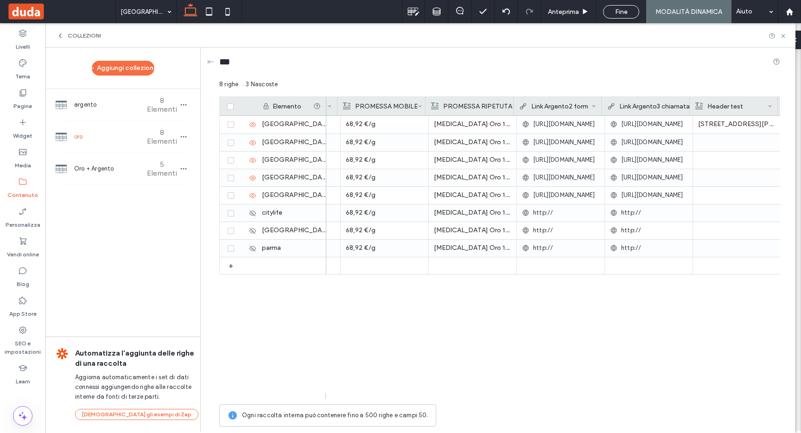
scroll to position [0, 1136]
click at [589, 103] on span at bounding box center [591, 106] width 5 height 19
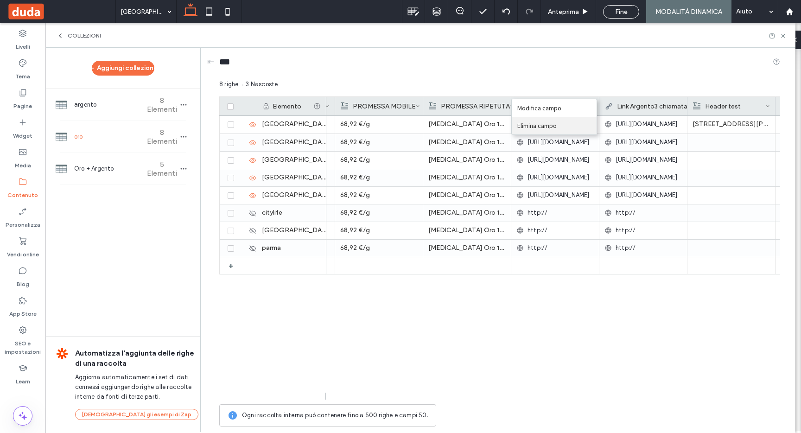
click at [580, 120] on div "Elimina campo" at bounding box center [554, 126] width 85 height 18
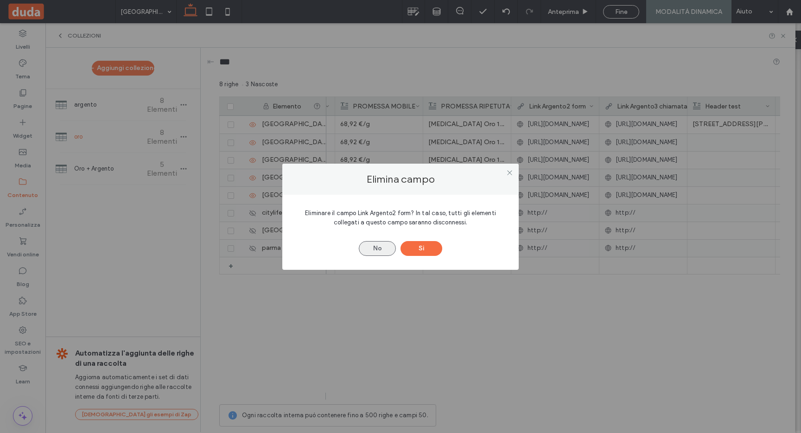
click at [384, 249] on button "No" at bounding box center [377, 248] width 37 height 15
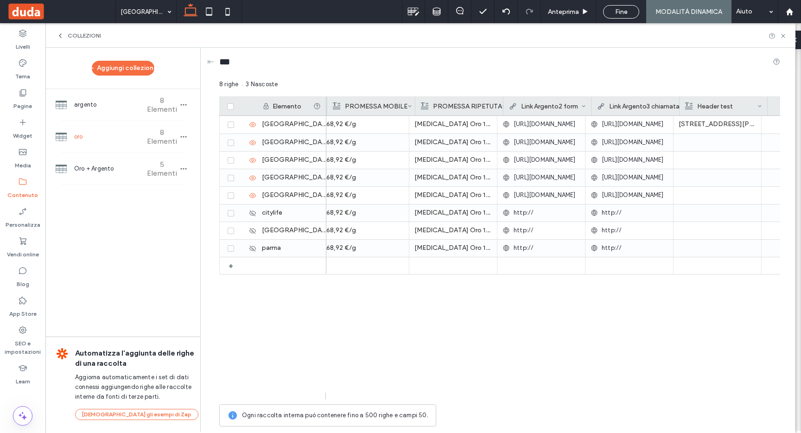
scroll to position [0, 1163]
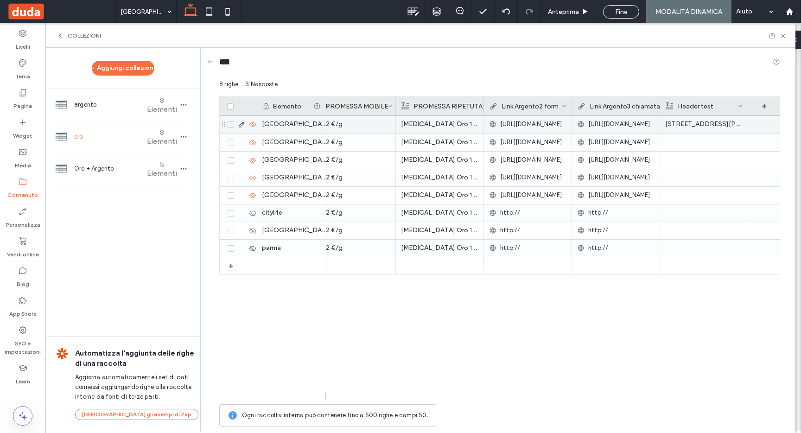
click at [699, 121] on p "[STREET_ADDRESS][PERSON_NAME]," at bounding box center [703, 124] width 77 height 17
click at [698, 123] on p "[STREET_ADDRESS][PERSON_NAME]," at bounding box center [703, 124] width 77 height 17
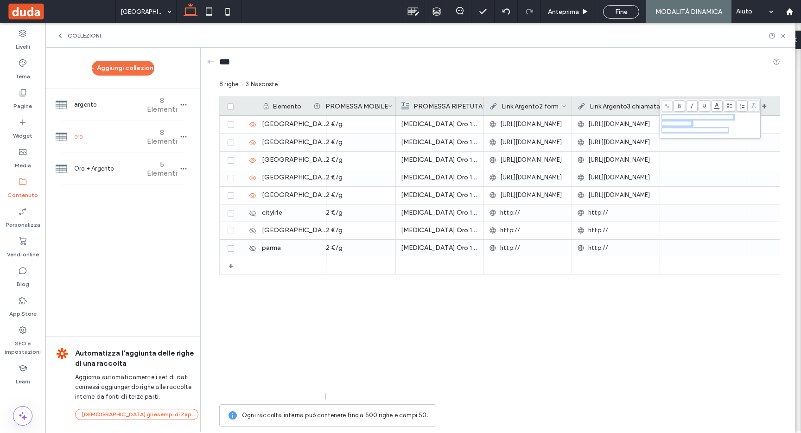
click at [691, 123] on span "**********" at bounding box center [676, 123] width 30 height 6
click at [691, 125] on span "**********" at bounding box center [676, 123] width 30 height 6
drag, startPoint x: 708, startPoint y: 139, endPoint x: 796, endPoint y: 145, distance: 88.7
click at [689, 205] on div at bounding box center [703, 212] width 77 height 17
click at [21, 97] on label "Pagine" at bounding box center [22, 103] width 19 height 13
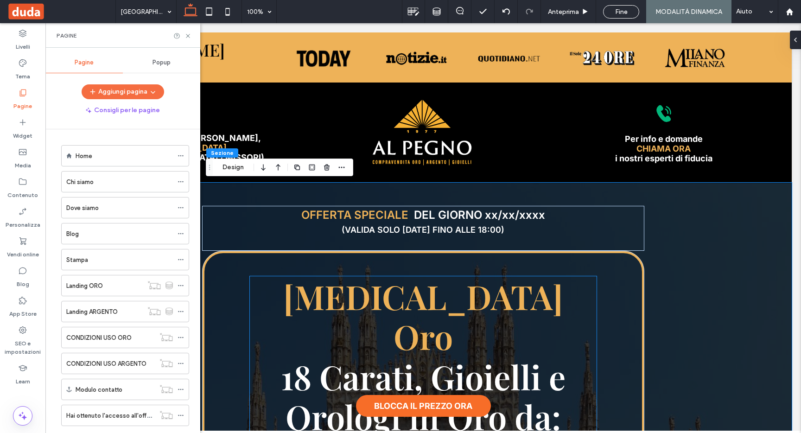
click at [492, 301] on span "[MEDICAL_DATA] Oro" at bounding box center [423, 316] width 280 height 84
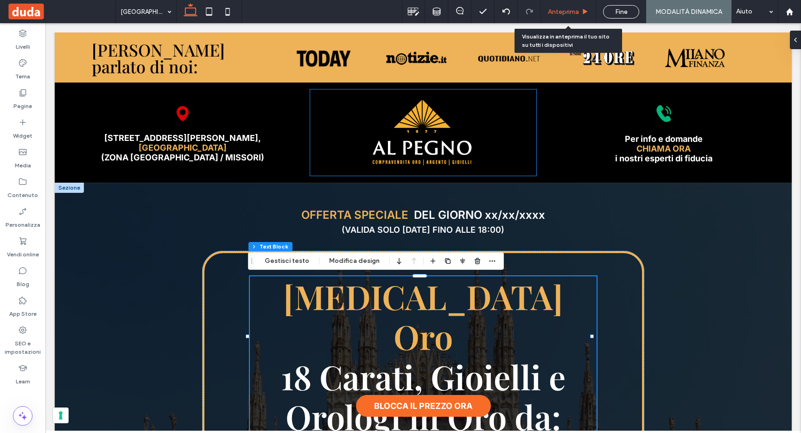
click at [567, 10] on span "Anteprima" at bounding box center [563, 12] width 31 height 8
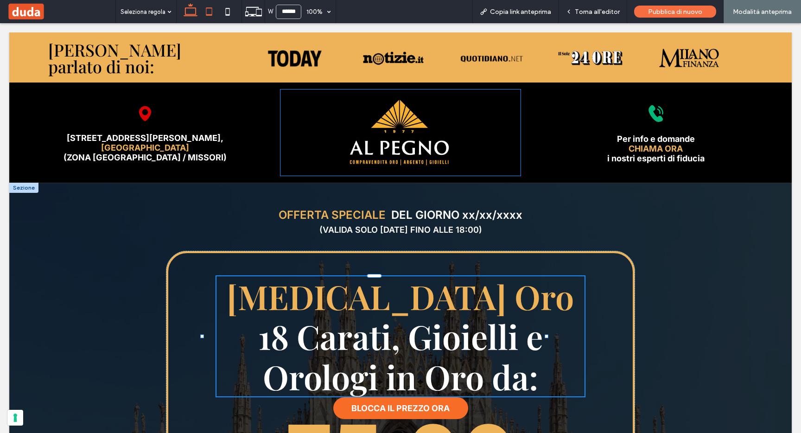
click at [211, 8] on use at bounding box center [209, 11] width 6 height 8
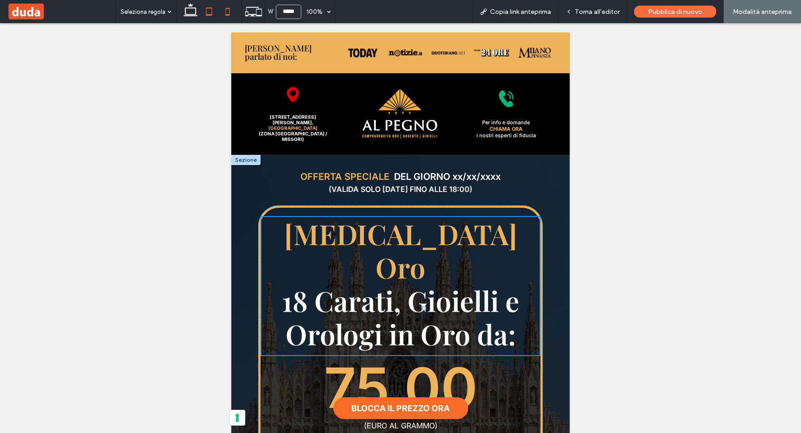
click at [224, 12] on icon at bounding box center [227, 11] width 19 height 19
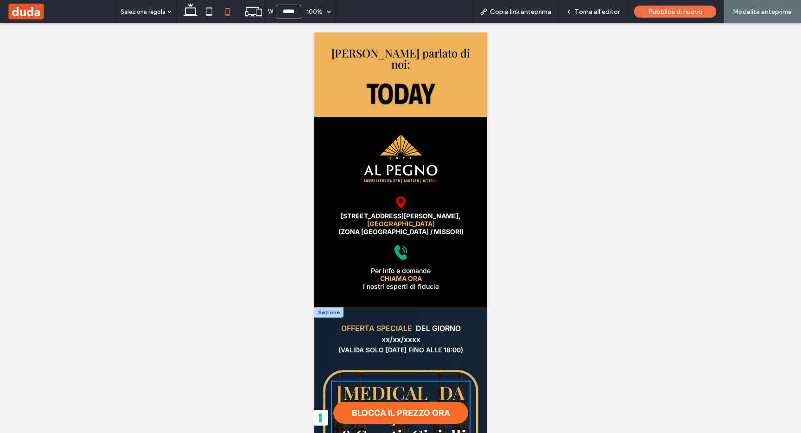
click at [253, 73] on div at bounding box center [400, 228] width 801 height 410
click at [192, 11] on icon at bounding box center [190, 11] width 19 height 19
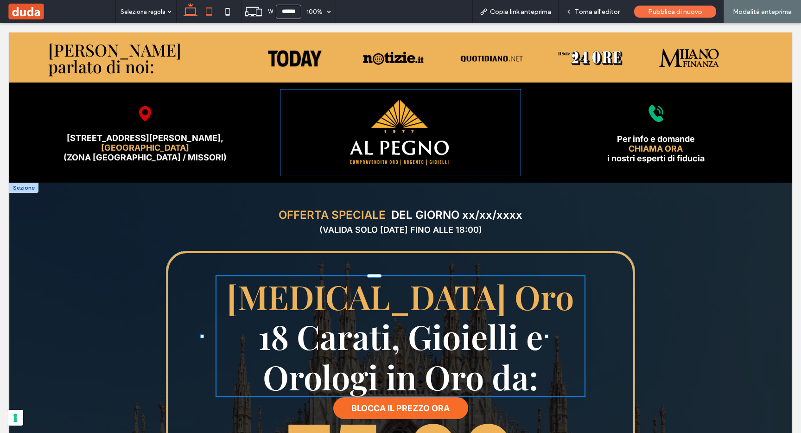
click at [213, 14] on icon at bounding box center [209, 11] width 19 height 19
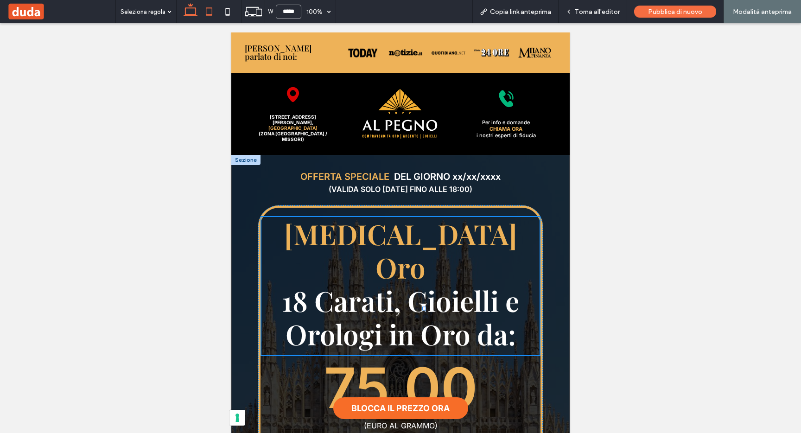
click at [183, 16] on icon at bounding box center [190, 11] width 19 height 19
type input "******"
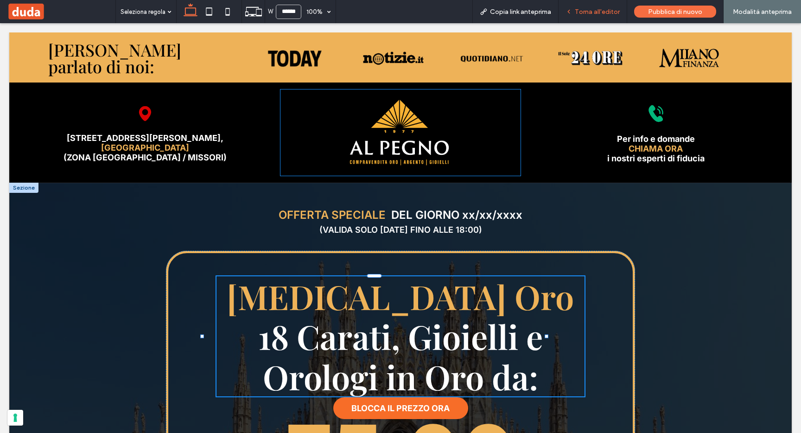
click at [585, 13] on span "Torna all'editor" at bounding box center [597, 12] width 45 height 8
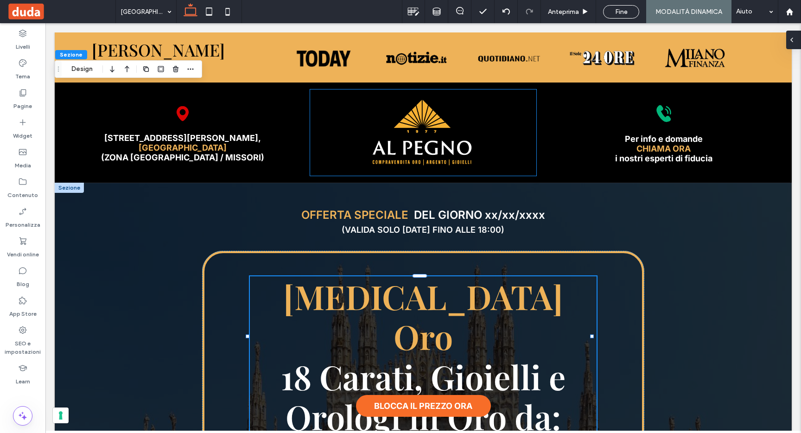
click at [795, 37] on div at bounding box center [793, 40] width 15 height 19
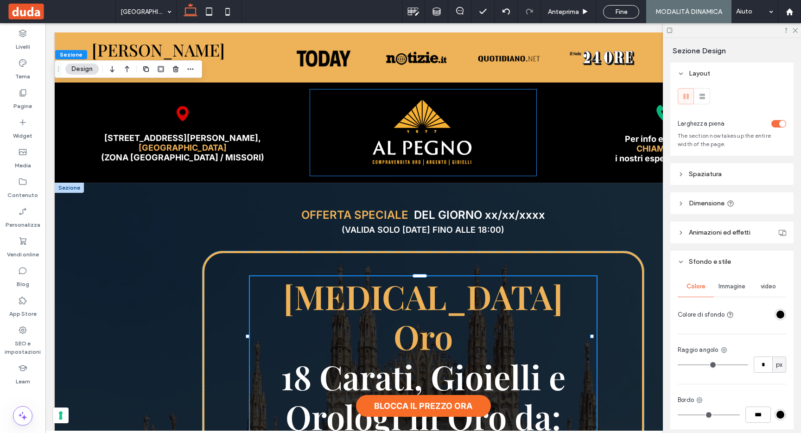
click at [779, 125] on div "toggle" at bounding box center [782, 123] width 6 height 6
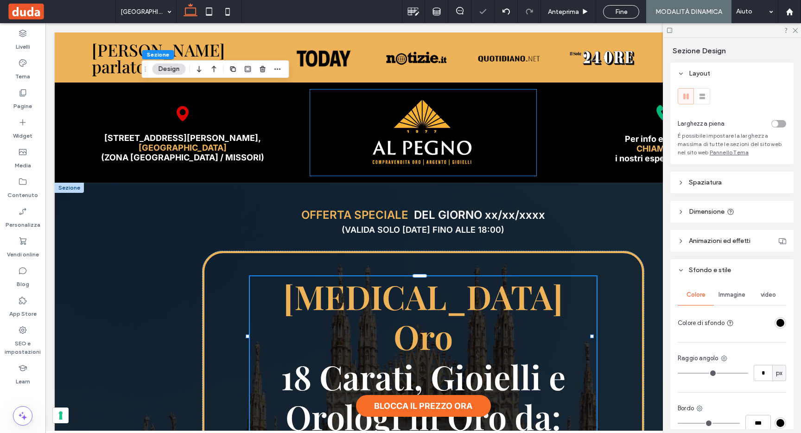
click at [797, 28] on div at bounding box center [732, 30] width 138 height 14
click at [794, 29] on icon at bounding box center [794, 30] width 6 height 6
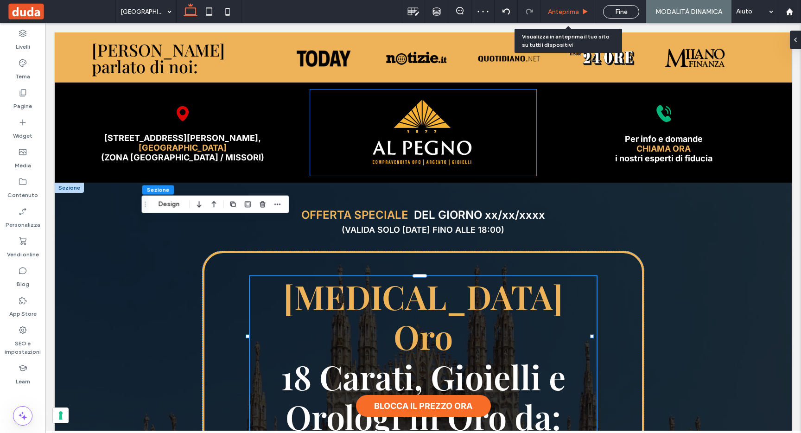
click at [574, 11] on span "Anteprima" at bounding box center [563, 12] width 31 height 8
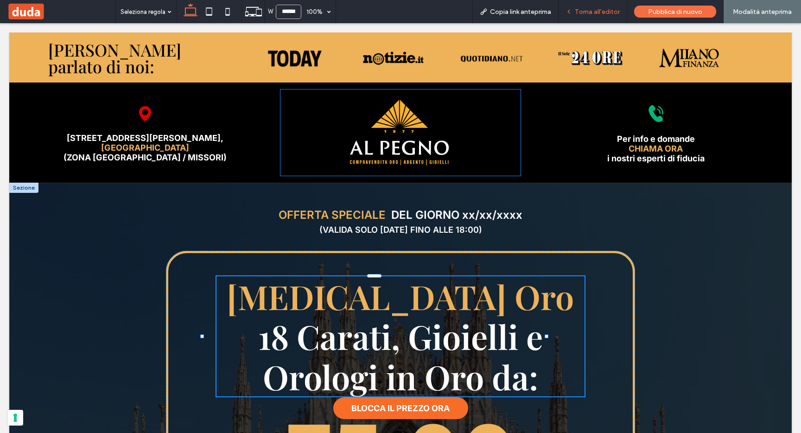
click at [579, 18] on div "Torna all'editor" at bounding box center [592, 11] width 69 height 23
click at [589, 16] on div "Torna all'editor" at bounding box center [592, 11] width 69 height 23
click at [588, 11] on span "Torna all'editor" at bounding box center [597, 12] width 45 height 8
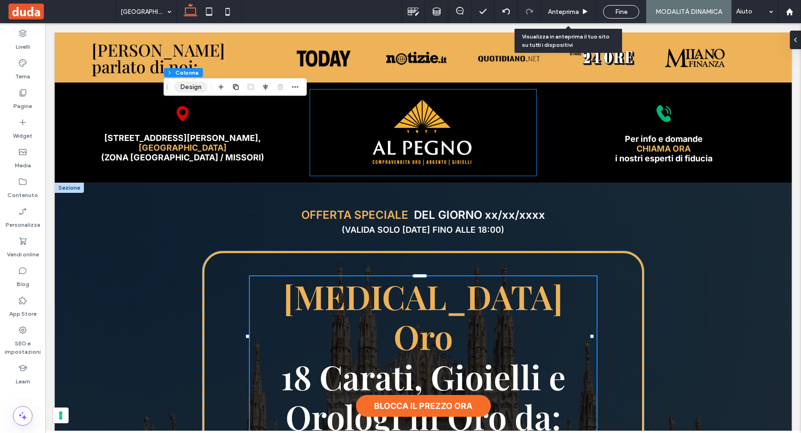
click at [184, 87] on button "Design" at bounding box center [190, 87] width 33 height 11
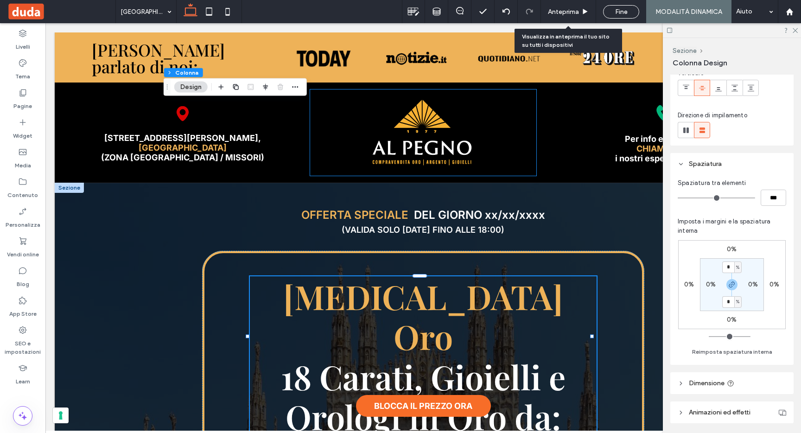
scroll to position [136, 0]
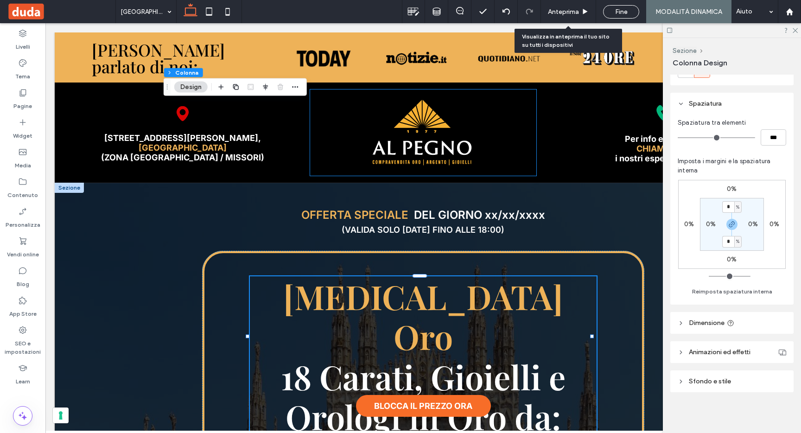
click at [701, 346] on header "Animazioni ed effetti" at bounding box center [731, 352] width 123 height 22
click at [704, 357] on header "Animazioni ed effetti" at bounding box center [731, 352] width 123 height 22
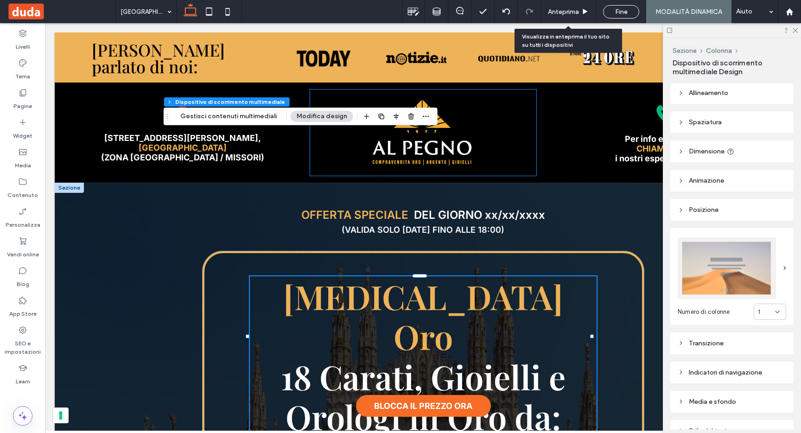
scroll to position [2, 0]
click at [760, 307] on div "1" at bounding box center [766, 311] width 17 height 9
click at [756, 340] on div "2" at bounding box center [765, 341] width 32 height 16
click at [573, 11] on span "Anteprima" at bounding box center [563, 12] width 31 height 8
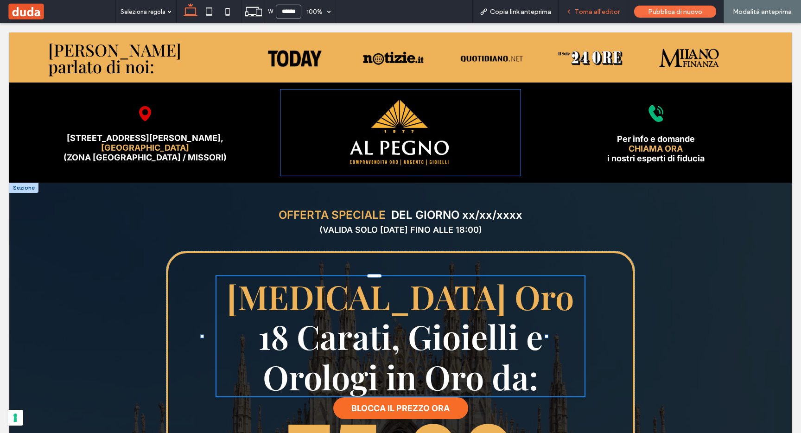
click at [583, 11] on span "Torna all'editor" at bounding box center [597, 12] width 45 height 8
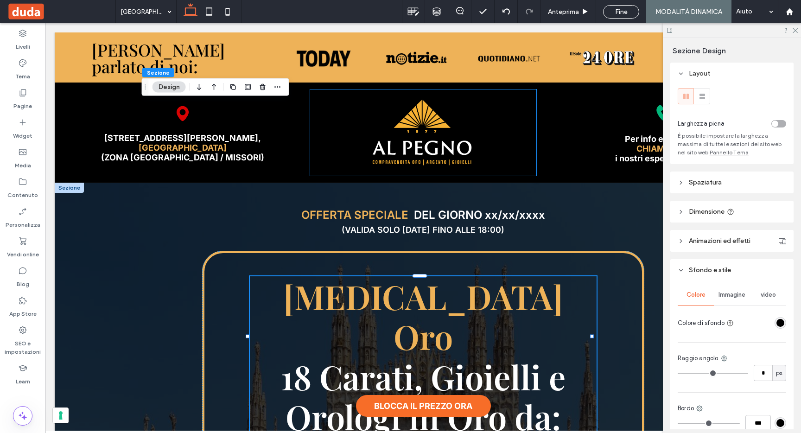
click at [771, 122] on div "toggle" at bounding box center [774, 123] width 6 height 6
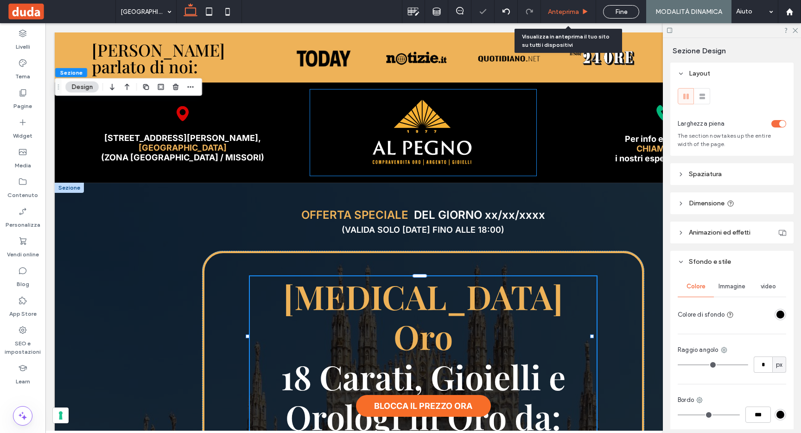
click at [570, 9] on span "Anteprima" at bounding box center [563, 12] width 31 height 8
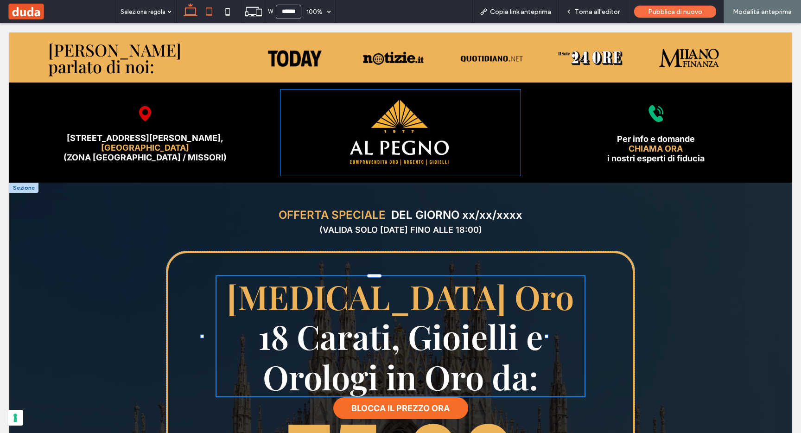
click at [211, 13] on icon at bounding box center [209, 11] width 19 height 19
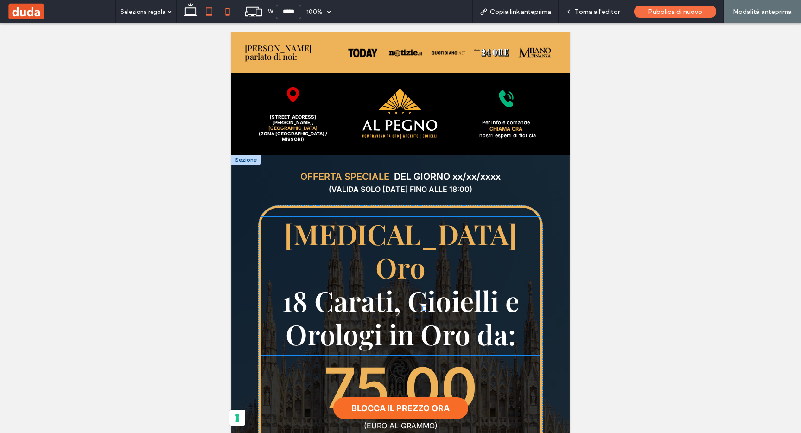
click at [228, 11] on icon at bounding box center [227, 11] width 19 height 19
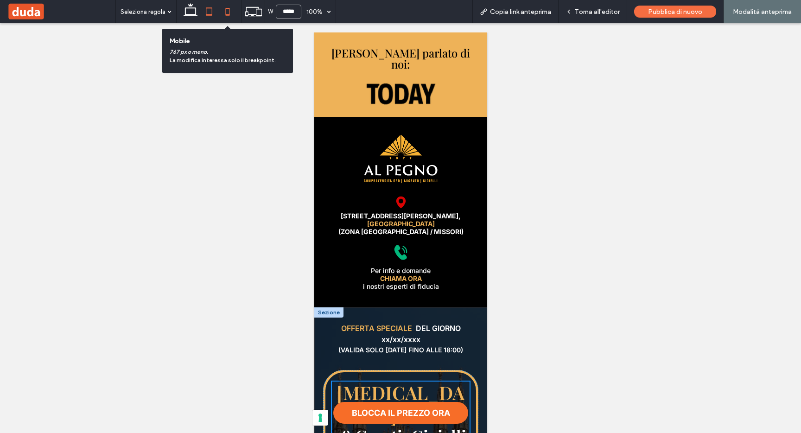
click at [208, 12] on icon at bounding box center [209, 11] width 19 height 19
type input "*****"
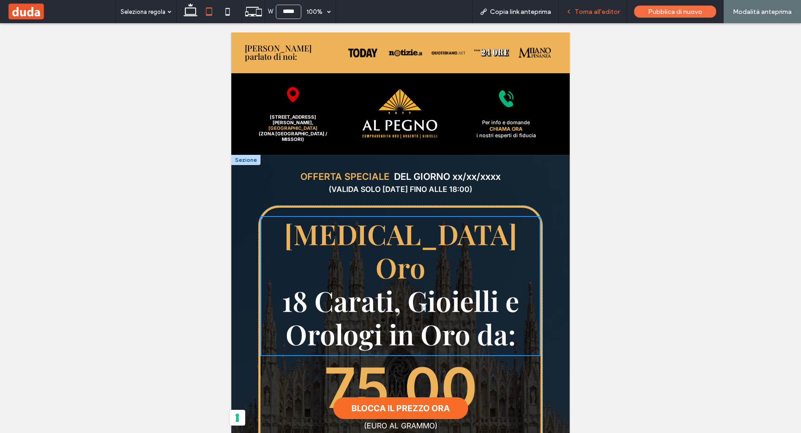
click at [607, 10] on span "Torna all'editor" at bounding box center [597, 12] width 45 height 8
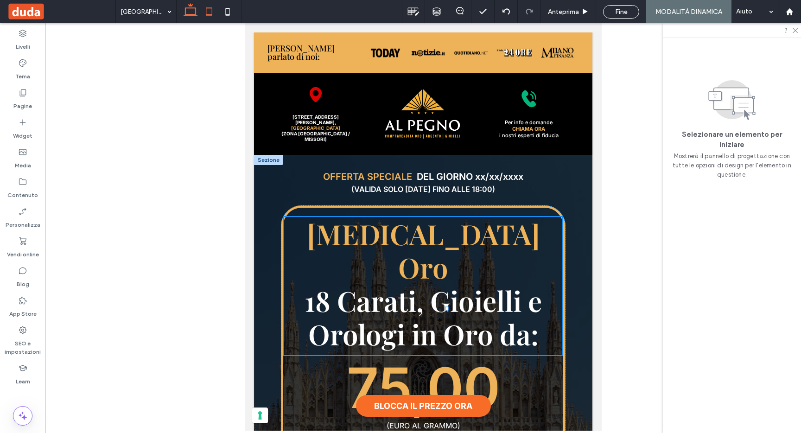
click at [185, 10] on use at bounding box center [190, 9] width 14 height 13
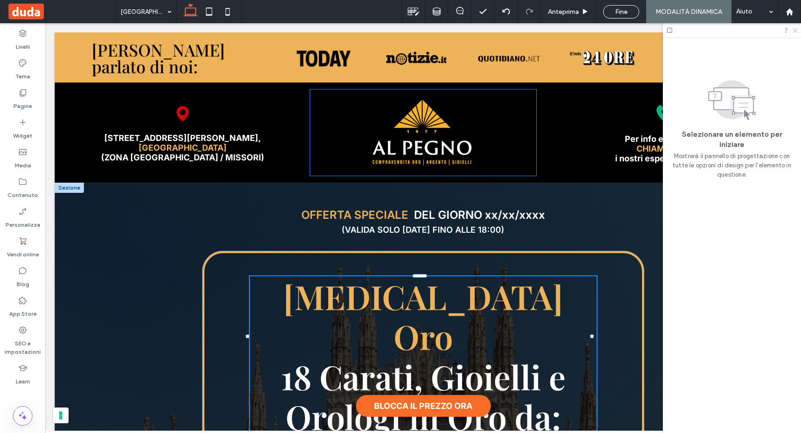
click at [793, 32] on icon at bounding box center [794, 30] width 6 height 6
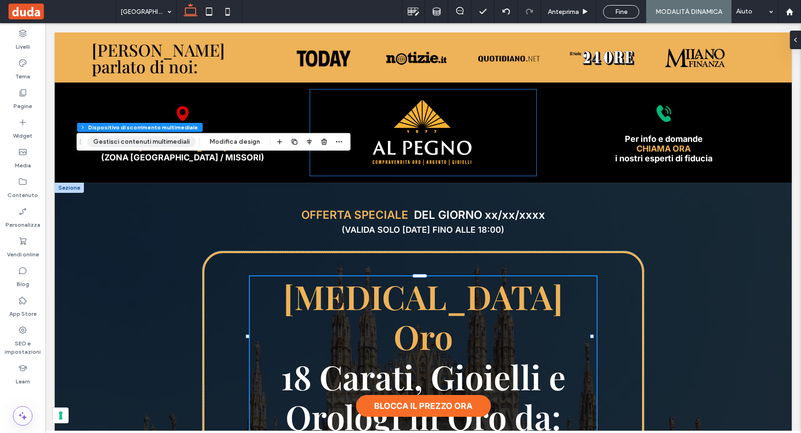
click at [157, 144] on button "Gestisci contenuti multimediali" at bounding box center [141, 141] width 108 height 11
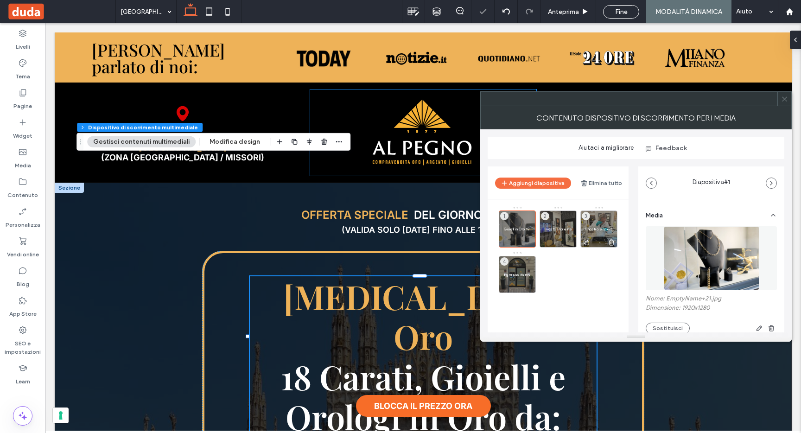
click at [599, 227] on p "Il nostro esperto al tuo servizio" at bounding box center [598, 229] width 27 height 6
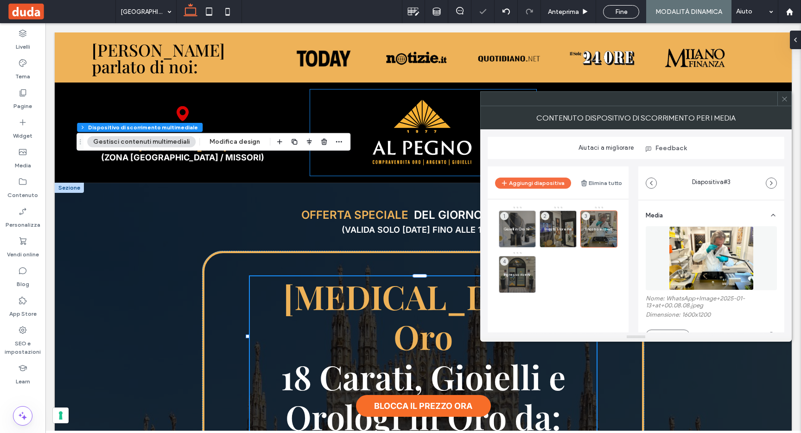
scroll to position [95, 0]
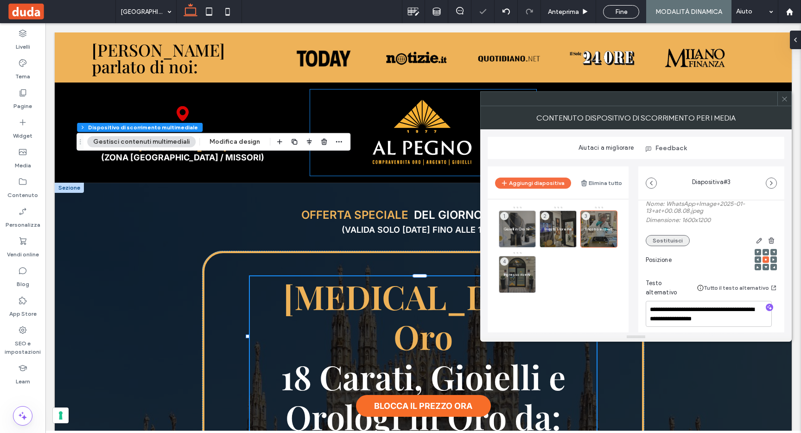
click at [665, 245] on button "Sostituisci" at bounding box center [667, 240] width 44 height 11
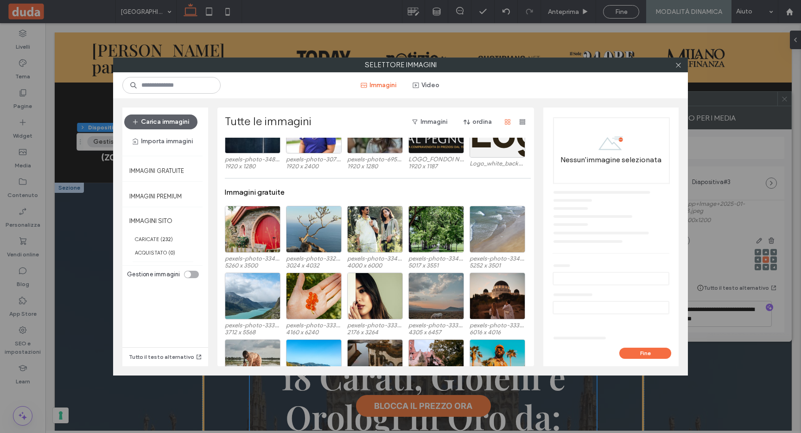
scroll to position [2719, 0]
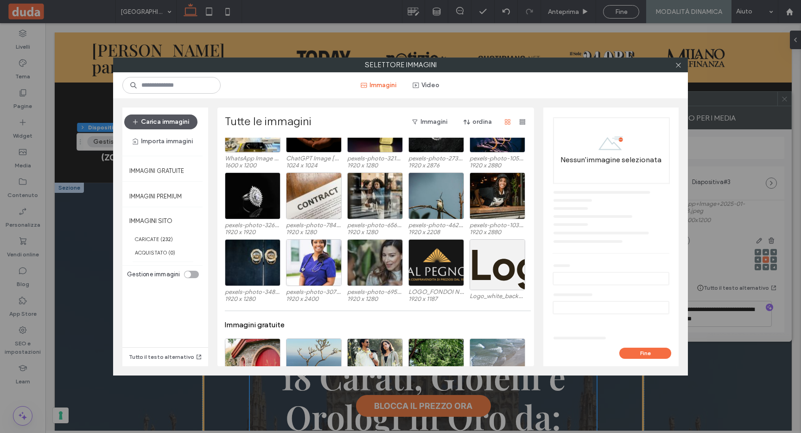
click at [177, 120] on button "Carica immagini" at bounding box center [160, 121] width 73 height 15
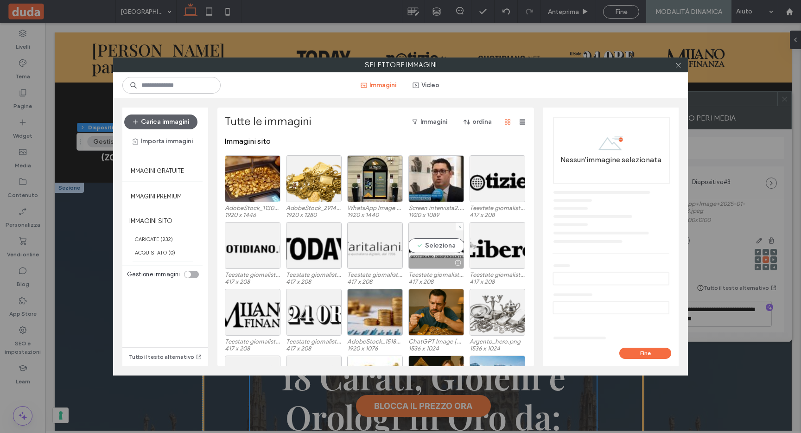
scroll to position [0, 0]
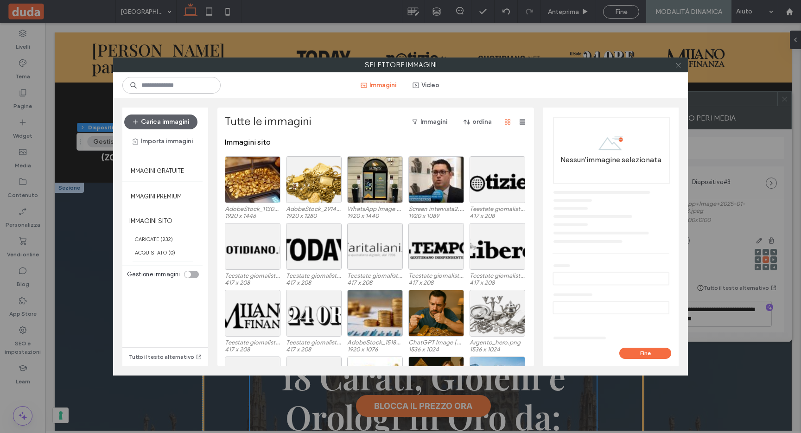
click at [678, 64] on icon at bounding box center [678, 65] width 7 height 7
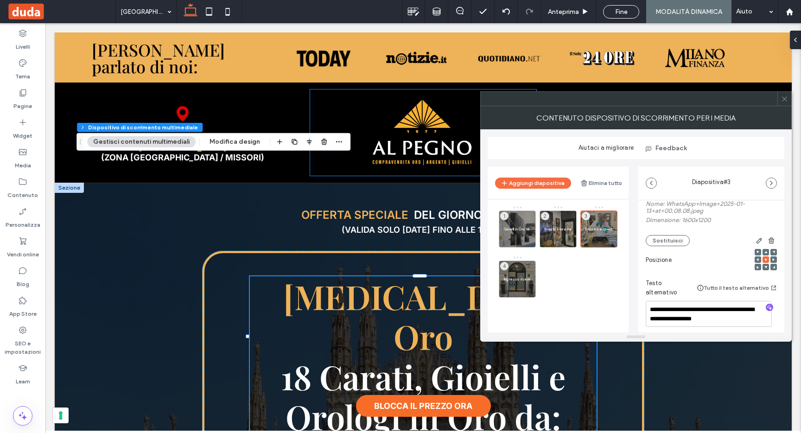
click at [787, 99] on icon at bounding box center [784, 98] width 7 height 7
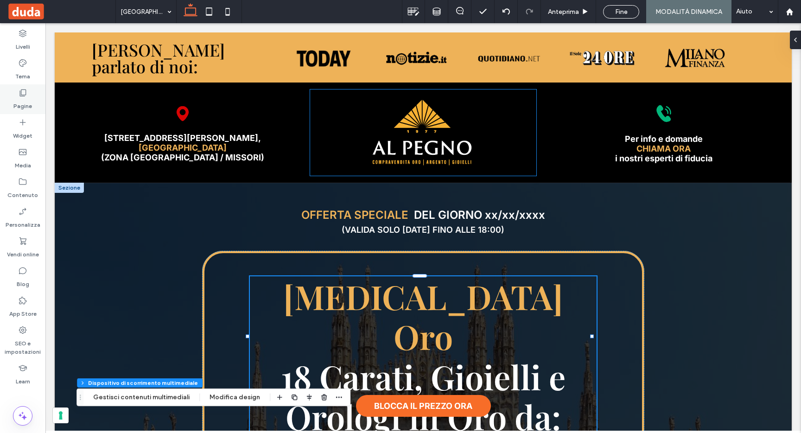
click at [25, 101] on label "Pagine" at bounding box center [22, 103] width 19 height 13
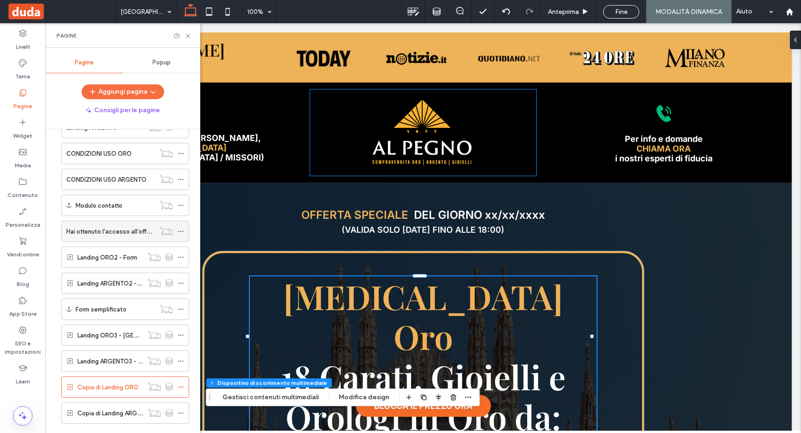
scroll to position [280, 0]
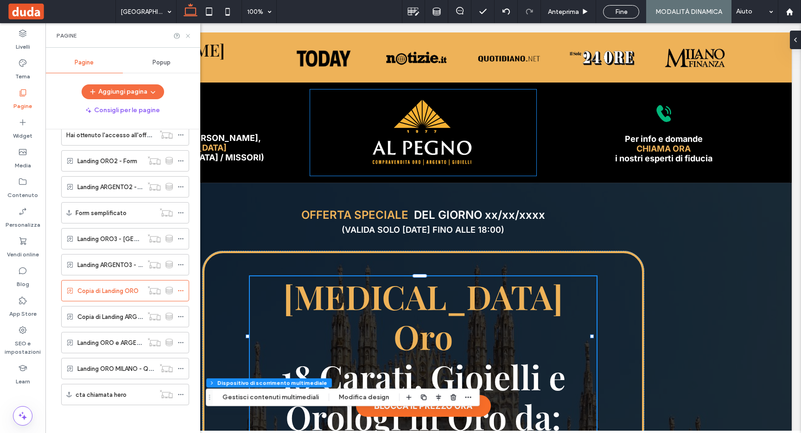
click at [186, 34] on use at bounding box center [188, 36] width 4 height 4
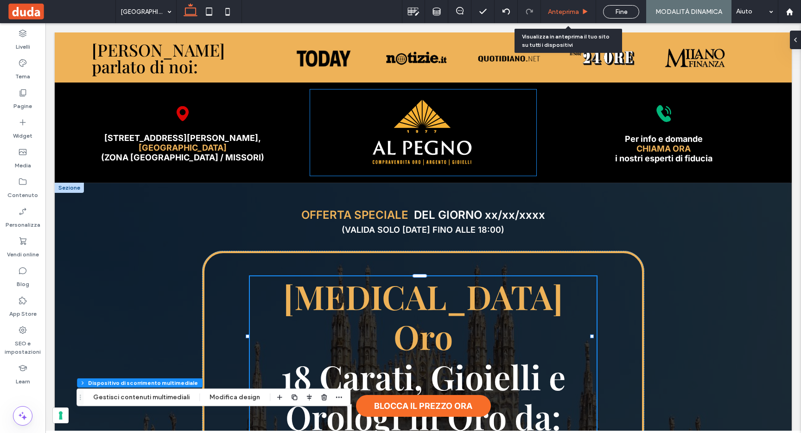
click at [569, 13] on span "Anteprima" at bounding box center [563, 12] width 31 height 8
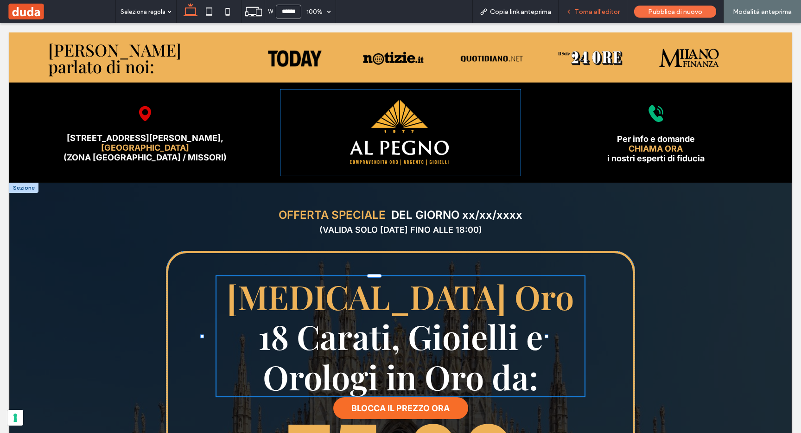
click at [587, 12] on span "Torna all'editor" at bounding box center [597, 12] width 45 height 8
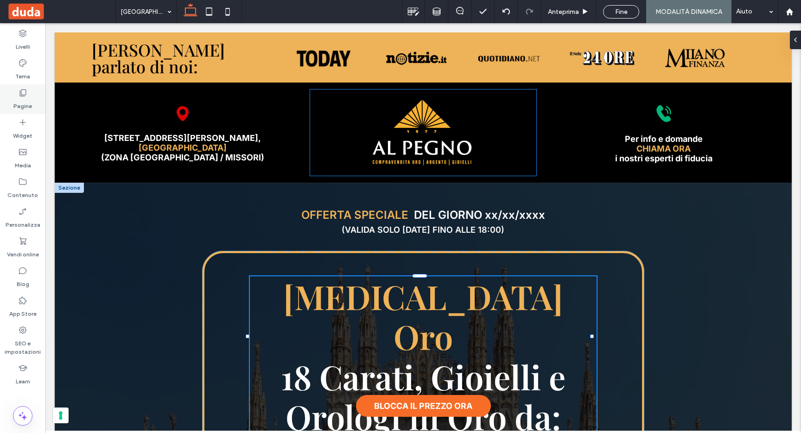
click at [30, 103] on label "Pagine" at bounding box center [22, 103] width 19 height 13
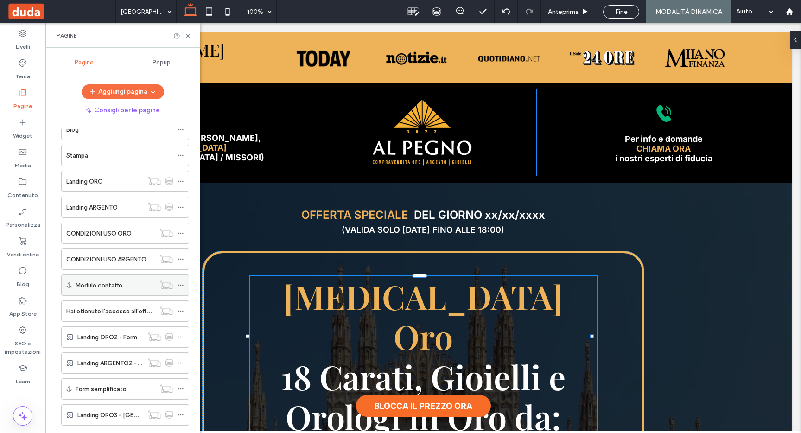
scroll to position [280, 0]
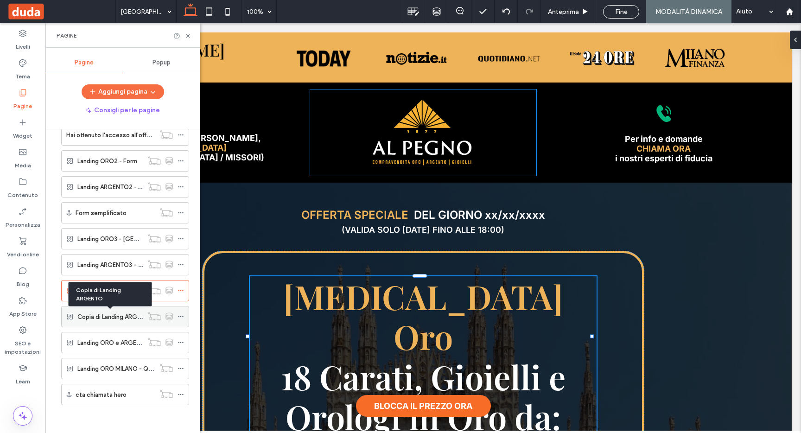
click at [110, 311] on label "Copia di Landing ARGENTO" at bounding box center [115, 317] width 76 height 16
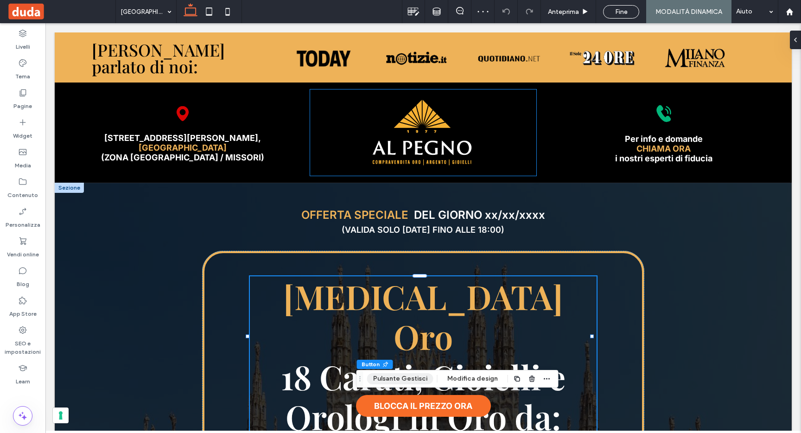
click at [388, 383] on button "Pulsante Gestisci" at bounding box center [400, 378] width 66 height 11
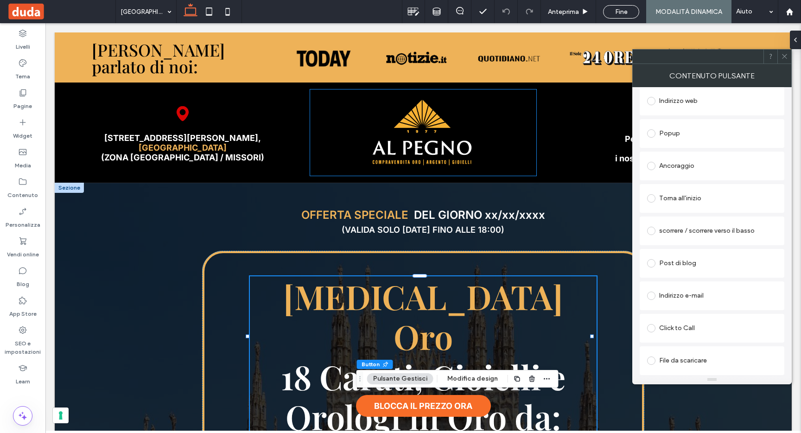
scroll to position [200, 0]
click at [674, 168] on div "Ancoraggio" at bounding box center [712, 165] width 130 height 15
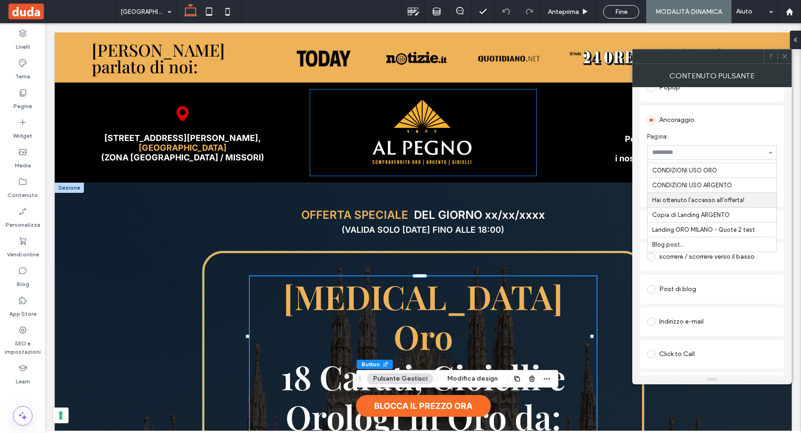
scroll to position [231, 0]
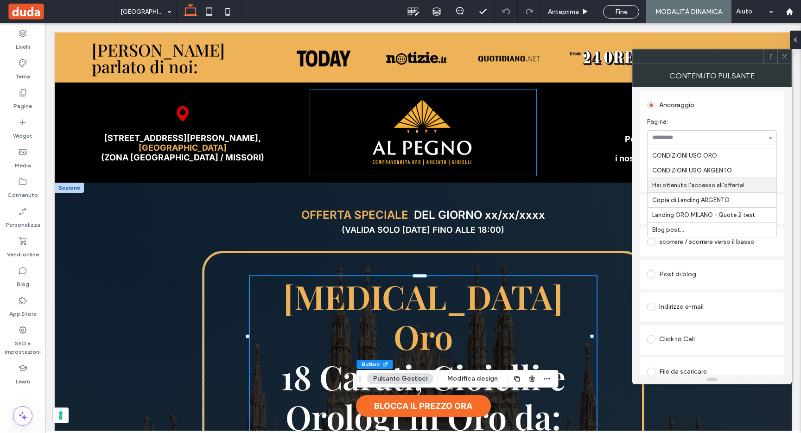
click at [713, 266] on div "Post di blog" at bounding box center [712, 274] width 130 height 19
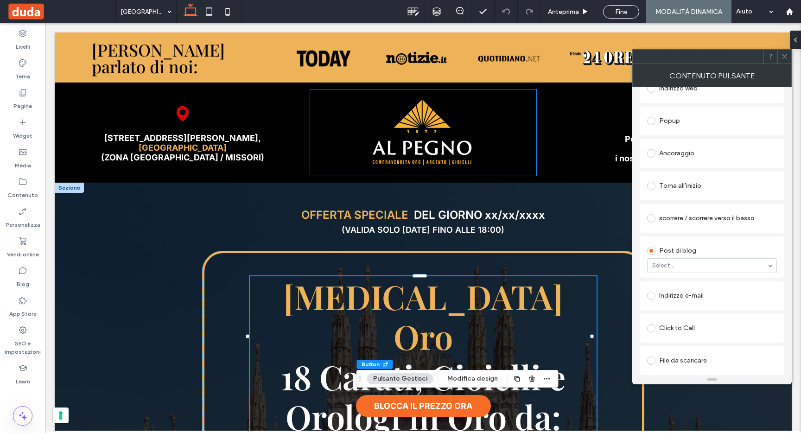
click at [786, 56] on icon at bounding box center [784, 56] width 7 height 7
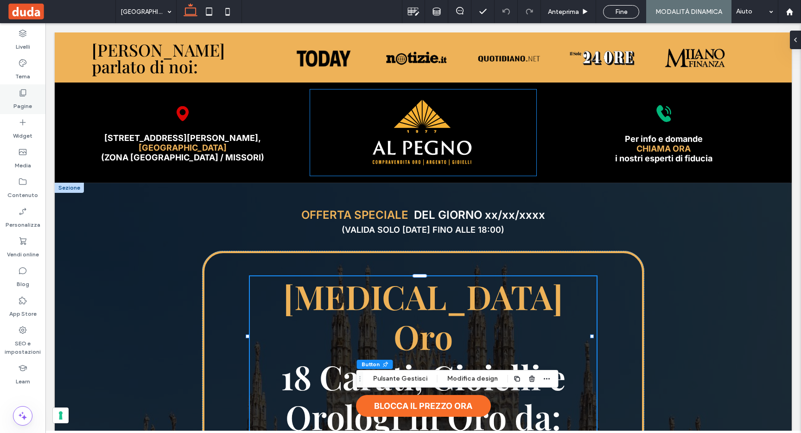
click at [29, 107] on label "Pagine" at bounding box center [22, 103] width 19 height 13
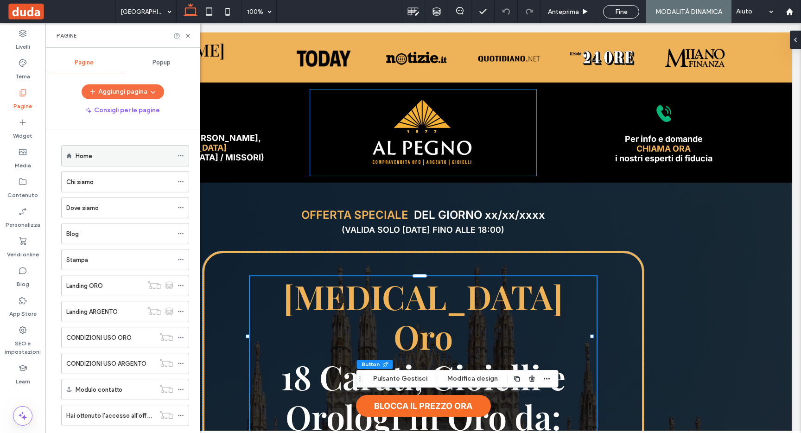
click at [102, 145] on div "Home" at bounding box center [124, 155] width 97 height 20
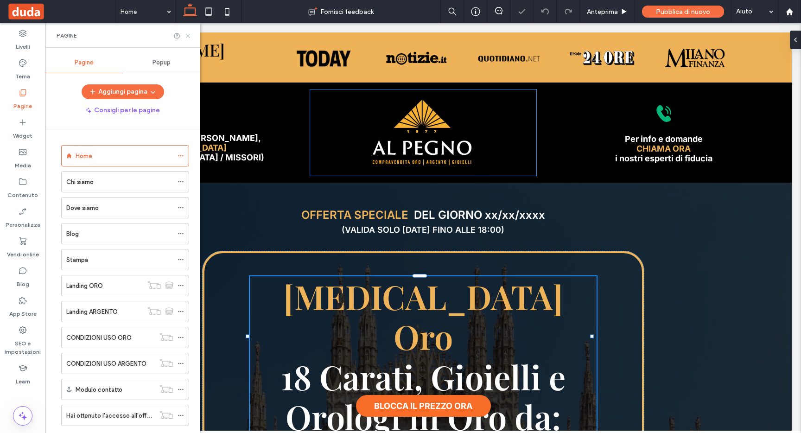
click at [189, 33] on icon at bounding box center [187, 35] width 7 height 7
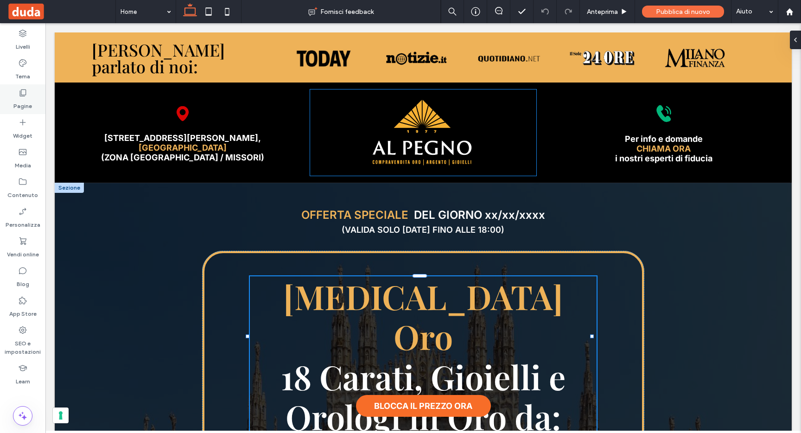
click at [31, 99] on label "Pagine" at bounding box center [22, 103] width 19 height 13
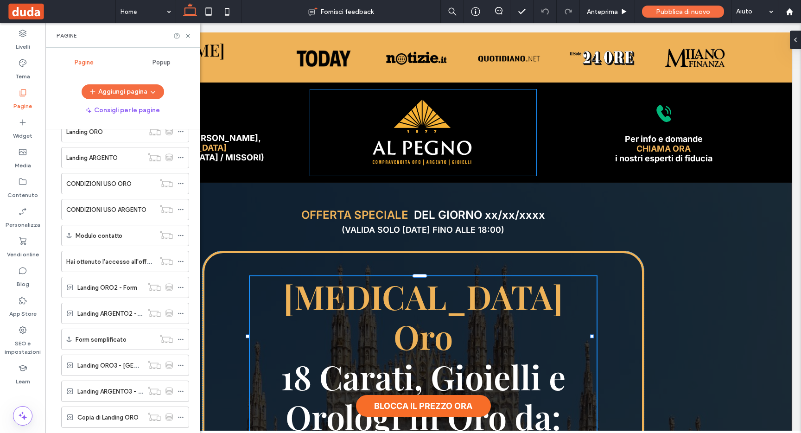
scroll to position [108, 0]
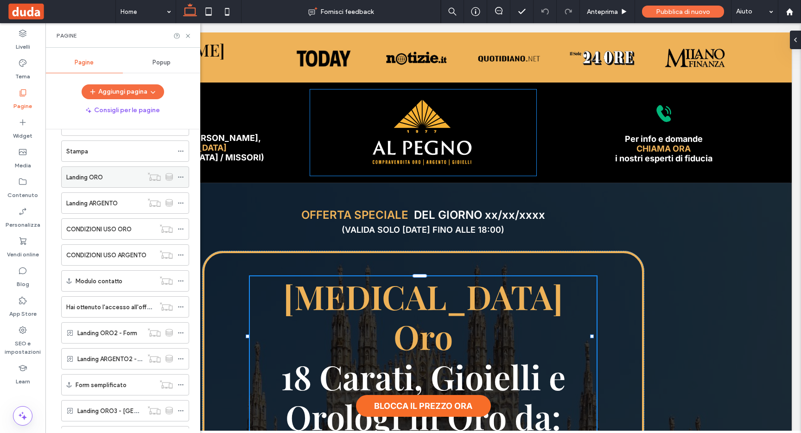
click at [100, 182] on div "Landing ORO" at bounding box center [104, 177] width 76 height 20
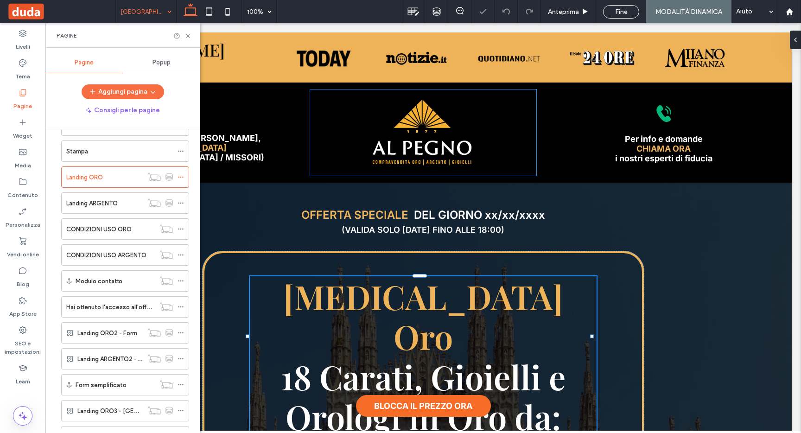
click at [186, 35] on icon at bounding box center [187, 35] width 7 height 7
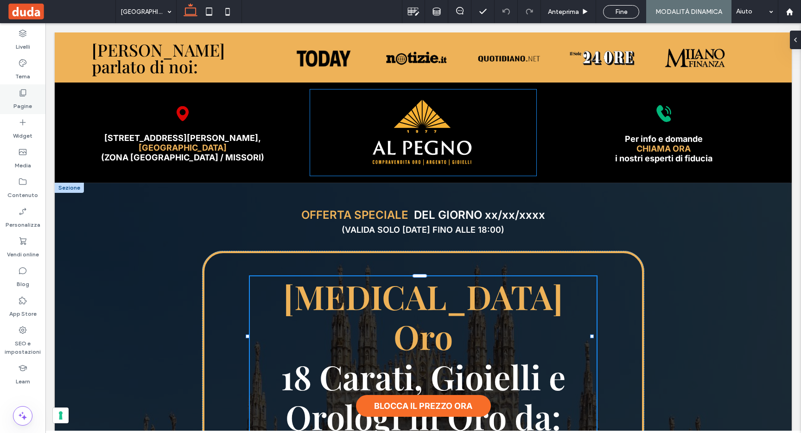
click at [33, 98] on div "Pagine" at bounding box center [22, 99] width 45 height 30
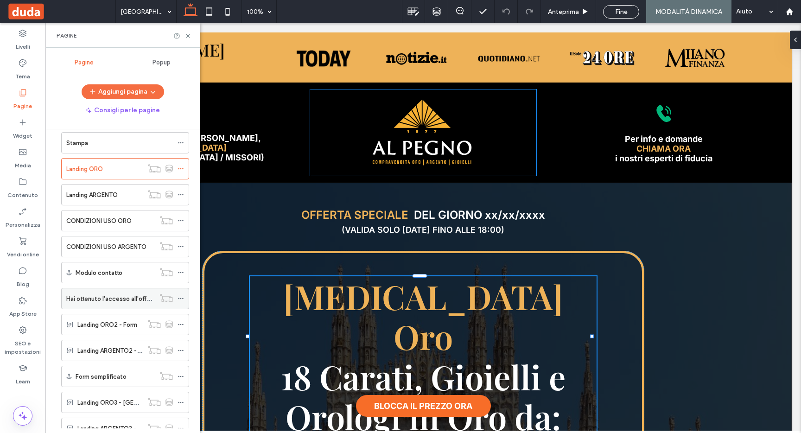
scroll to position [168, 0]
click at [99, 401] on label "Copia di Landing ORO" at bounding box center [107, 403] width 61 height 16
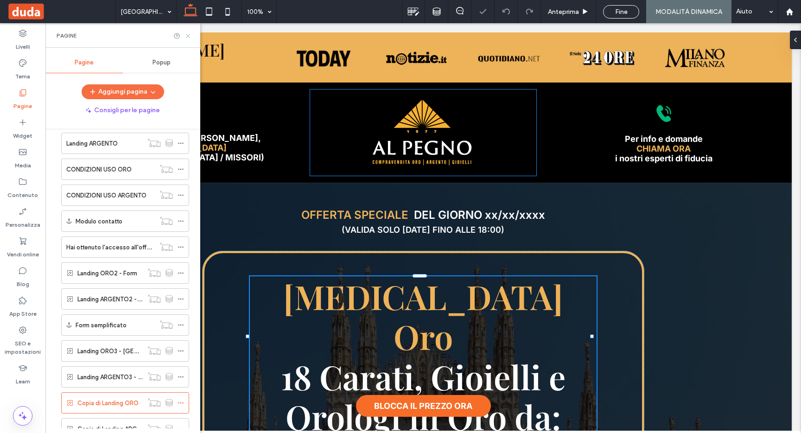
click at [186, 35] on icon at bounding box center [187, 35] width 7 height 7
